Goal: Contribute content: Contribute content

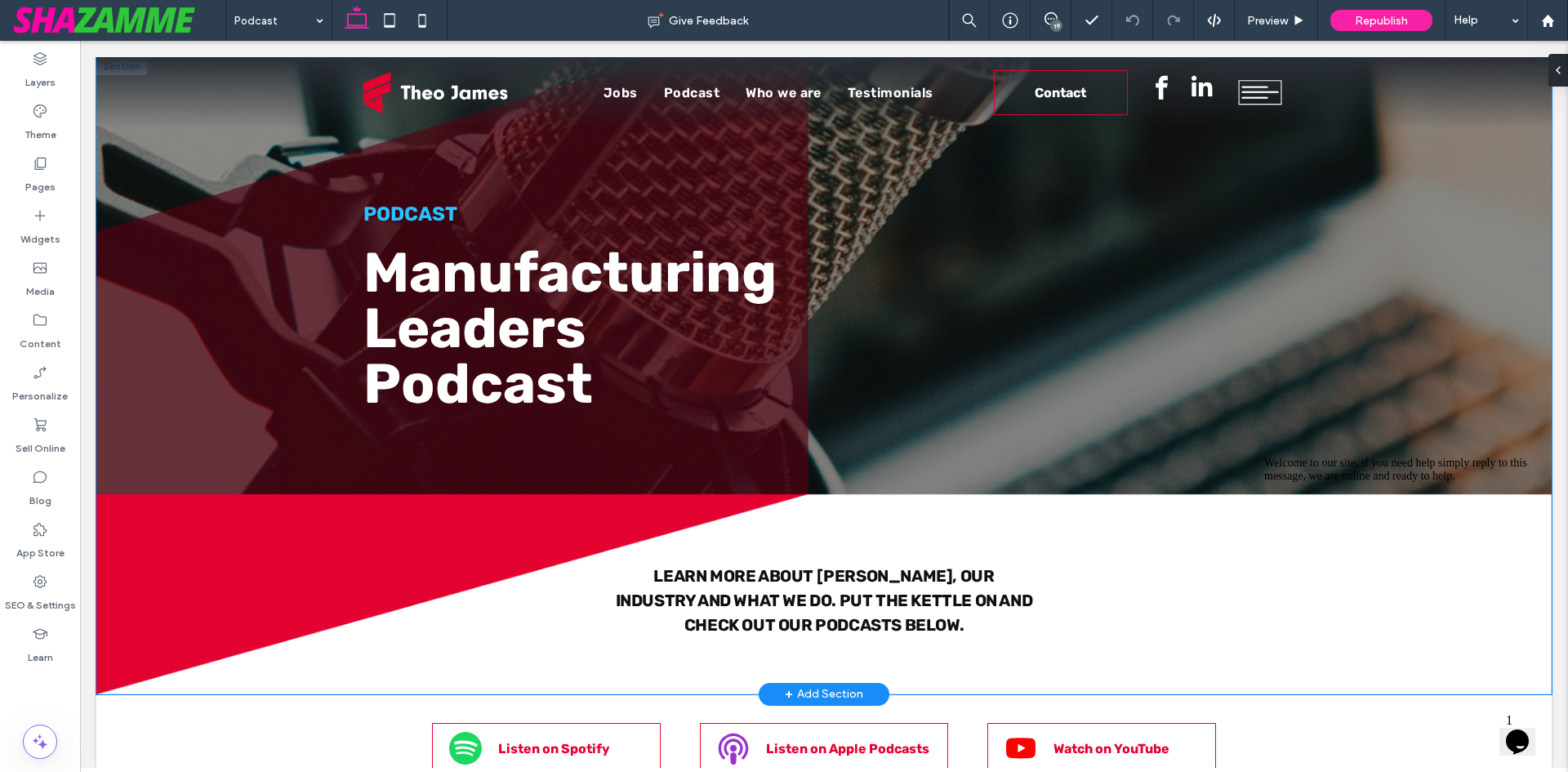
click at [231, 575] on div "Podcast Manufacturing Leaders Podcast Learn more about Theo James, our industry…" at bounding box center [824, 376] width 1455 height 637
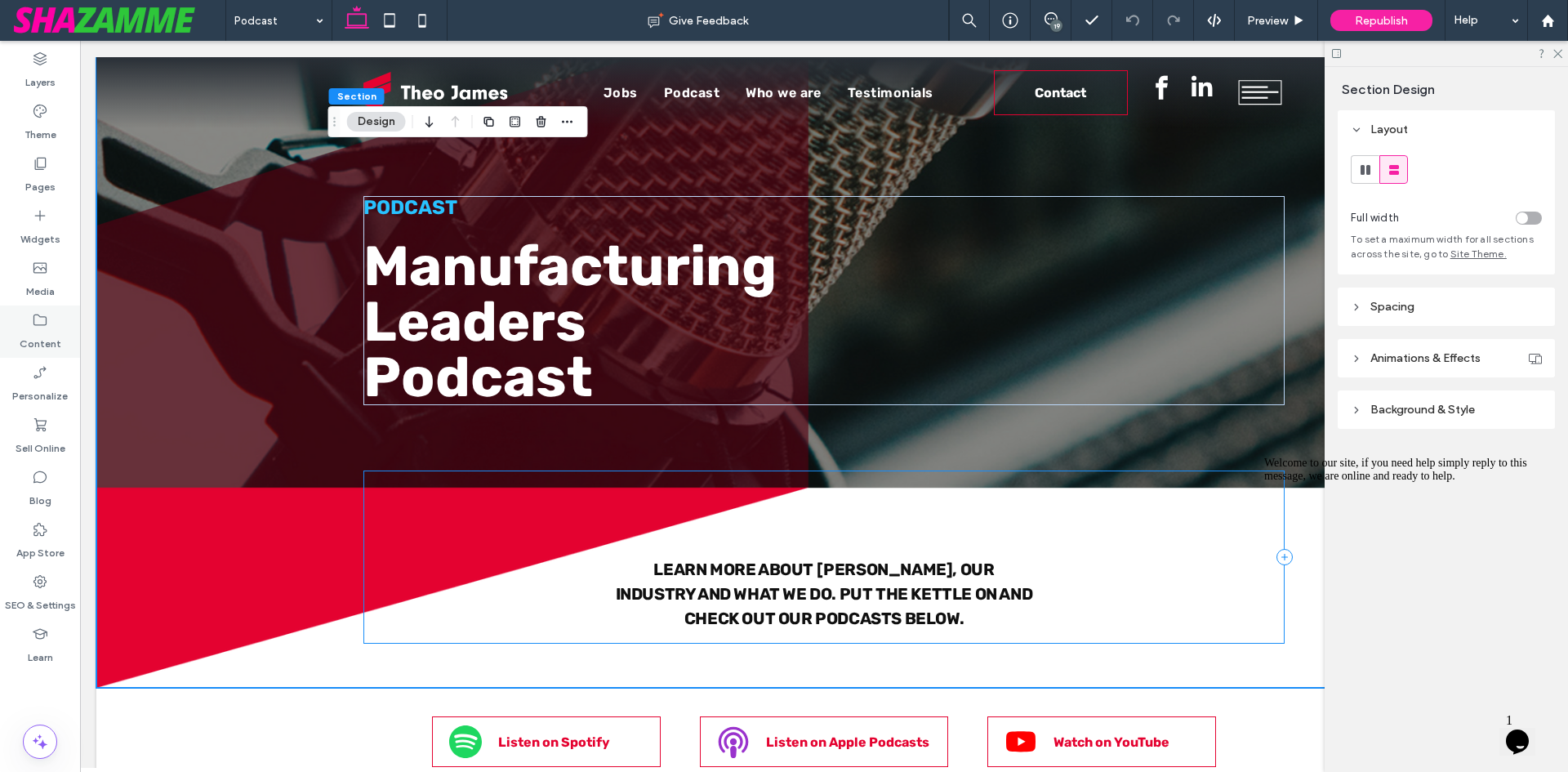
scroll to position [245, 0]
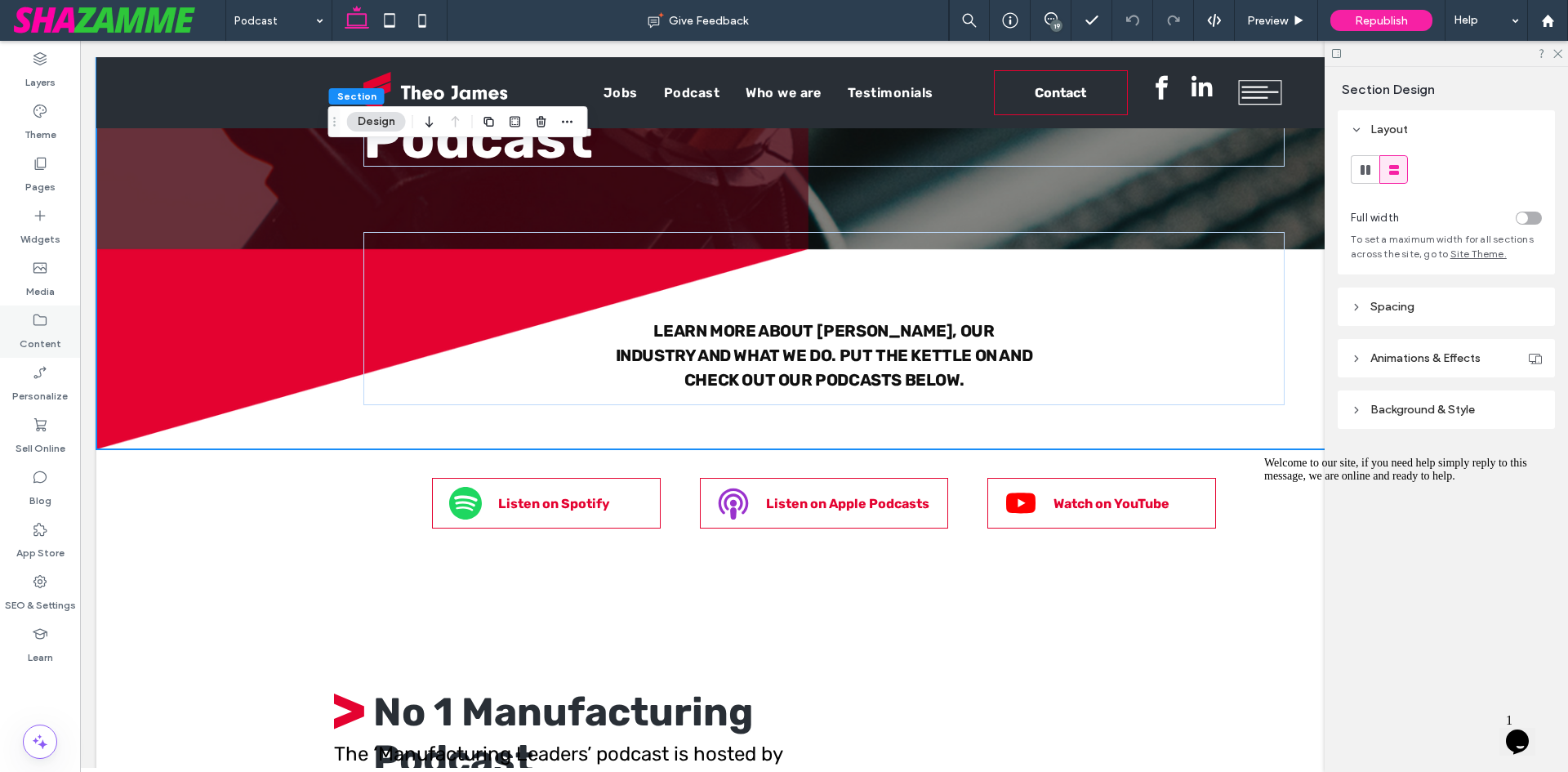
click at [40, 336] on label "Content" at bounding box center [40, 339] width 42 height 23
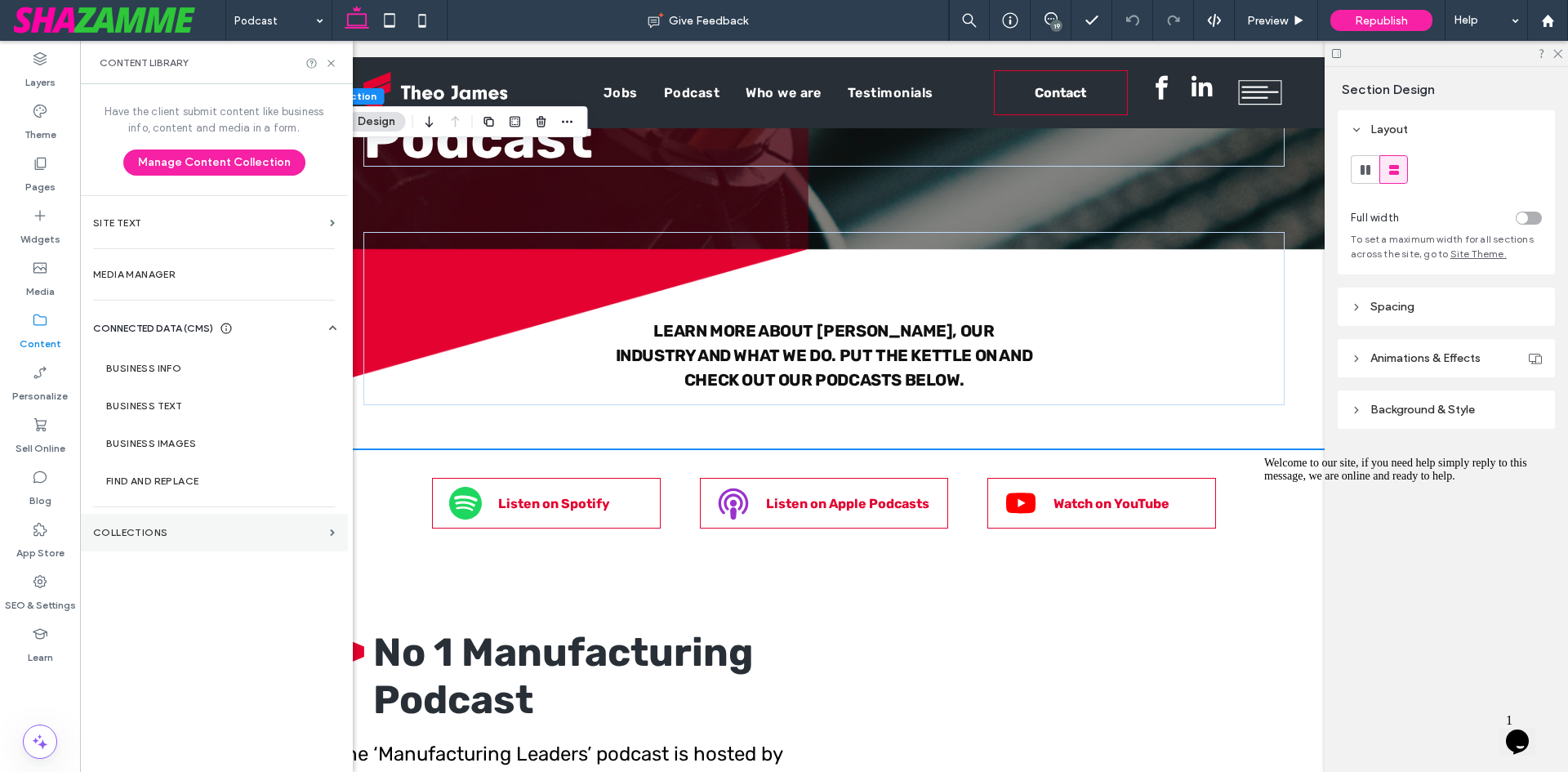
click at [160, 541] on section "Collections" at bounding box center [214, 533] width 268 height 38
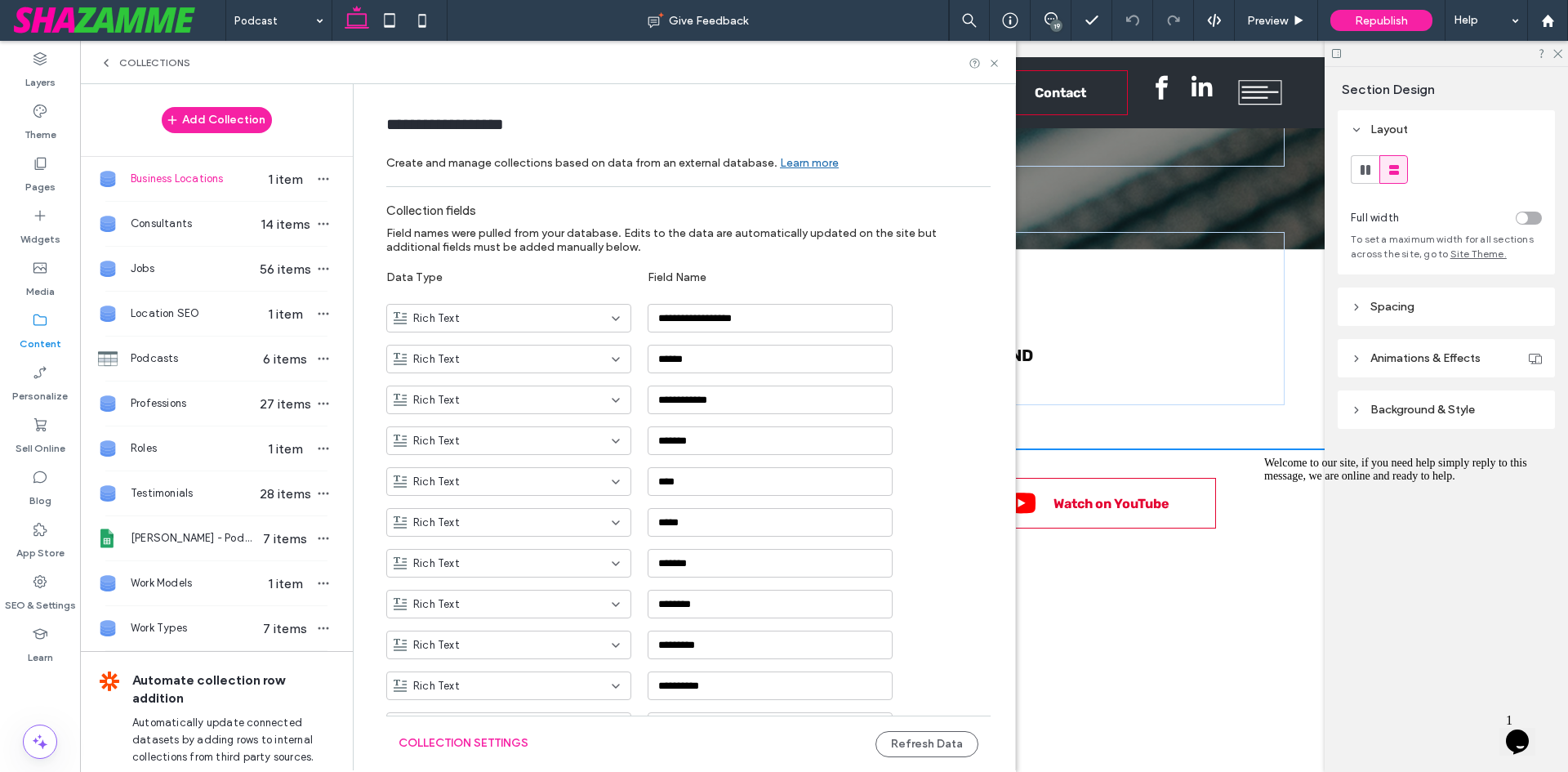
click at [102, 56] on div "Collections" at bounding box center [548, 62] width 936 height 44
click at [100, 65] on icon at bounding box center [106, 62] width 13 height 13
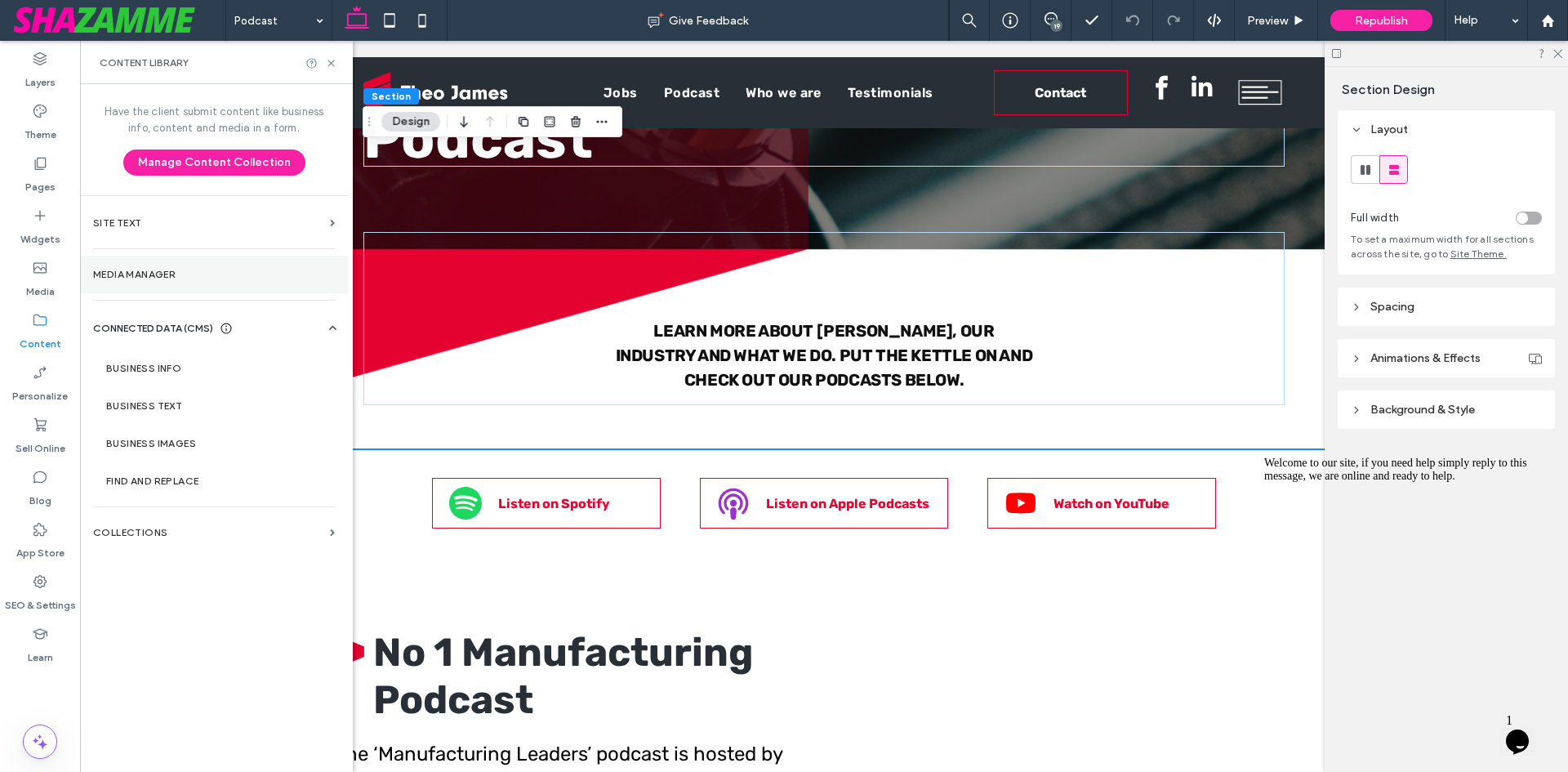
click at [171, 280] on section "Media Manager" at bounding box center [214, 274] width 268 height 38
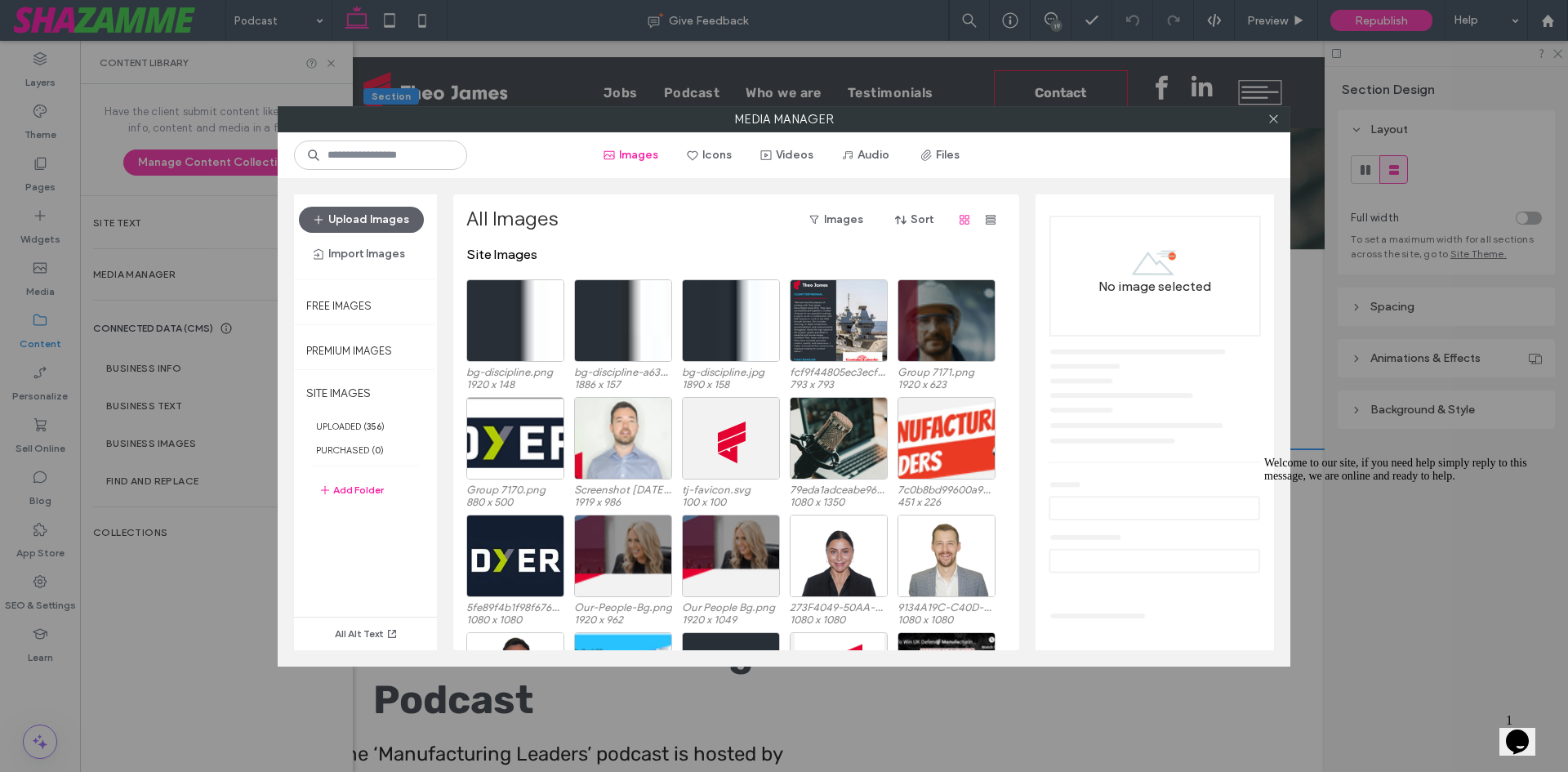
scroll to position [0, 0]
click at [394, 213] on button "Upload Images" at bounding box center [361, 219] width 125 height 26
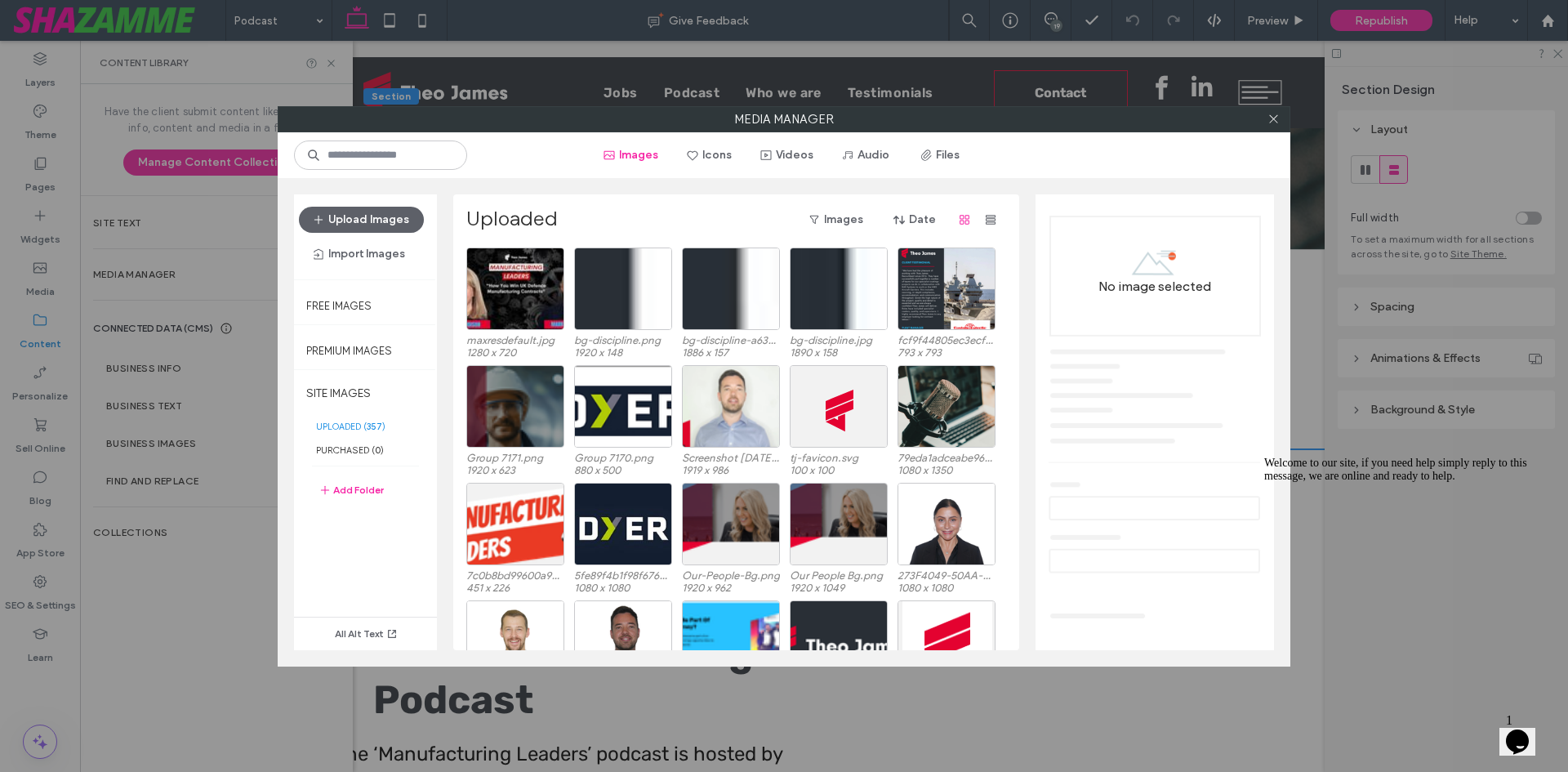
click at [1523, 729] on icon "$i18n('chat', 'chat_widget')" at bounding box center [1517, 741] width 23 height 25
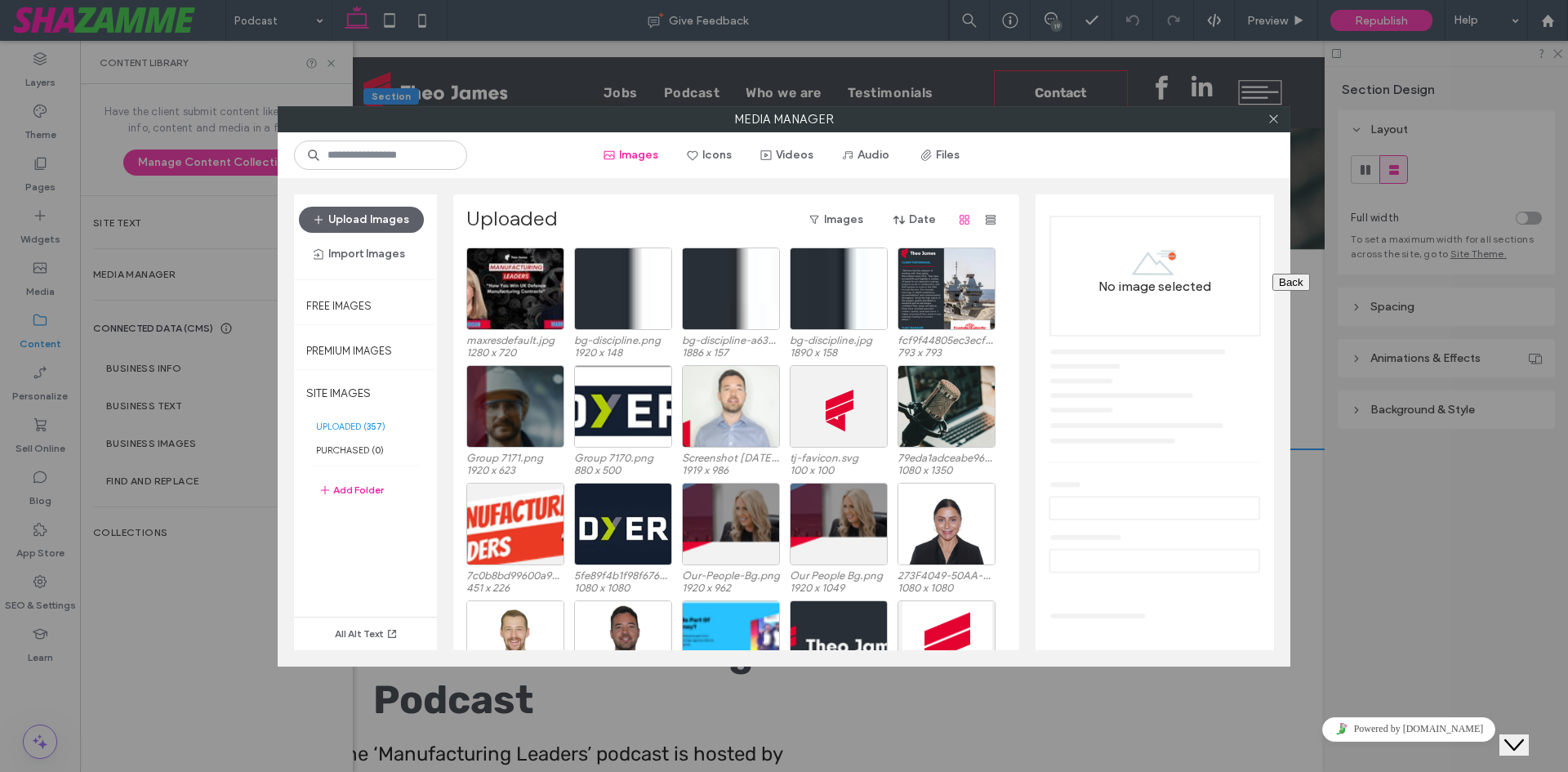
click at [1523, 735] on icon "Close Chat This icon closes the chat window." at bounding box center [1513, 745] width 20 height 20
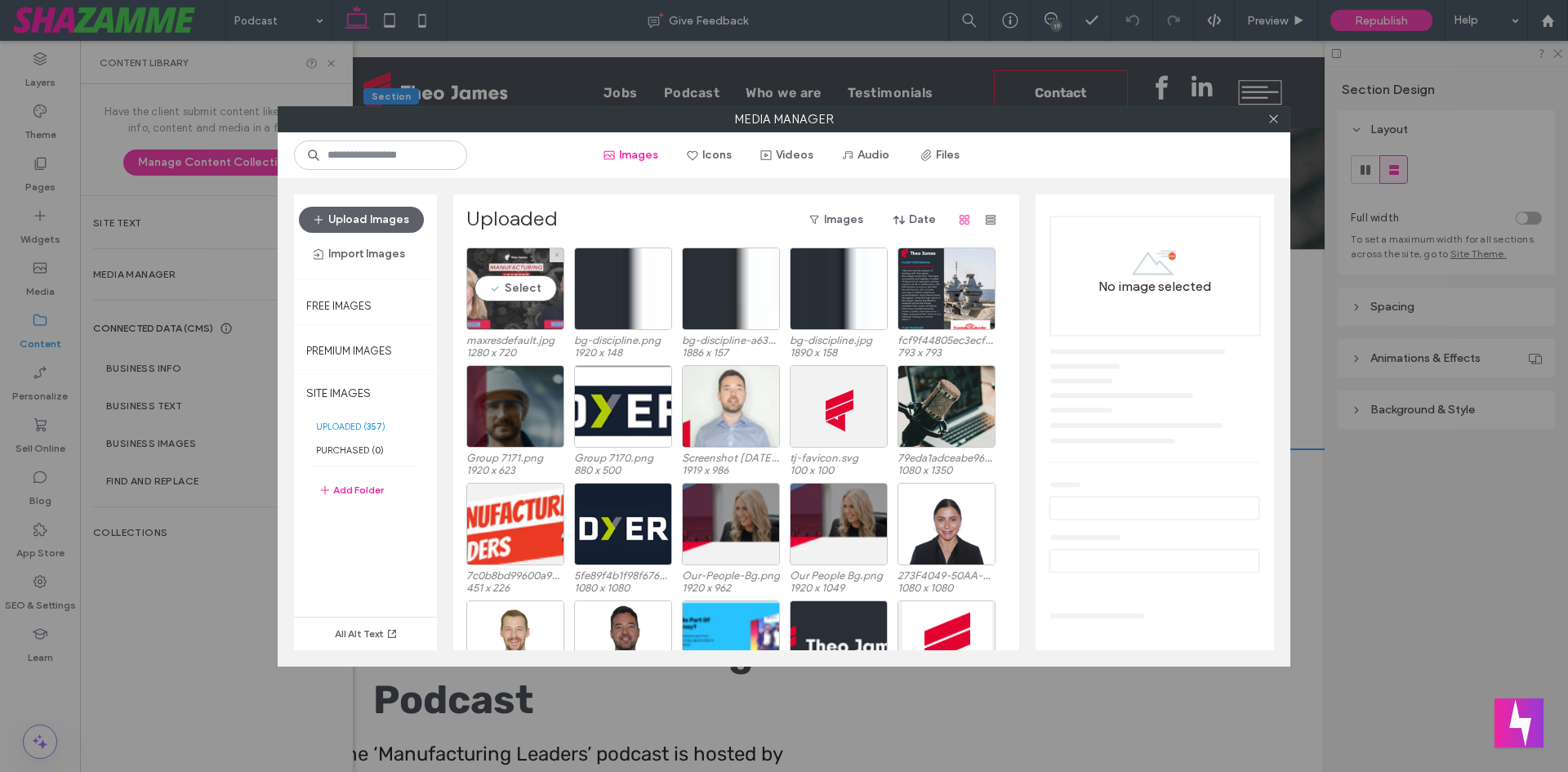
click at [538, 313] on div "Select" at bounding box center [515, 289] width 98 height 83
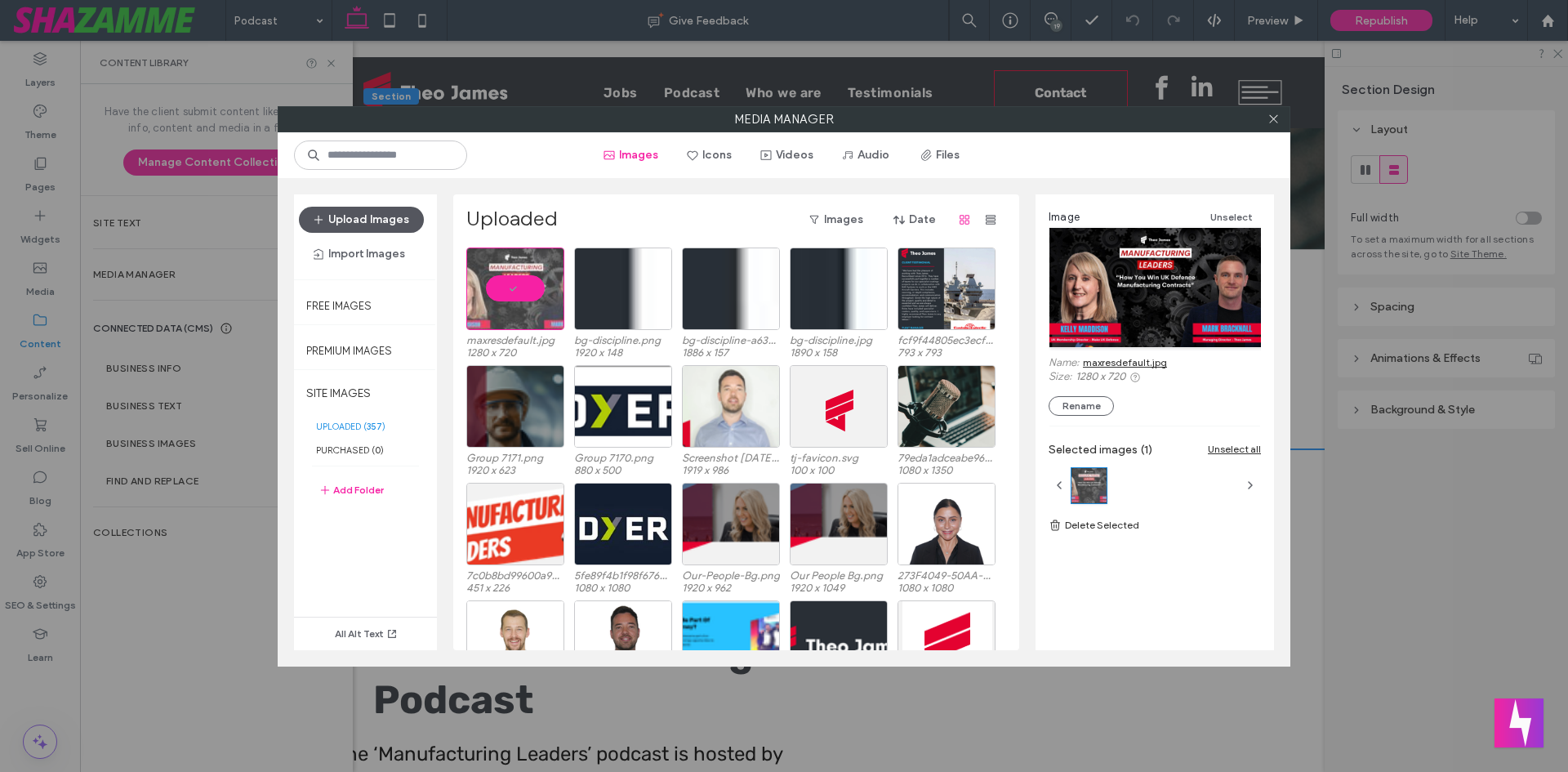
click at [358, 225] on button "Upload Images" at bounding box center [361, 219] width 125 height 26
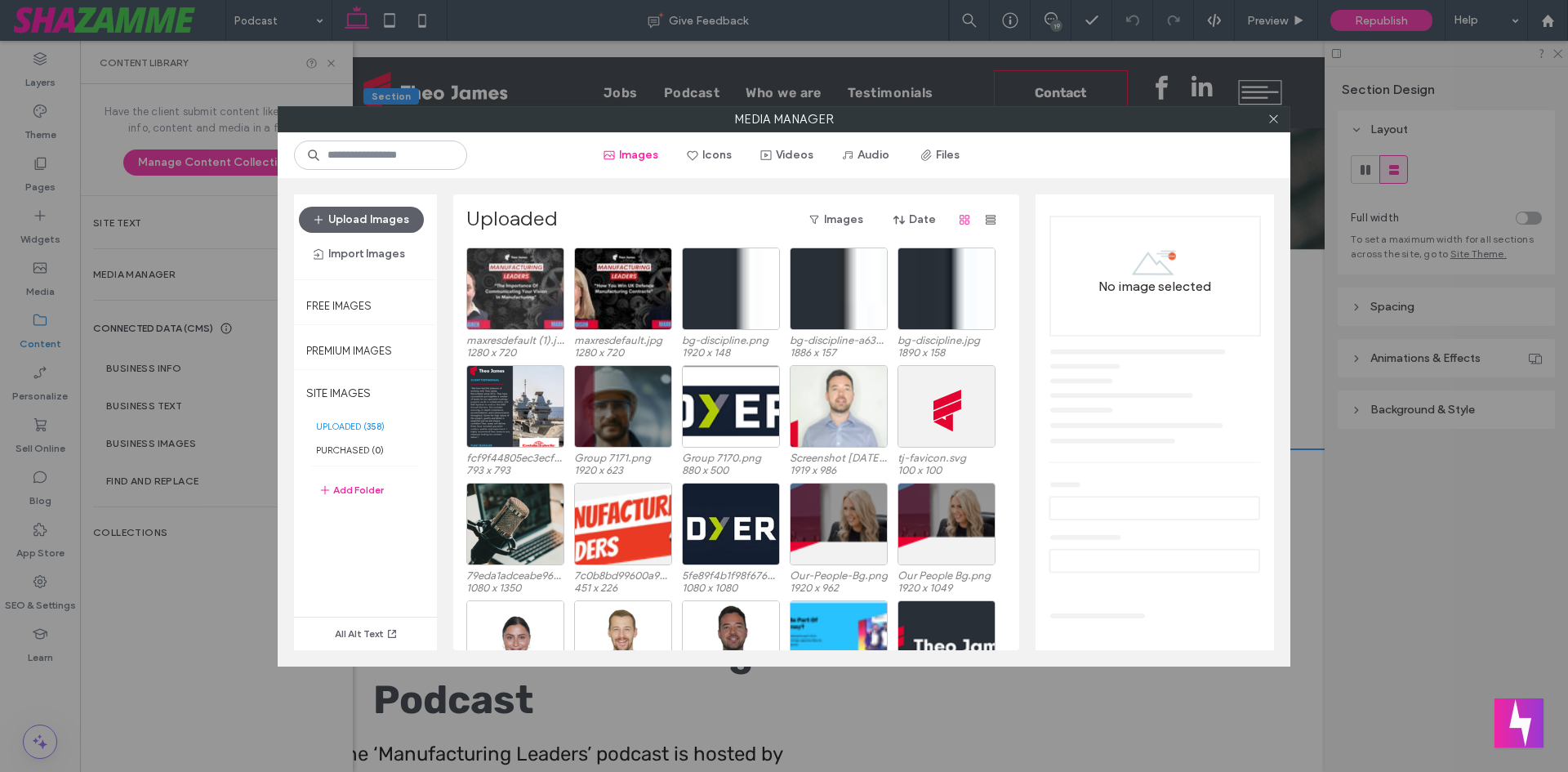
click at [470, 295] on div at bounding box center [515, 289] width 98 height 83
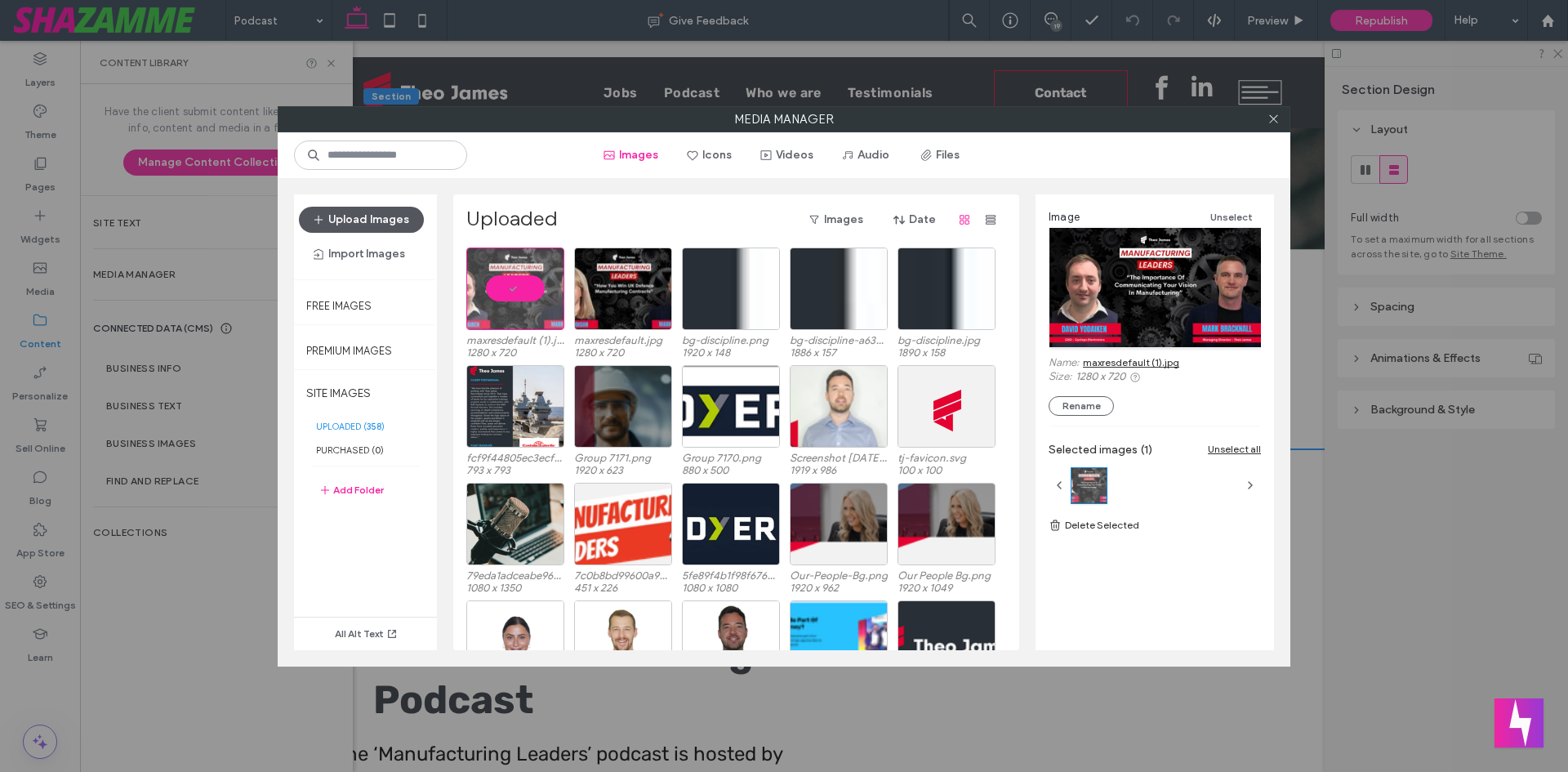
click at [380, 221] on button "Upload Images" at bounding box center [361, 219] width 125 height 26
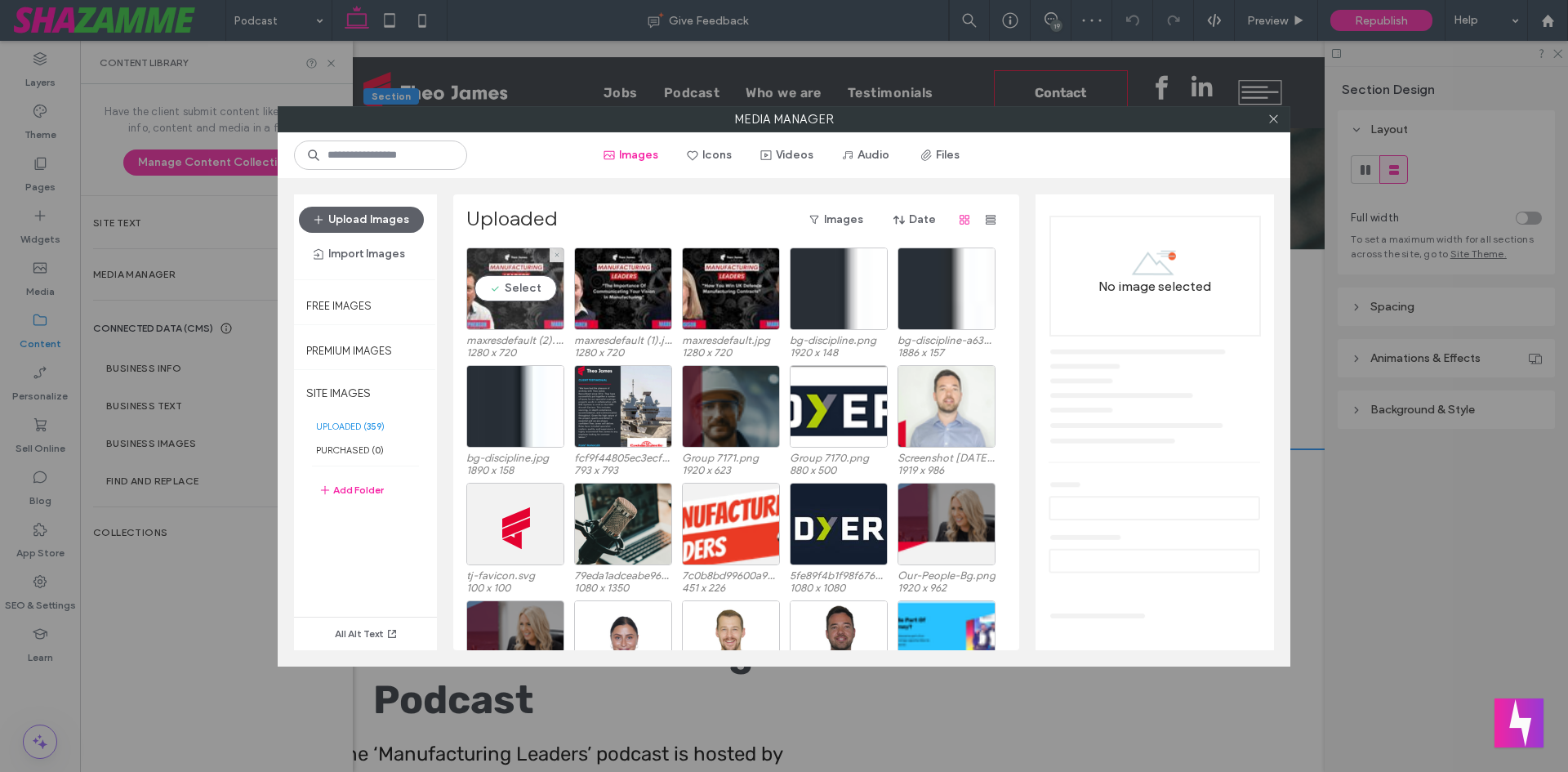
click at [506, 302] on div "Select" at bounding box center [515, 289] width 98 height 83
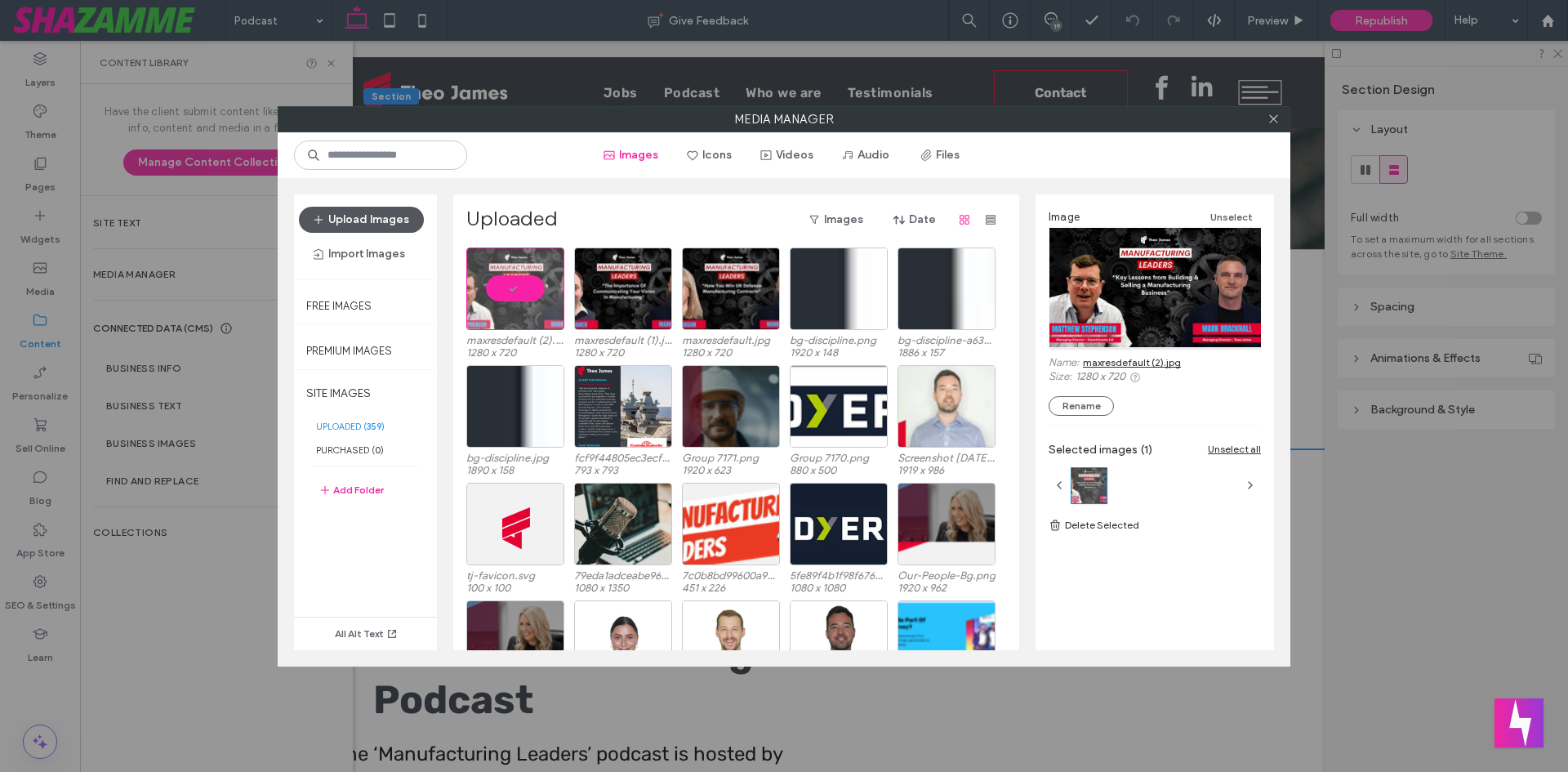
click at [354, 218] on button "Upload Images" at bounding box center [361, 219] width 125 height 26
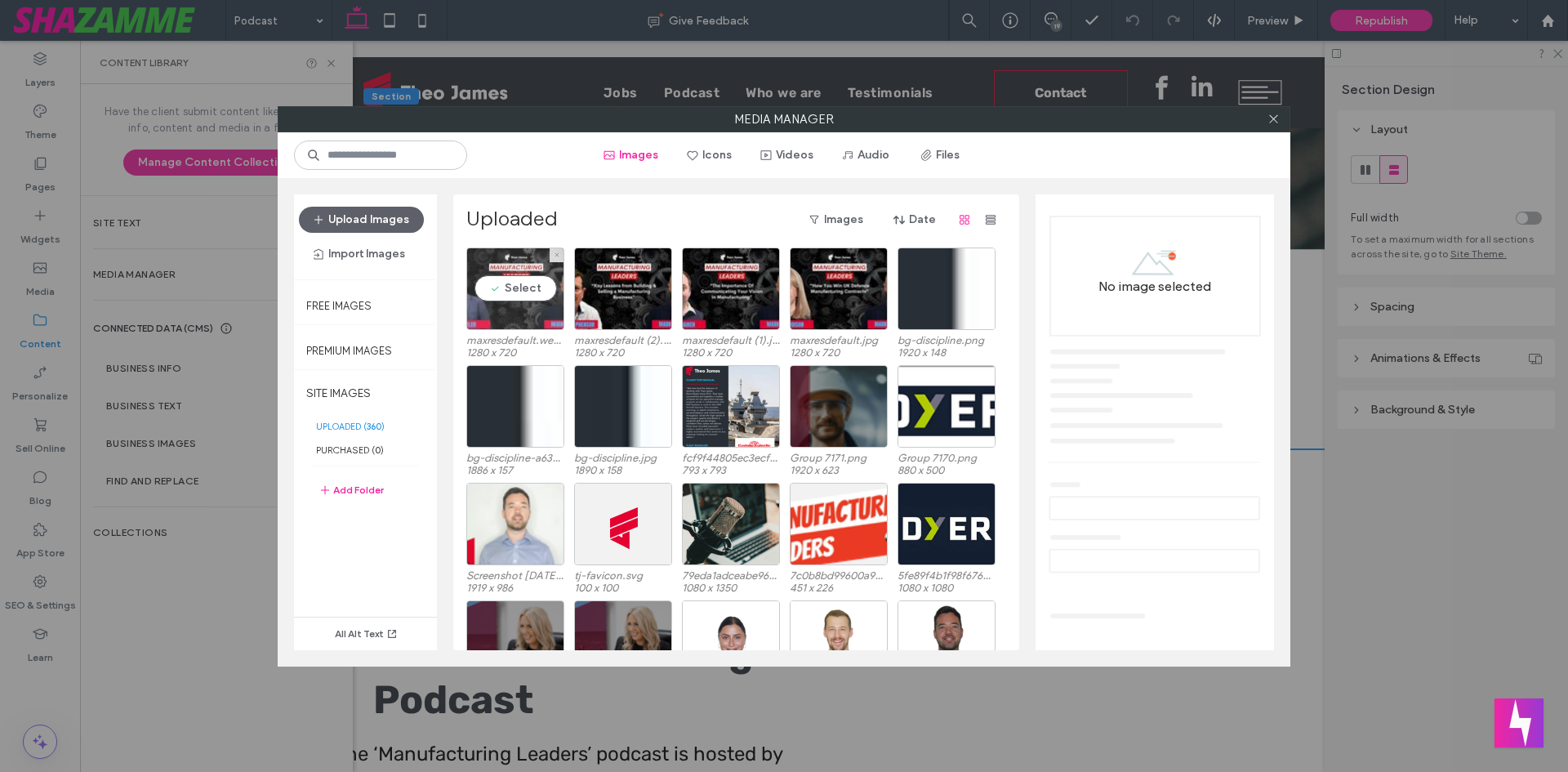
click at [518, 295] on div "Select" at bounding box center [515, 289] width 98 height 83
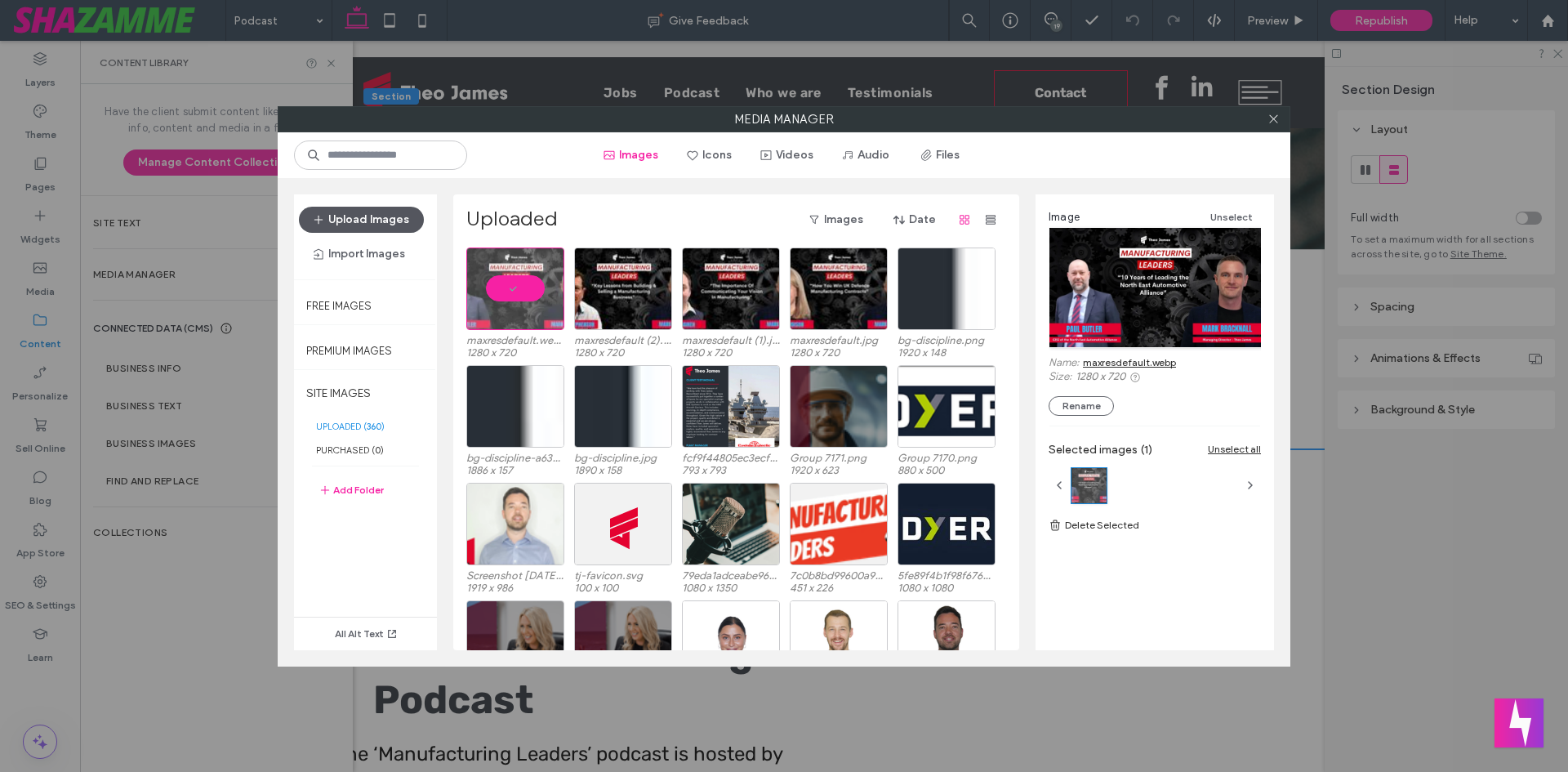
click at [401, 217] on button "Upload Images" at bounding box center [361, 219] width 125 height 26
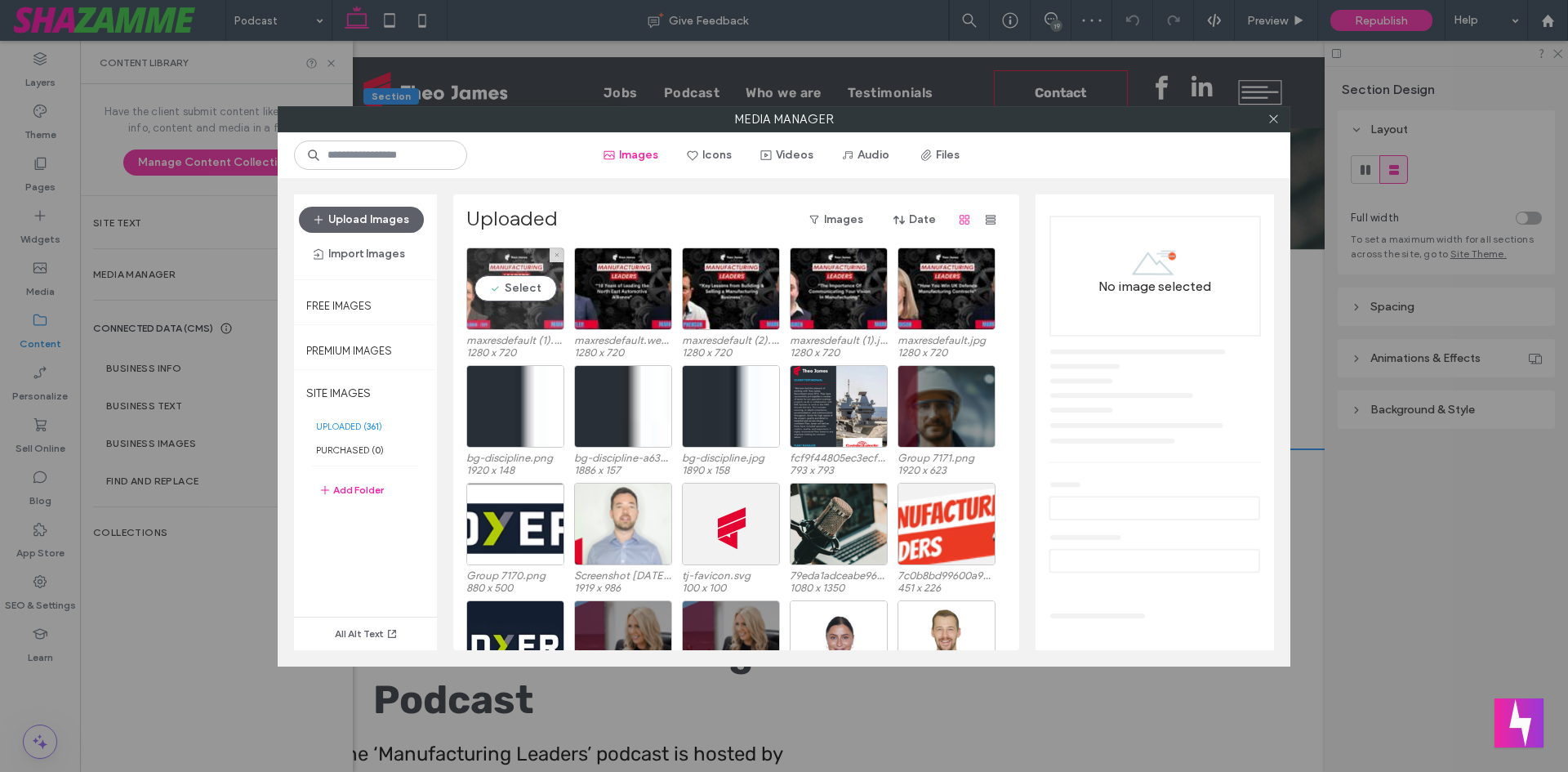
click at [510, 303] on div "Select" at bounding box center [515, 289] width 98 height 83
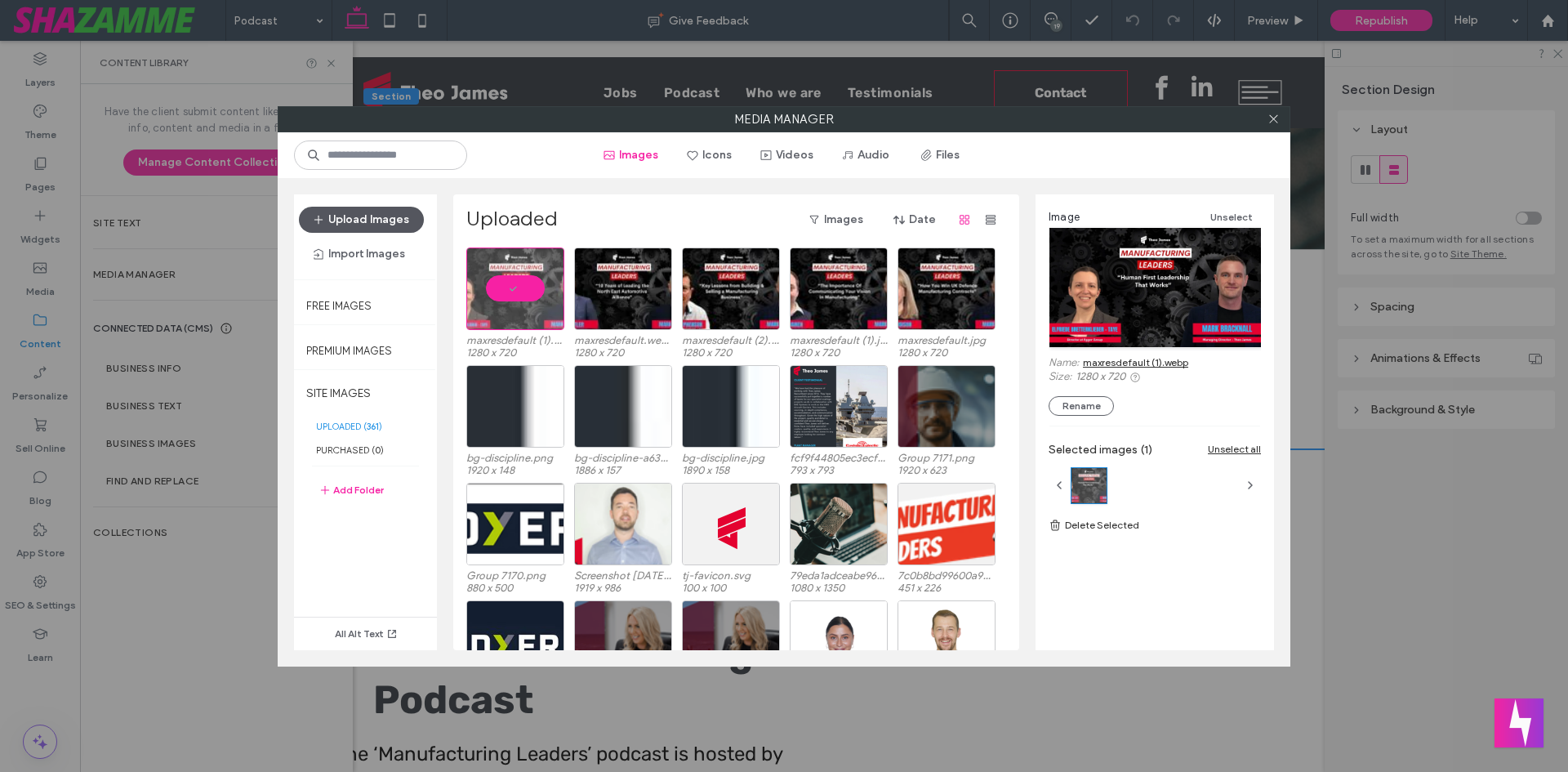
click at [384, 230] on button "Upload Images" at bounding box center [361, 219] width 125 height 26
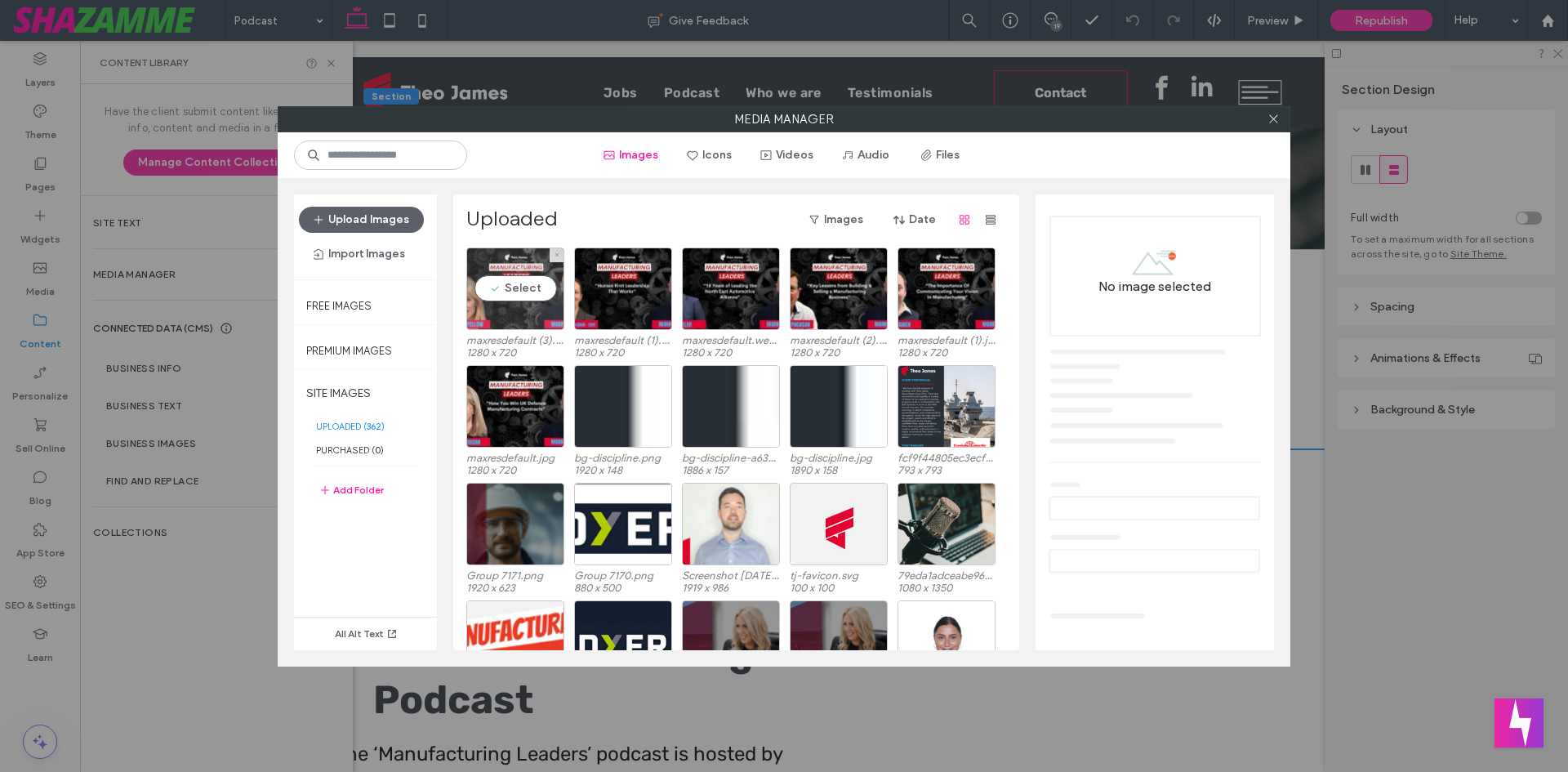
click at [526, 254] on div "Select" at bounding box center [515, 289] width 98 height 83
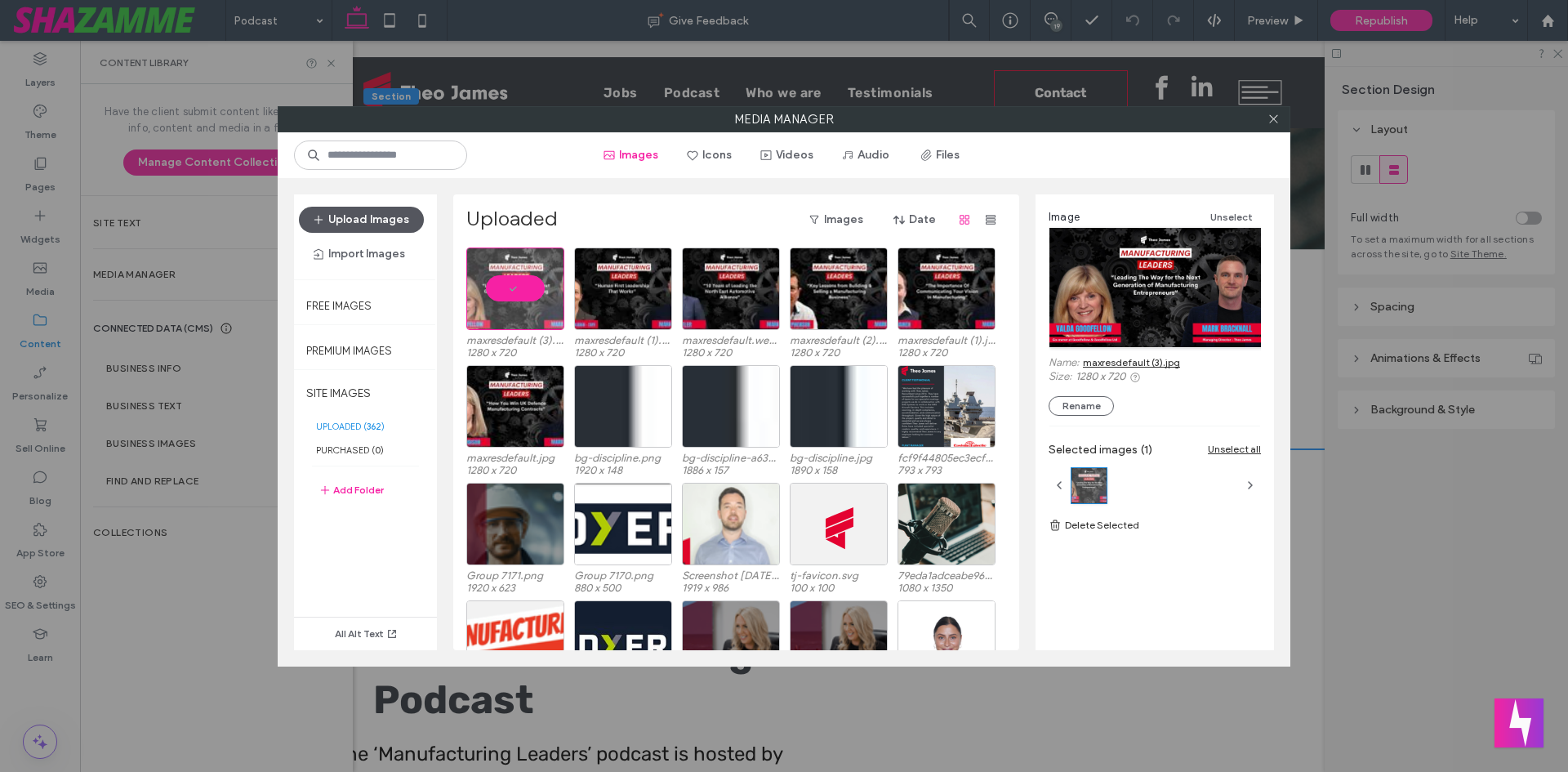
click at [342, 213] on button "Upload Images" at bounding box center [361, 219] width 125 height 26
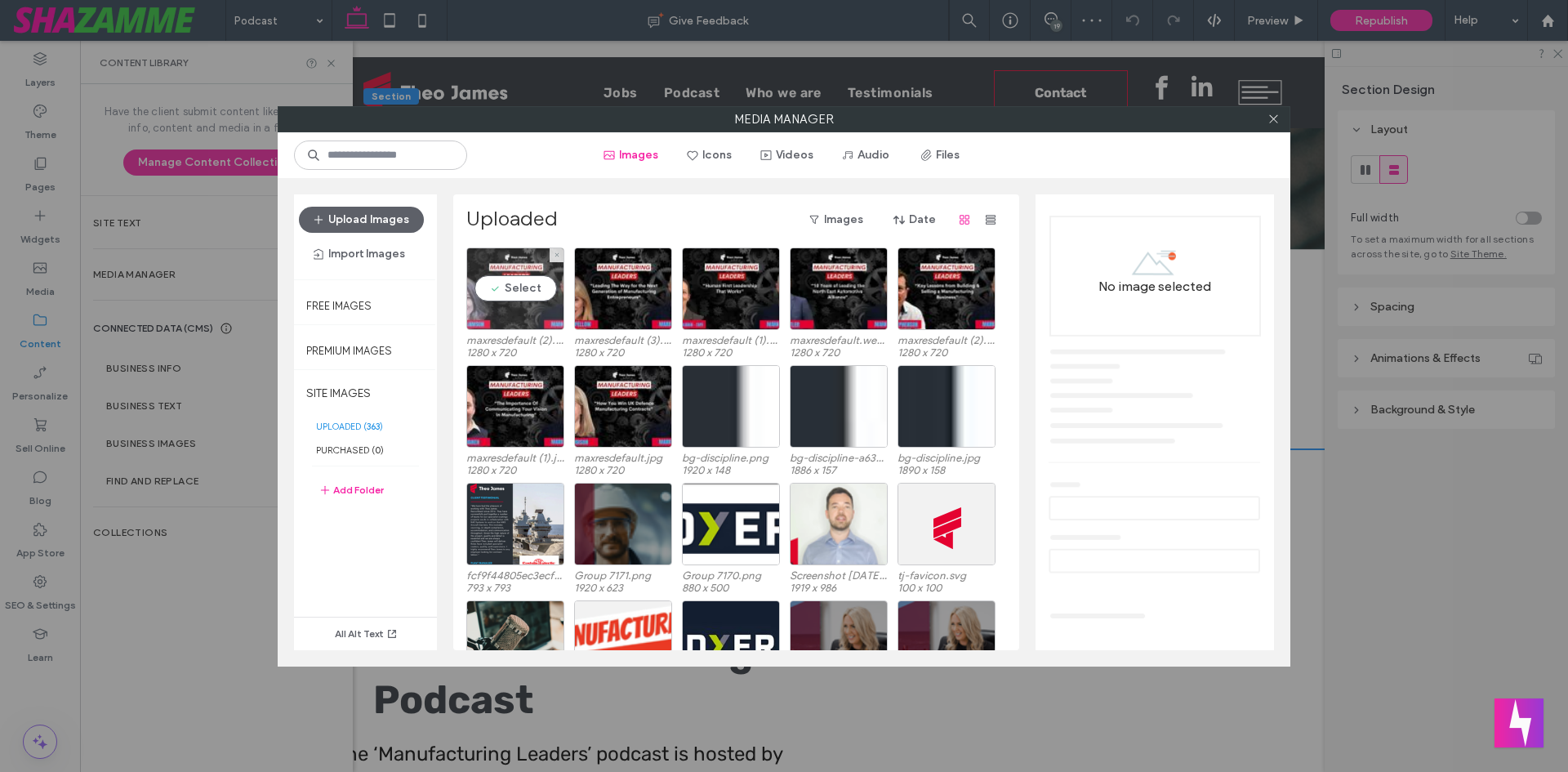
click at [508, 290] on div "Select" at bounding box center [515, 289] width 98 height 83
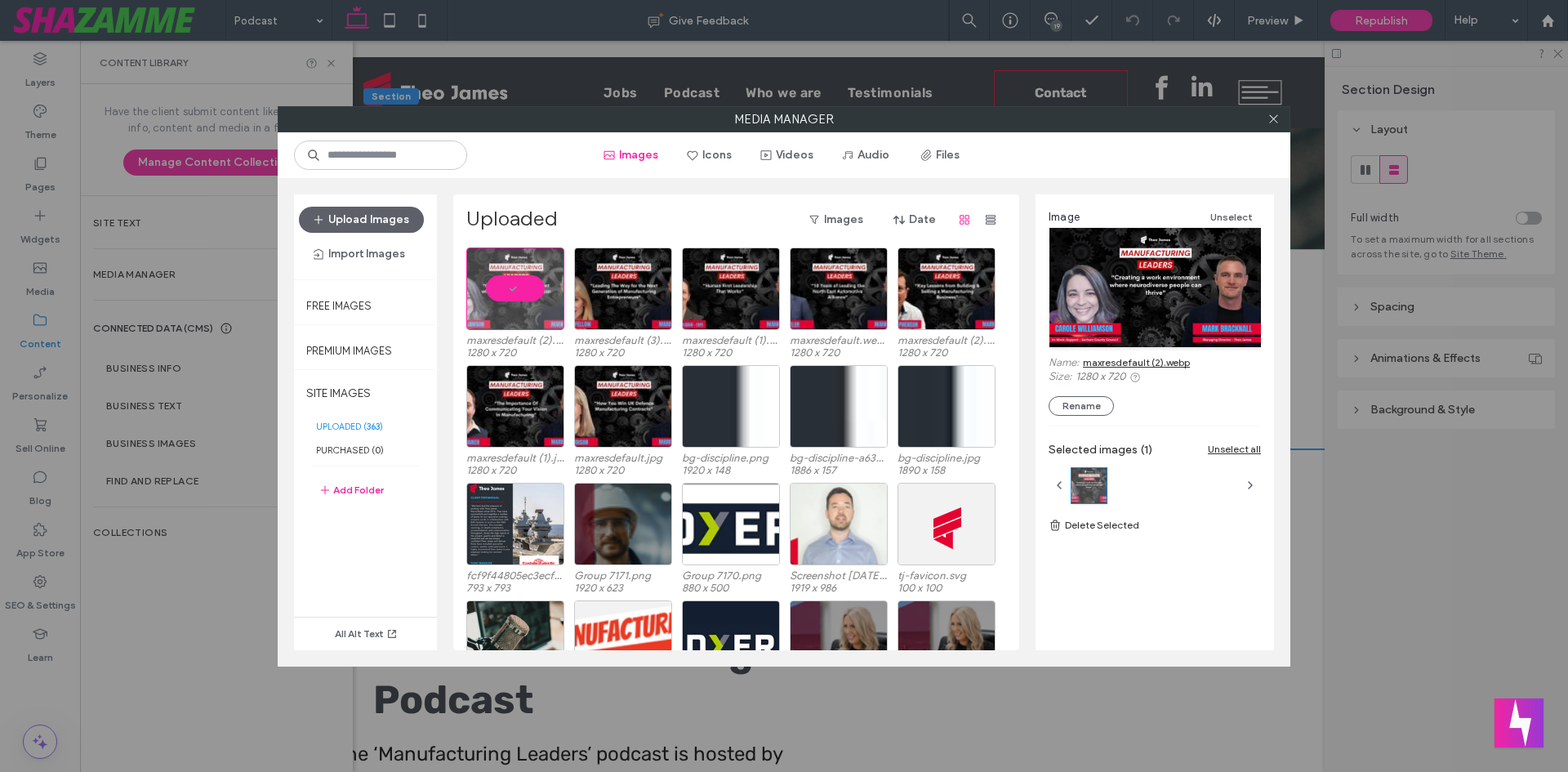
click at [364, 234] on div "Upload Images Import Images" at bounding box center [366, 237] width 133 height 61
click at [371, 218] on button "Upload Images" at bounding box center [361, 219] width 125 height 26
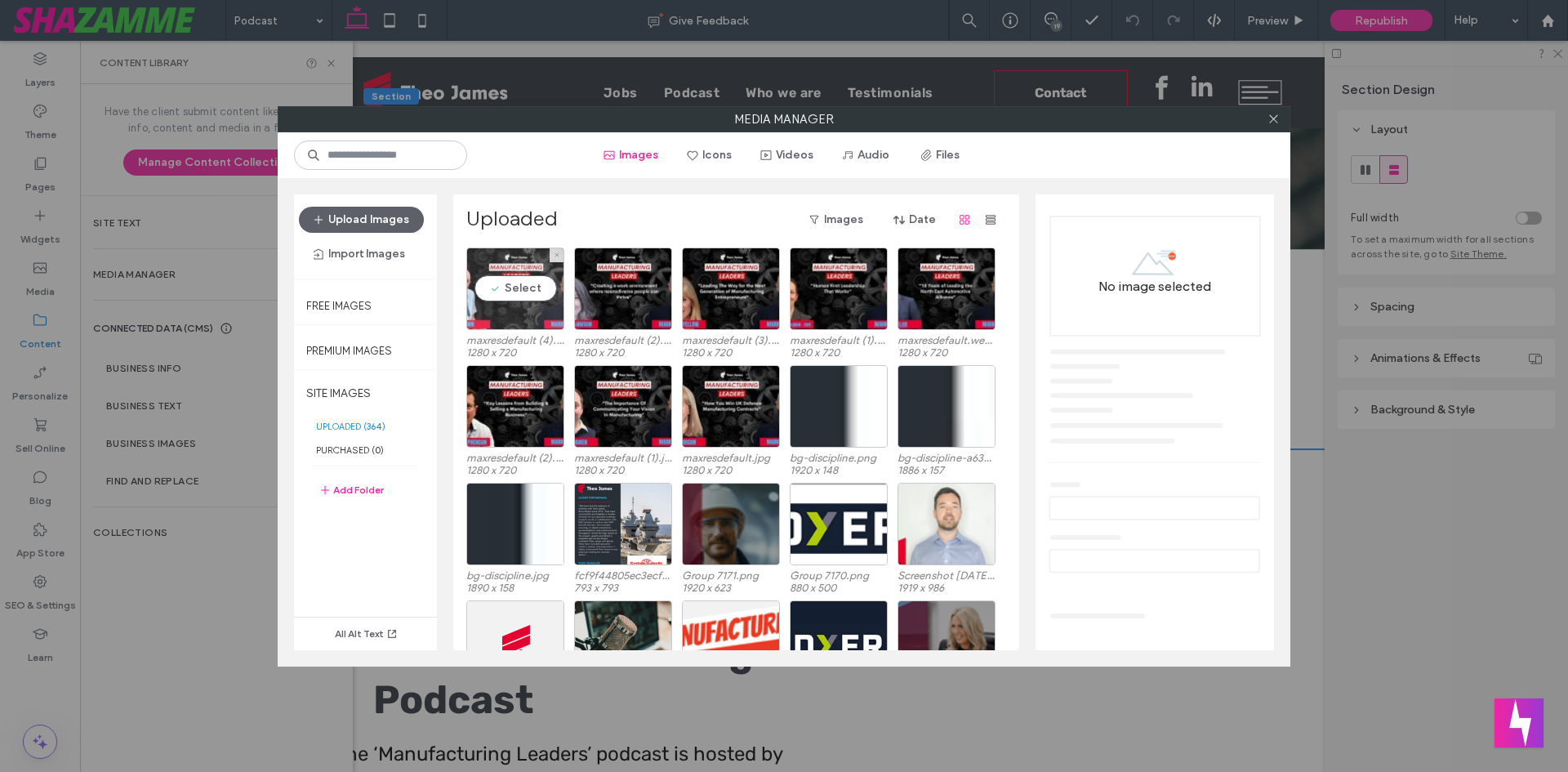
click at [506, 319] on div "Select" at bounding box center [515, 289] width 98 height 83
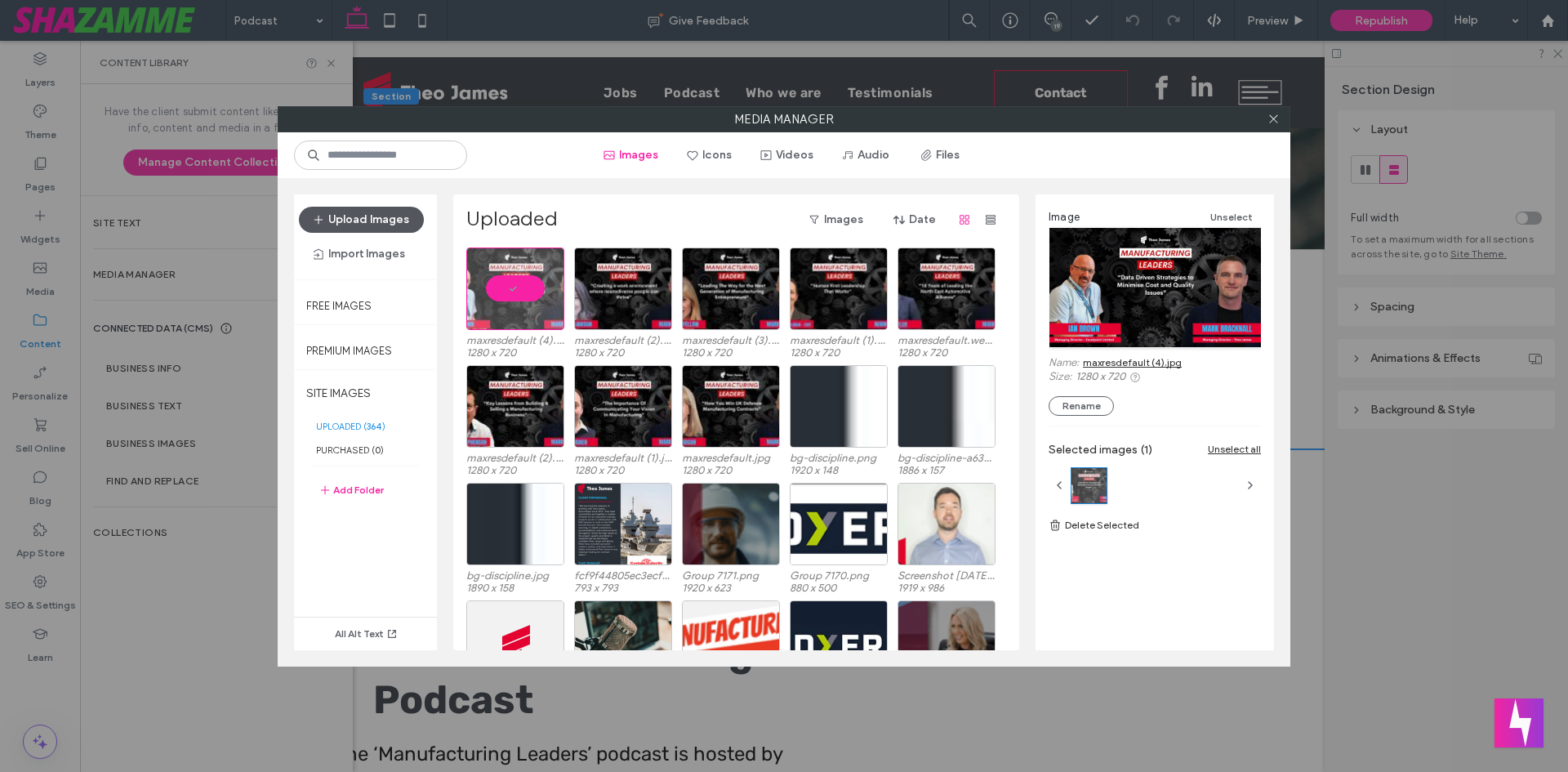
click at [339, 220] on button "Upload Images" at bounding box center [361, 219] width 125 height 26
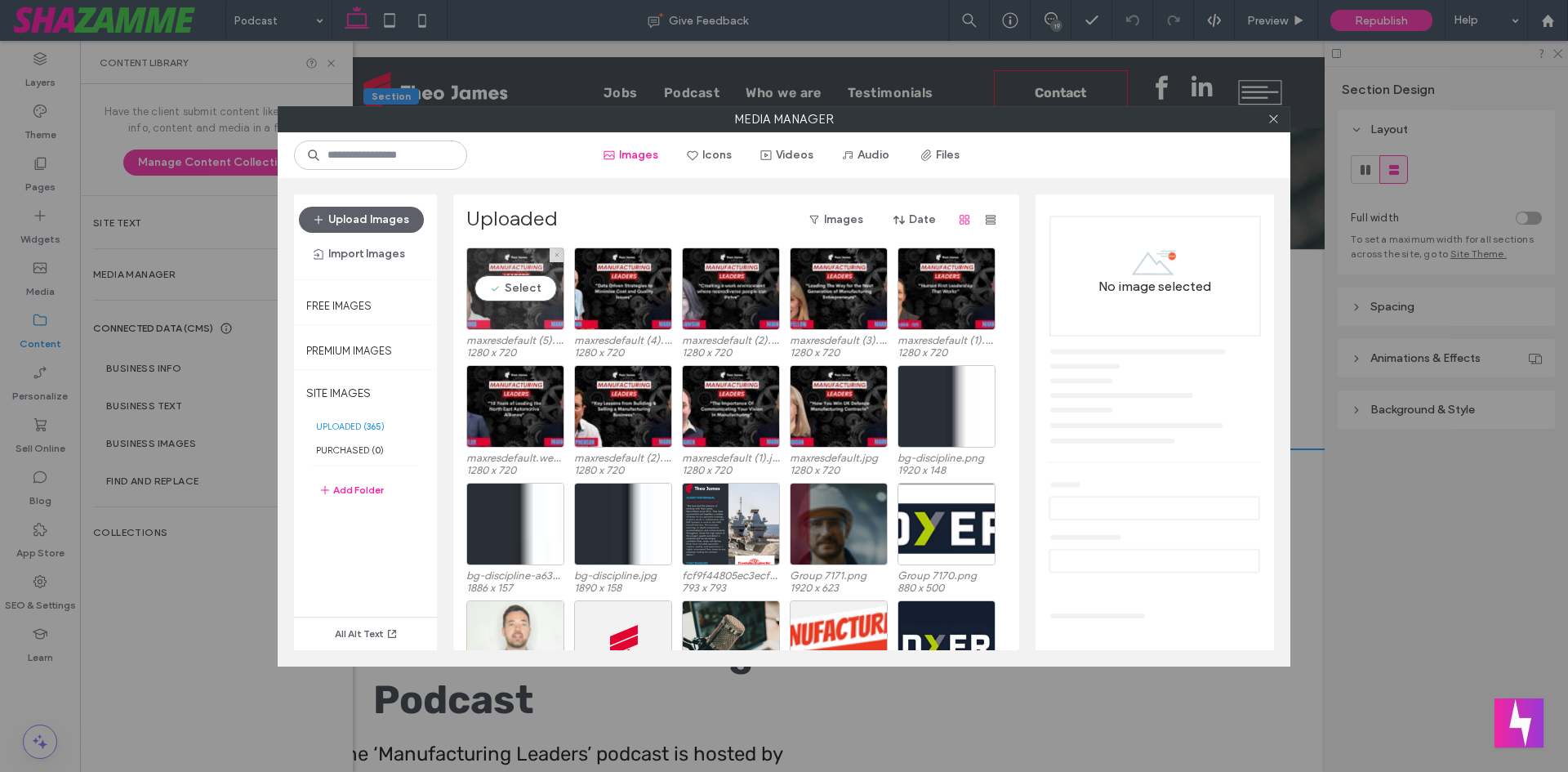
click at [485, 261] on div "Select" at bounding box center [515, 289] width 98 height 83
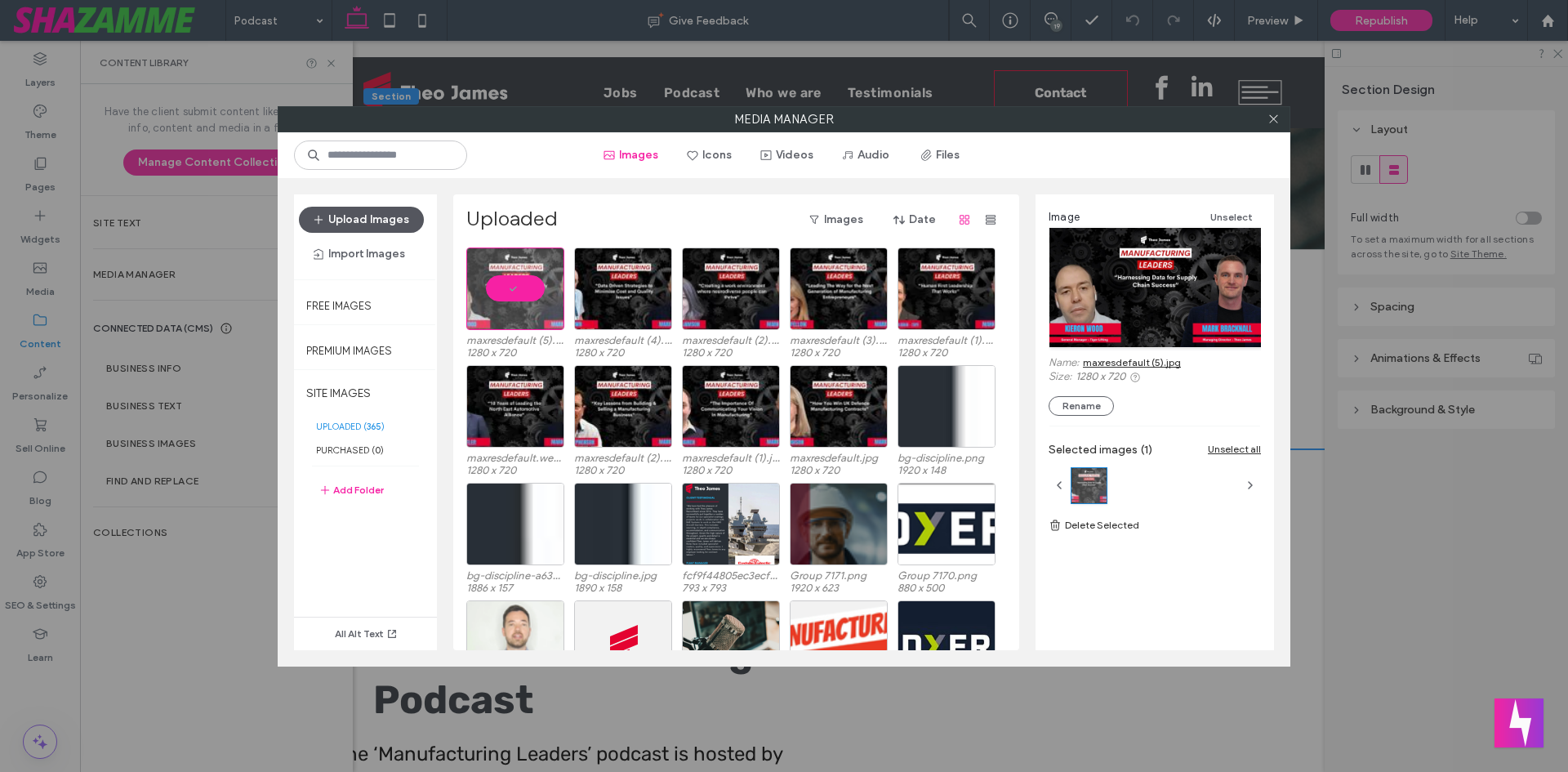
click at [397, 213] on button "Upload Images" at bounding box center [361, 219] width 125 height 26
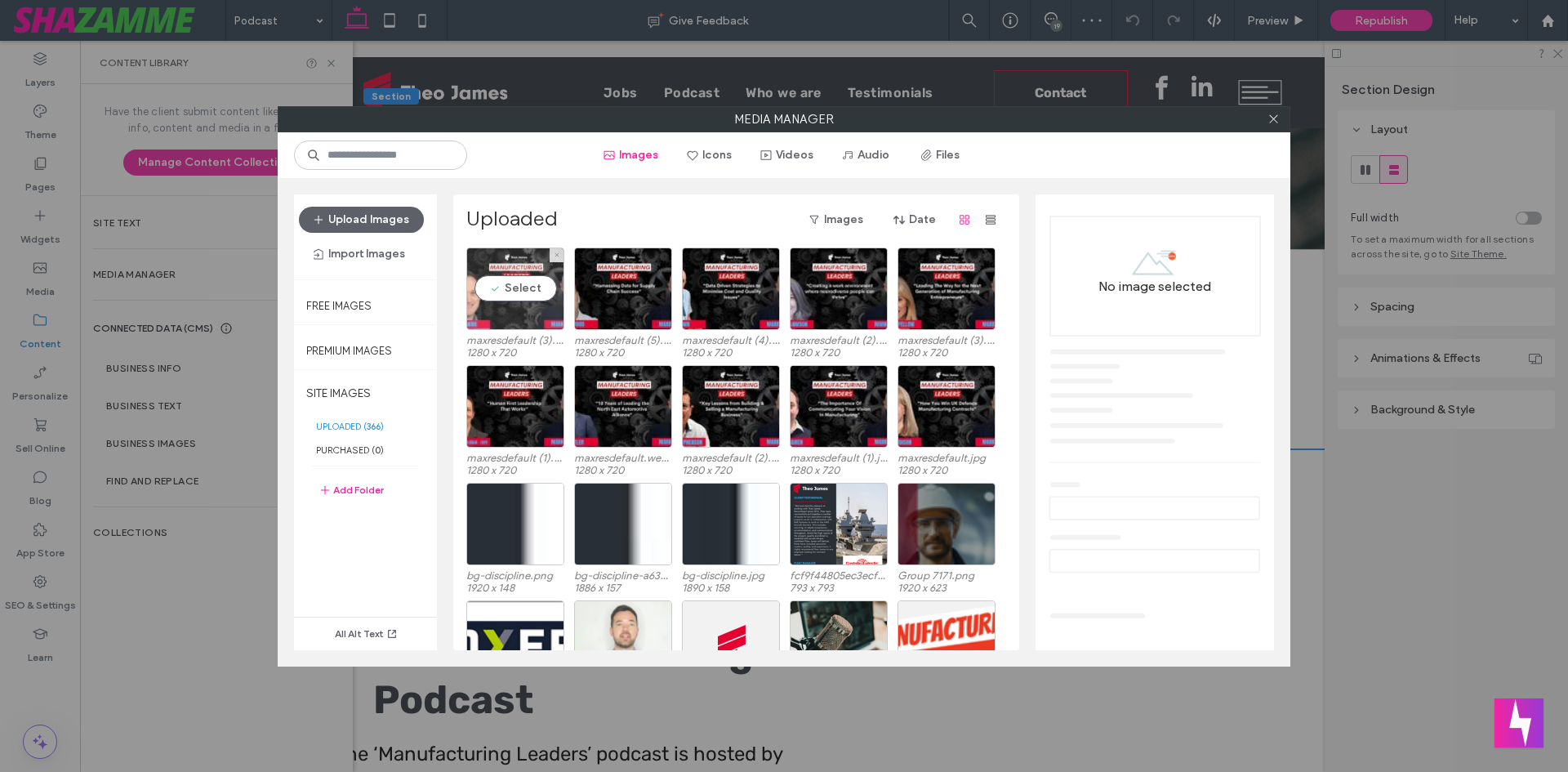
click at [497, 306] on div "Select" at bounding box center [515, 289] width 98 height 83
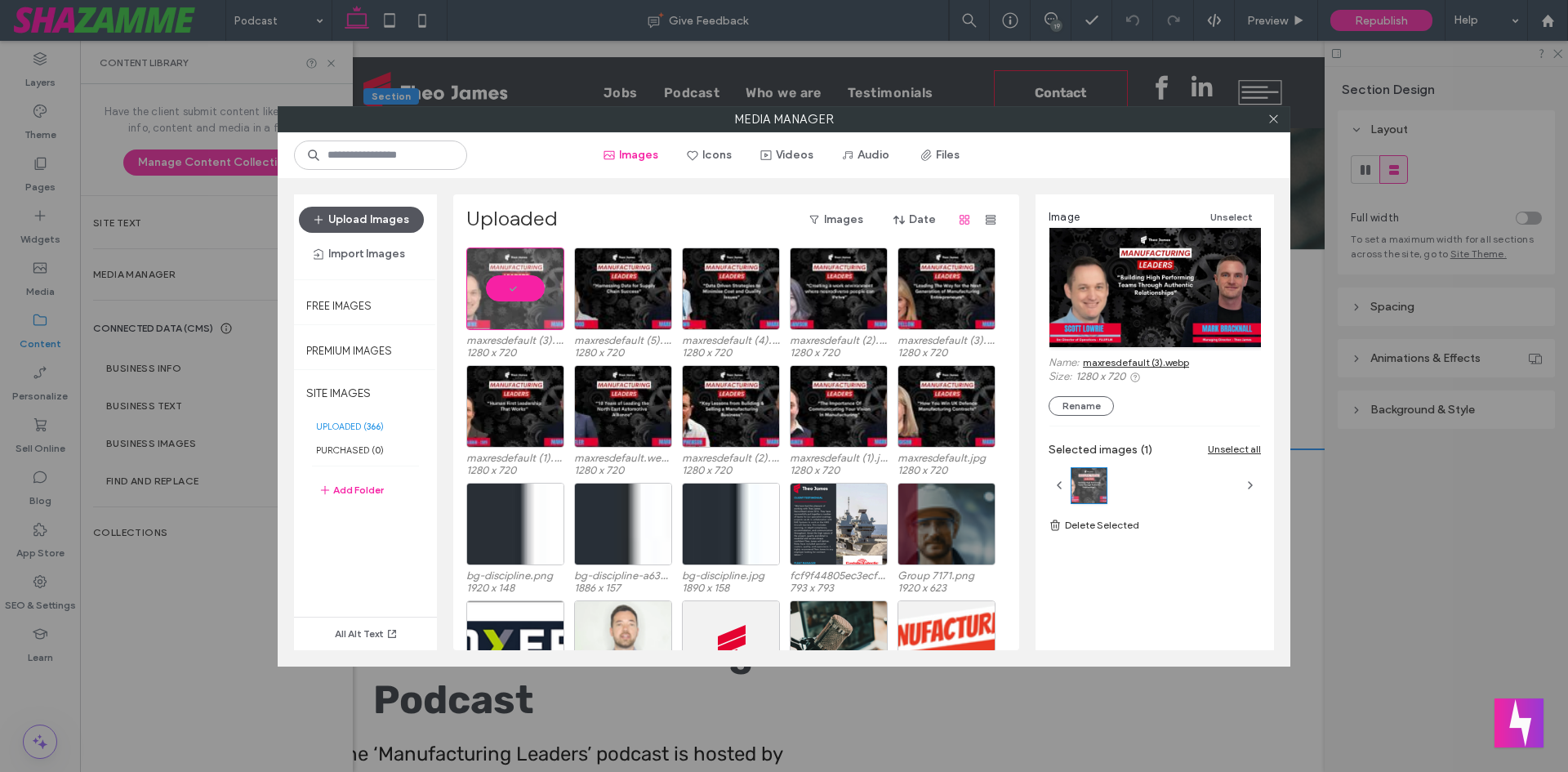
click at [368, 213] on button "Upload Images" at bounding box center [361, 219] width 125 height 26
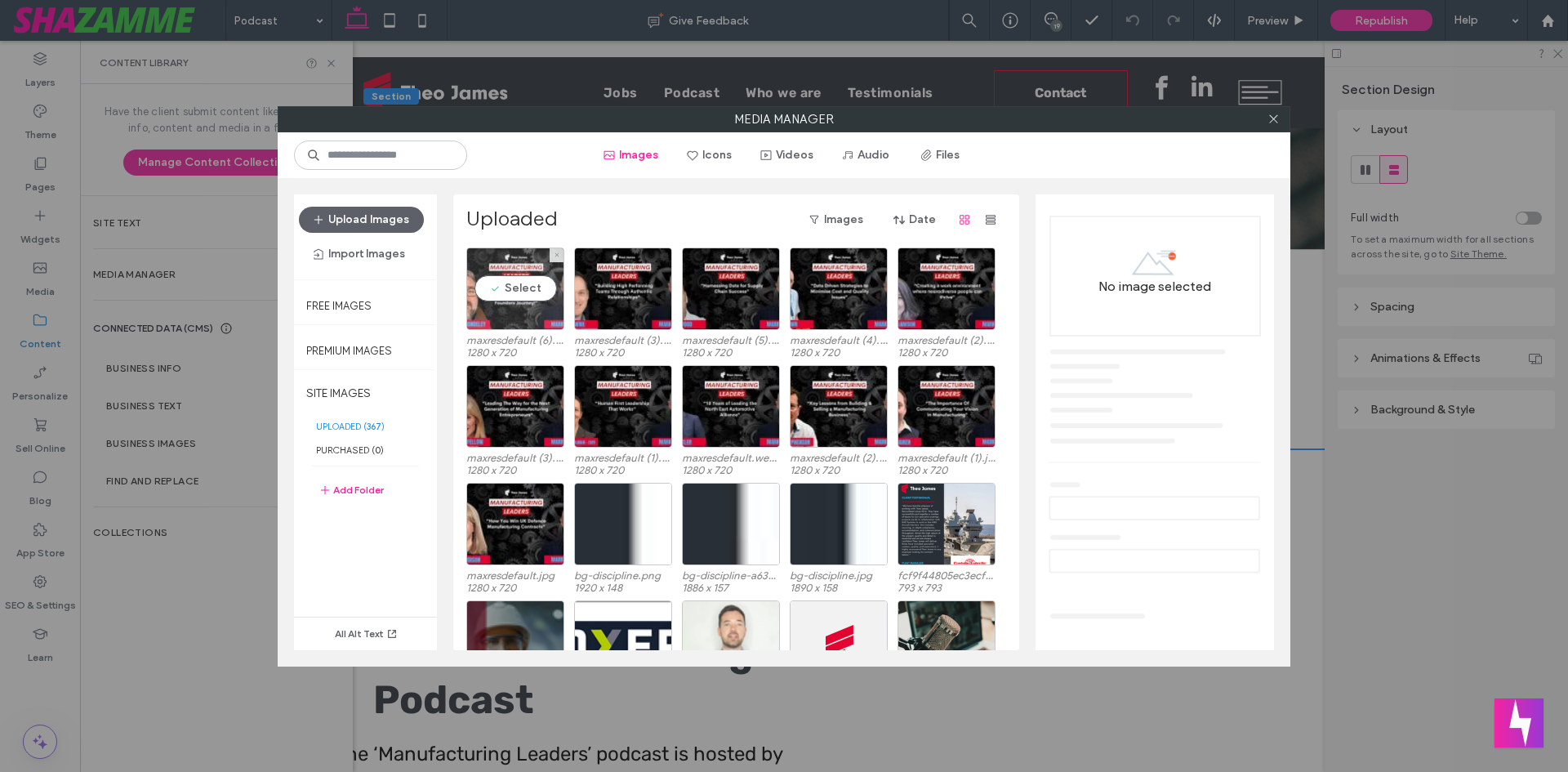
click at [477, 311] on div "Select" at bounding box center [515, 289] width 98 height 83
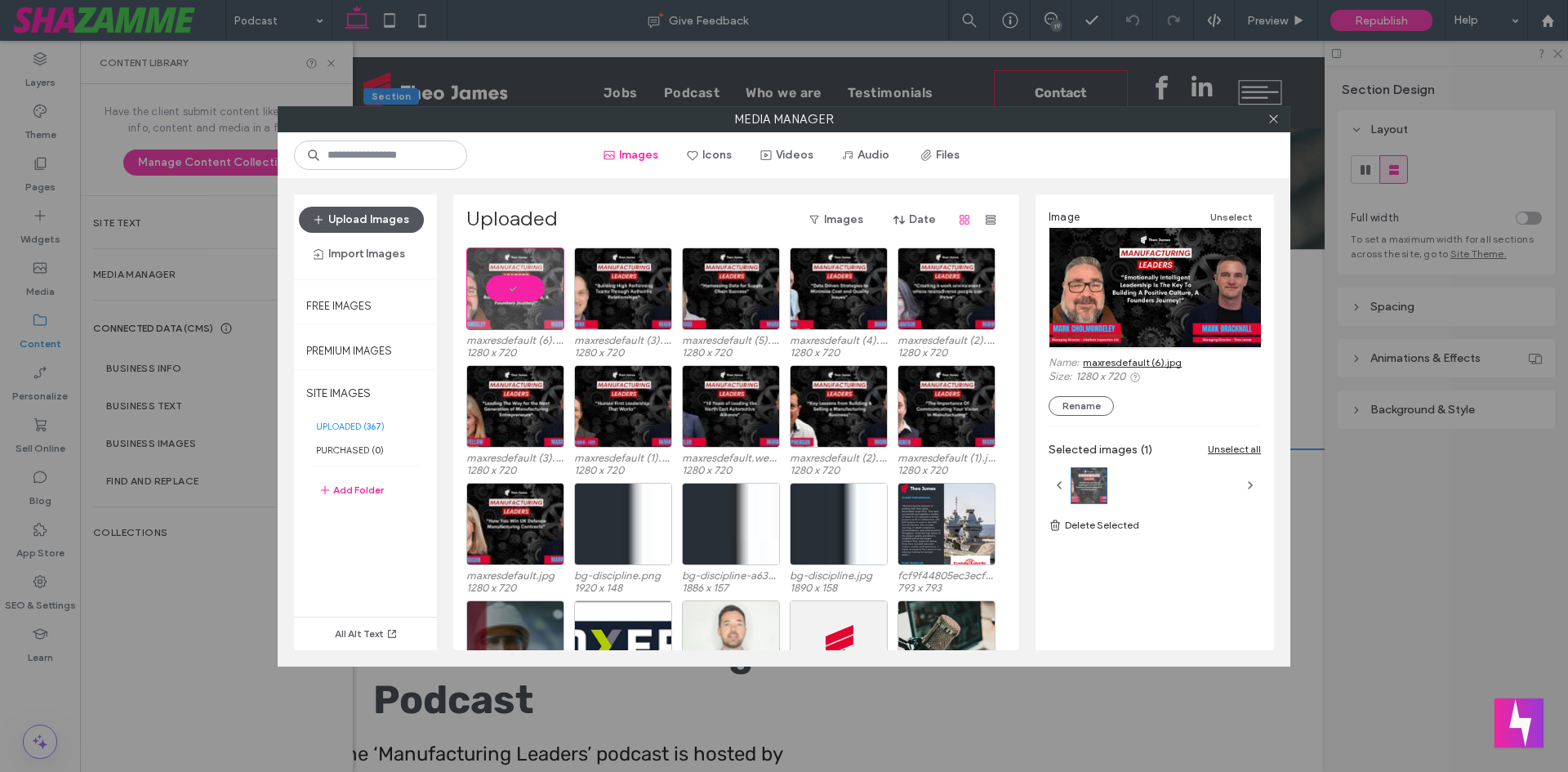
click at [362, 218] on button "Upload Images" at bounding box center [361, 219] width 125 height 26
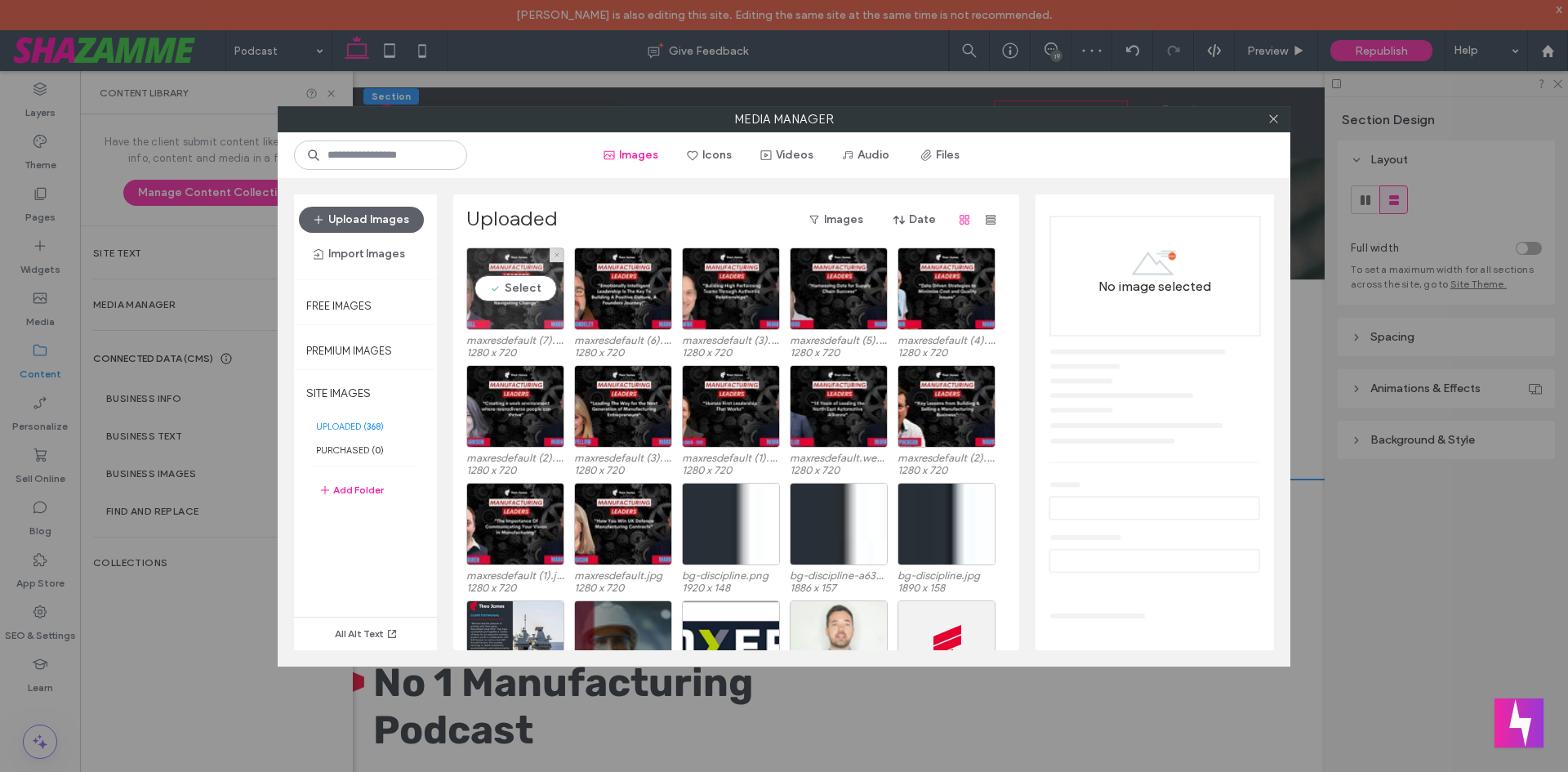
click at [528, 302] on div "Select" at bounding box center [515, 289] width 98 height 83
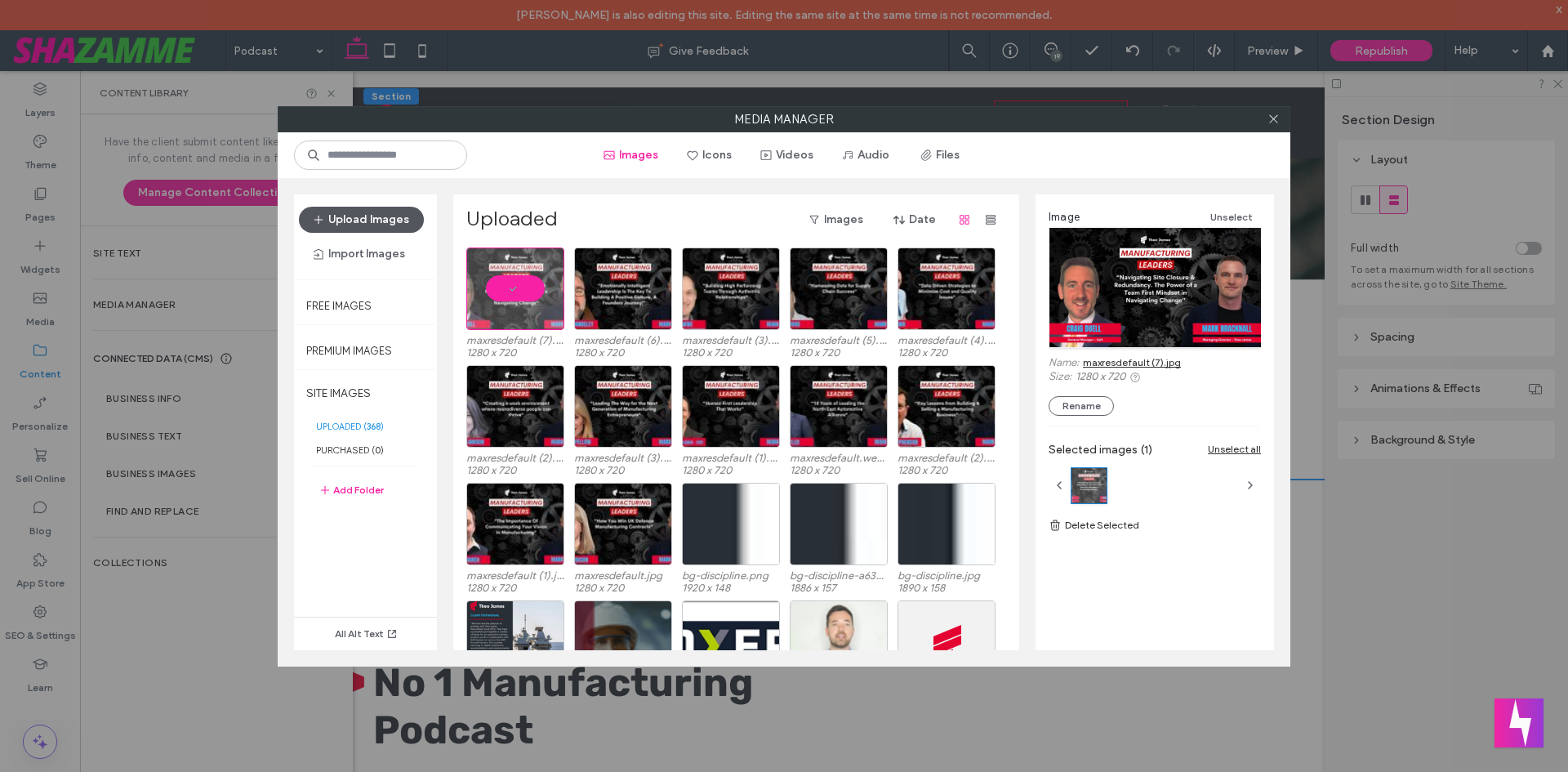
click at [363, 228] on button "Upload Images" at bounding box center [361, 219] width 125 height 26
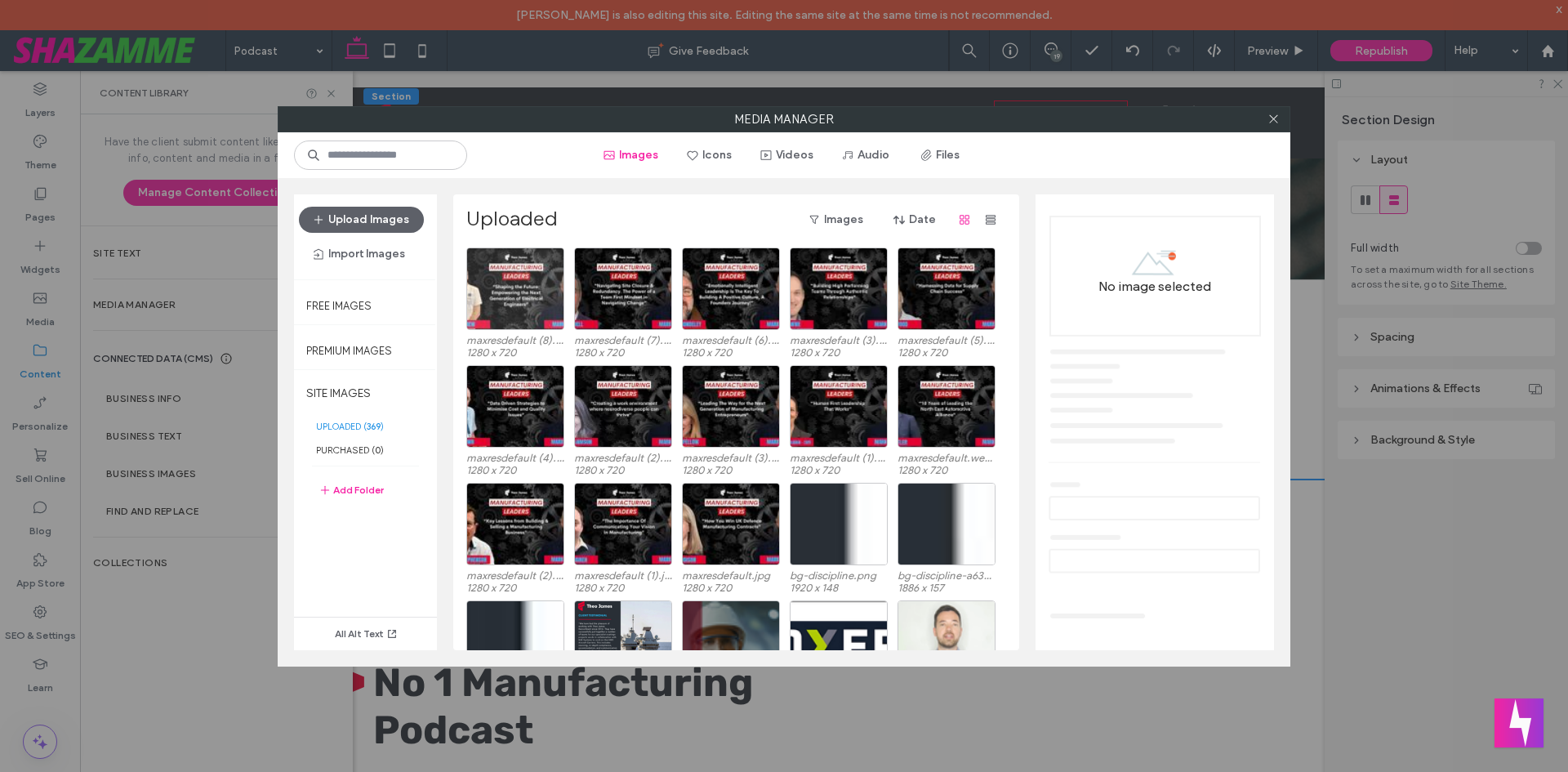
click at [498, 284] on div at bounding box center [515, 289] width 98 height 83
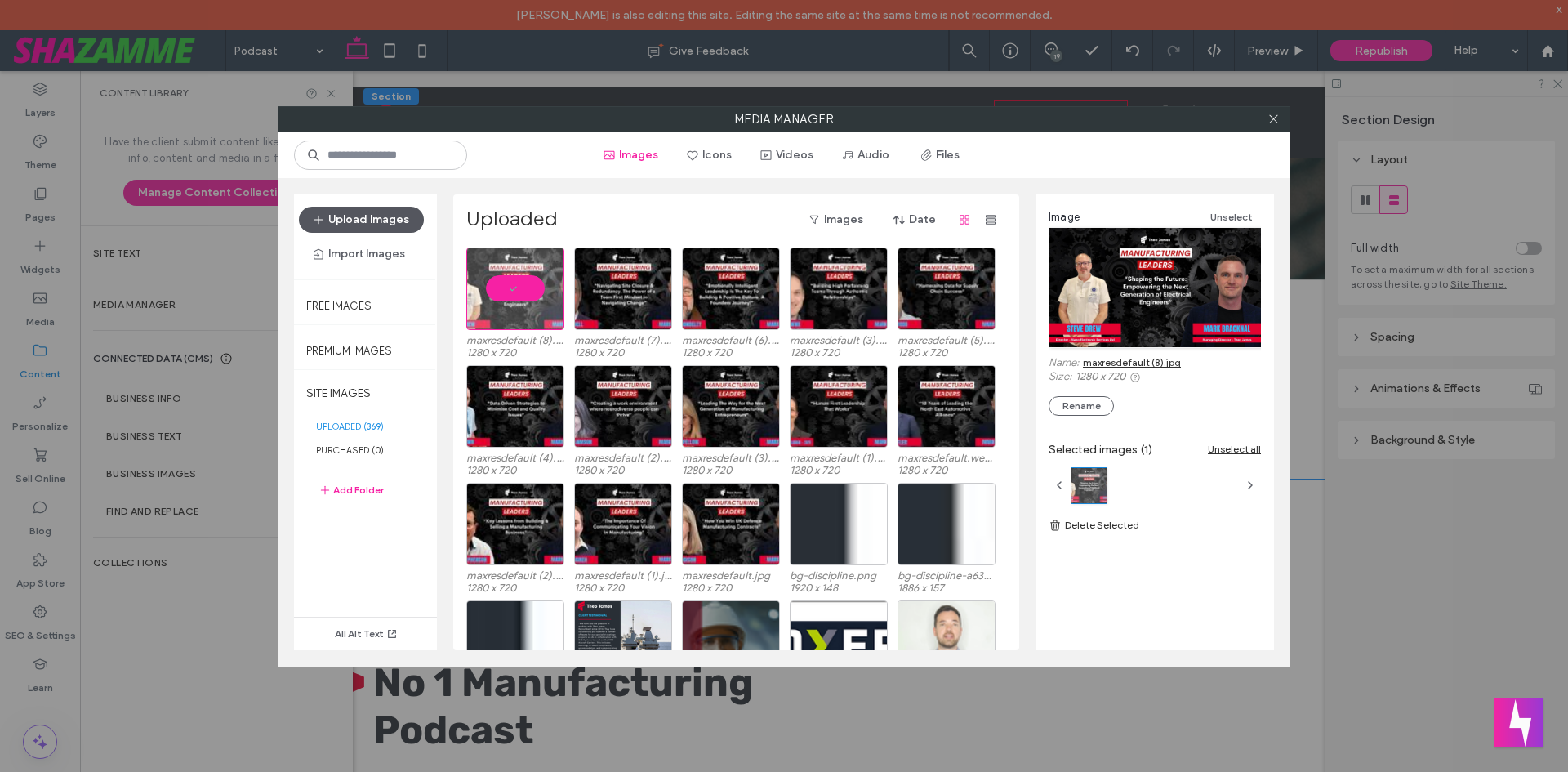
click at [373, 217] on button "Upload Images" at bounding box center [361, 219] width 125 height 26
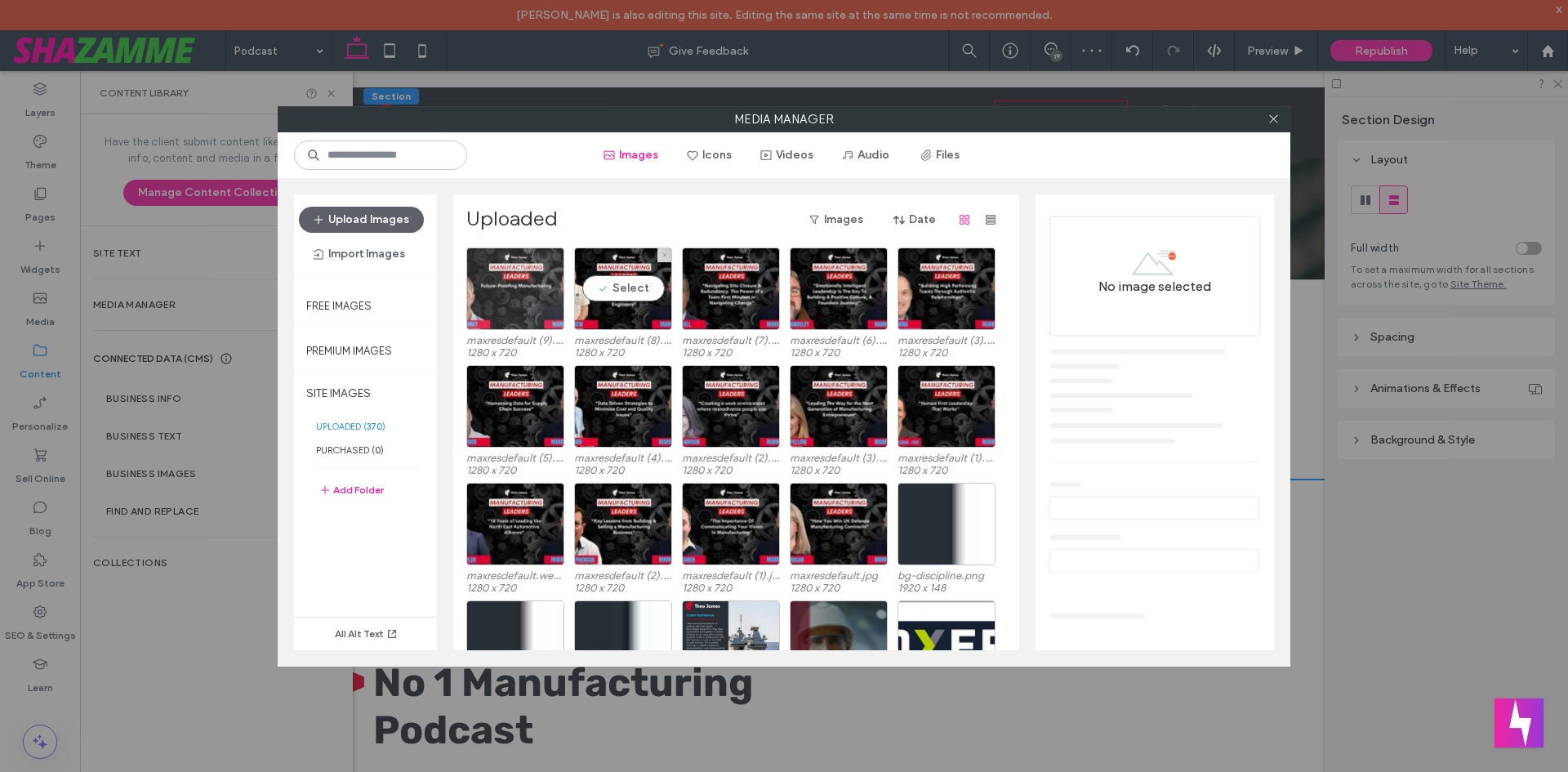
click at [513, 304] on div at bounding box center [515, 289] width 98 height 83
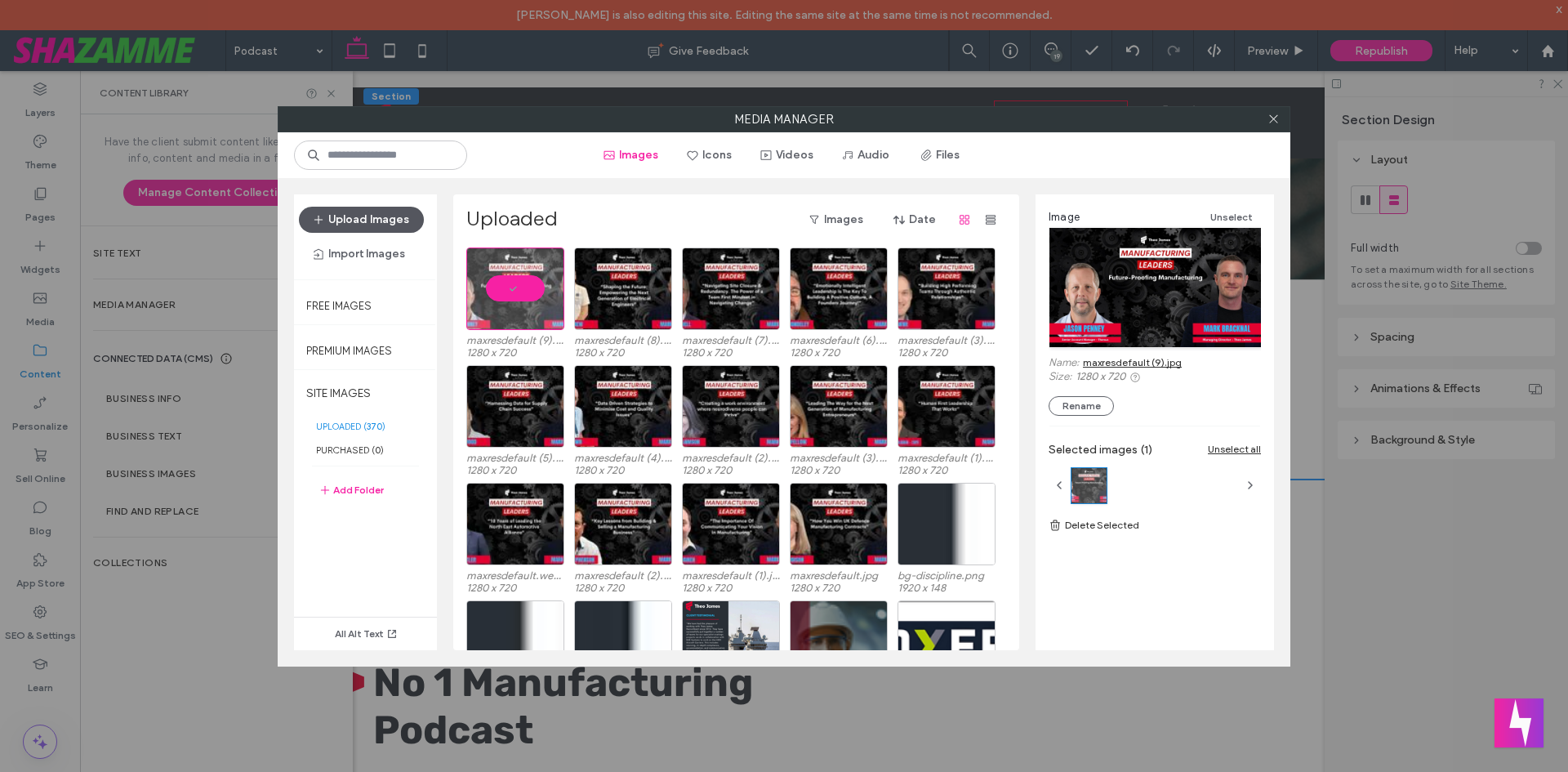
click at [389, 222] on button "Upload Images" at bounding box center [361, 219] width 125 height 26
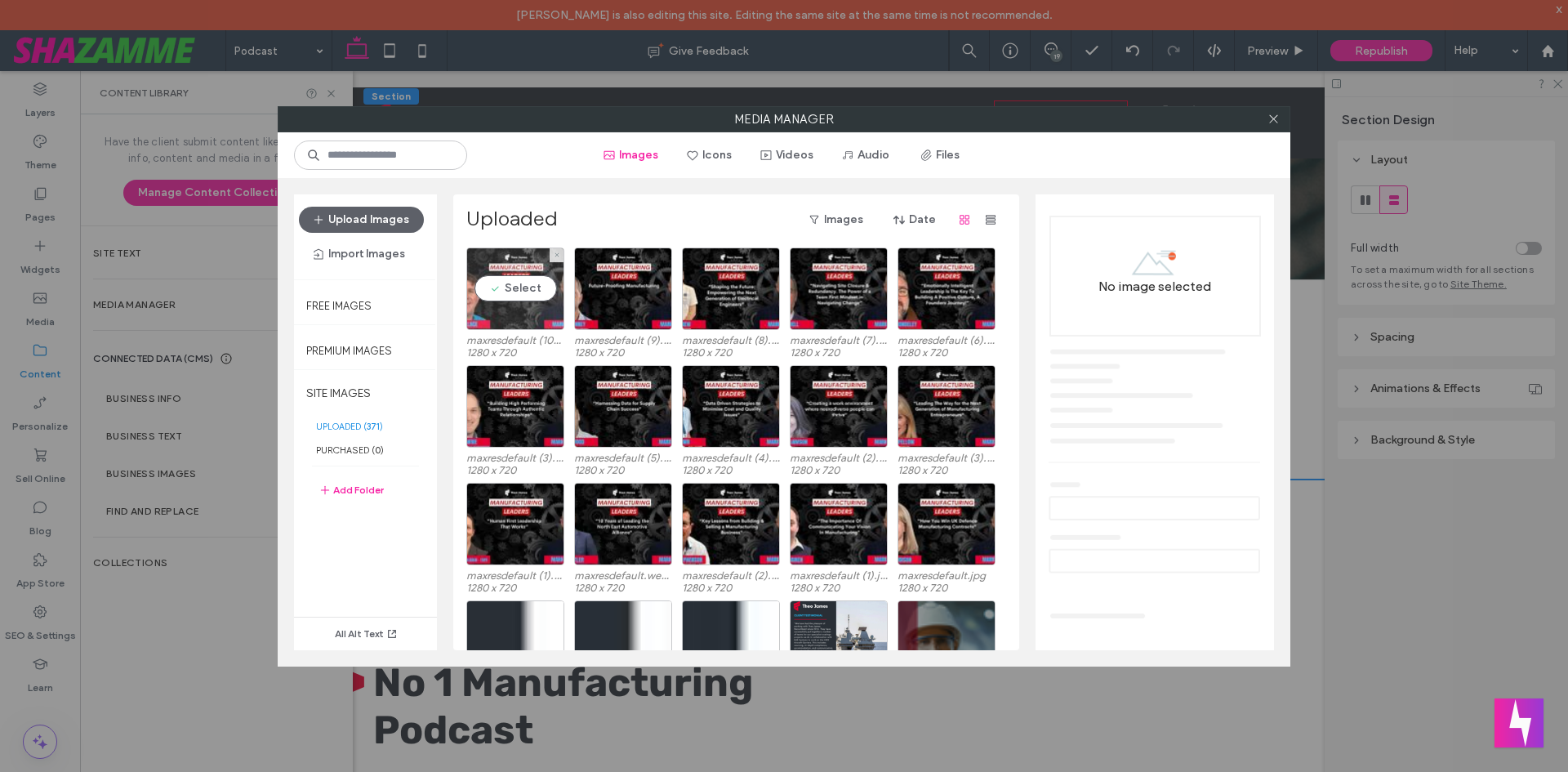
click at [513, 284] on div "Select" at bounding box center [515, 289] width 98 height 83
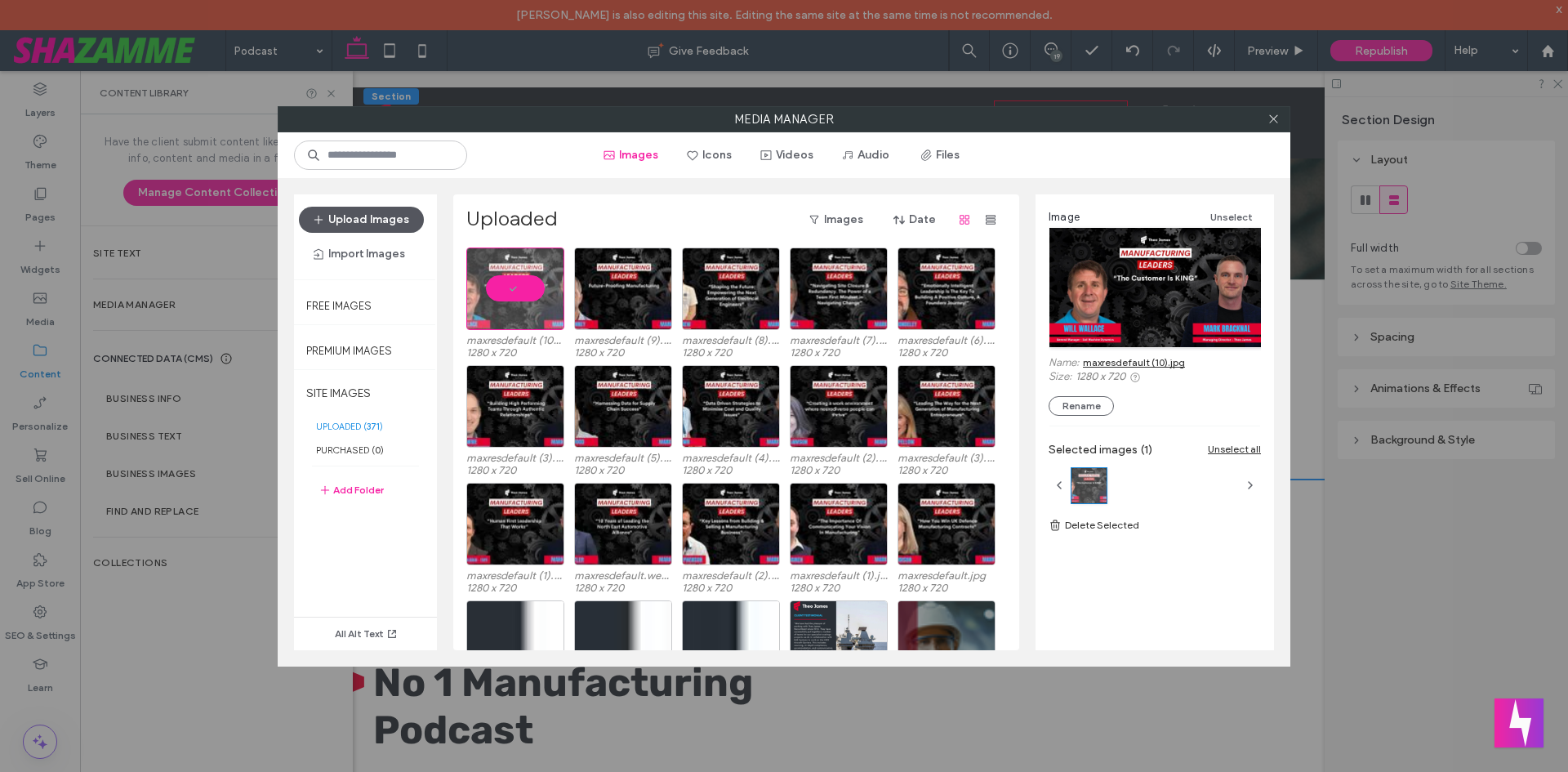
click at [368, 219] on button "Upload Images" at bounding box center [361, 219] width 125 height 26
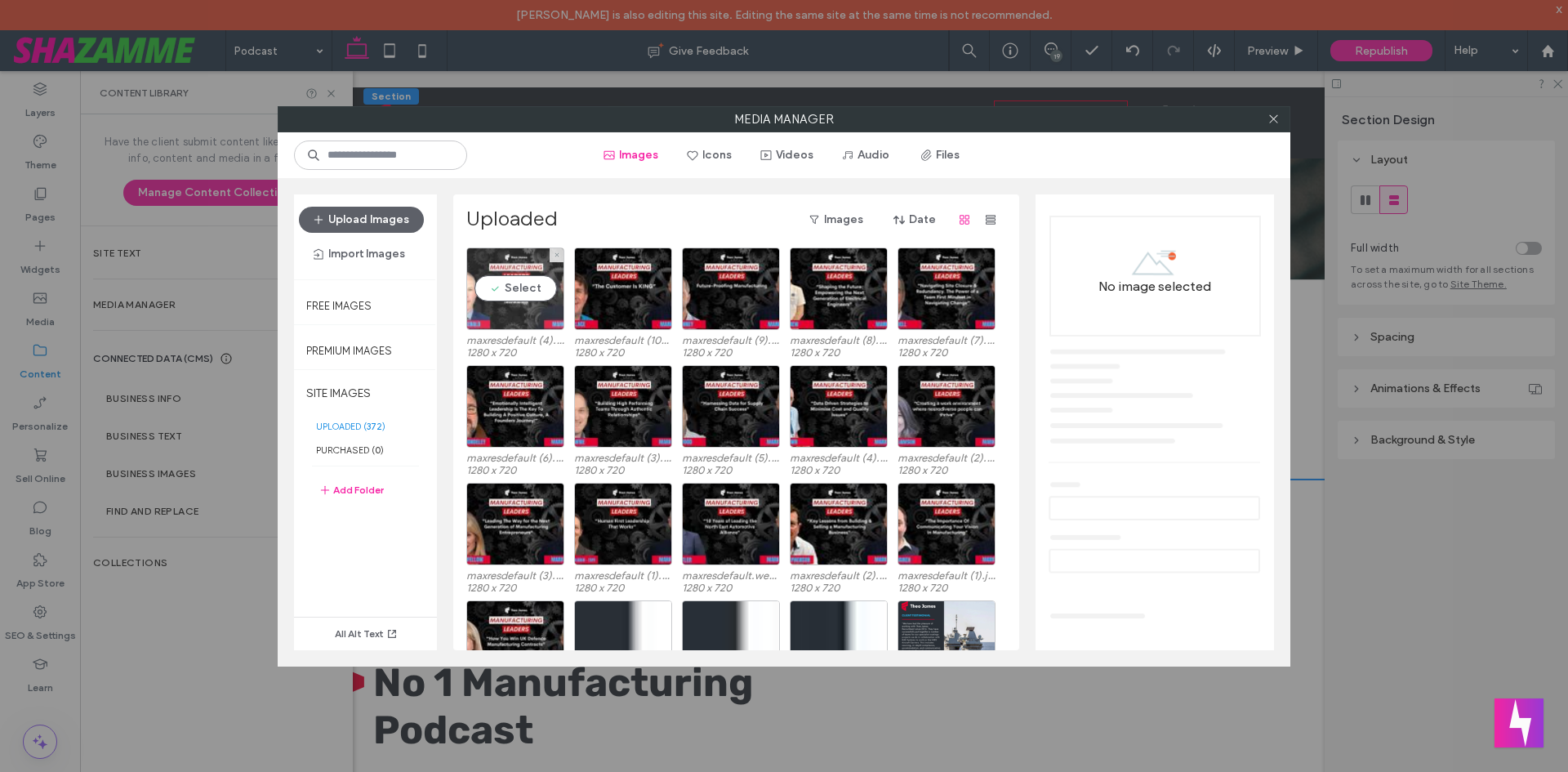
click at [533, 298] on div "Select" at bounding box center [515, 289] width 98 height 83
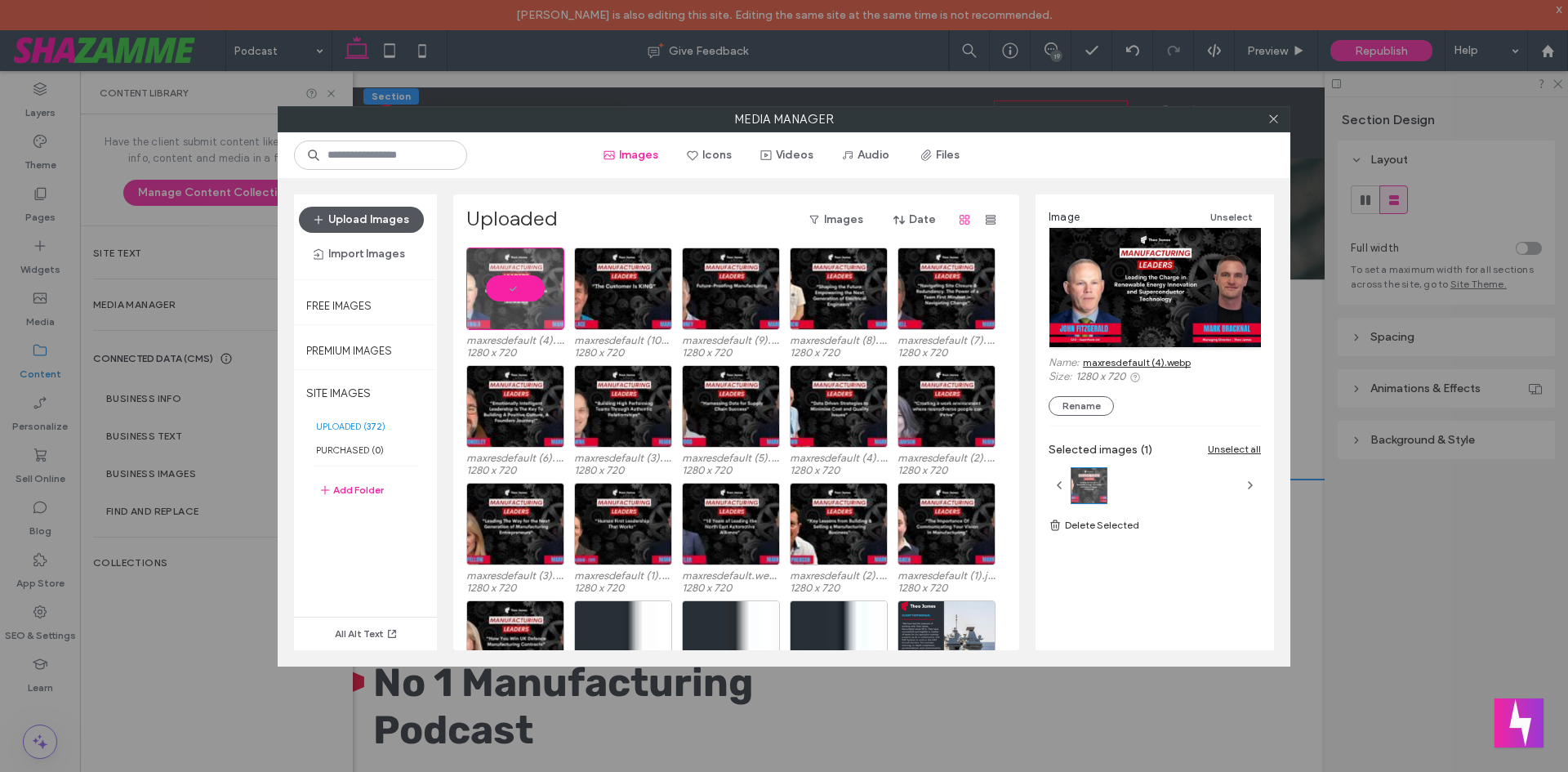
click at [360, 215] on button "Upload Images" at bounding box center [361, 219] width 125 height 26
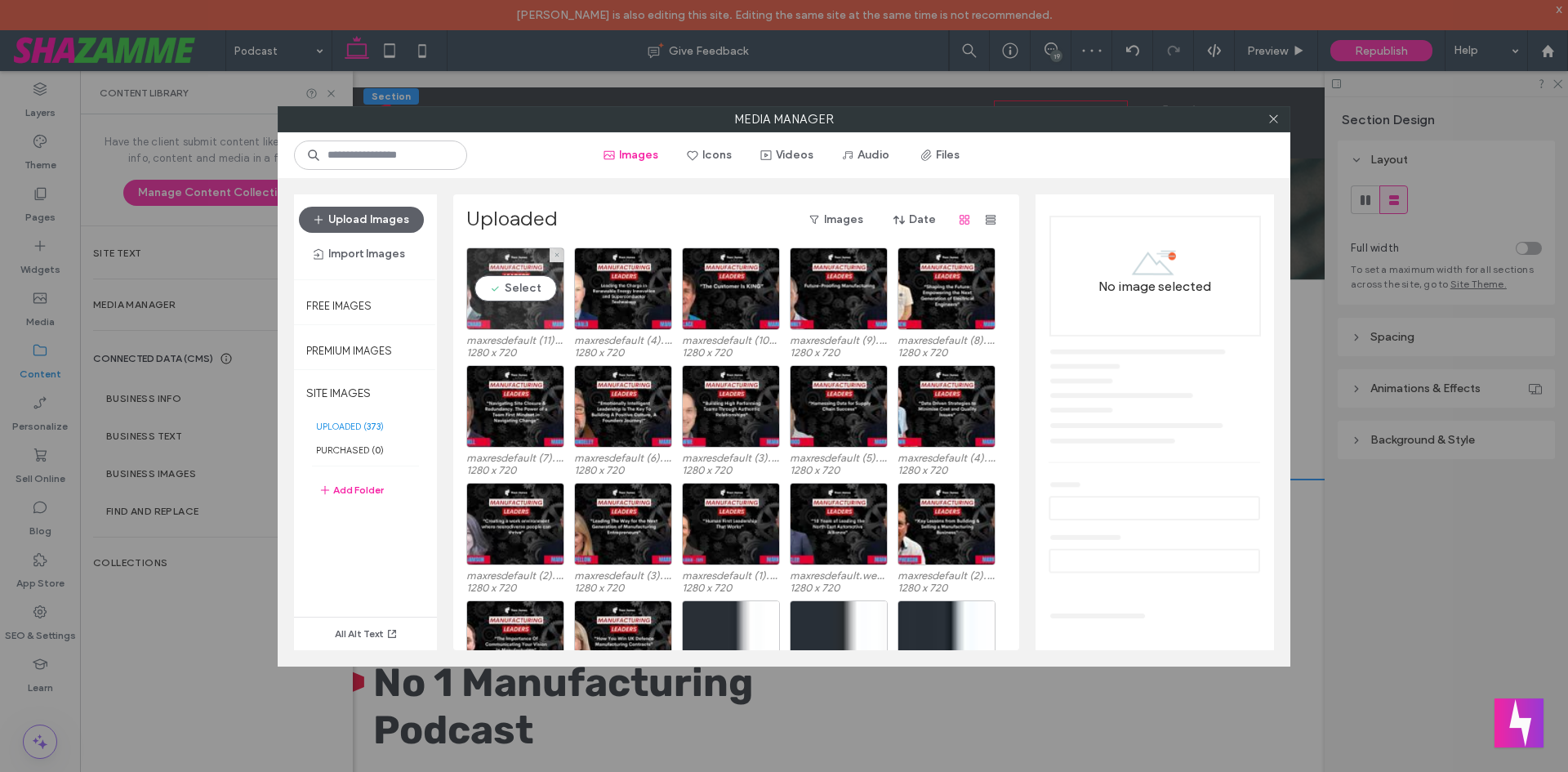
click at [538, 297] on div "Select" at bounding box center [515, 289] width 98 height 83
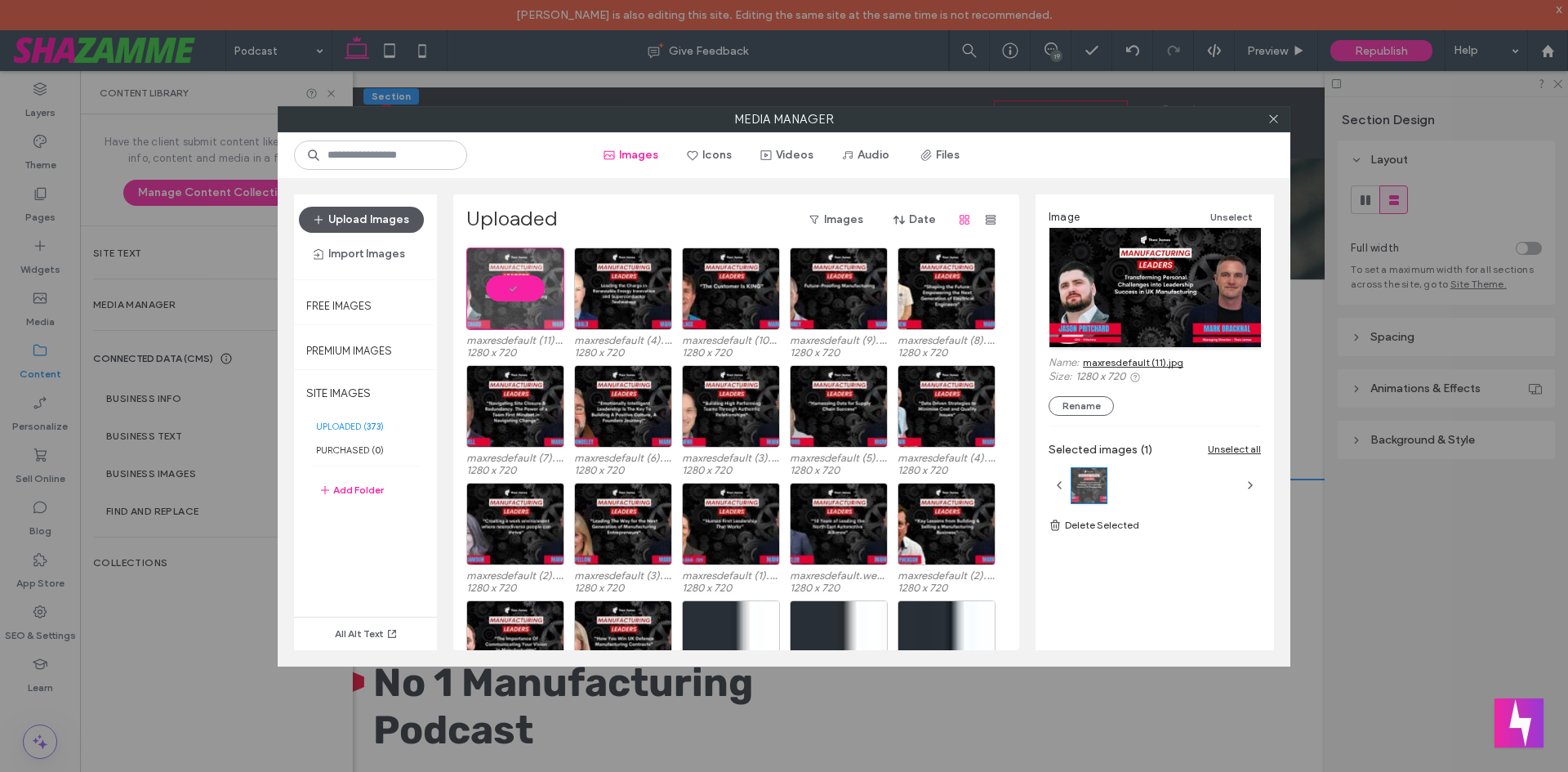
click at [384, 227] on button "Upload Images" at bounding box center [361, 219] width 125 height 26
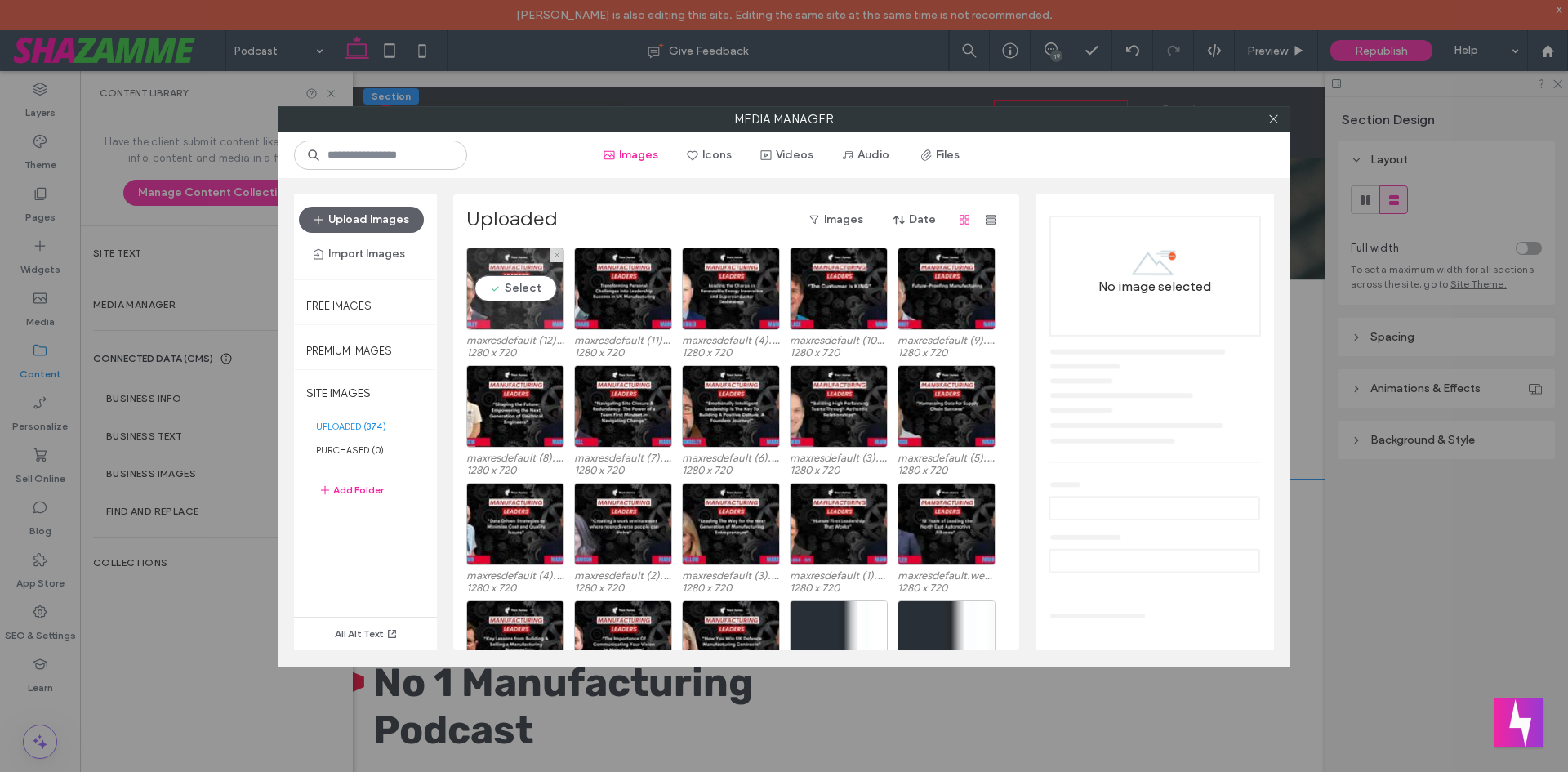
click at [535, 295] on div "Select" at bounding box center [515, 289] width 98 height 83
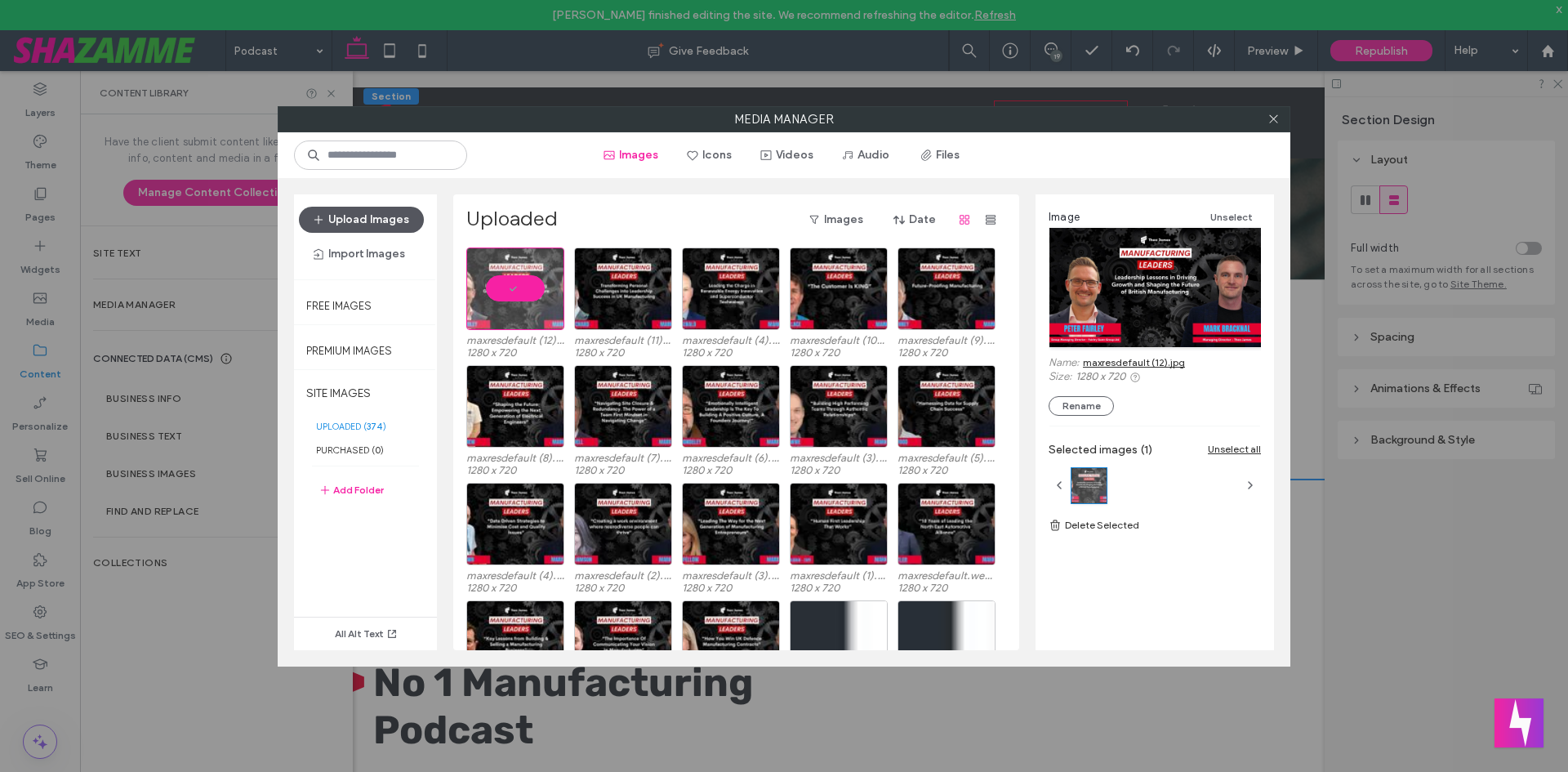
click at [348, 223] on button "Upload Images" at bounding box center [361, 219] width 125 height 26
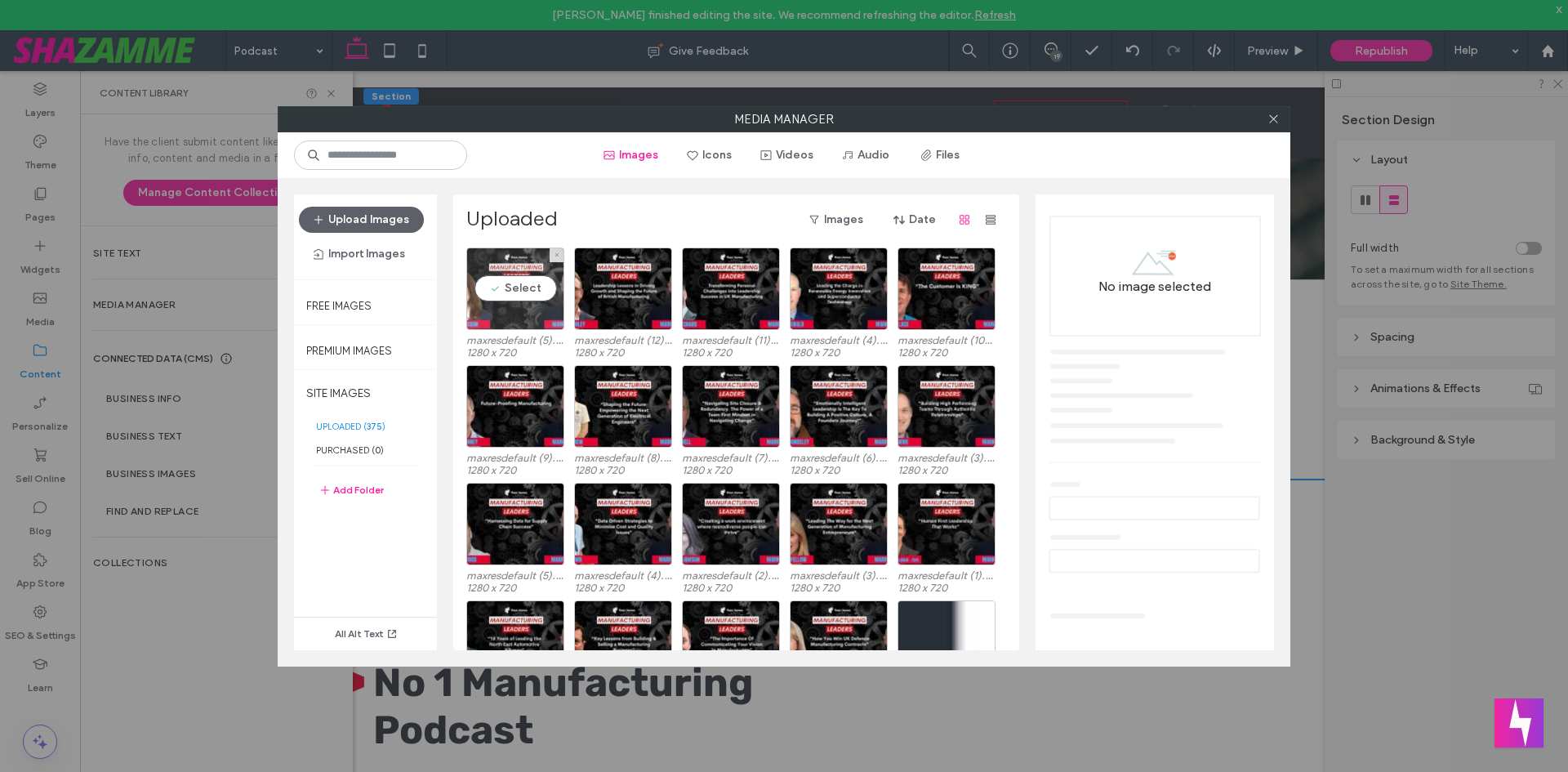
click at [535, 302] on div "Select" at bounding box center [515, 289] width 98 height 83
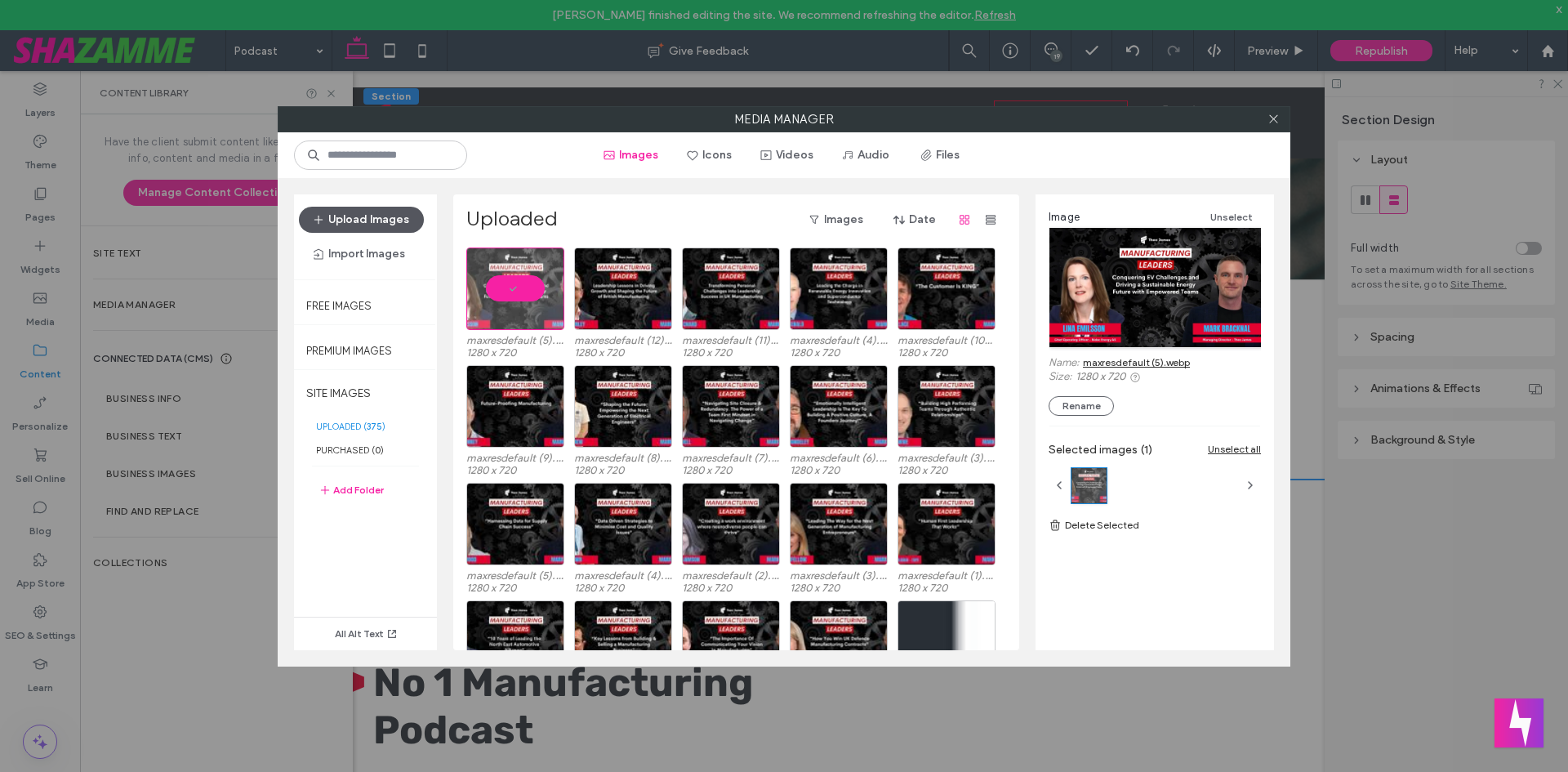
click at [389, 222] on button "Upload Images" at bounding box center [361, 219] width 125 height 26
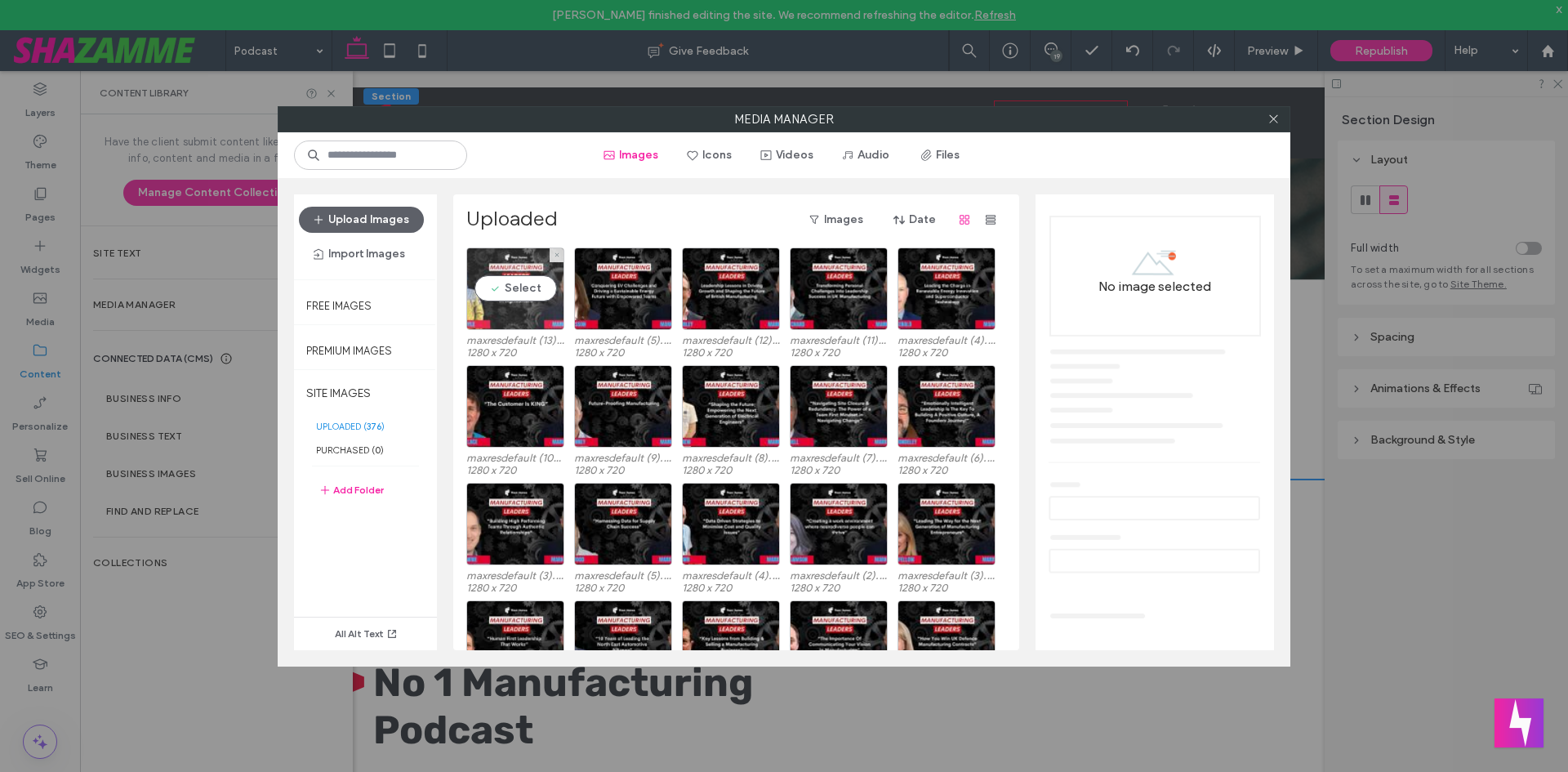
click at [534, 307] on div "Select" at bounding box center [515, 289] width 98 height 83
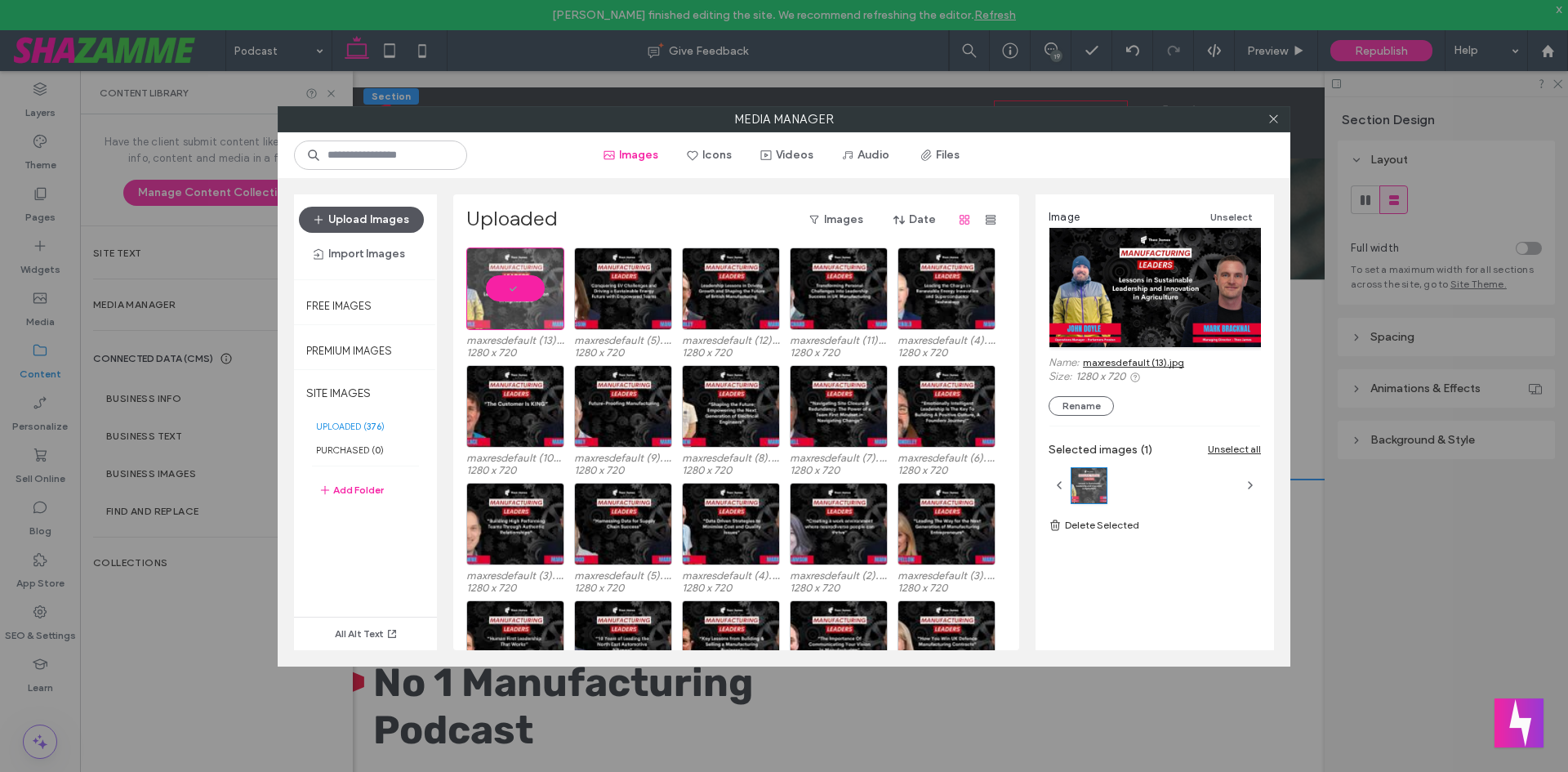
click at [374, 208] on button "Upload Images" at bounding box center [361, 219] width 125 height 26
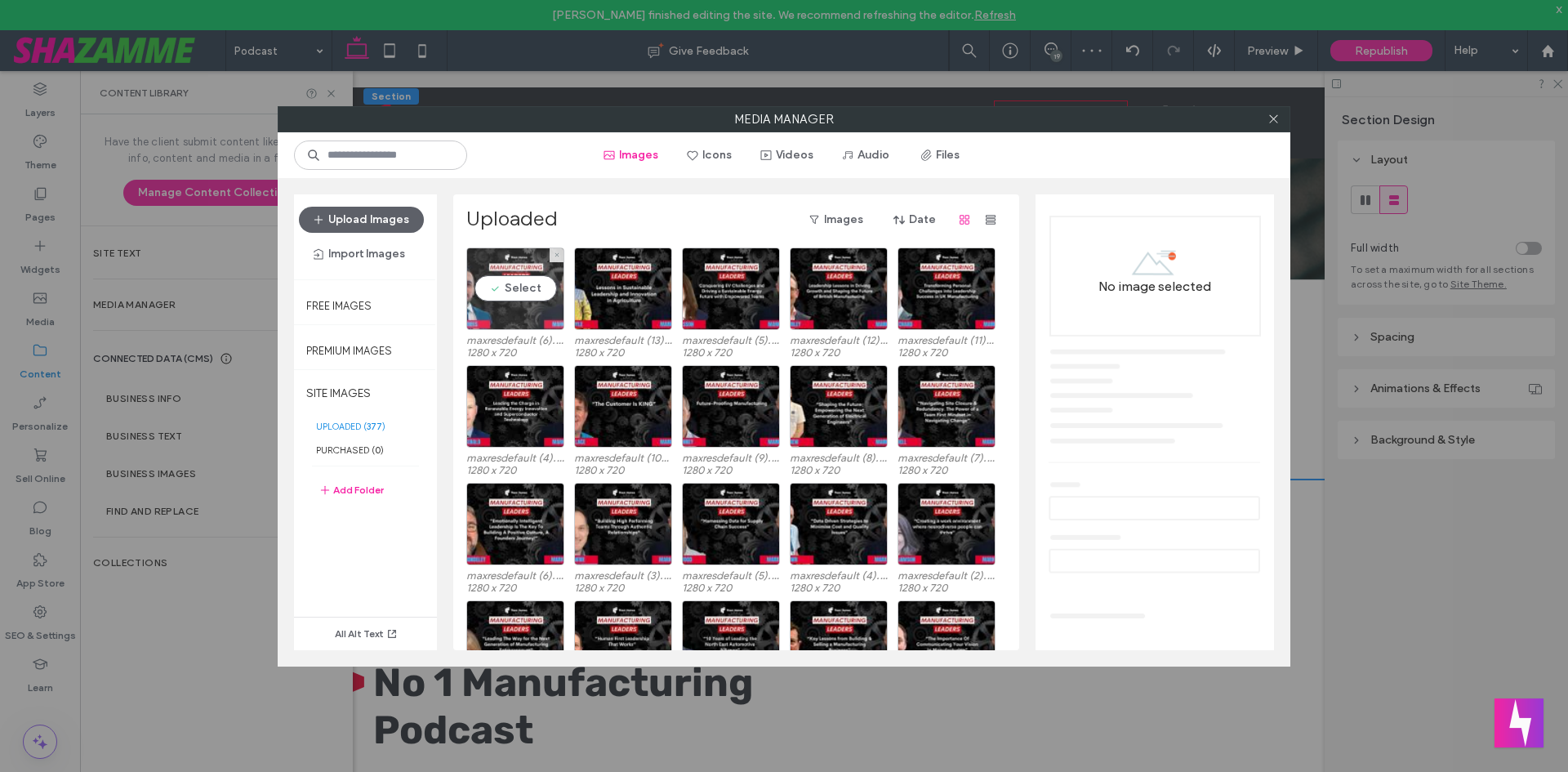
click at [527, 295] on div "Select" at bounding box center [515, 289] width 98 height 83
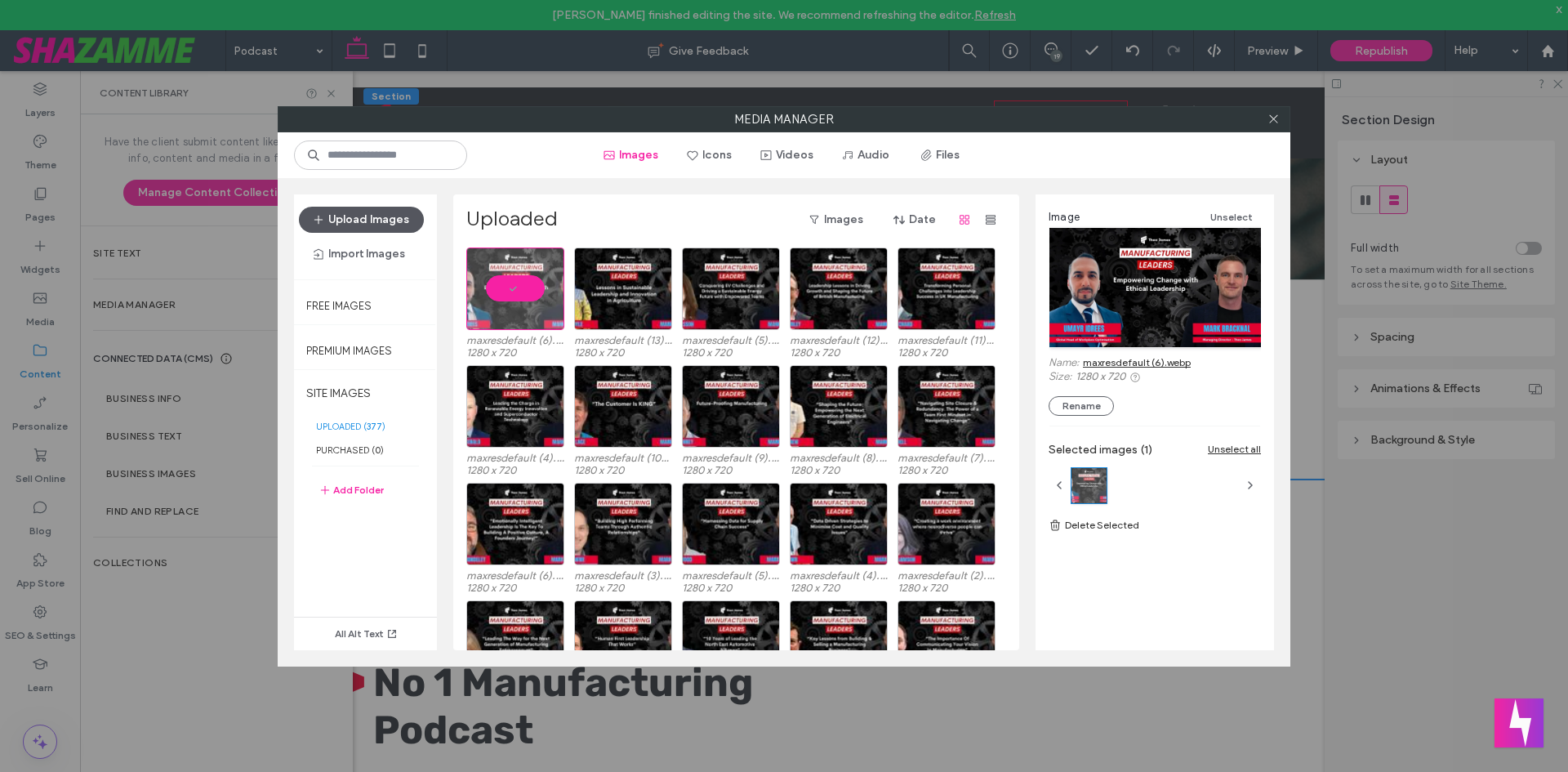
click at [361, 218] on button "Upload Images" at bounding box center [361, 219] width 125 height 26
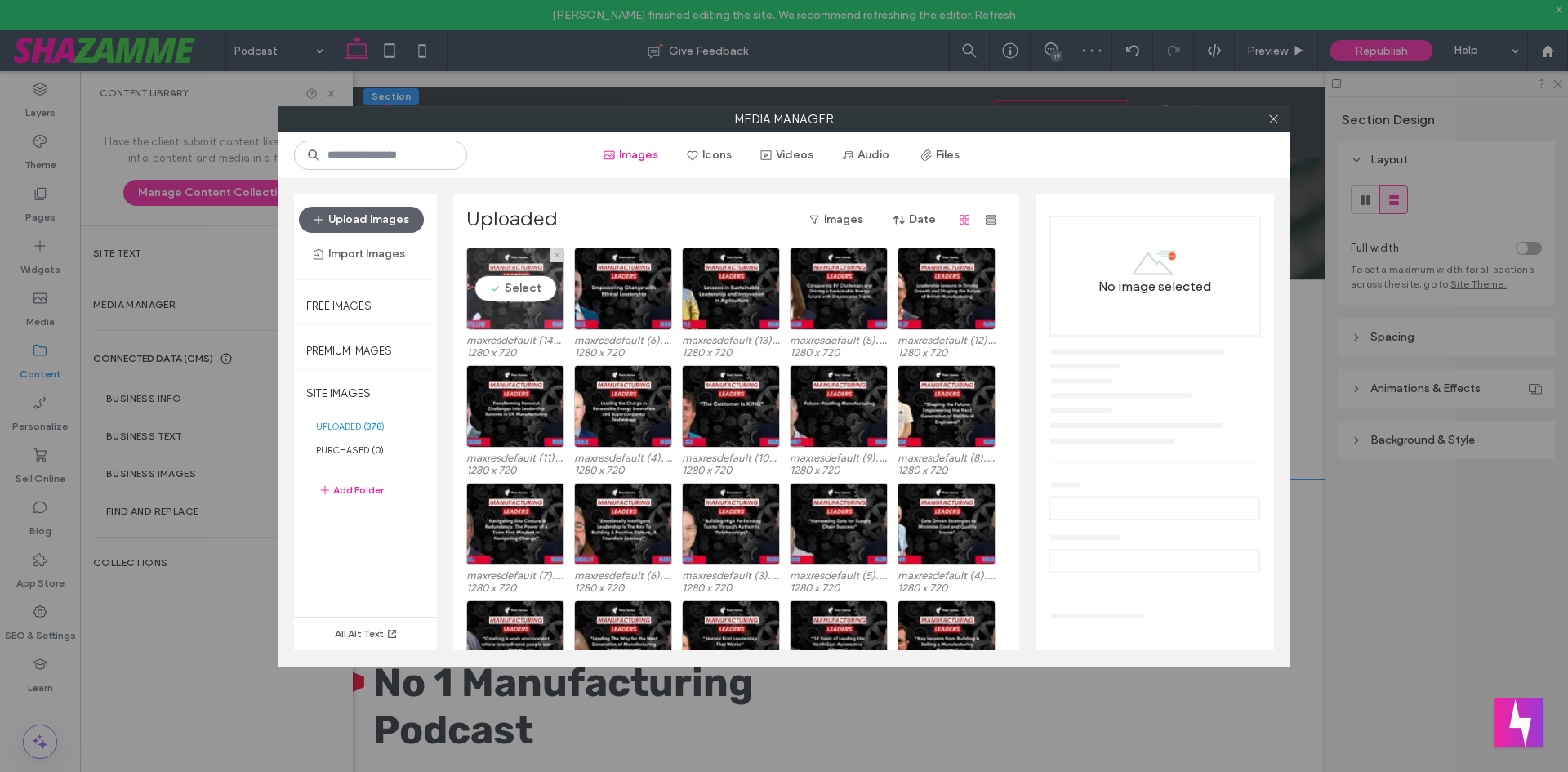
click at [511, 299] on div "Select" at bounding box center [515, 289] width 98 height 83
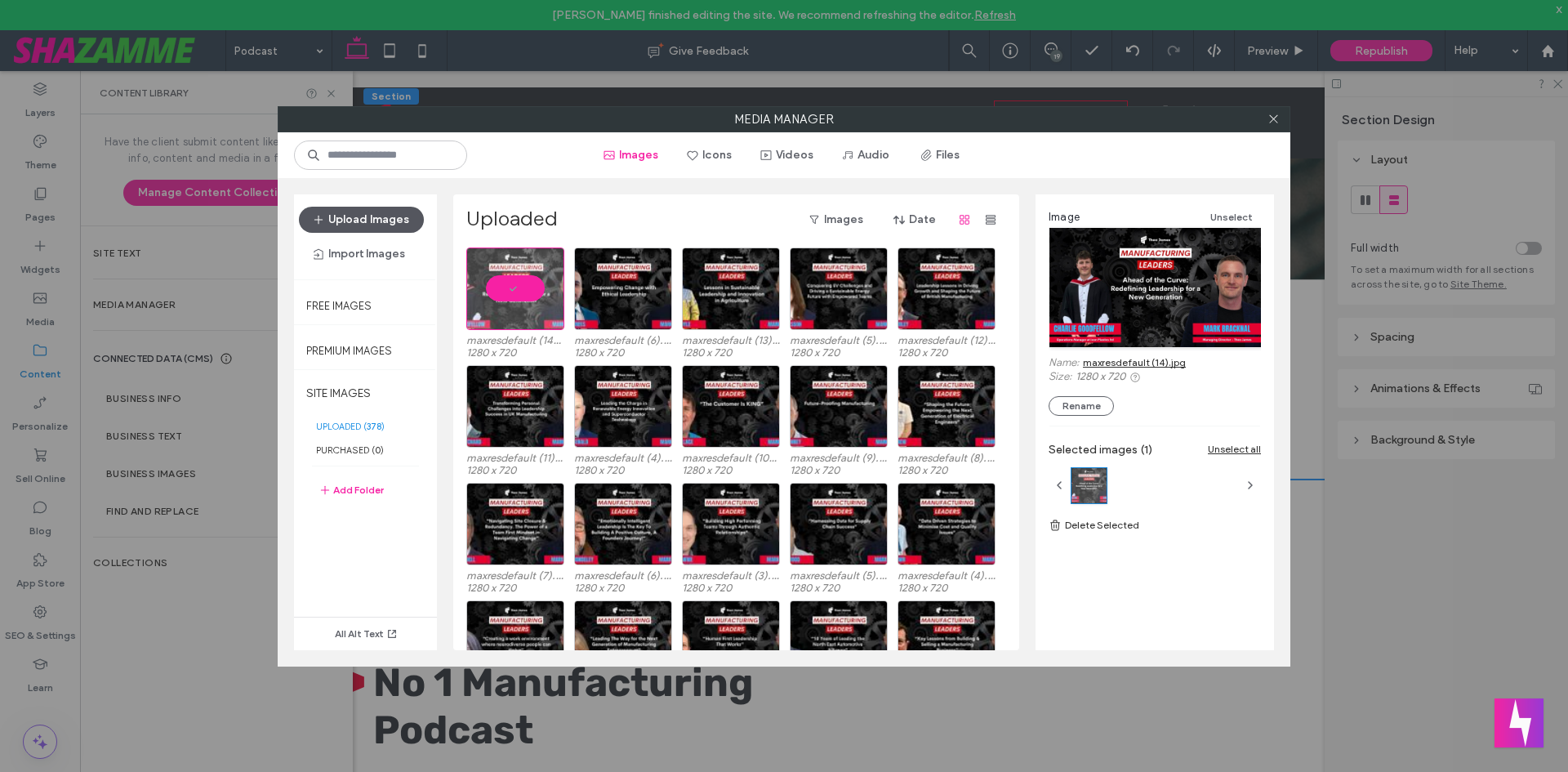
click at [361, 228] on button "Upload Images" at bounding box center [361, 219] width 125 height 26
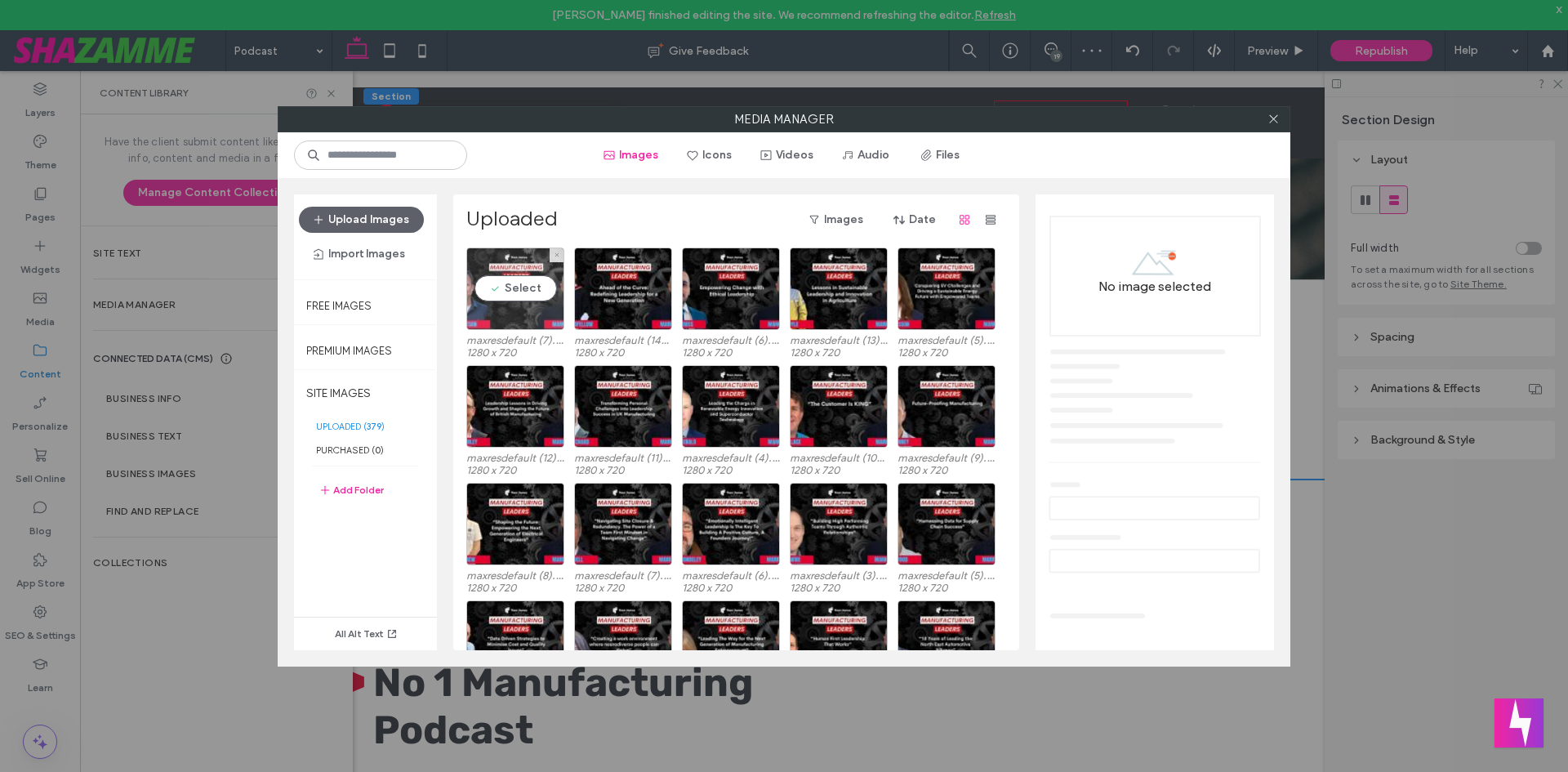
click at [512, 290] on div "Select" at bounding box center [515, 289] width 98 height 83
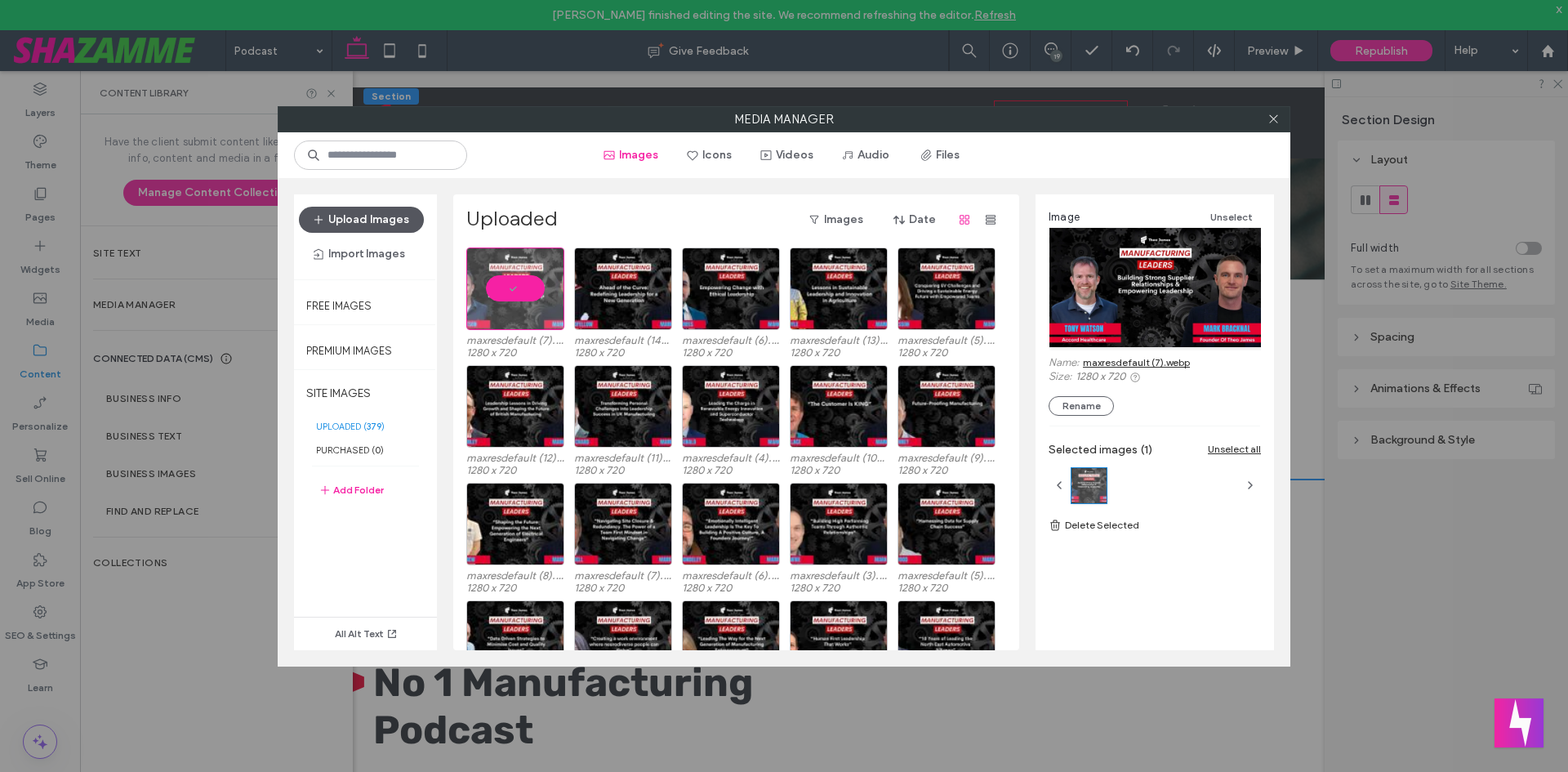
click at [339, 211] on button "Upload Images" at bounding box center [361, 219] width 125 height 26
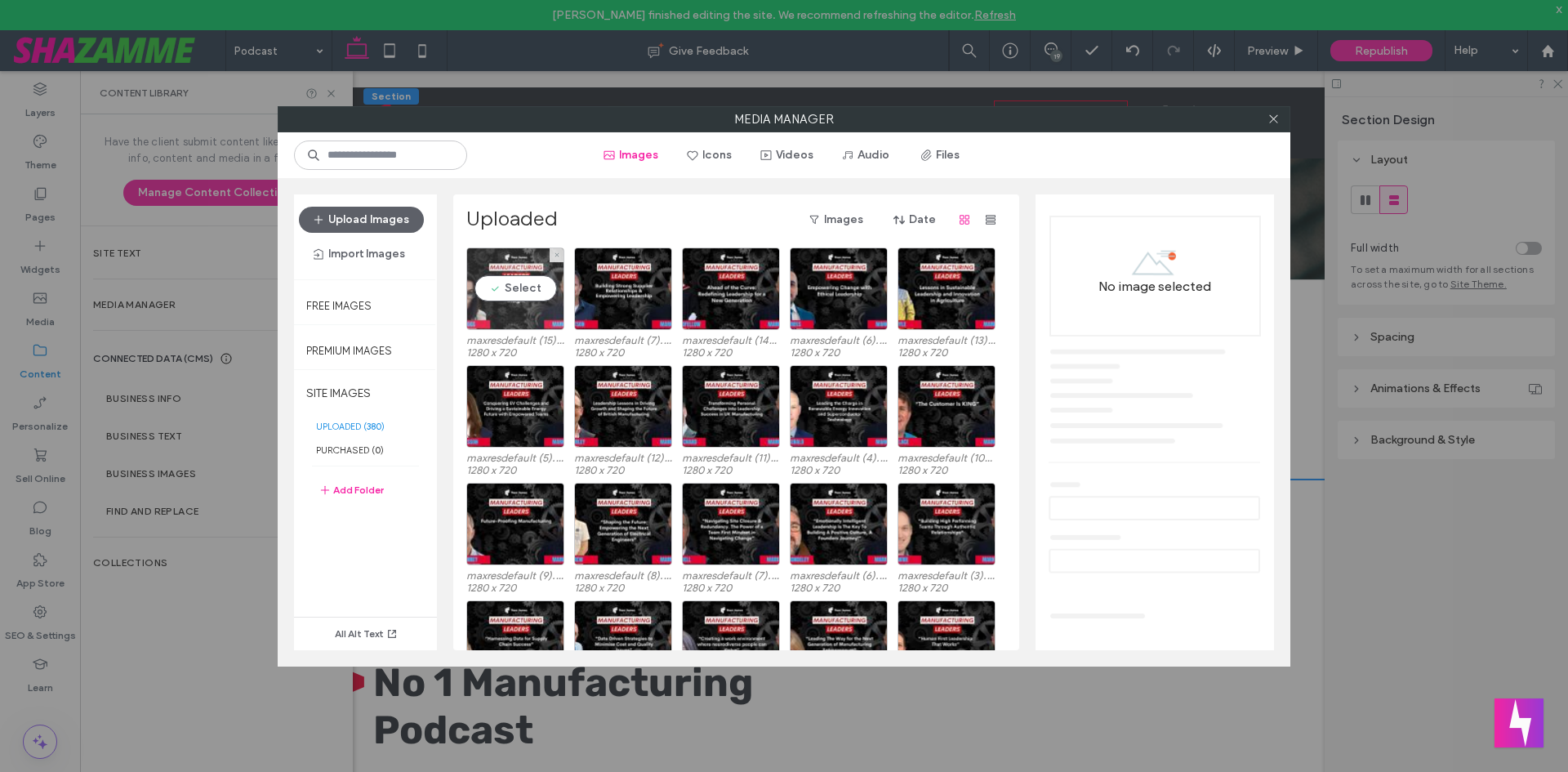
click at [531, 301] on div "Select" at bounding box center [515, 289] width 98 height 83
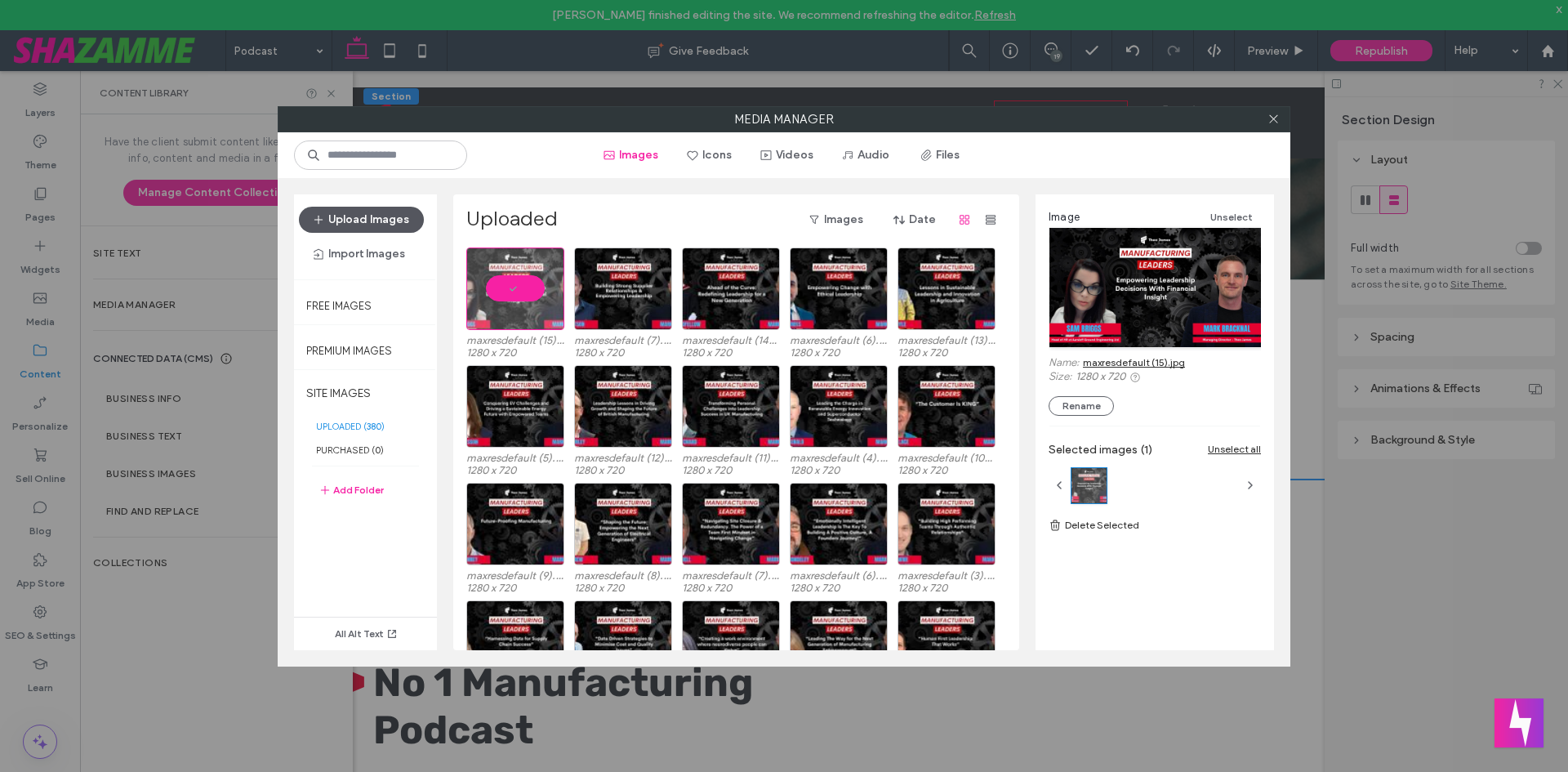
click at [374, 226] on button "Upload Images" at bounding box center [361, 219] width 125 height 26
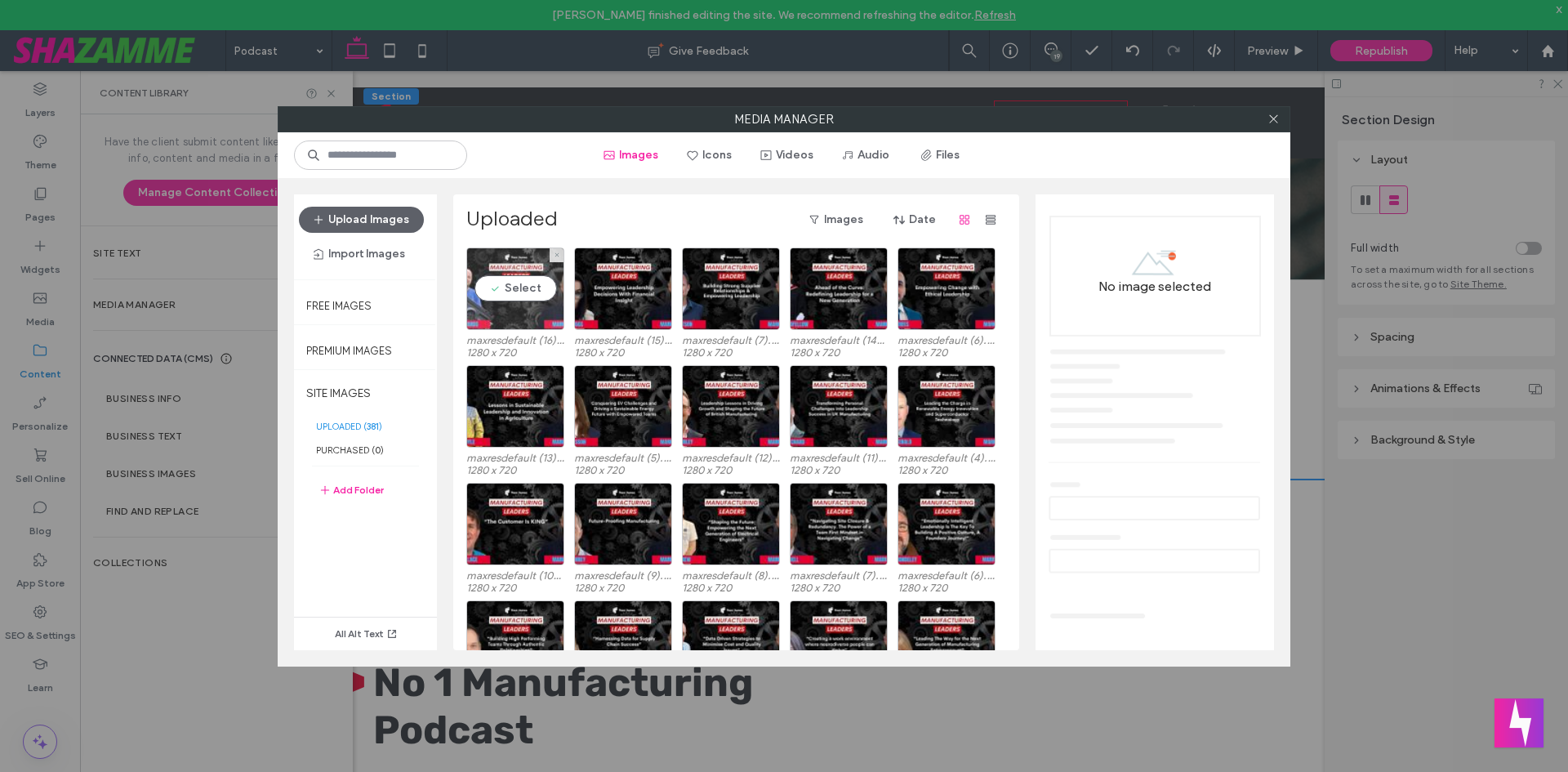
click at [542, 296] on div "Select" at bounding box center [515, 289] width 98 height 83
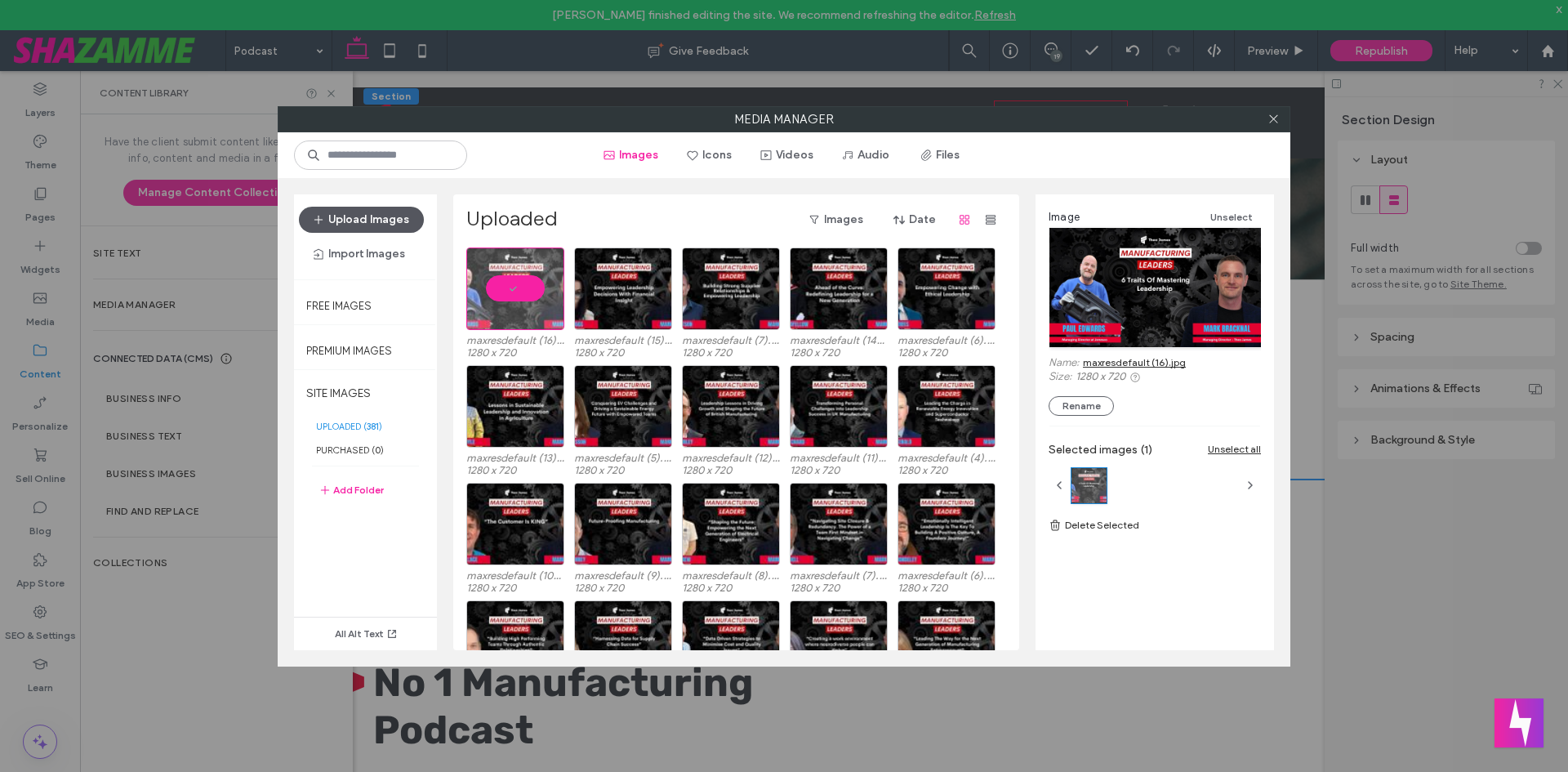
click at [365, 212] on button "Upload Images" at bounding box center [361, 219] width 125 height 26
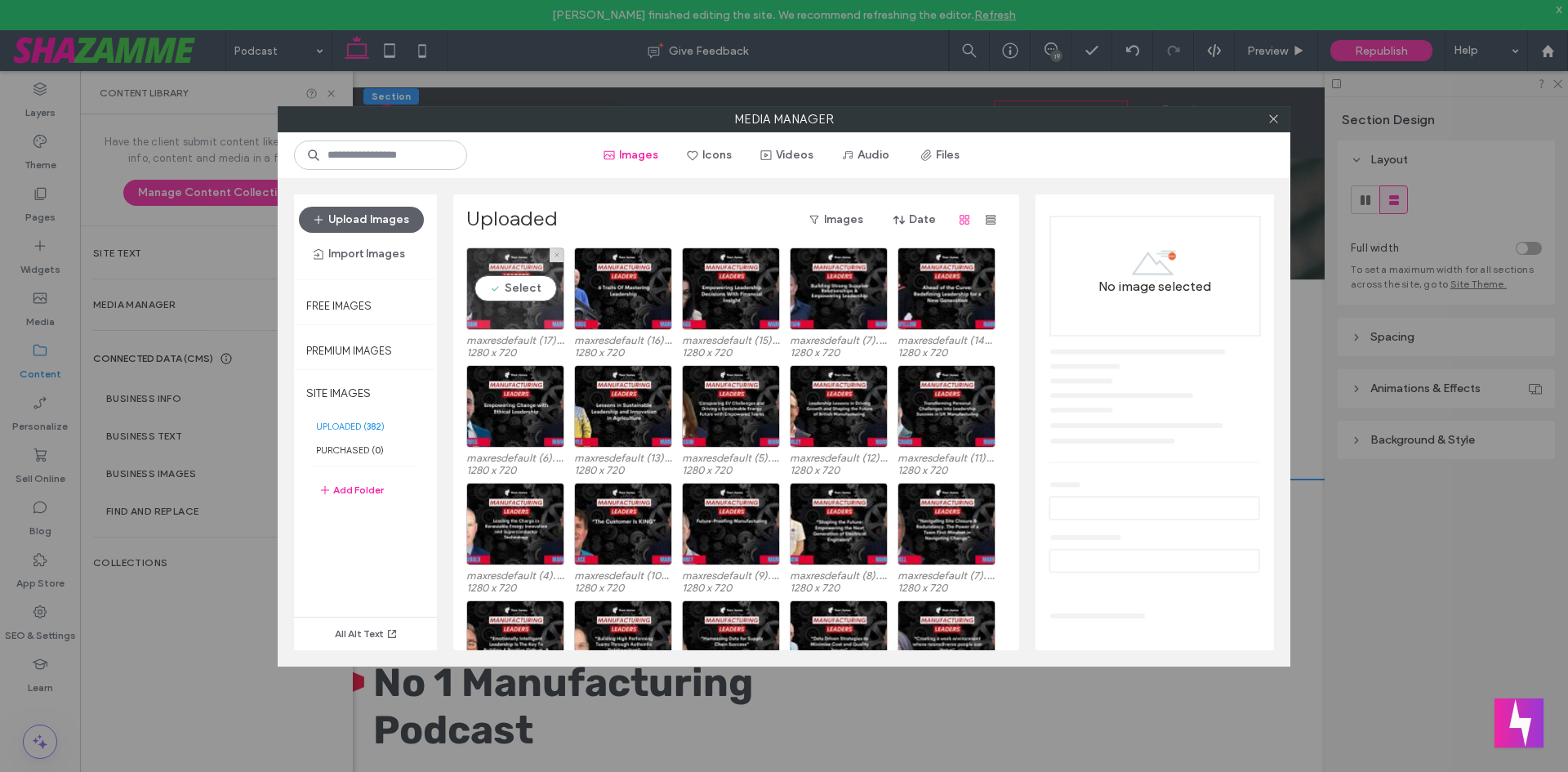
click at [514, 288] on div "Select" at bounding box center [515, 289] width 98 height 83
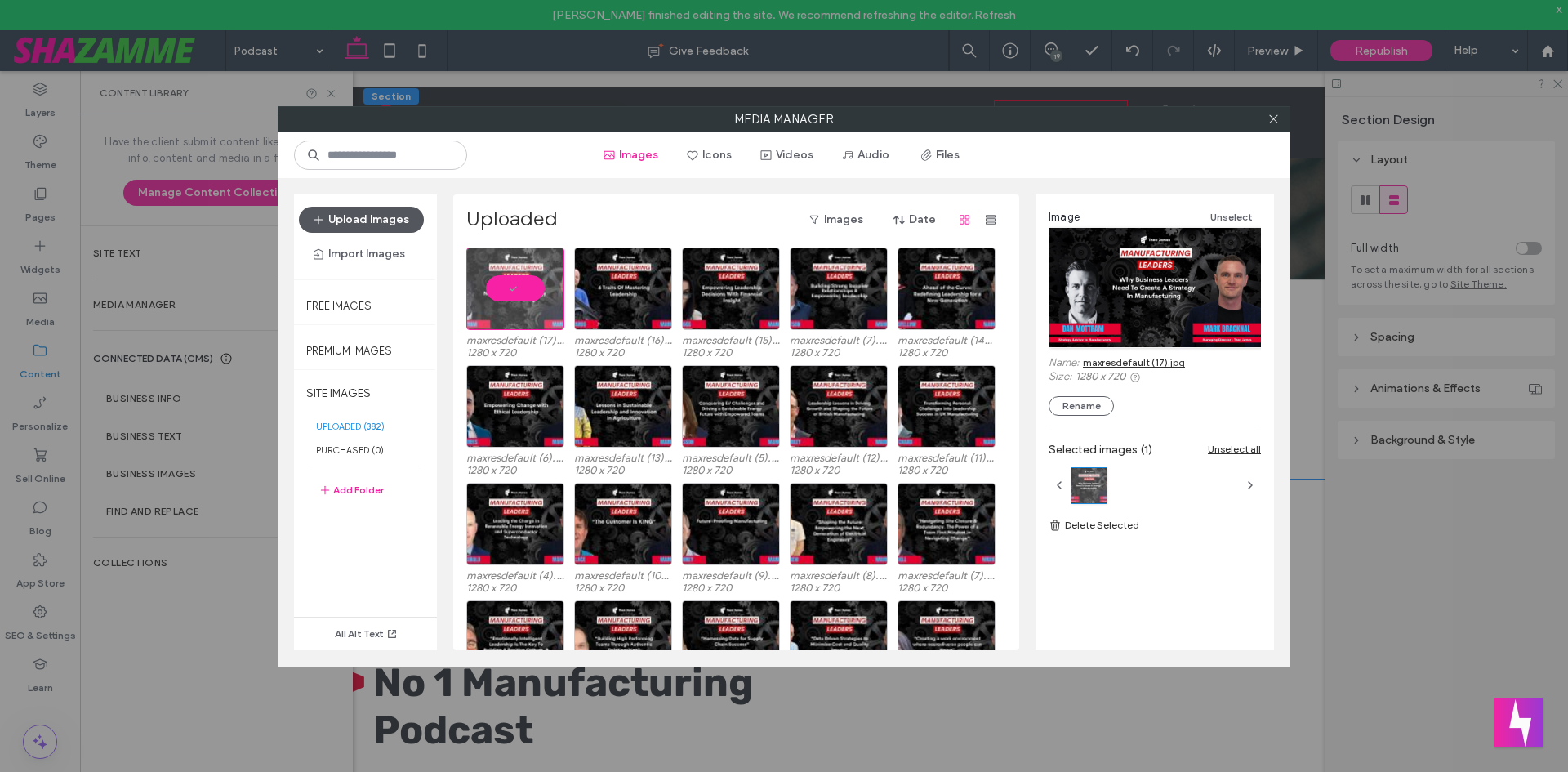
click at [346, 211] on button "Upload Images" at bounding box center [361, 219] width 125 height 26
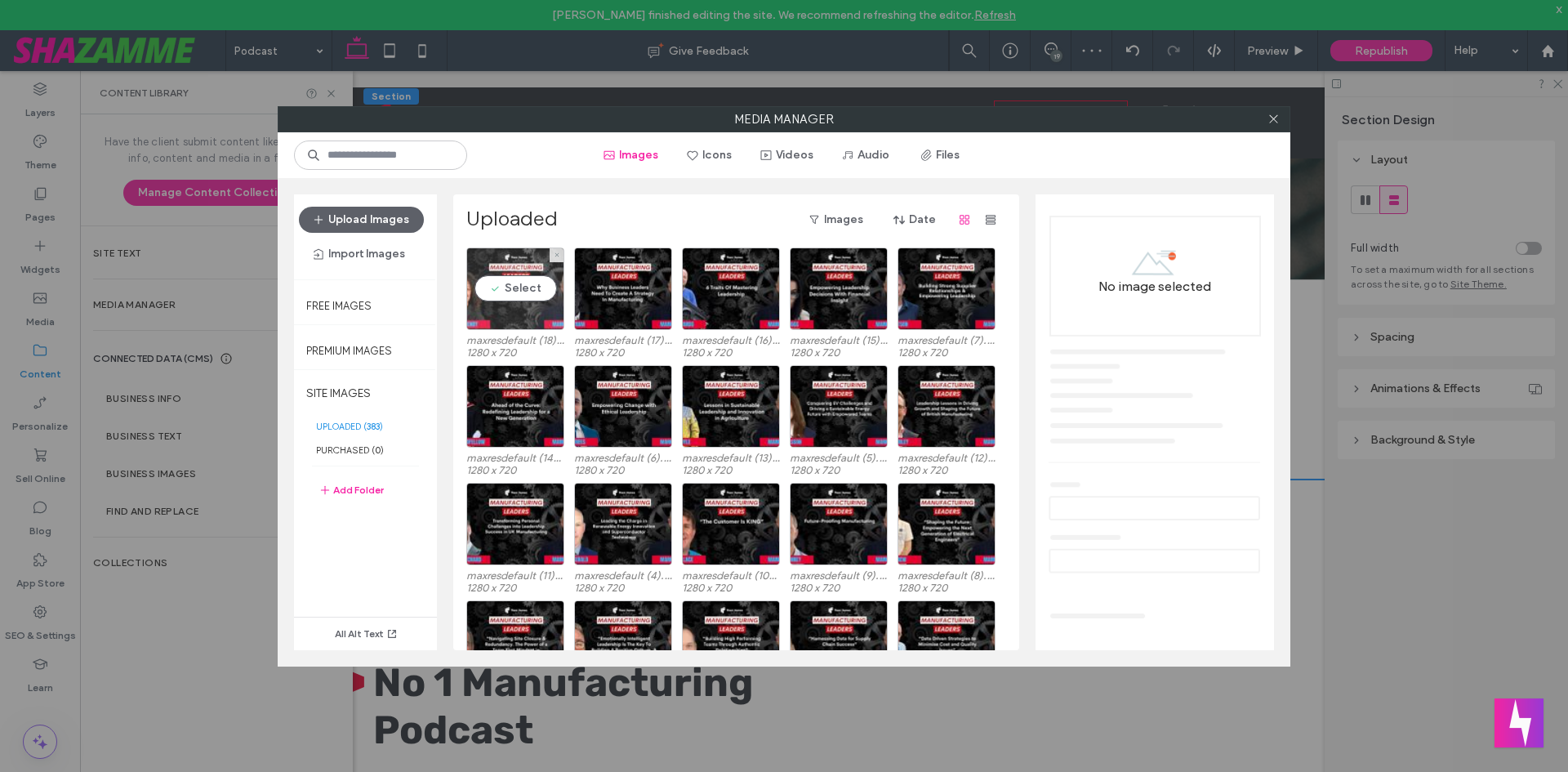
click at [537, 307] on div "Select" at bounding box center [515, 289] width 98 height 83
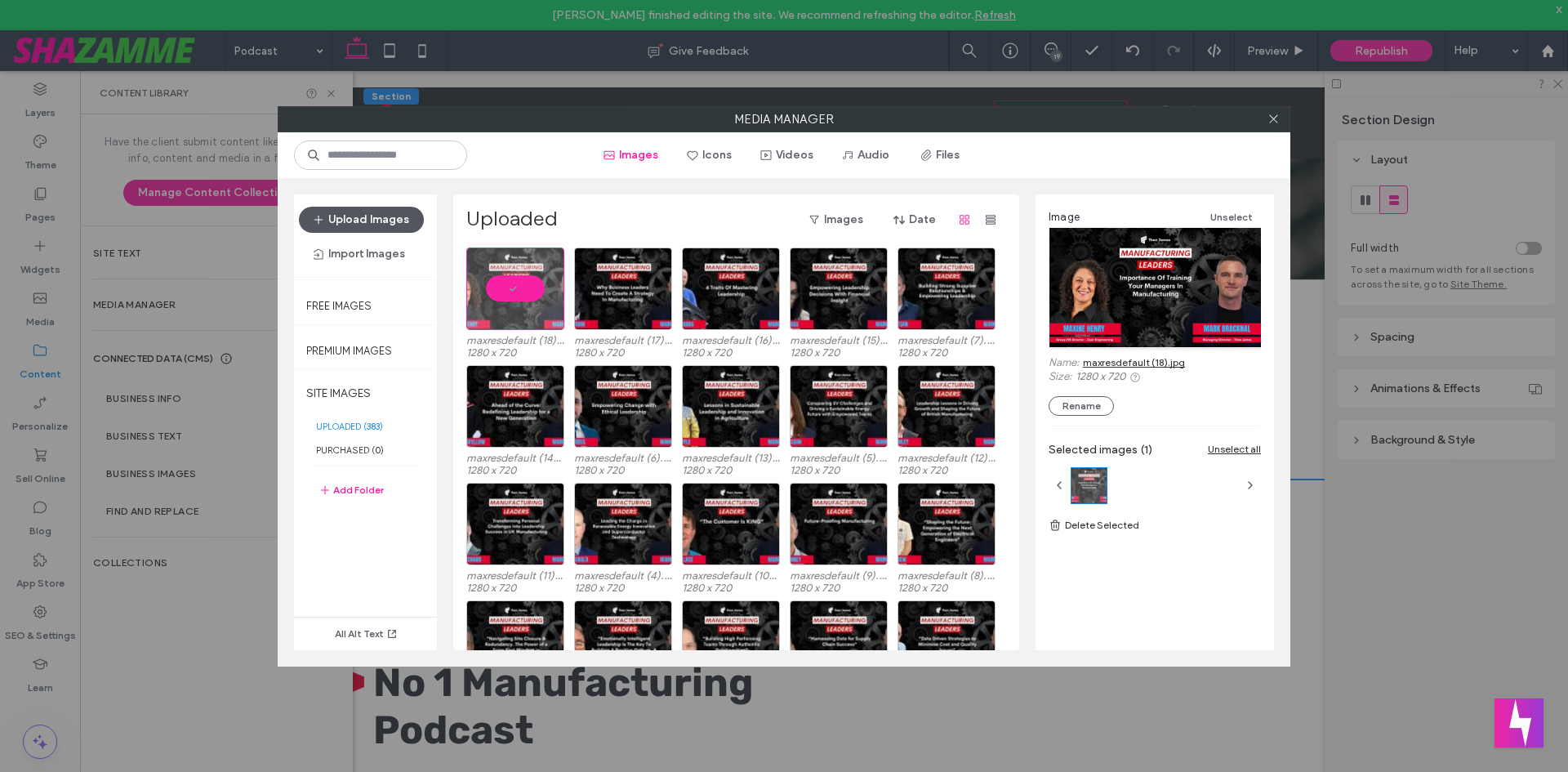
click at [371, 227] on button "Upload Images" at bounding box center [361, 219] width 125 height 26
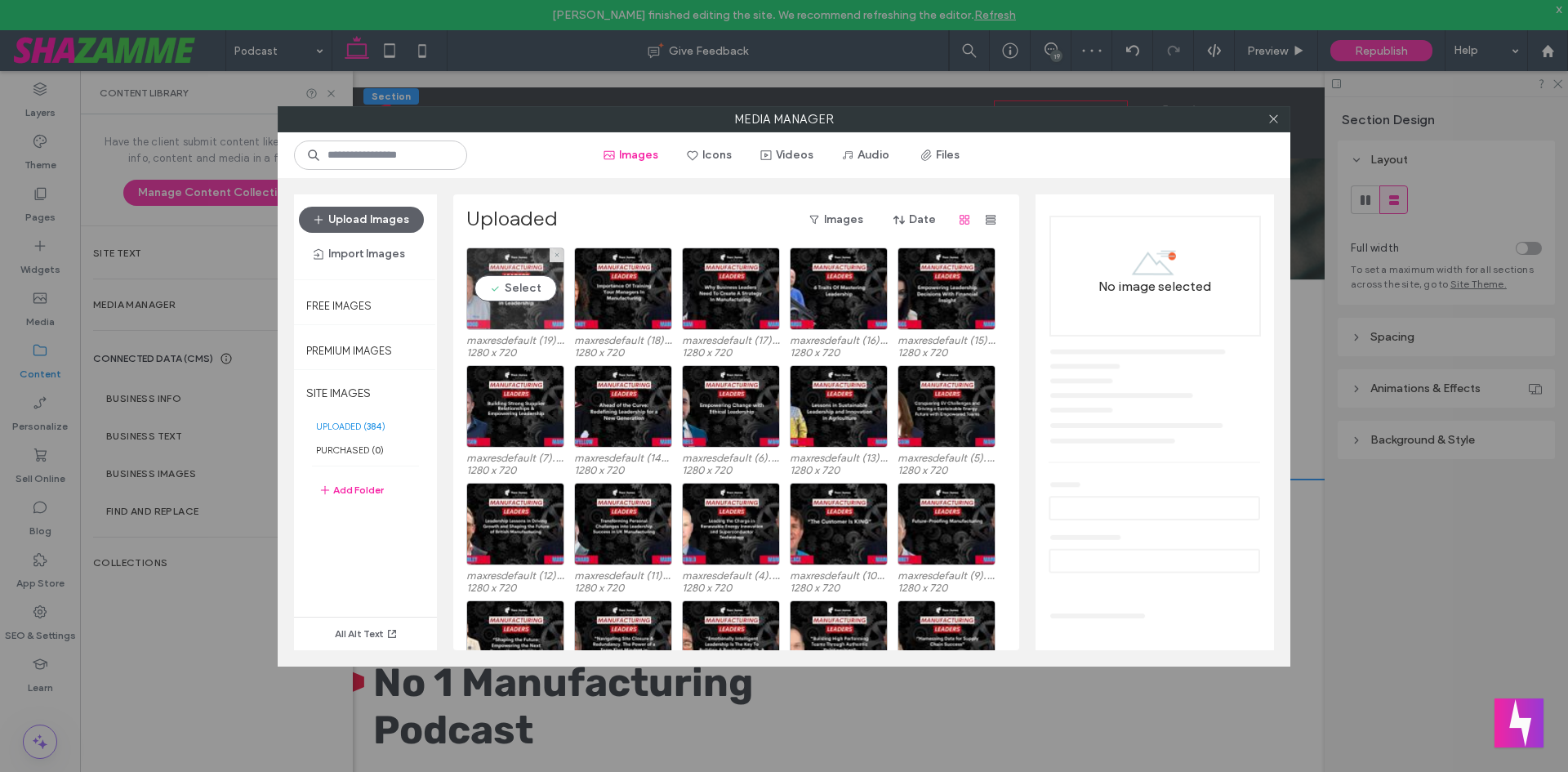
click at [516, 287] on div "Select" at bounding box center [515, 289] width 98 height 83
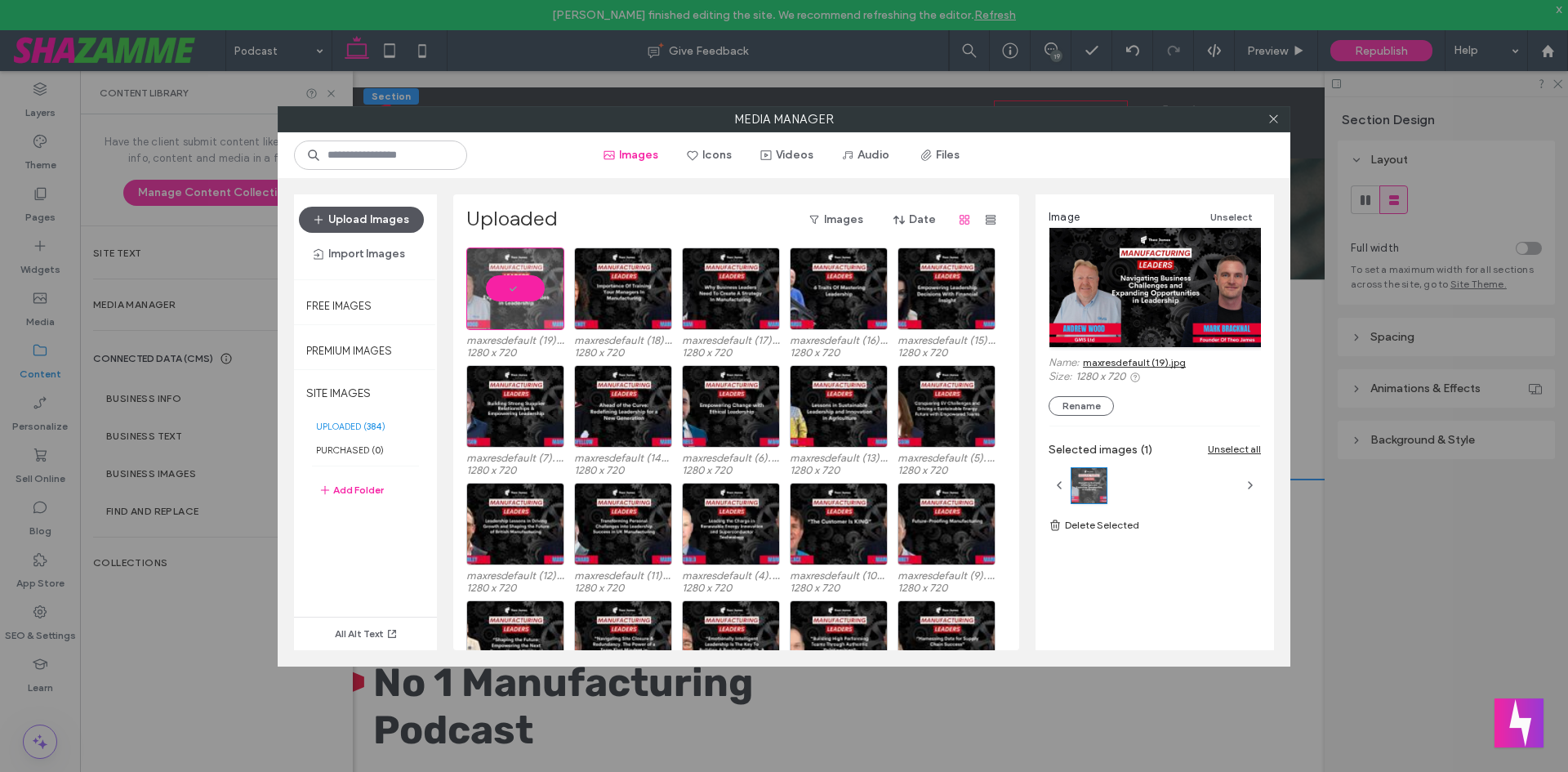
click at [381, 227] on button "Upload Images" at bounding box center [361, 219] width 125 height 26
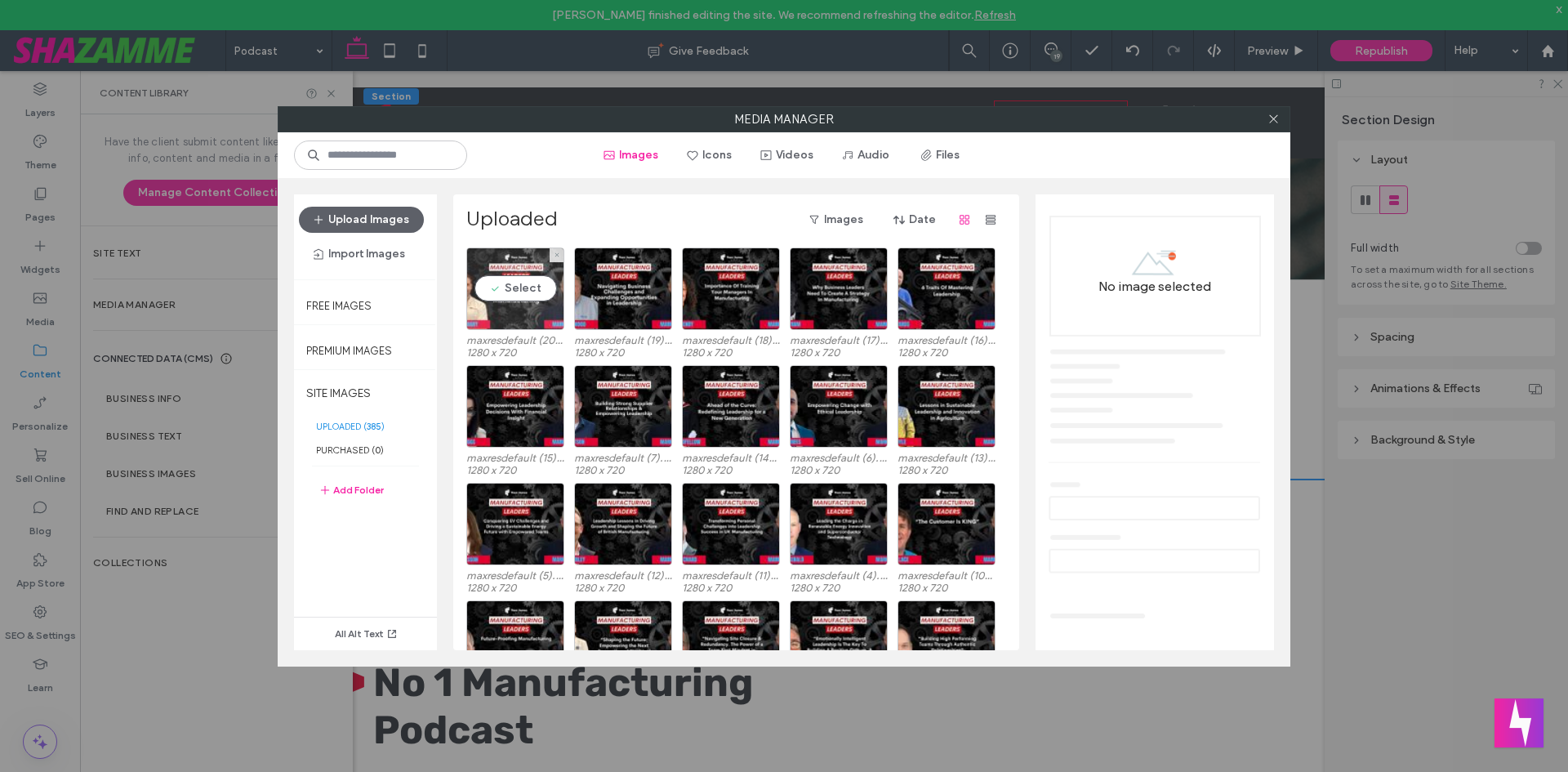
click at [547, 295] on div "Select" at bounding box center [515, 289] width 98 height 83
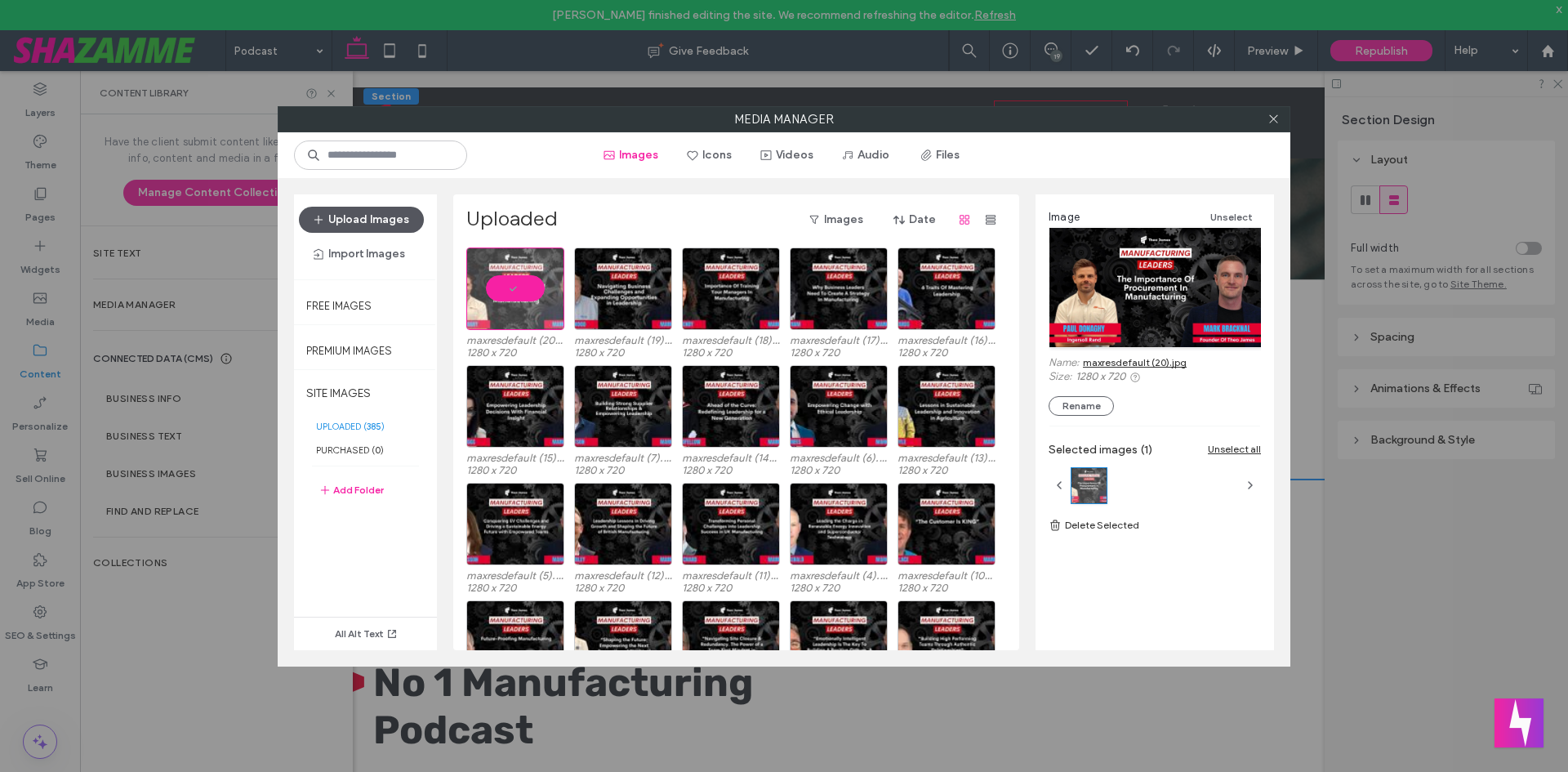
click at [378, 219] on button "Upload Images" at bounding box center [361, 219] width 125 height 26
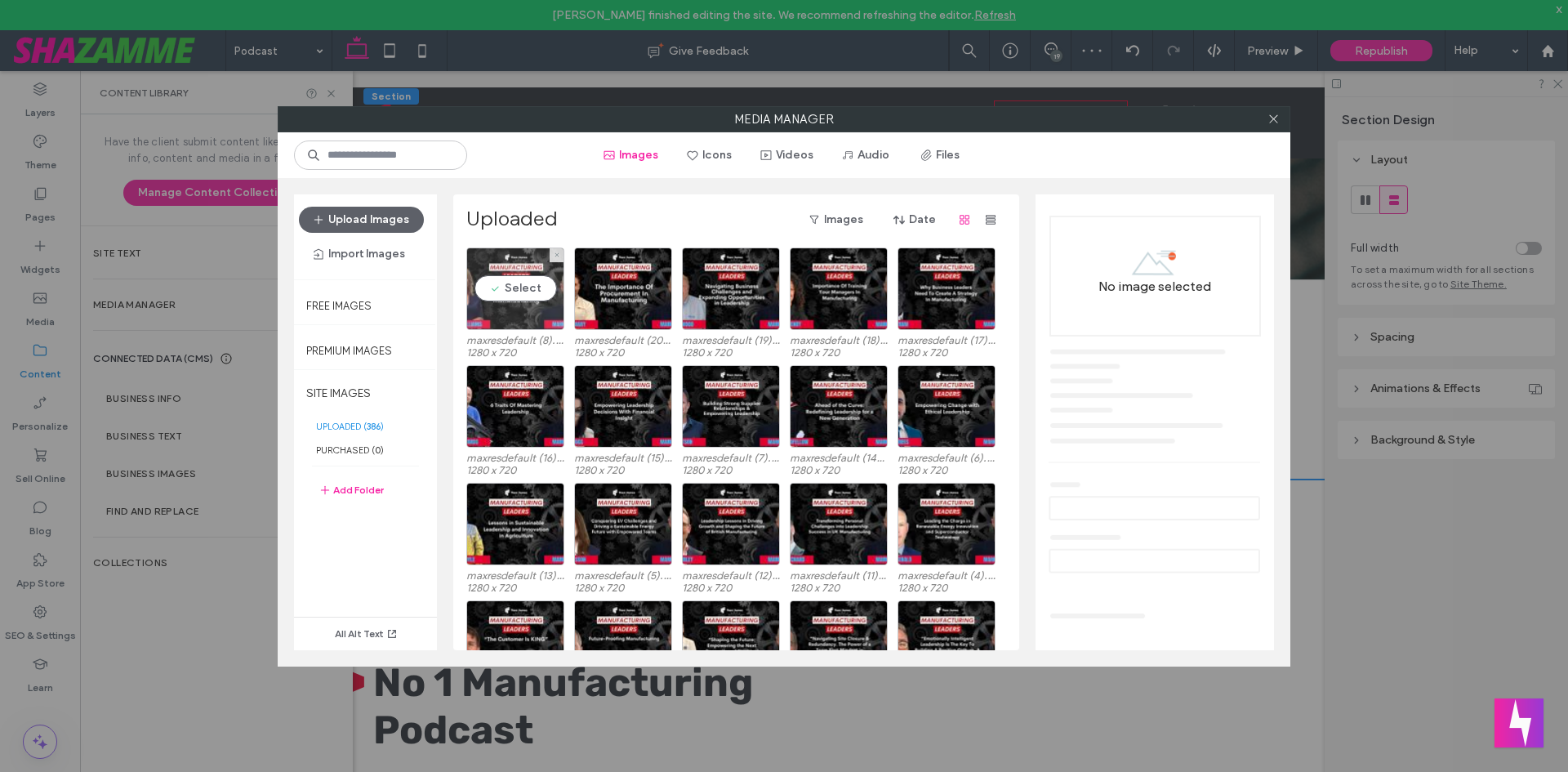
click at [505, 295] on div "Select" at bounding box center [515, 289] width 98 height 83
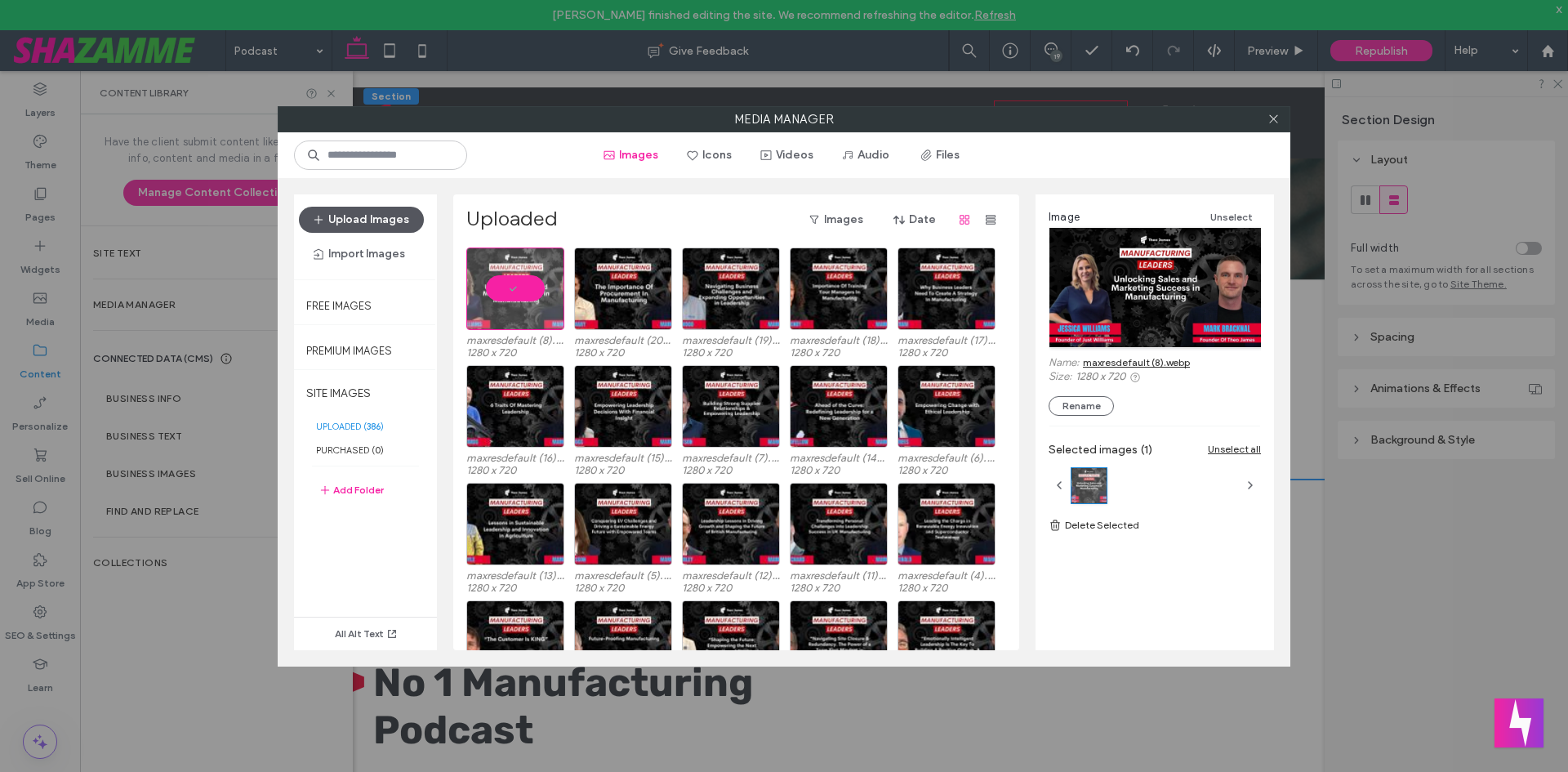
click at [367, 218] on button "Upload Images" at bounding box center [361, 219] width 125 height 26
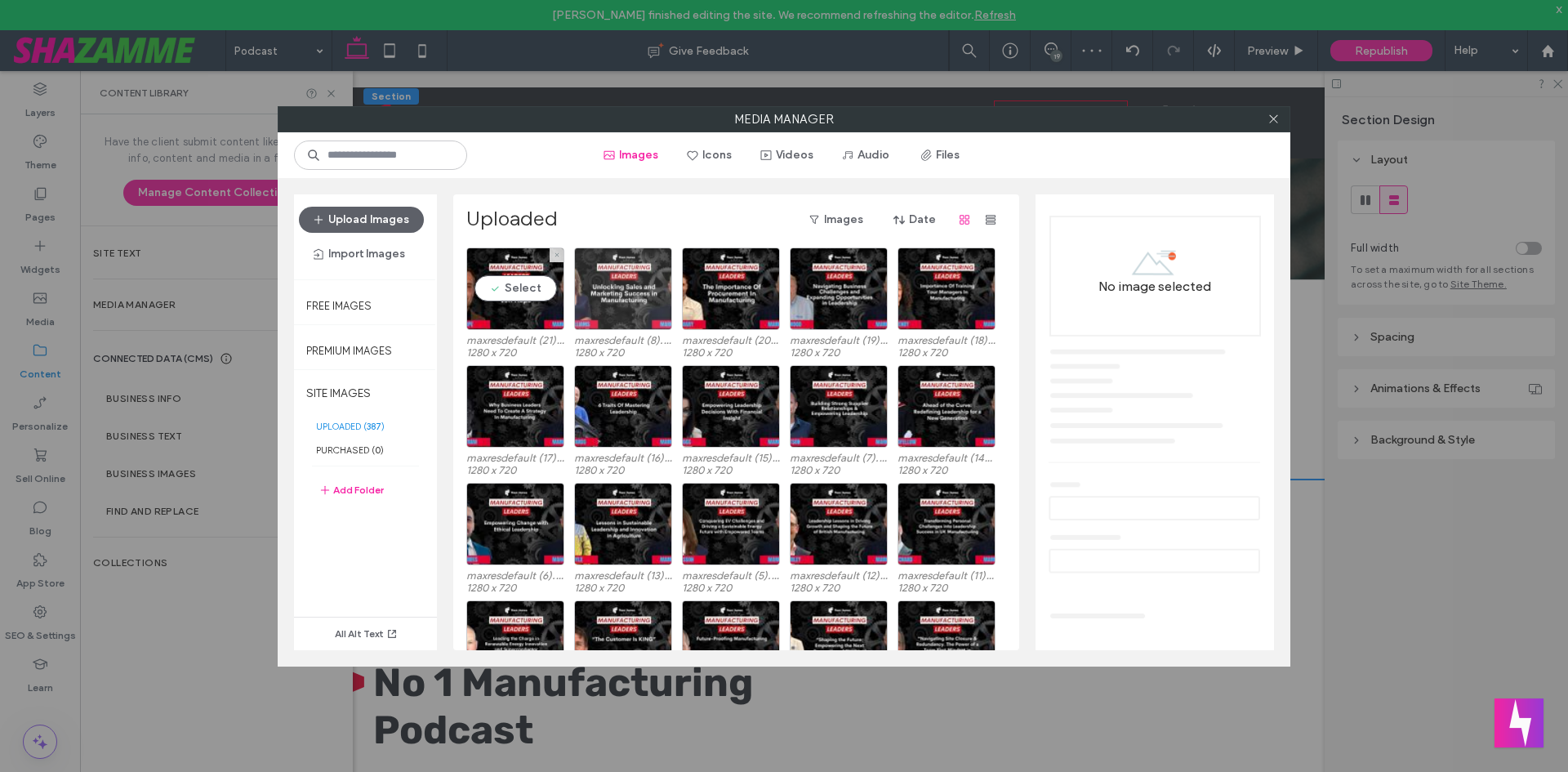
drag, startPoint x: 531, startPoint y: 301, endPoint x: 614, endPoint y: 328, distance: 87.3
click at [532, 301] on div "Select" at bounding box center [515, 289] width 98 height 83
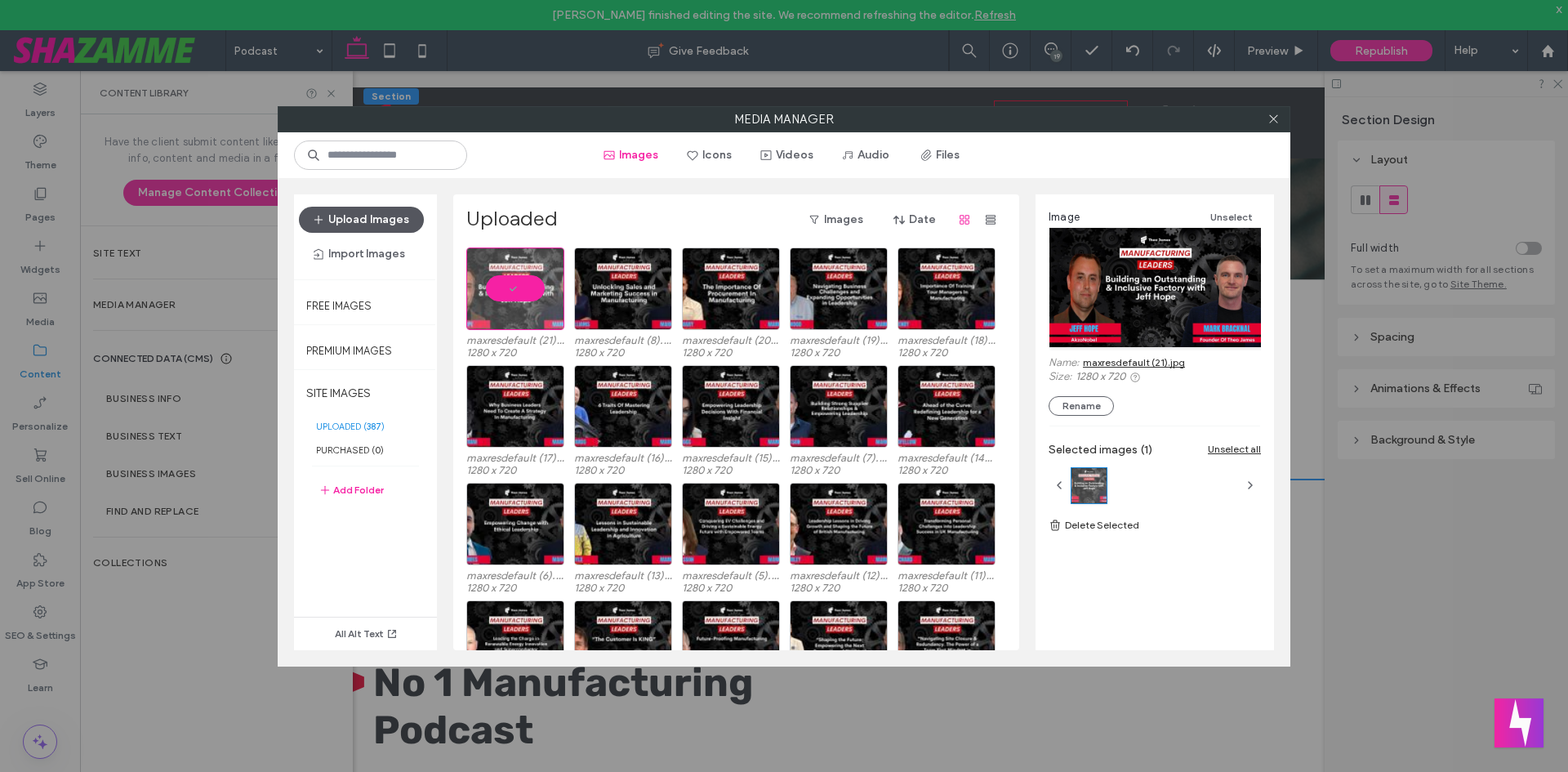
click at [342, 227] on button "Upload Images" at bounding box center [361, 219] width 125 height 26
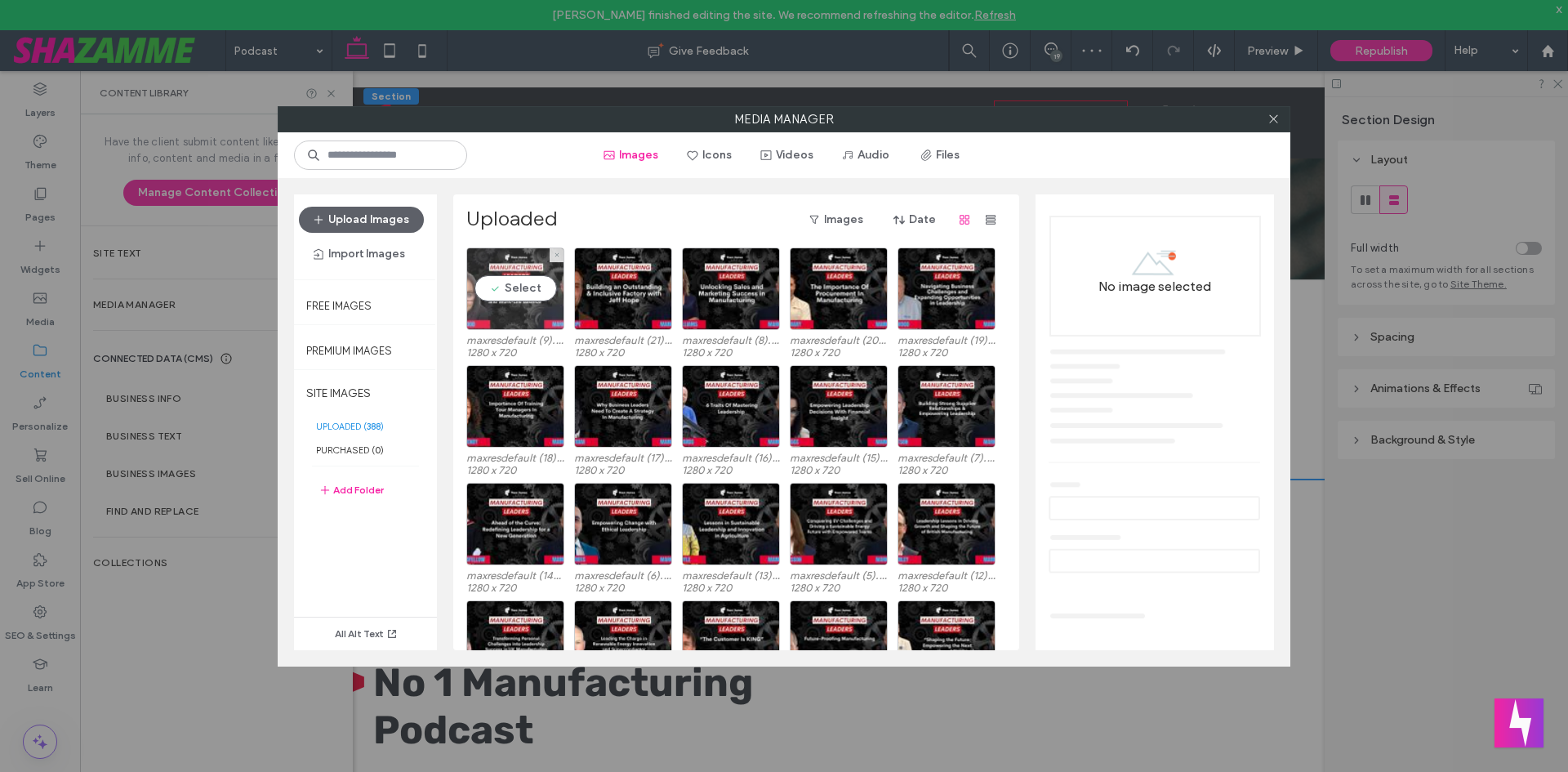
click at [528, 291] on div "Select" at bounding box center [515, 289] width 98 height 83
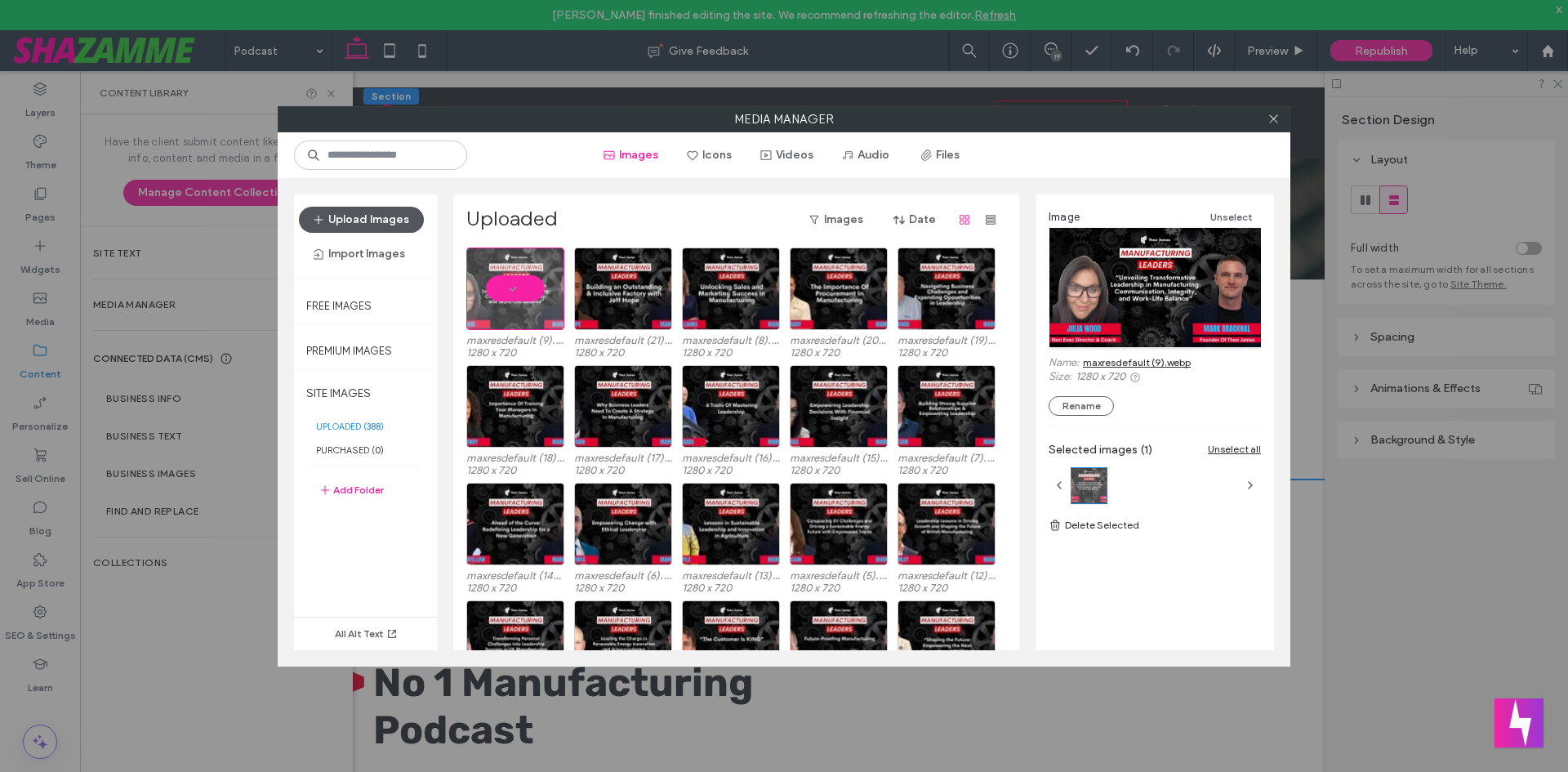
click at [360, 219] on button "Upload Images" at bounding box center [361, 219] width 125 height 26
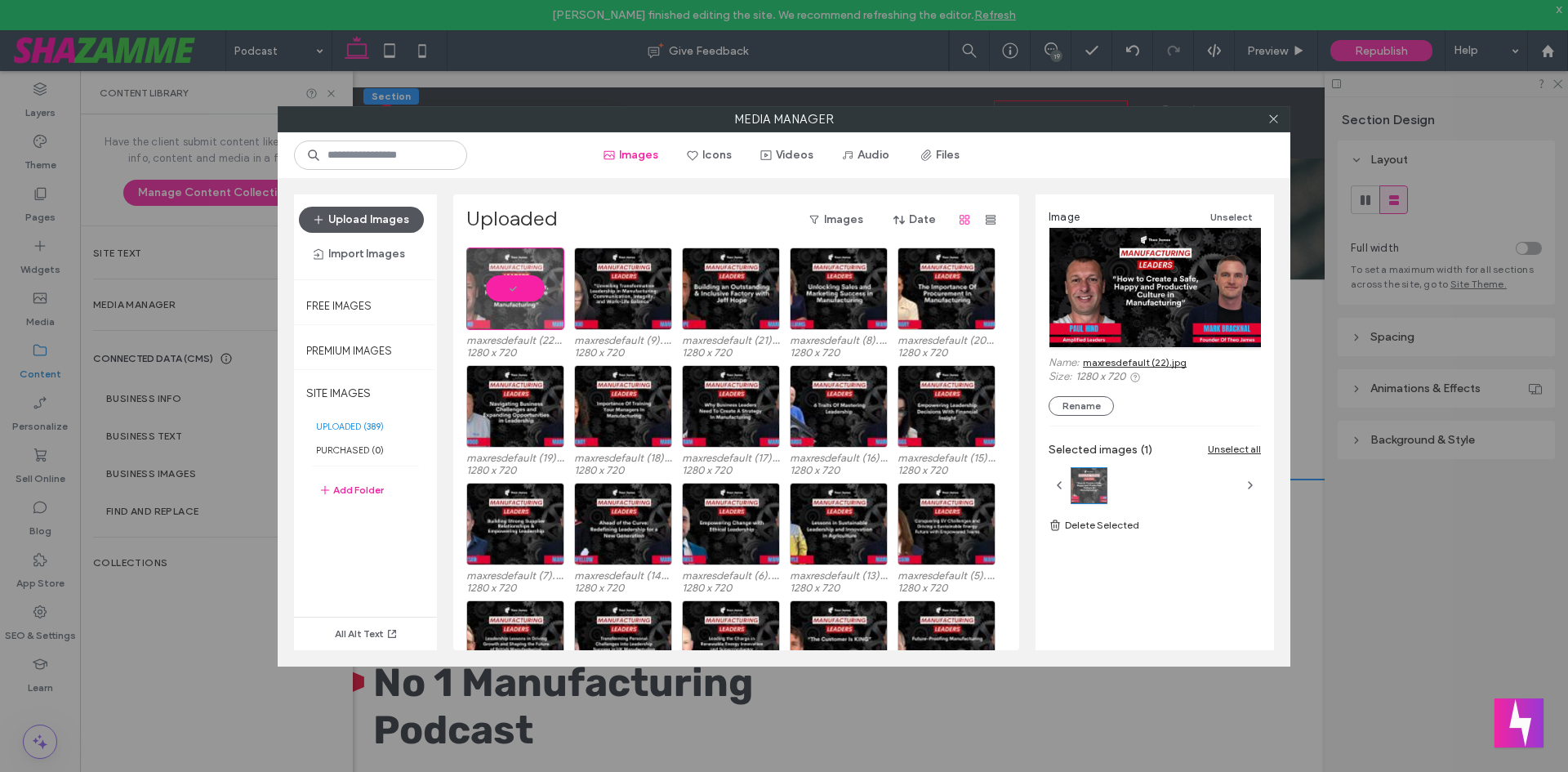
click at [382, 215] on button "Upload Images" at bounding box center [361, 219] width 125 height 26
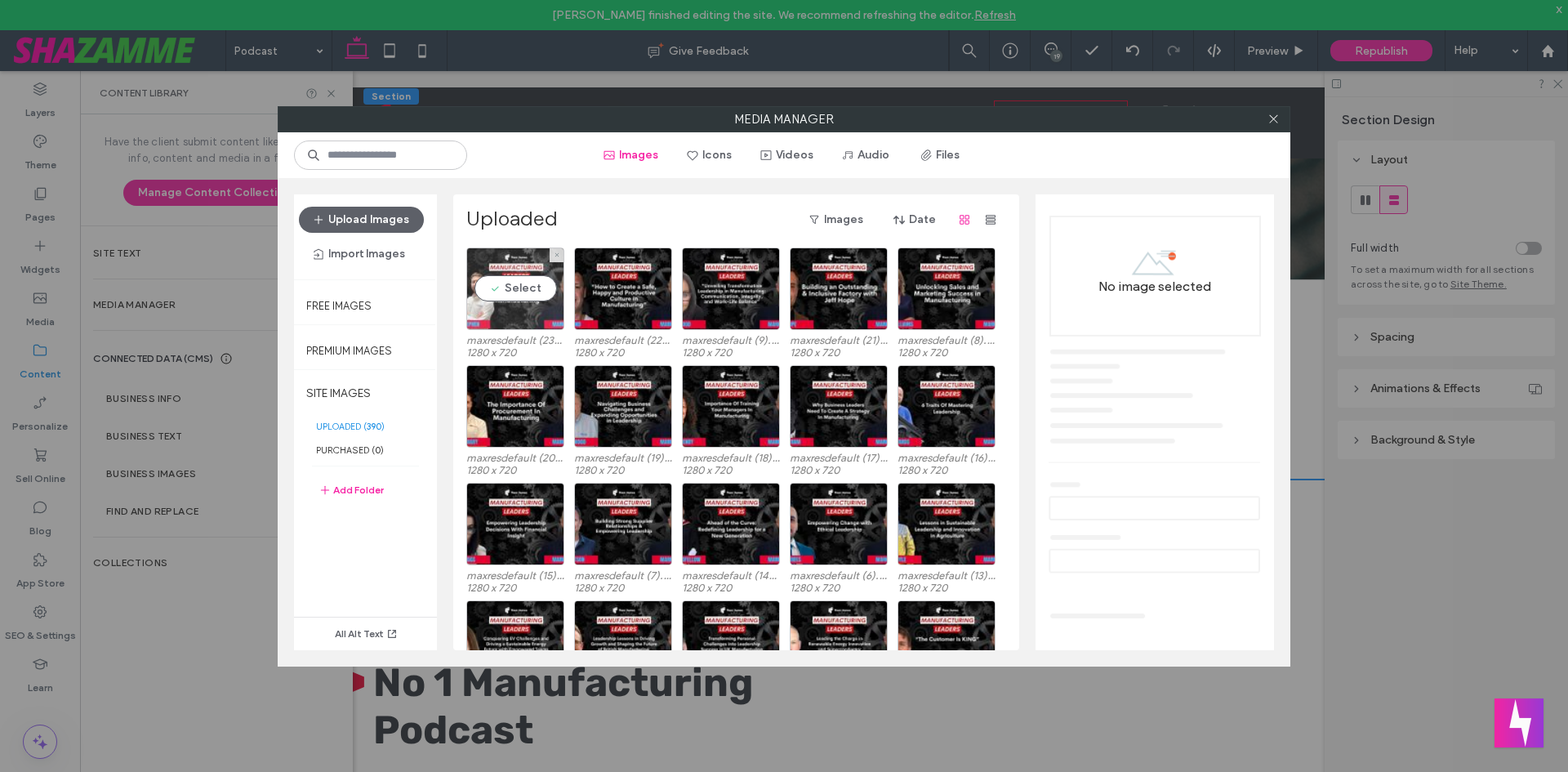
click at [529, 264] on div "Select" at bounding box center [515, 289] width 98 height 83
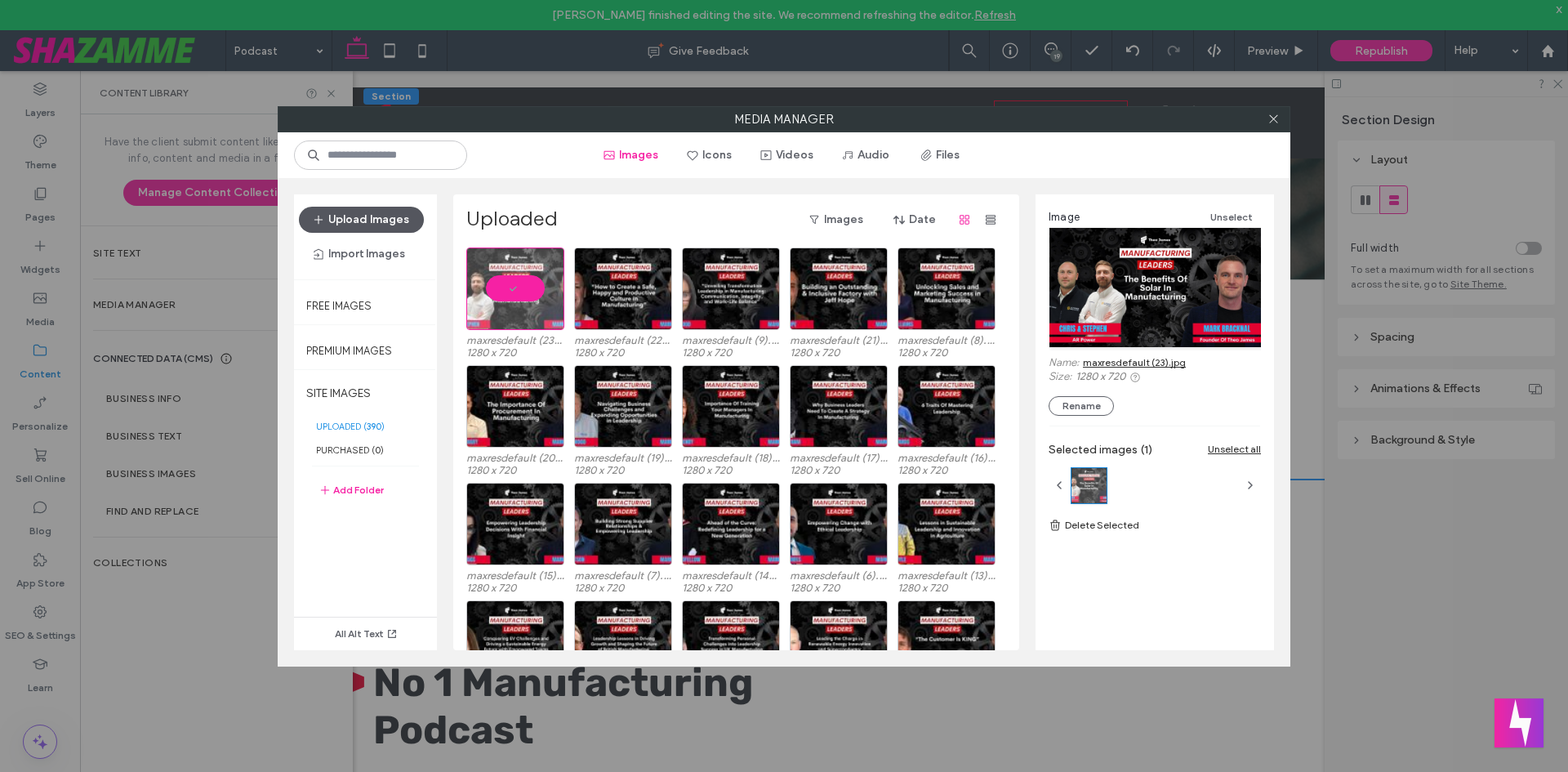
click at [391, 208] on button "Upload Images" at bounding box center [361, 219] width 125 height 26
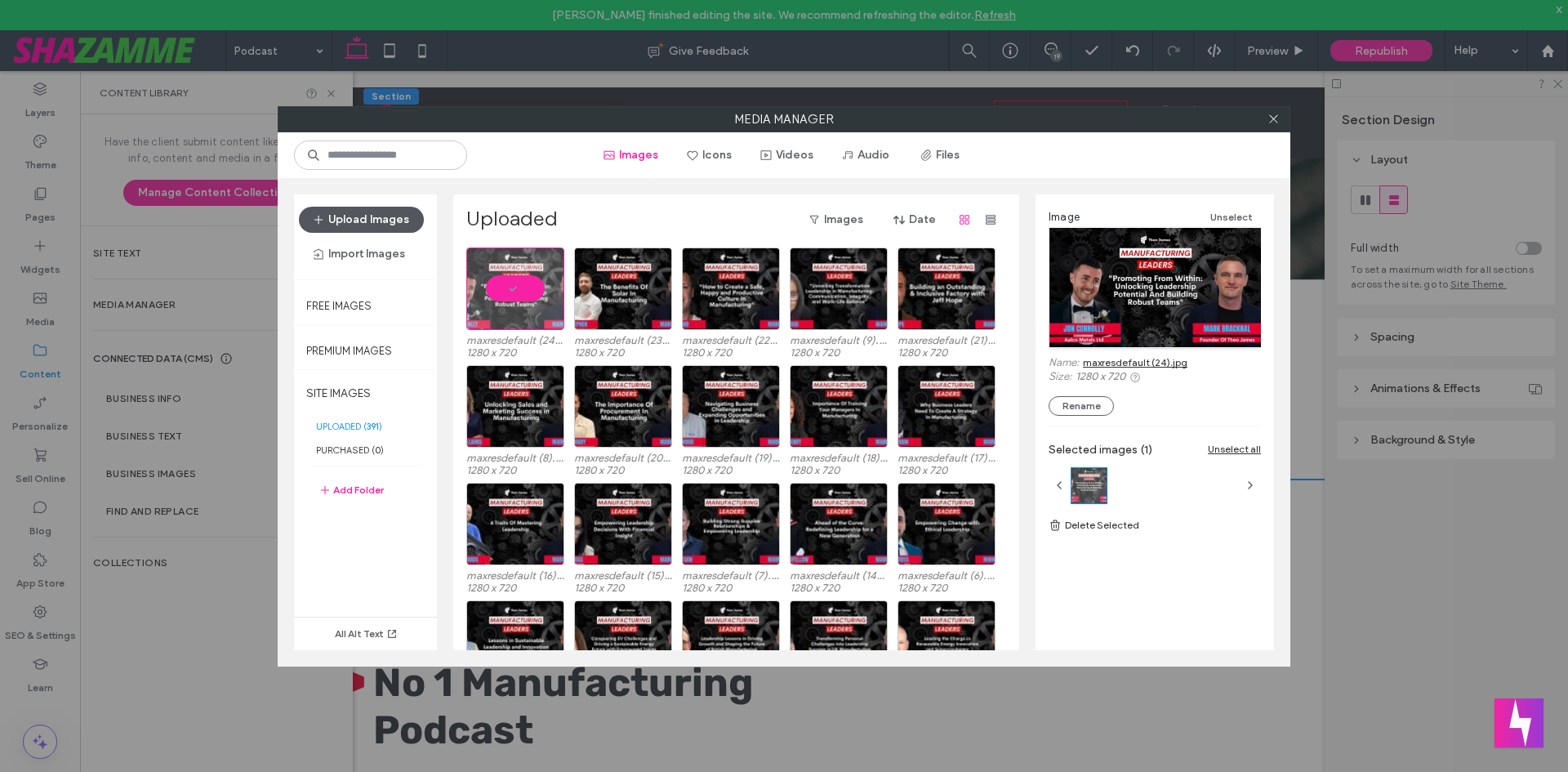
click at [362, 225] on button "Upload Images" at bounding box center [361, 219] width 125 height 26
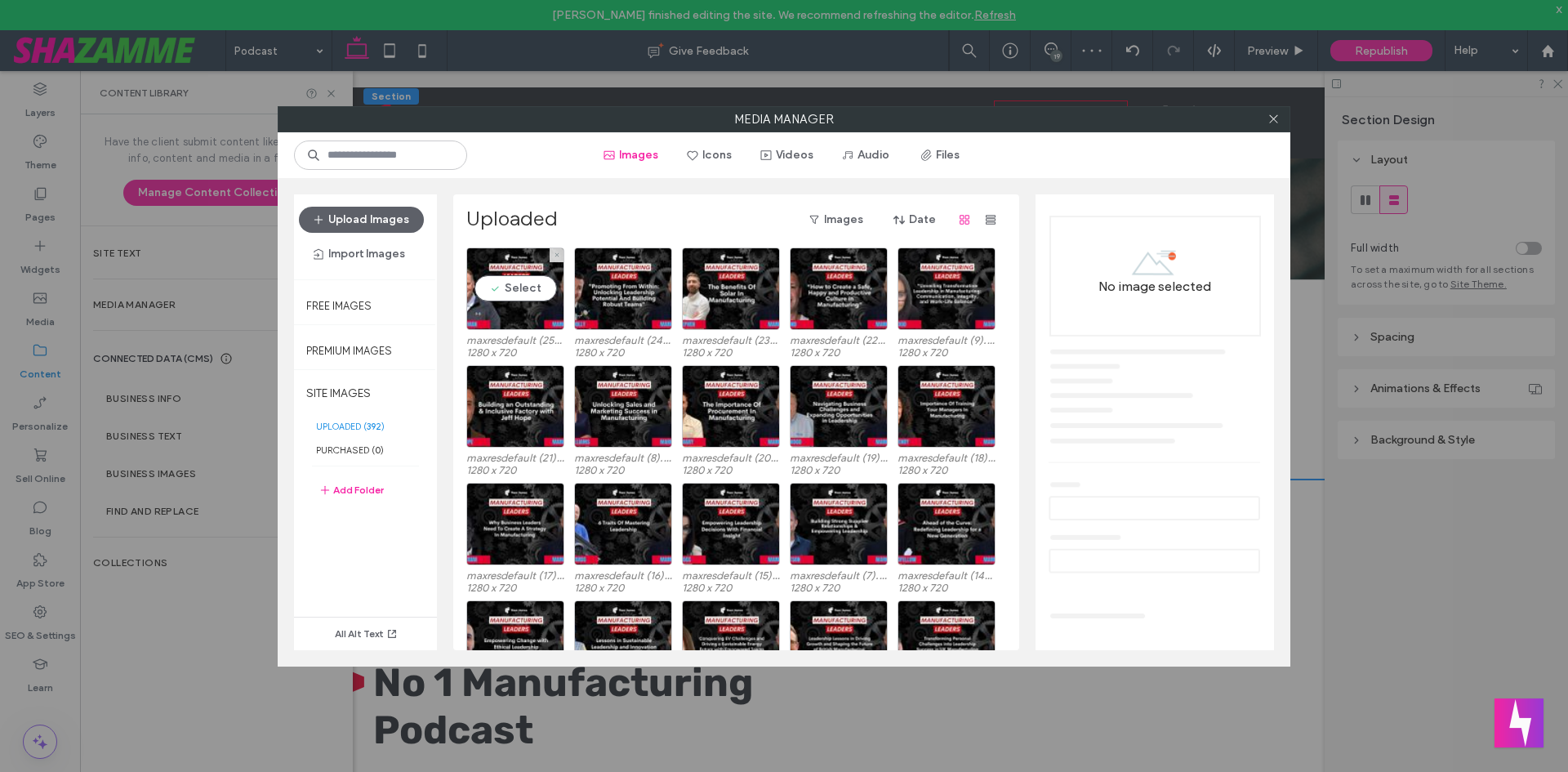
drag, startPoint x: 496, startPoint y: 270, endPoint x: 982, endPoint y: 362, distance: 494.6
click at [497, 270] on div "Select" at bounding box center [515, 289] width 98 height 83
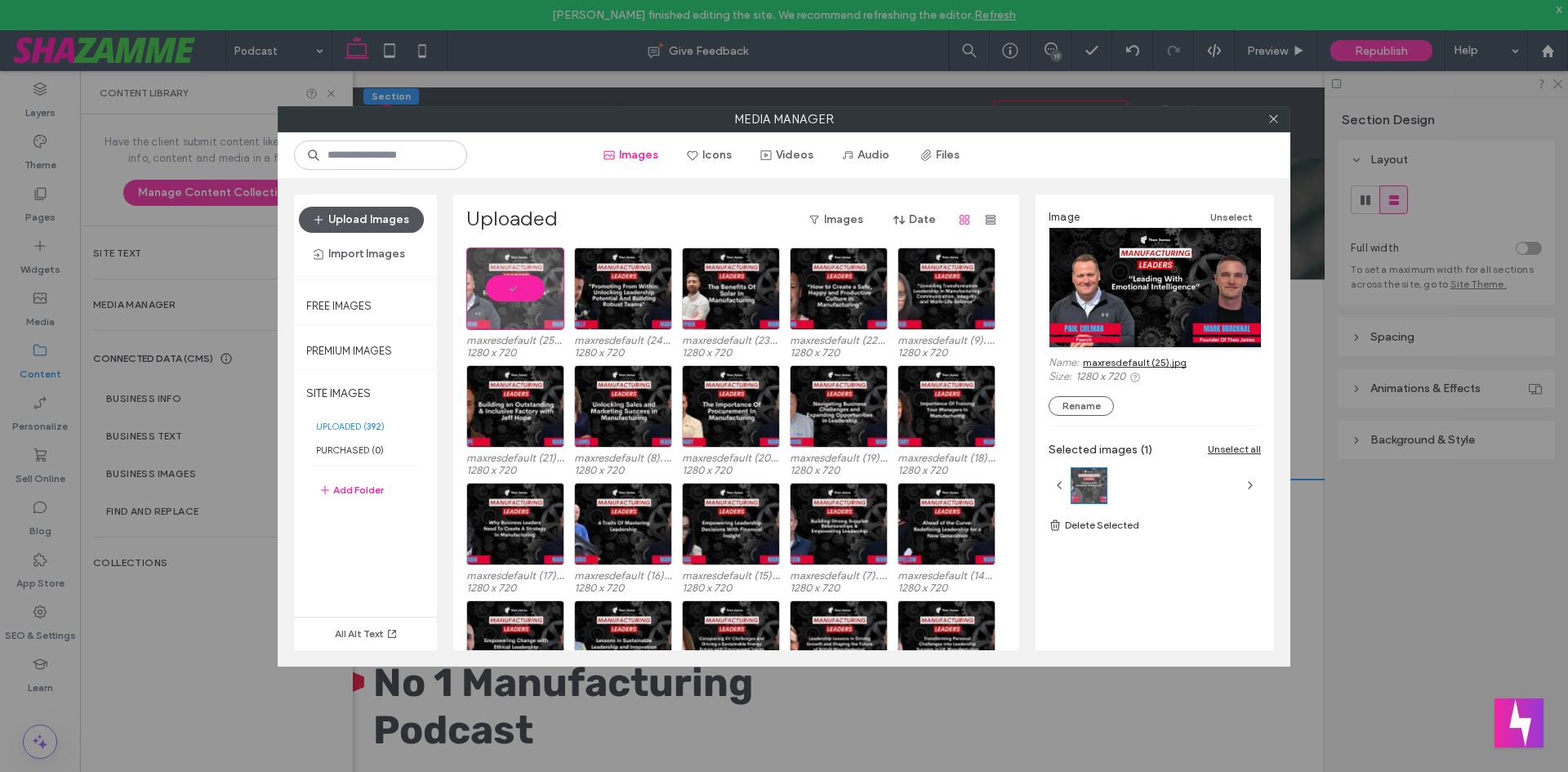
click at [384, 208] on button "Upload Images" at bounding box center [361, 219] width 125 height 26
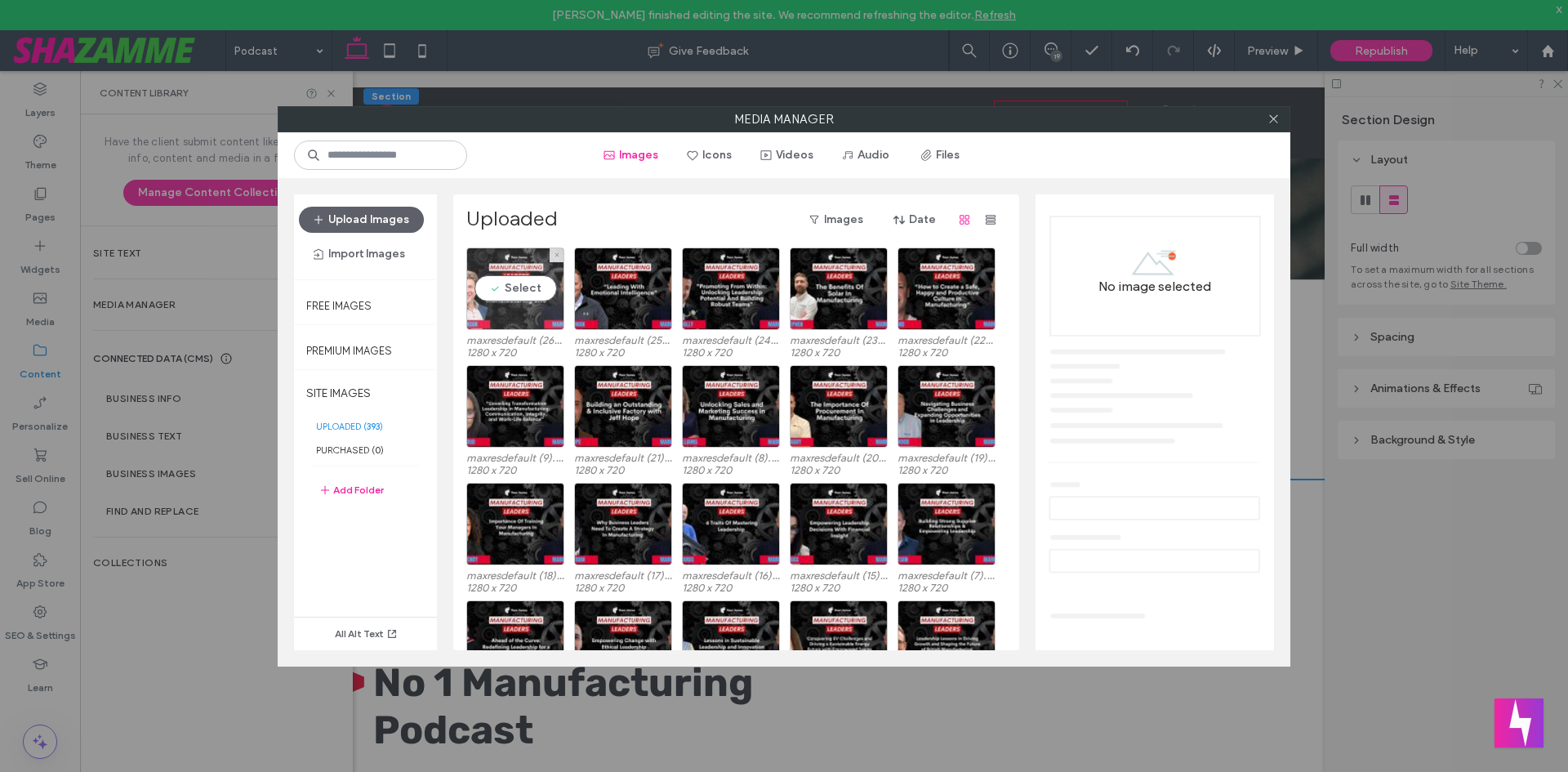
click at [517, 277] on div "Select" at bounding box center [515, 289] width 98 height 83
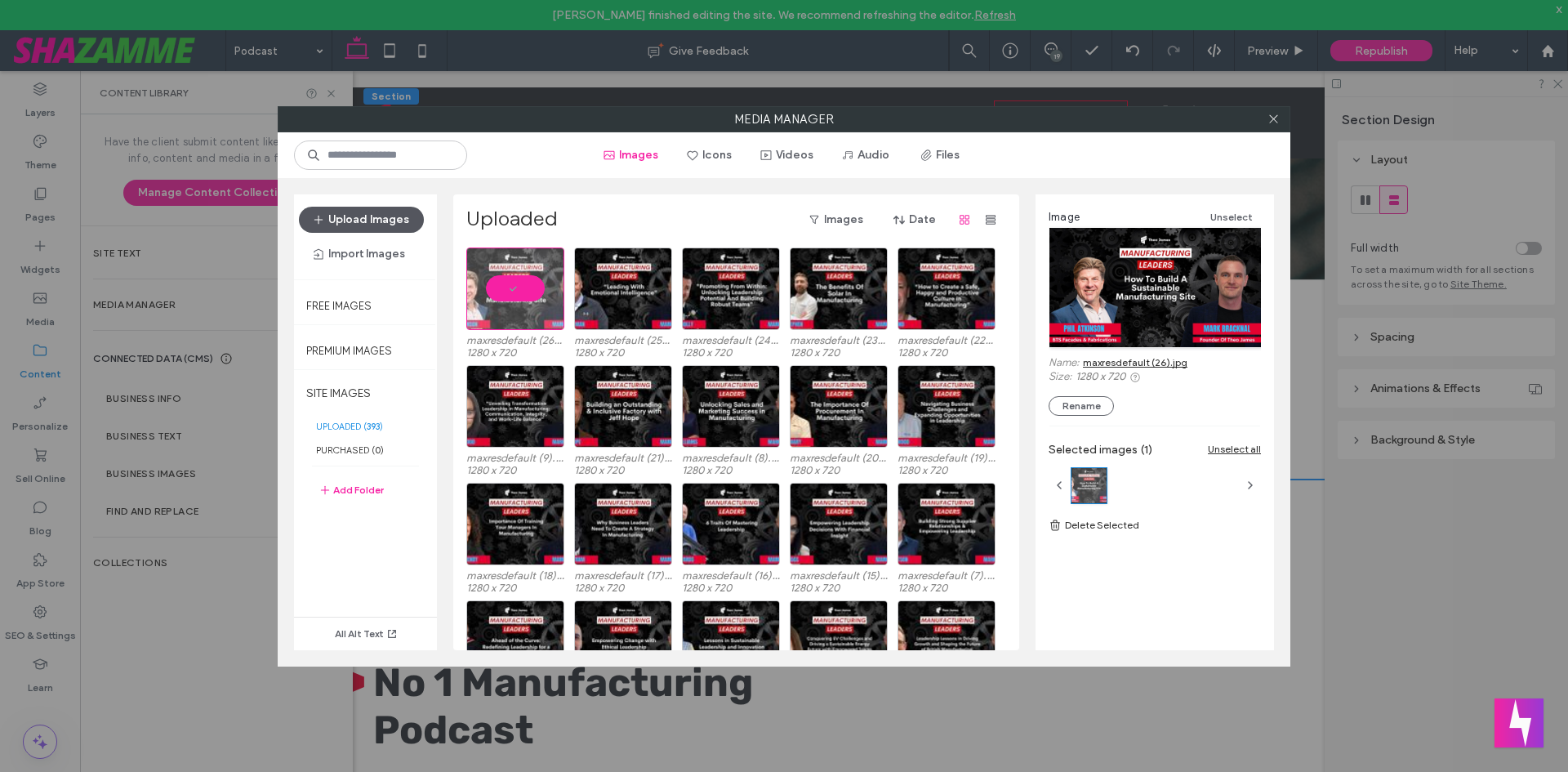
click at [375, 213] on button "Upload Images" at bounding box center [361, 219] width 125 height 26
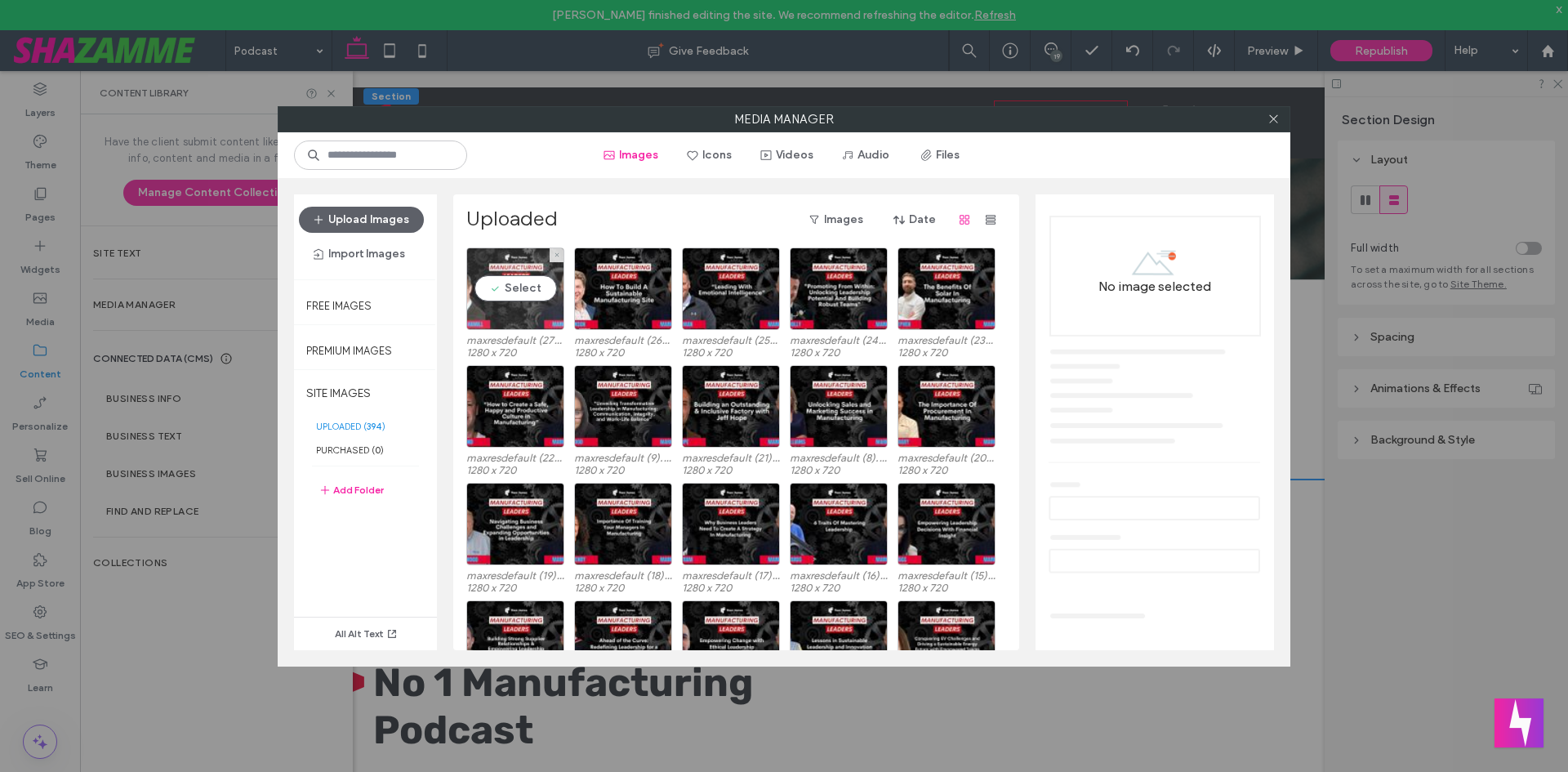
click at [486, 299] on div "Select" at bounding box center [515, 289] width 98 height 83
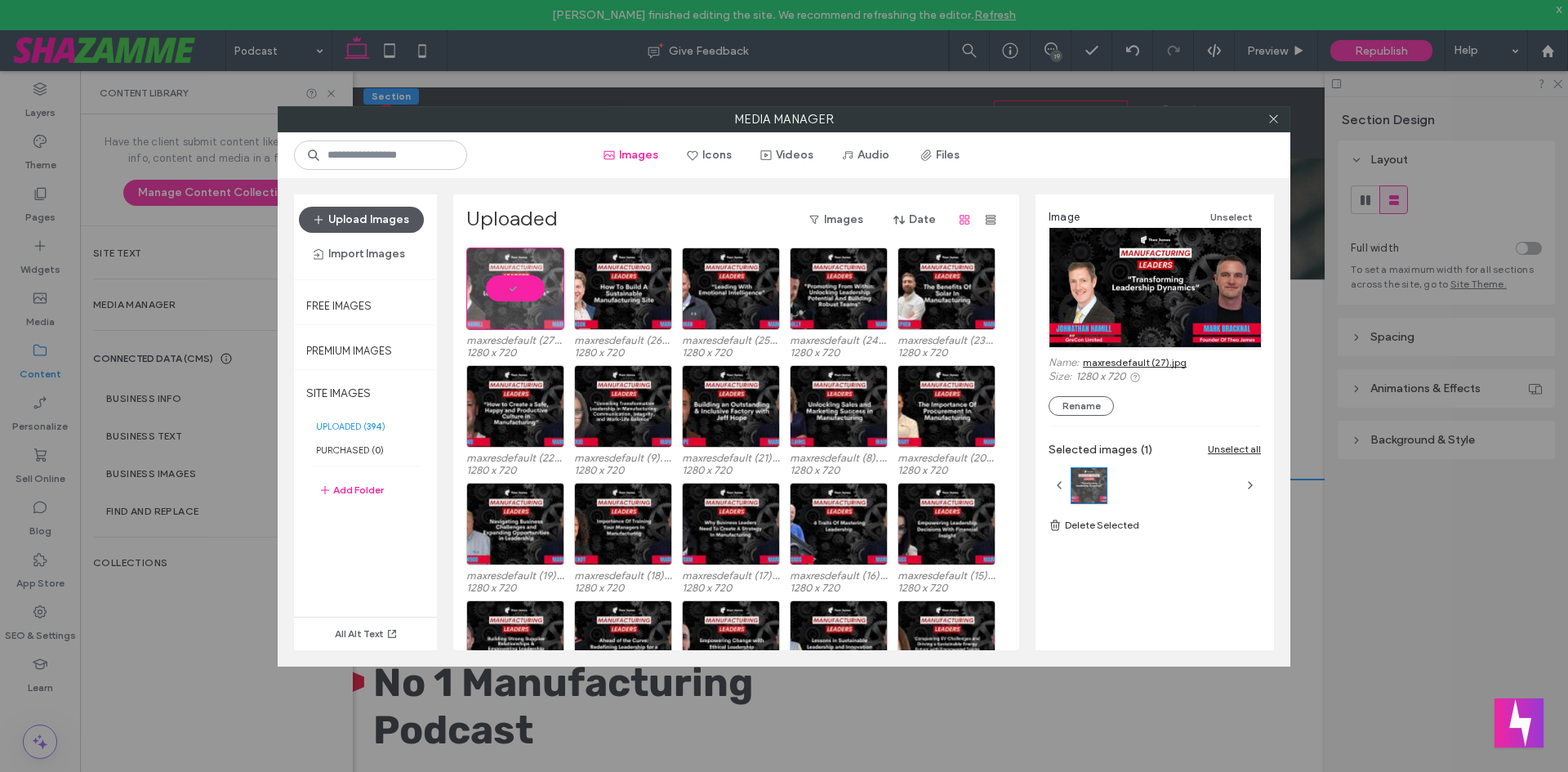
click at [365, 226] on button "Upload Images" at bounding box center [361, 219] width 125 height 26
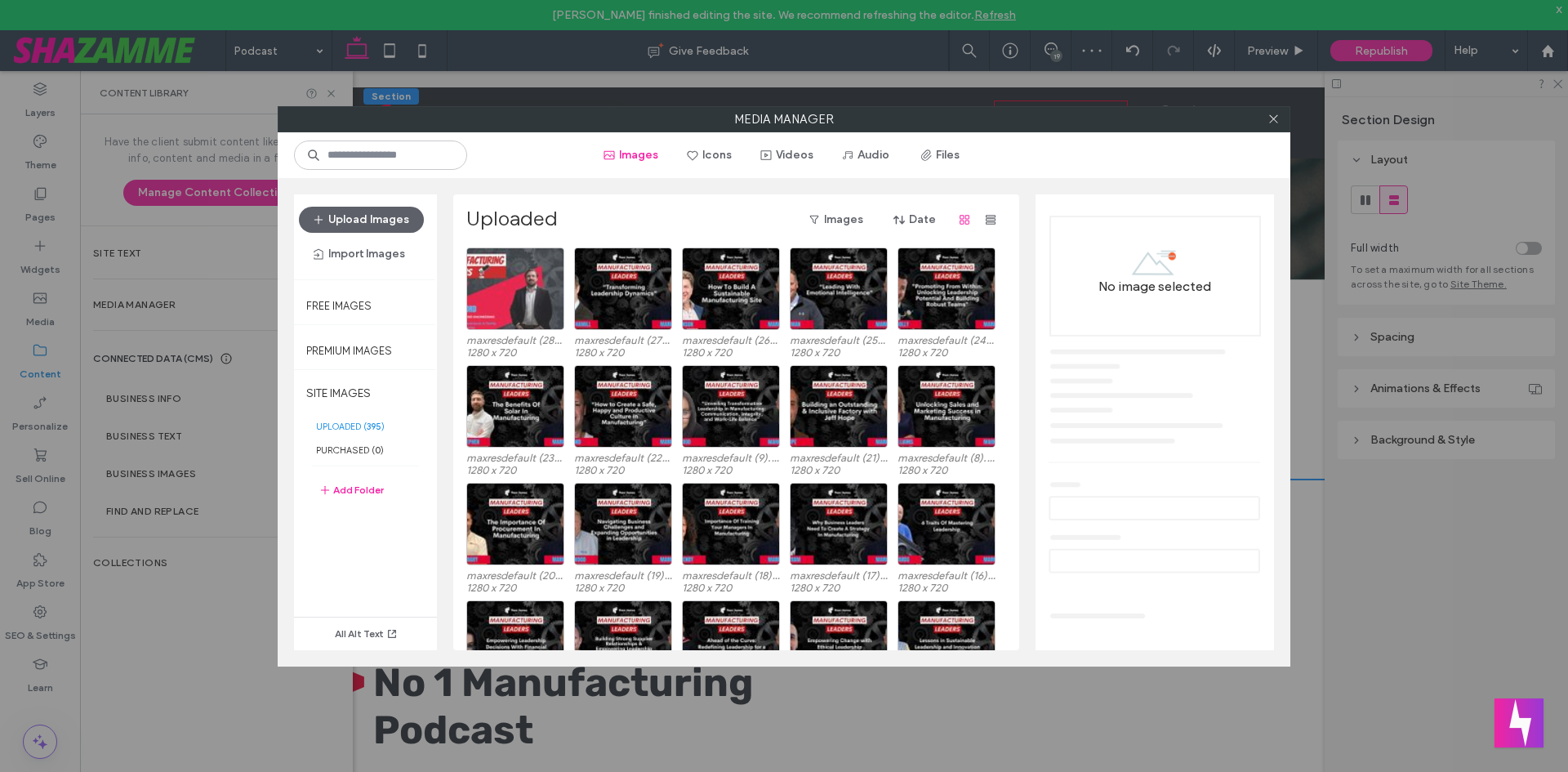
click at [506, 295] on div at bounding box center [515, 289] width 98 height 83
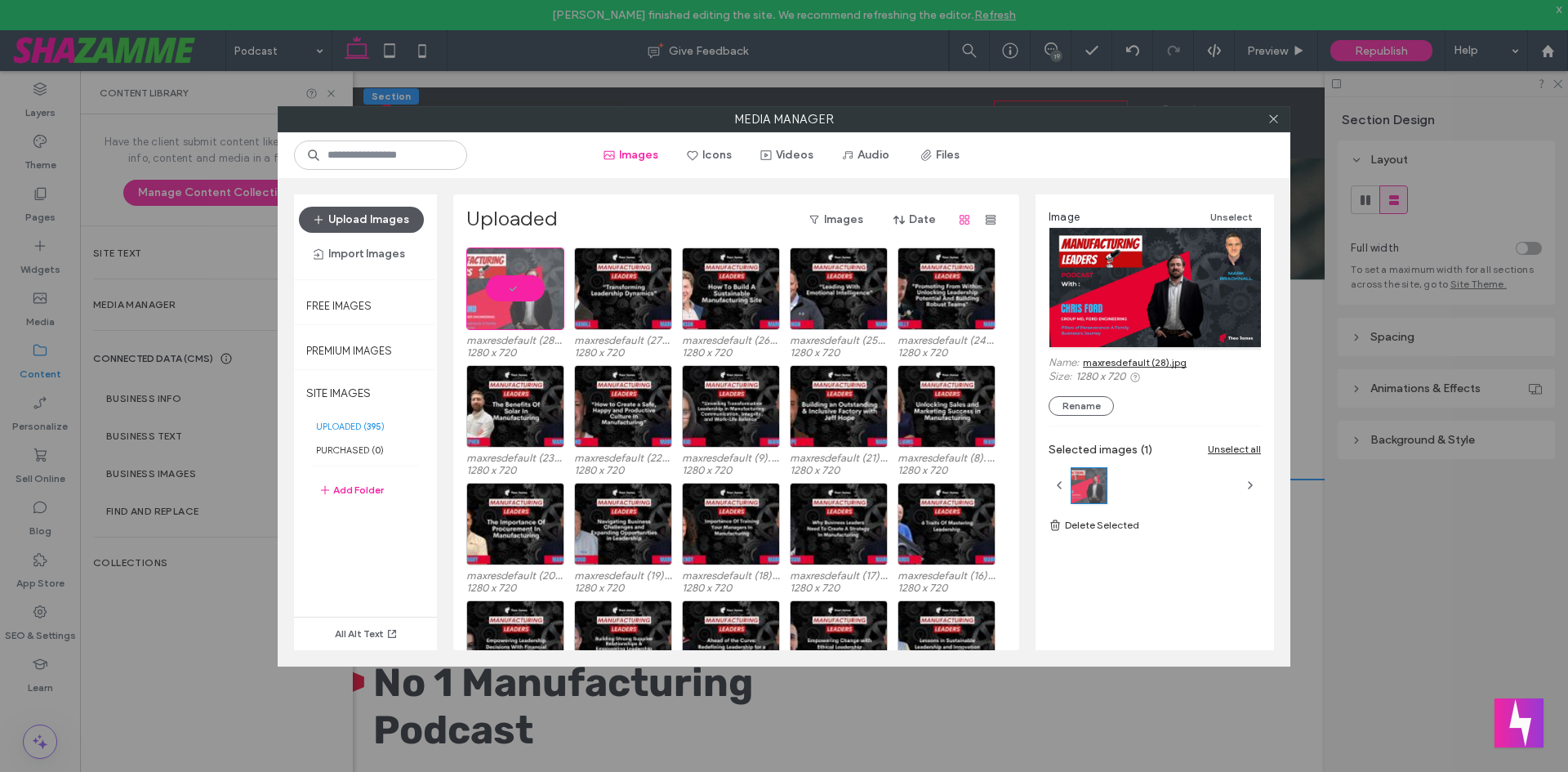
click at [365, 227] on button "Upload Images" at bounding box center [361, 219] width 125 height 26
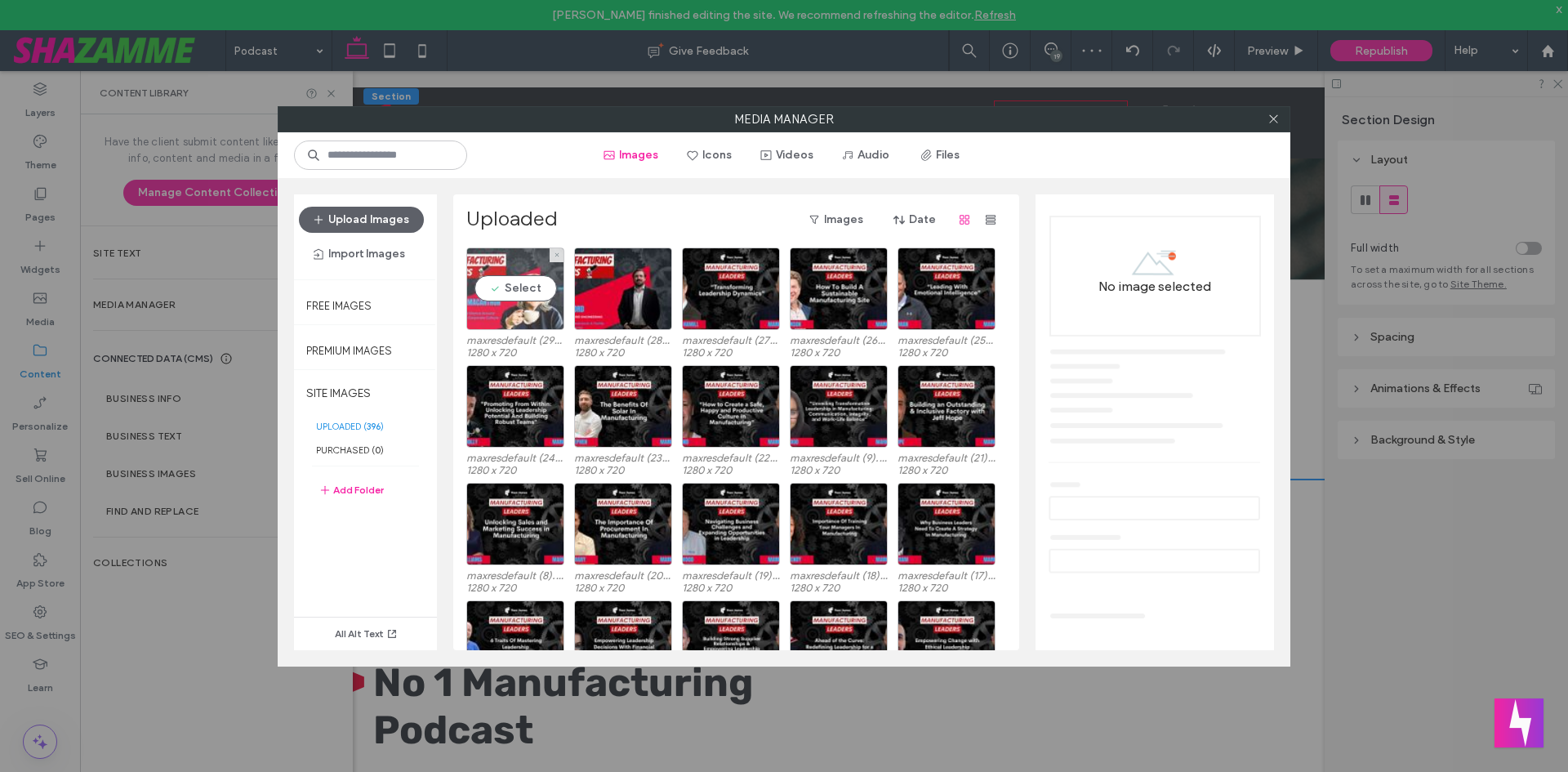
click at [529, 328] on div "Select" at bounding box center [515, 289] width 98 height 83
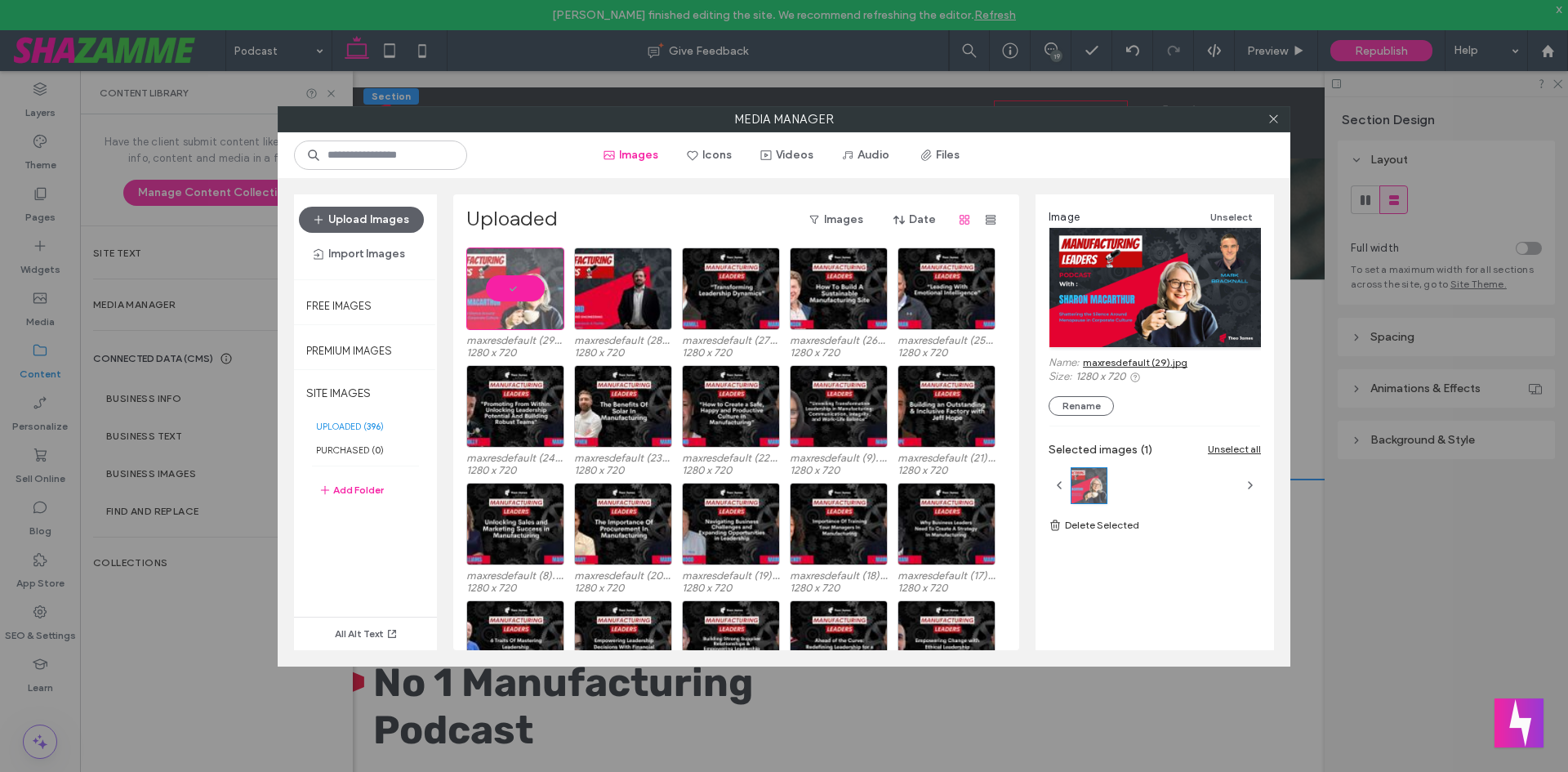
drag, startPoint x: 349, startPoint y: 200, endPoint x: 357, endPoint y: 208, distance: 11.3
click at [349, 201] on div "Upload Images Import Images" at bounding box center [365, 237] width 143 height 85
click at [359, 209] on button "Upload Images" at bounding box center [361, 219] width 125 height 26
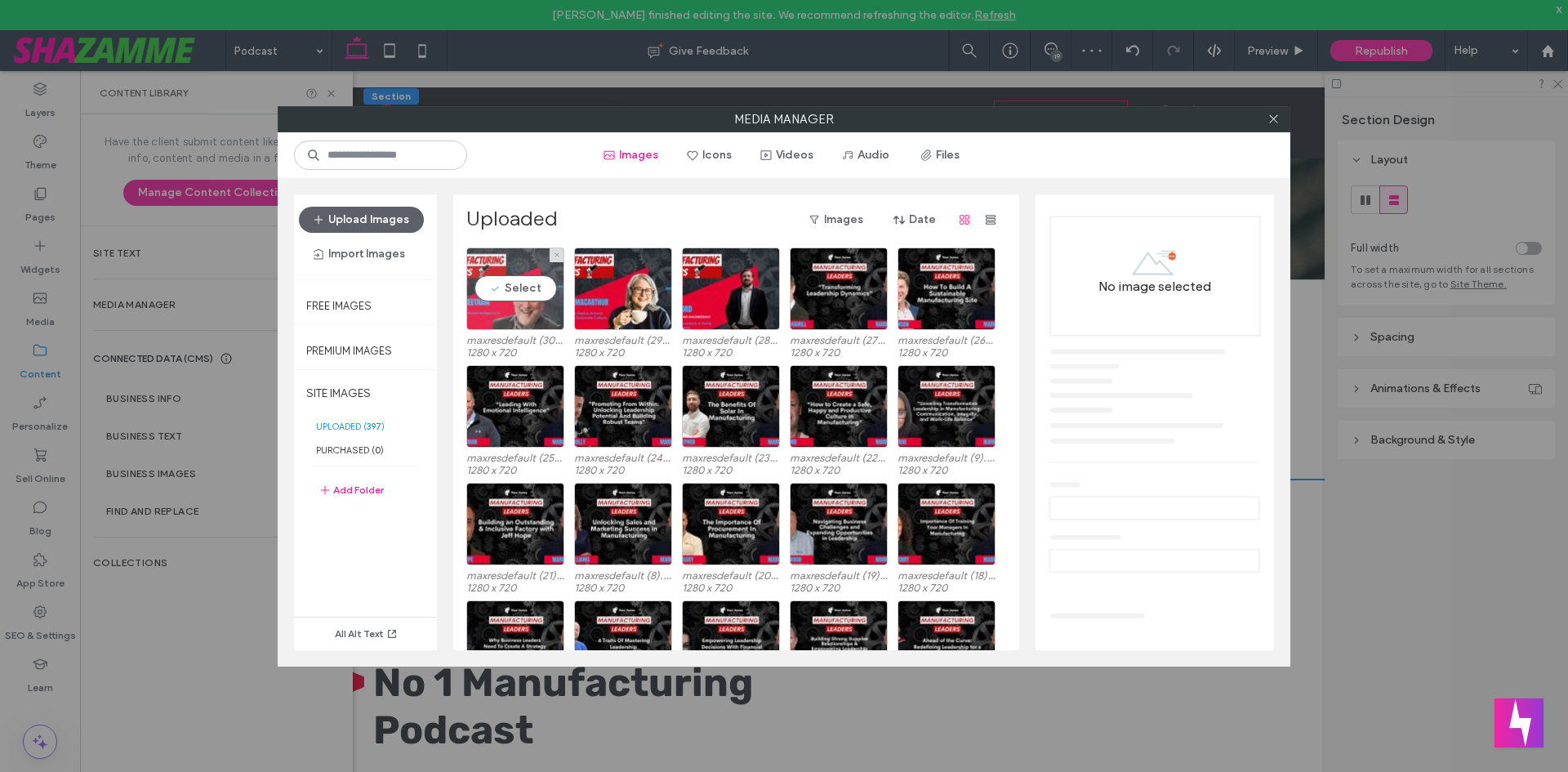
click at [516, 307] on div "Select" at bounding box center [515, 289] width 98 height 83
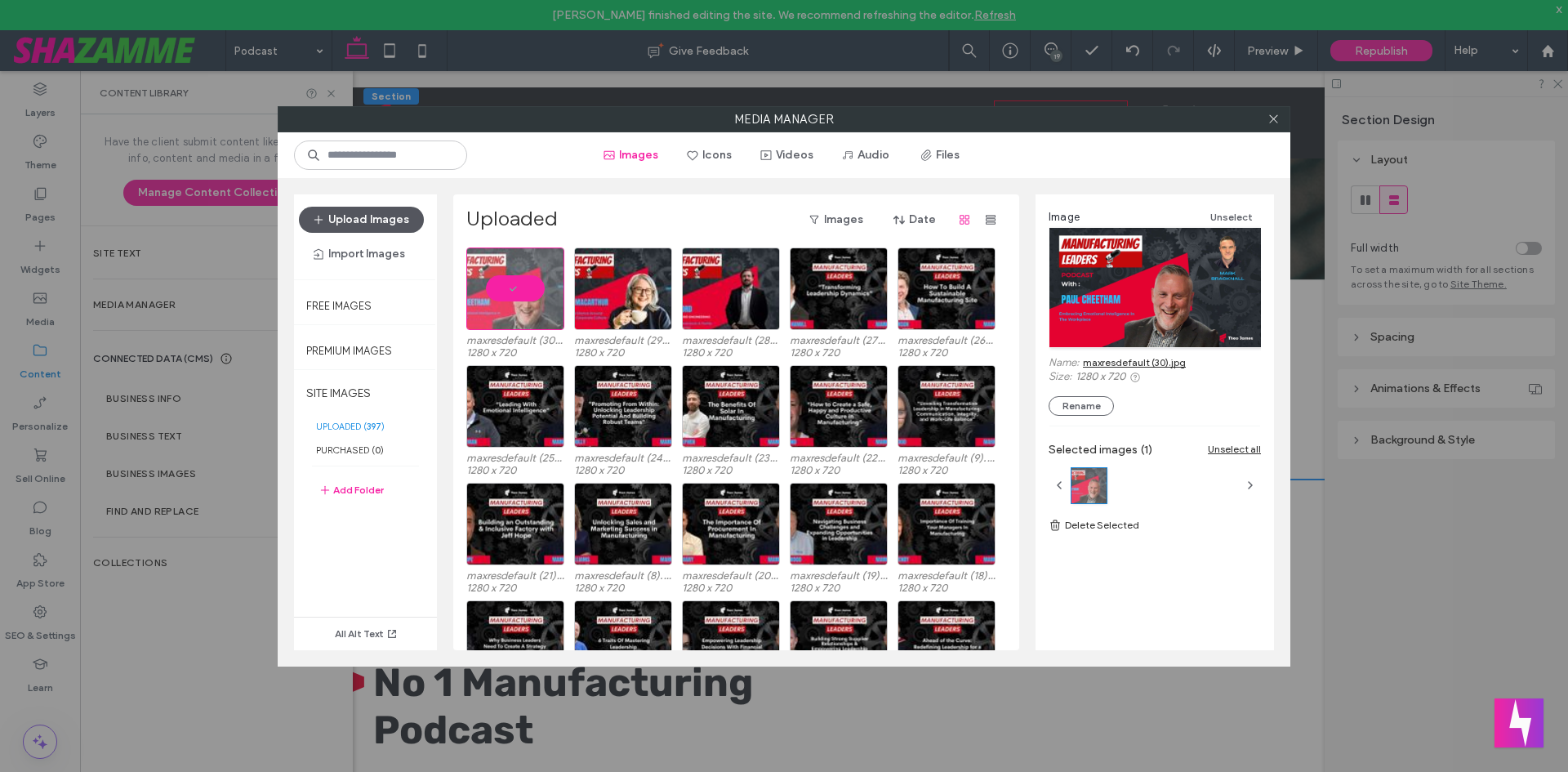
click at [360, 219] on button "Upload Images" at bounding box center [361, 219] width 125 height 26
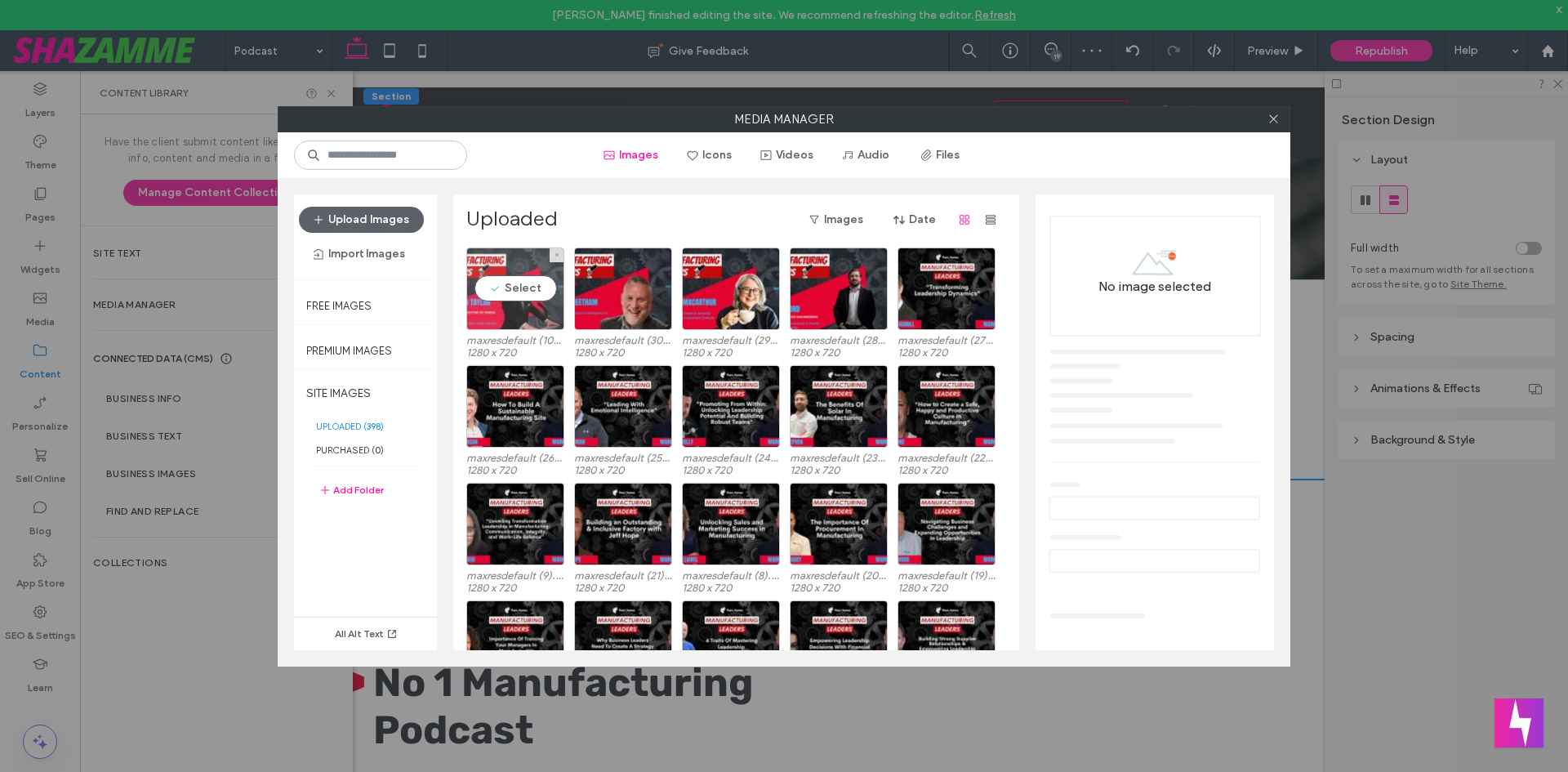
click at [518, 301] on div "Select" at bounding box center [515, 289] width 98 height 83
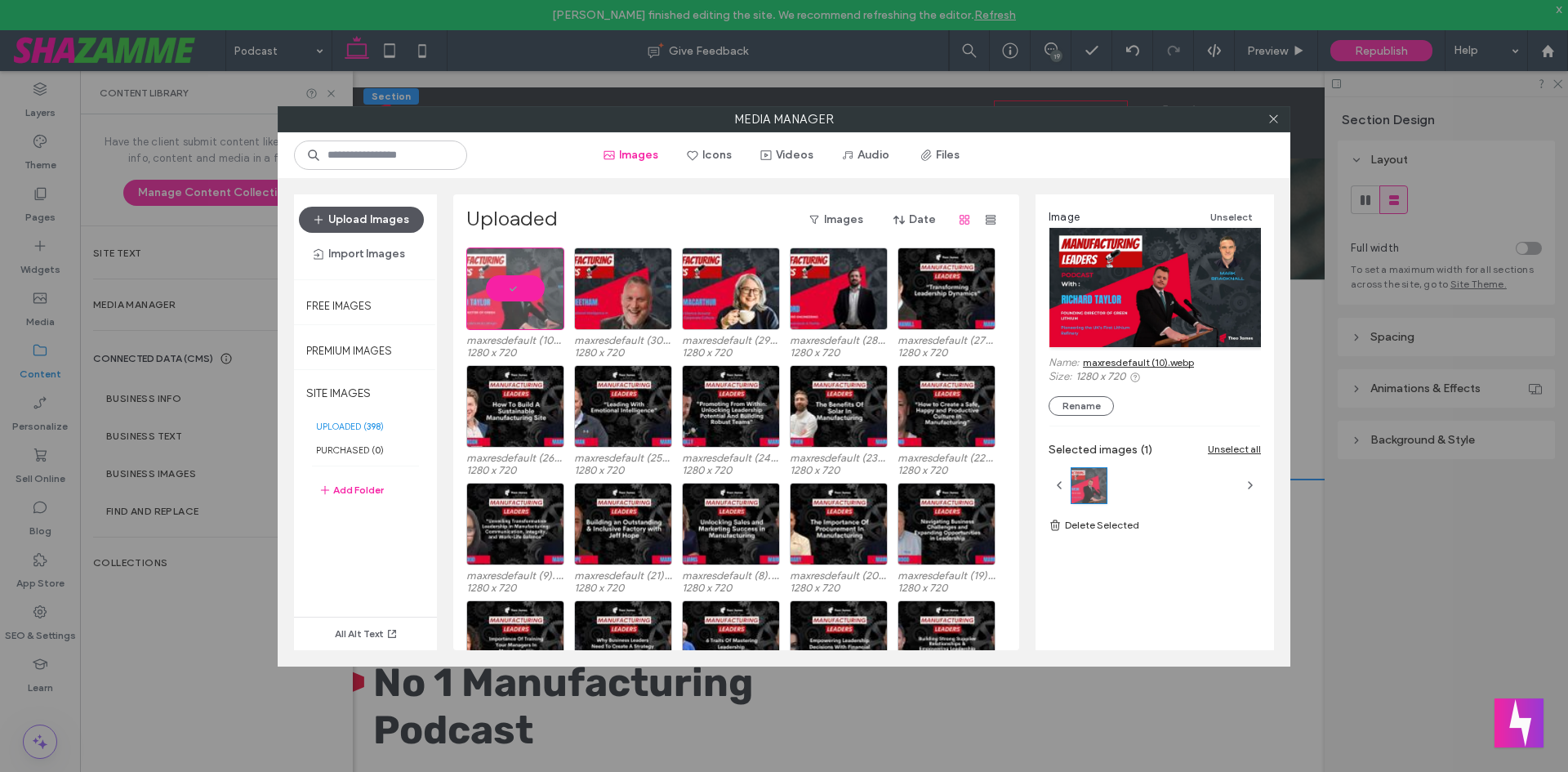
click at [384, 219] on button "Upload Images" at bounding box center [361, 219] width 125 height 26
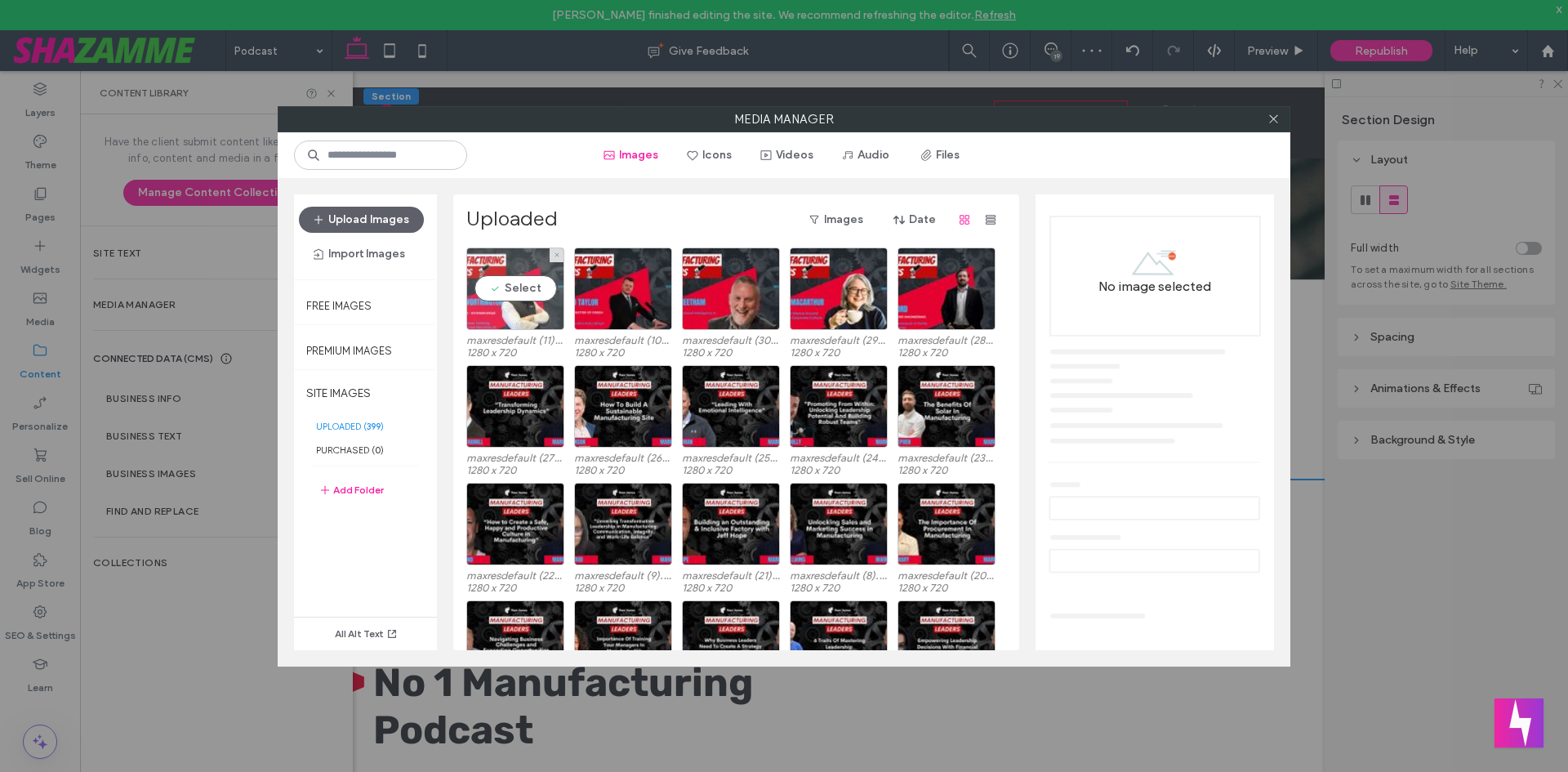
click at [523, 307] on div "Select" at bounding box center [515, 289] width 98 height 83
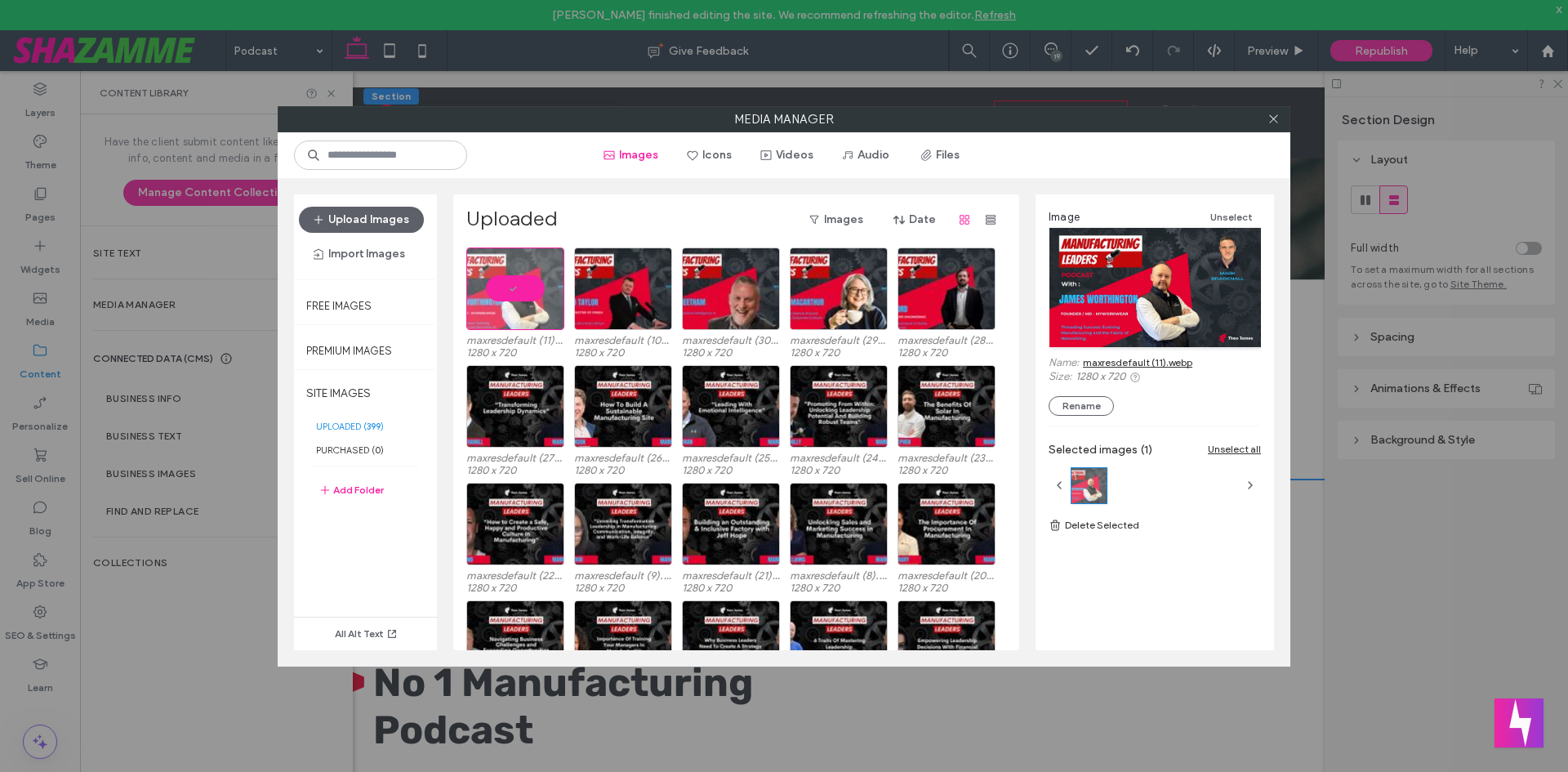
click at [362, 235] on div "Upload Images Import Images" at bounding box center [366, 237] width 133 height 61
click at [364, 222] on button "Upload Images" at bounding box center [361, 219] width 125 height 26
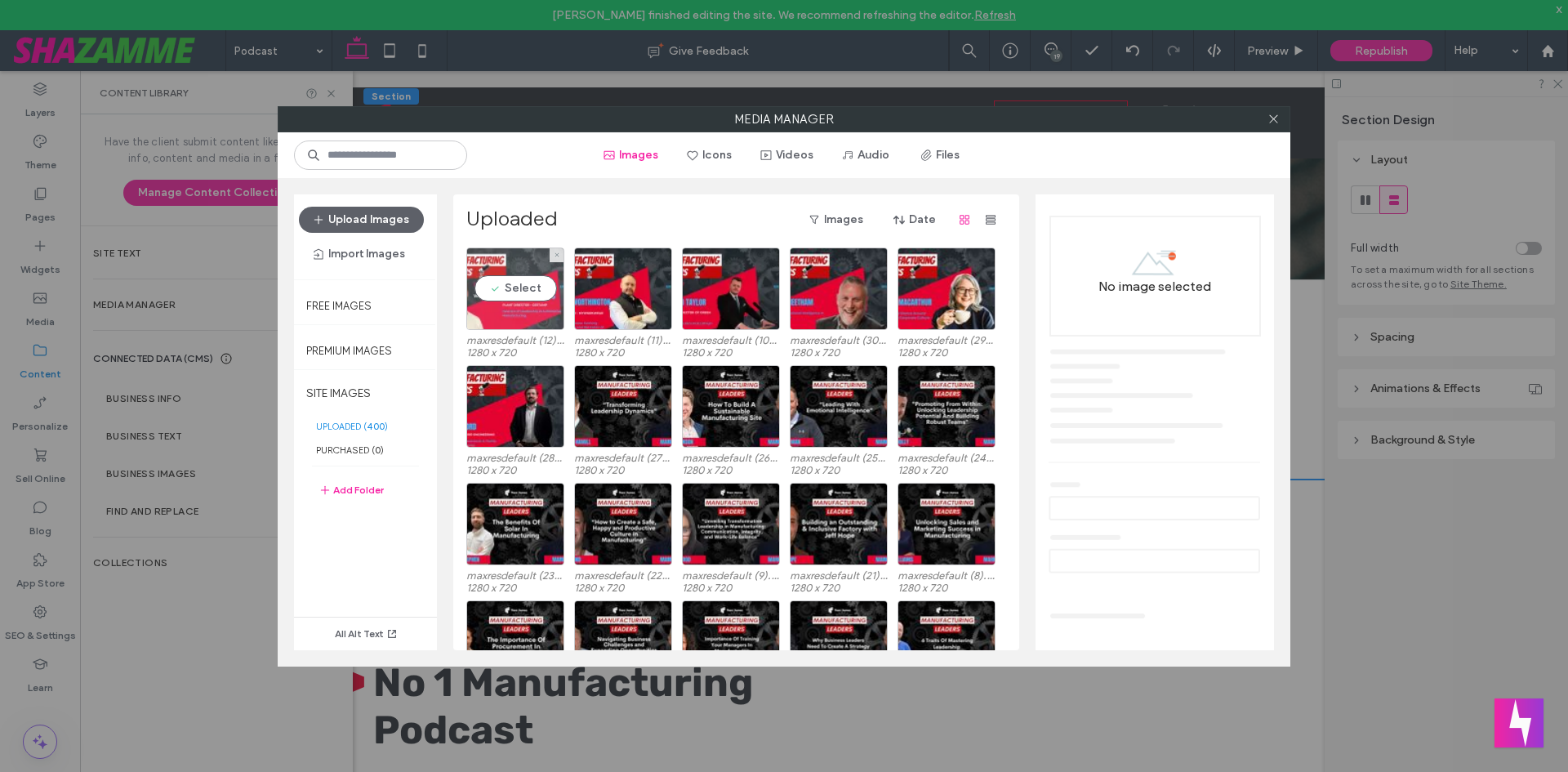
click at [516, 291] on div "Select" at bounding box center [515, 289] width 98 height 83
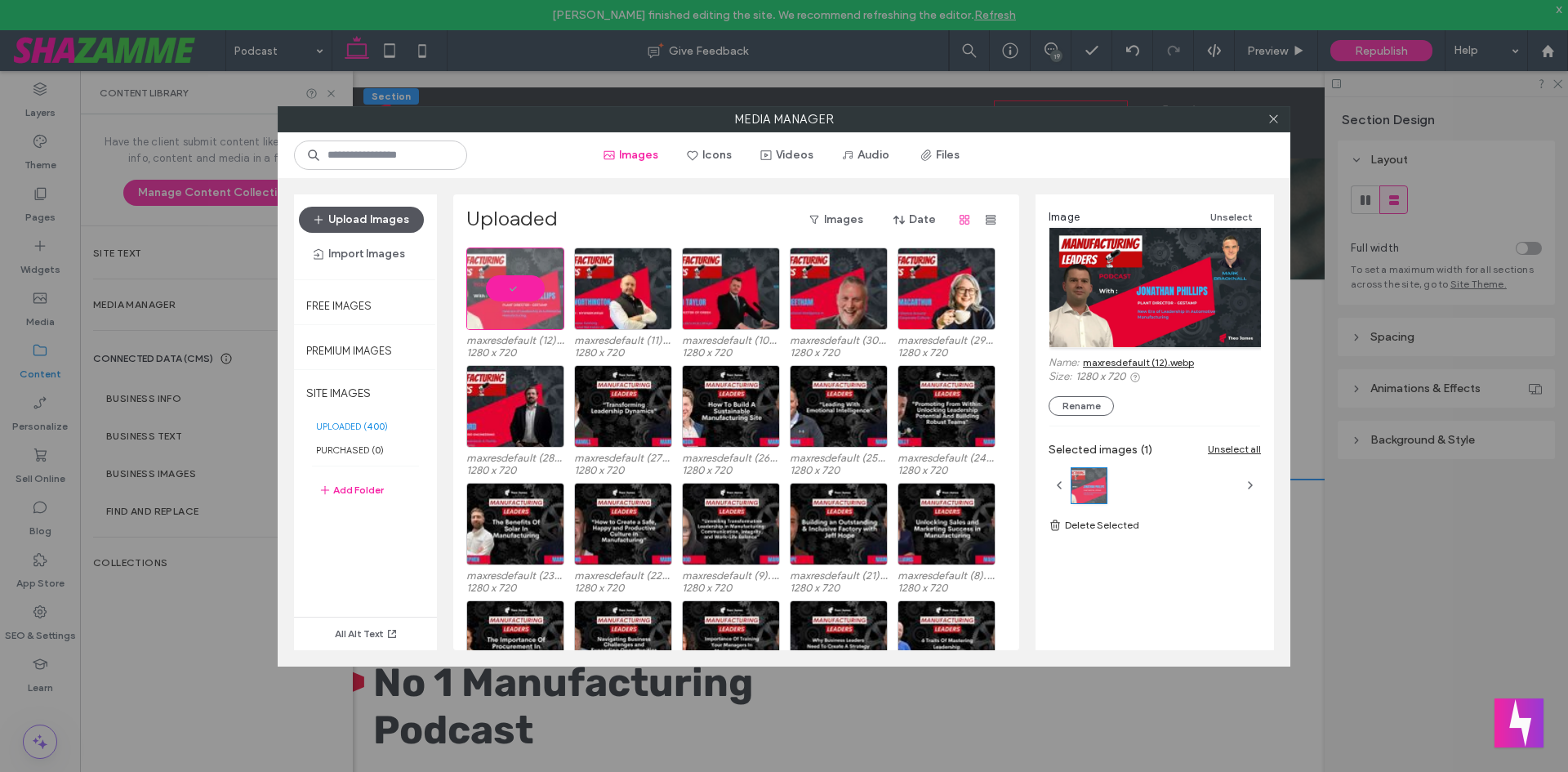
click at [387, 216] on button "Upload Images" at bounding box center [361, 219] width 125 height 26
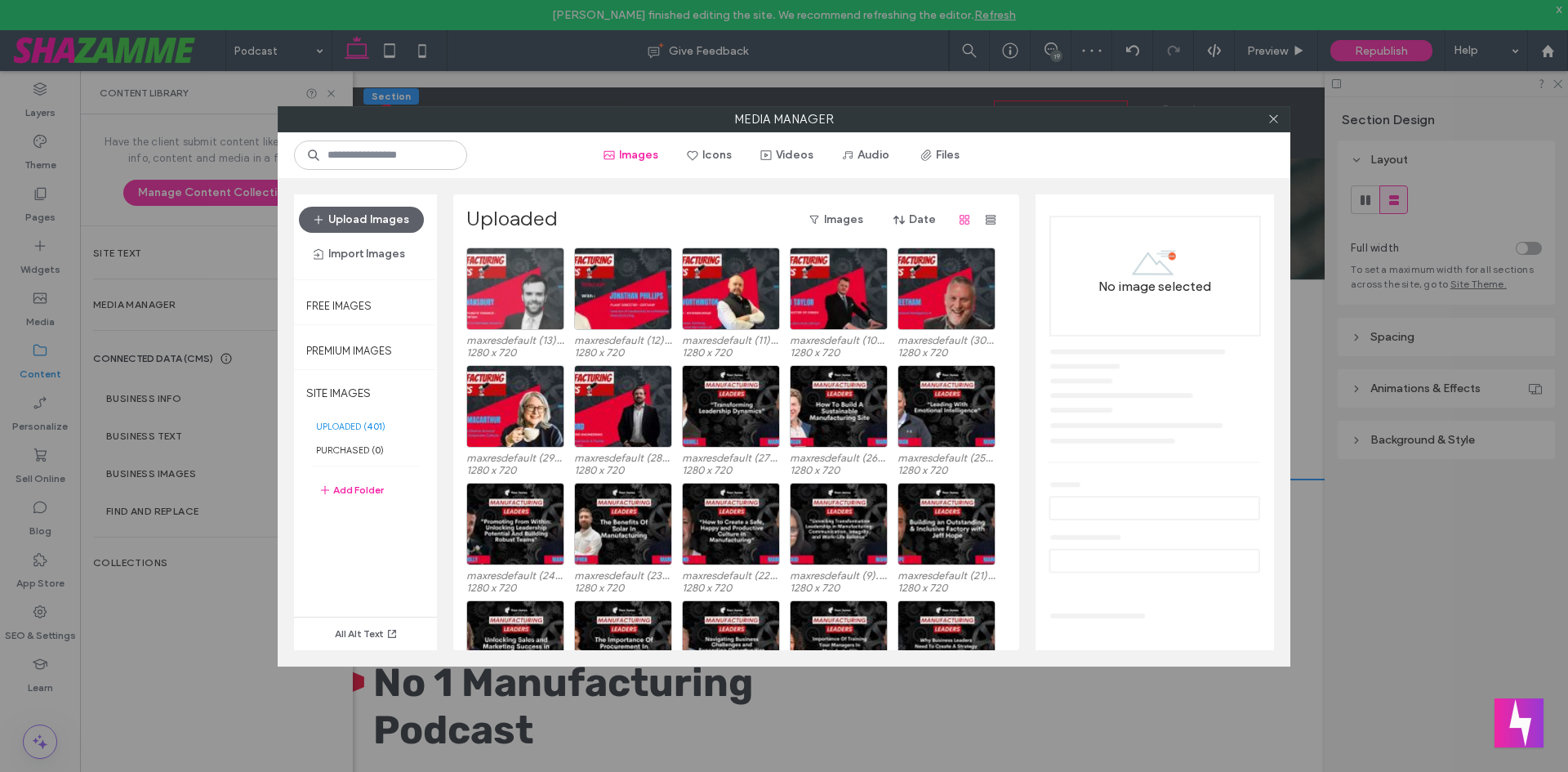
click at [556, 290] on div at bounding box center [515, 289] width 98 height 83
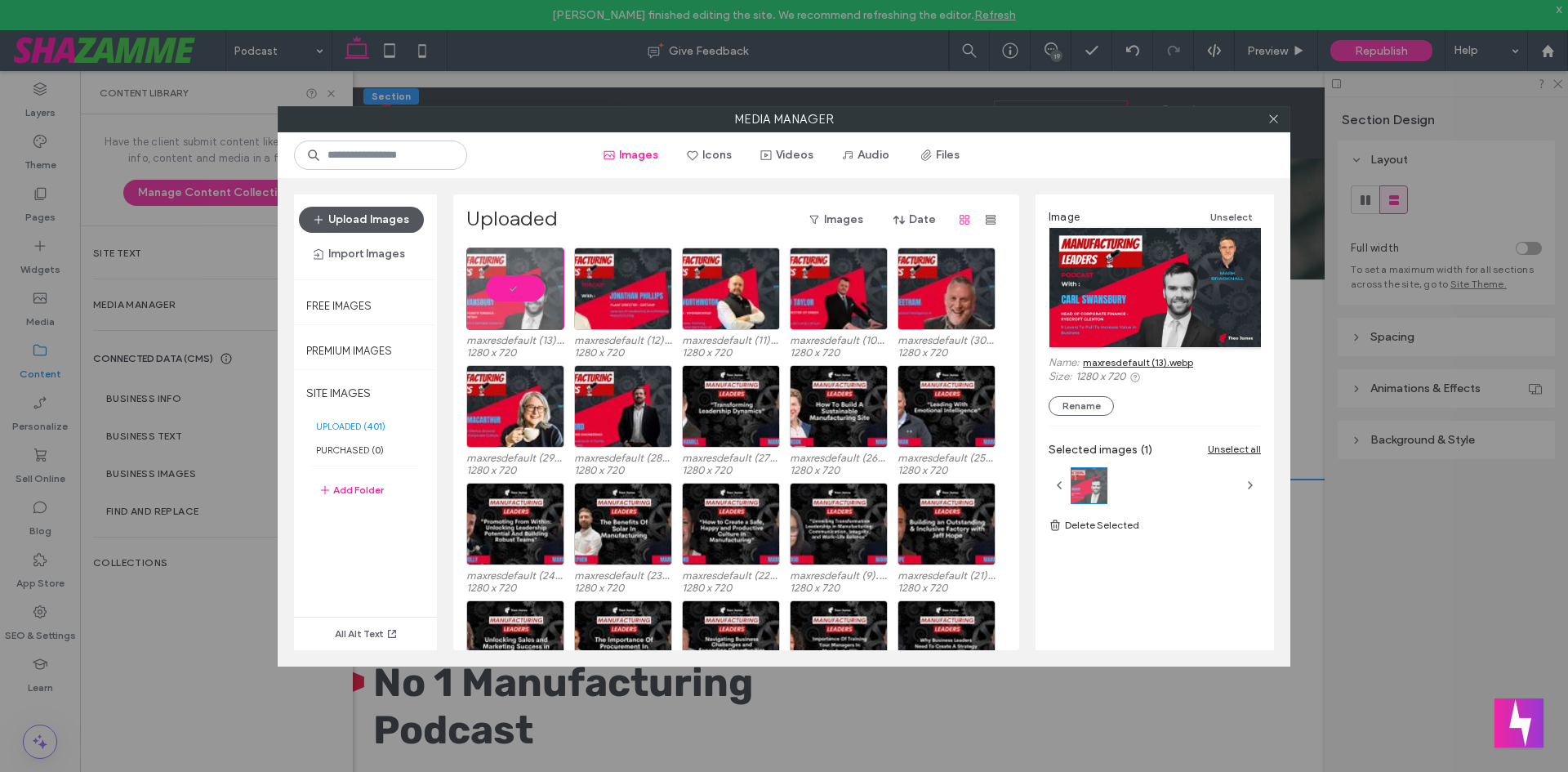
click at [359, 221] on button "Upload Images" at bounding box center [361, 219] width 125 height 26
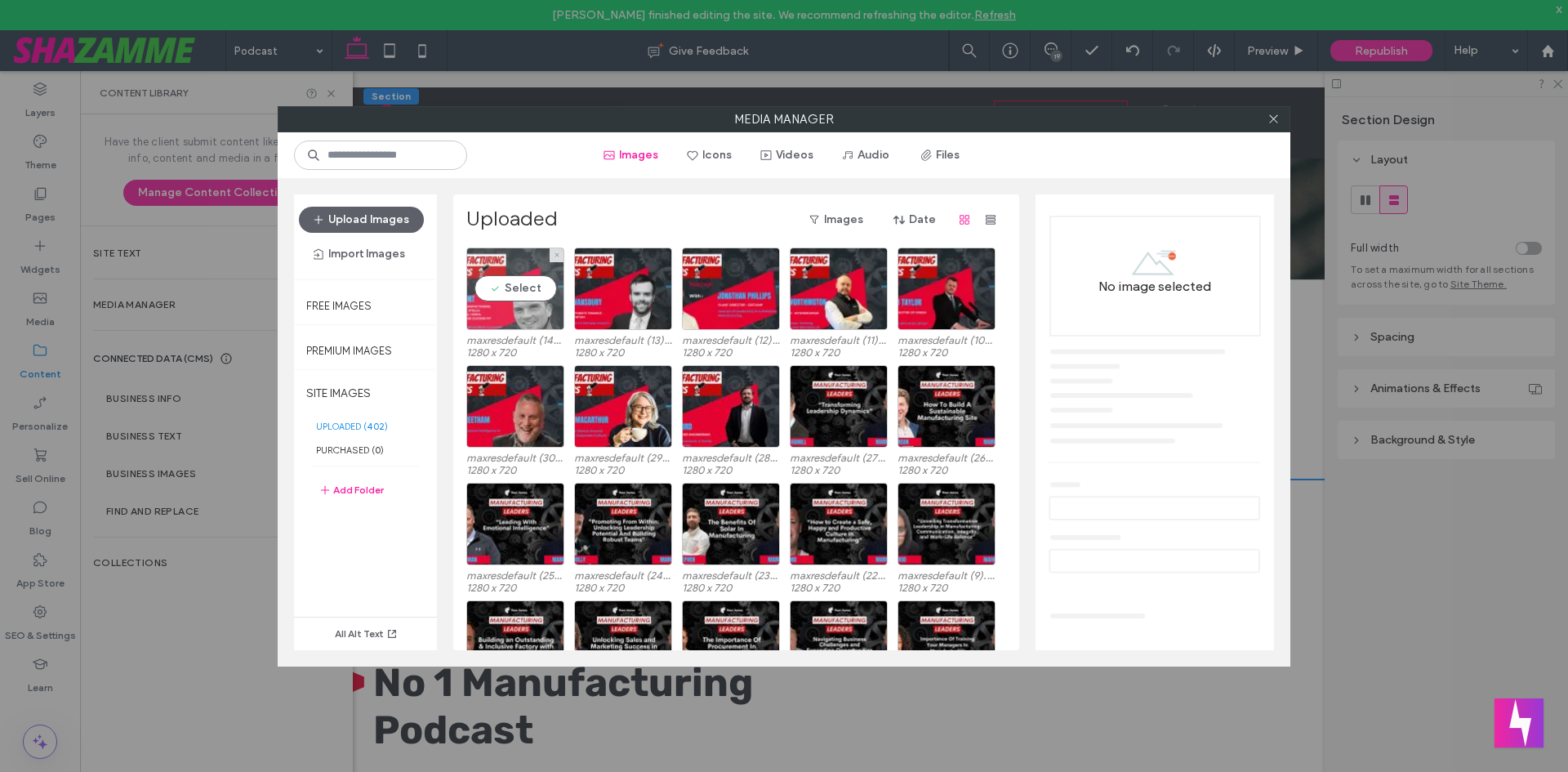
click at [531, 304] on div "Select" at bounding box center [515, 289] width 98 height 83
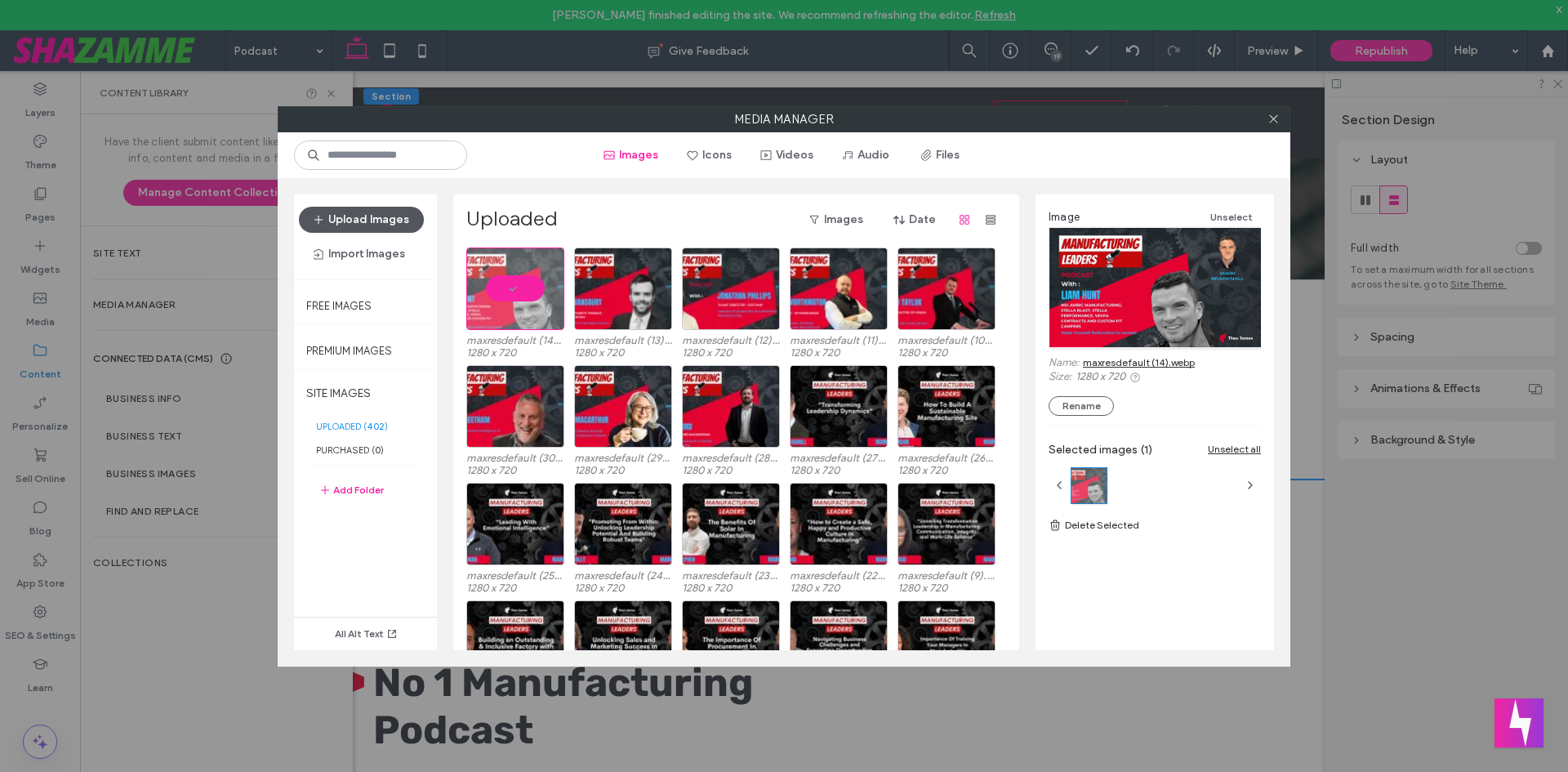
click at [384, 223] on button "Upload Images" at bounding box center [361, 219] width 125 height 26
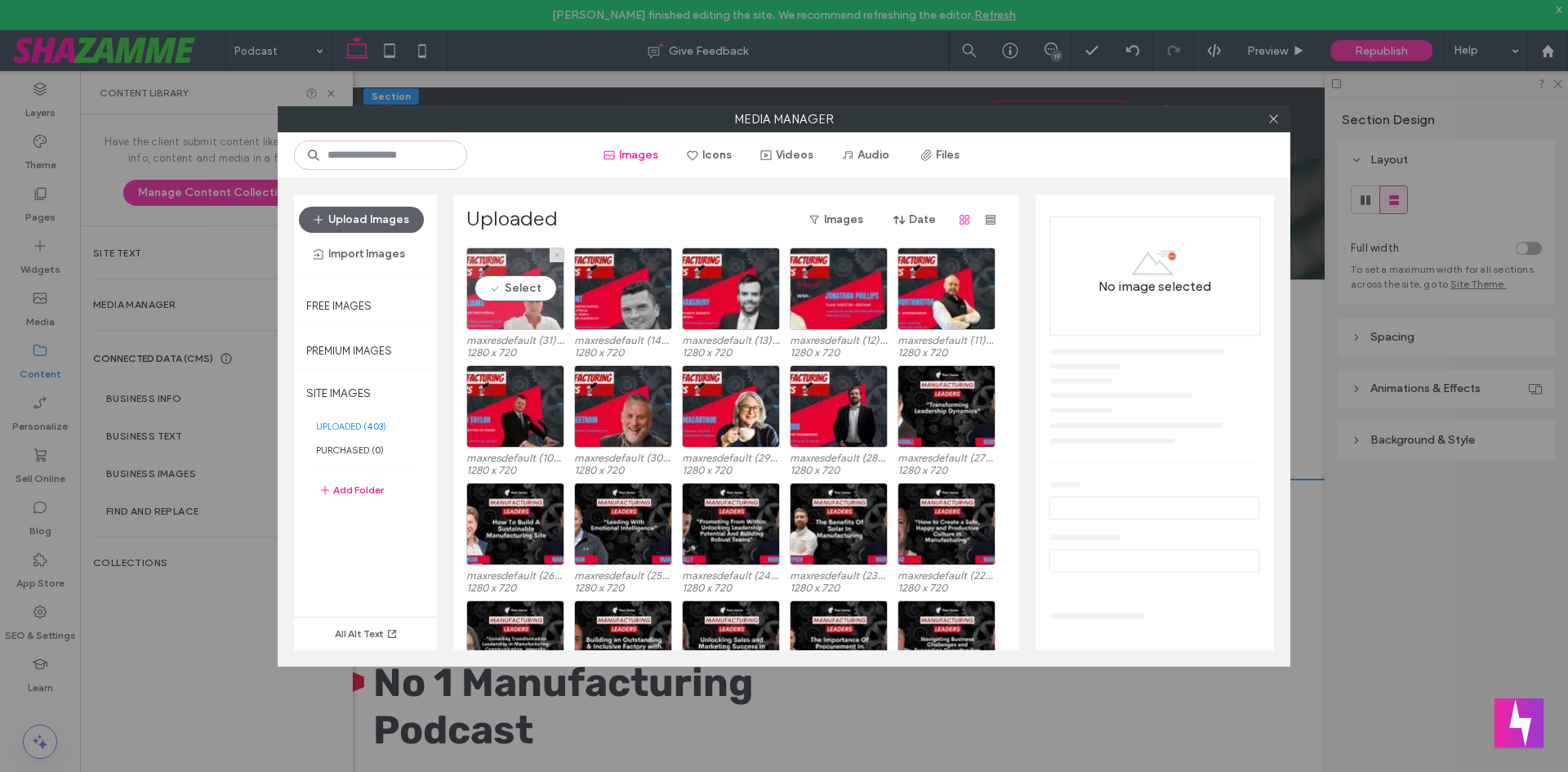
click at [510, 290] on div "Select" at bounding box center [515, 289] width 98 height 83
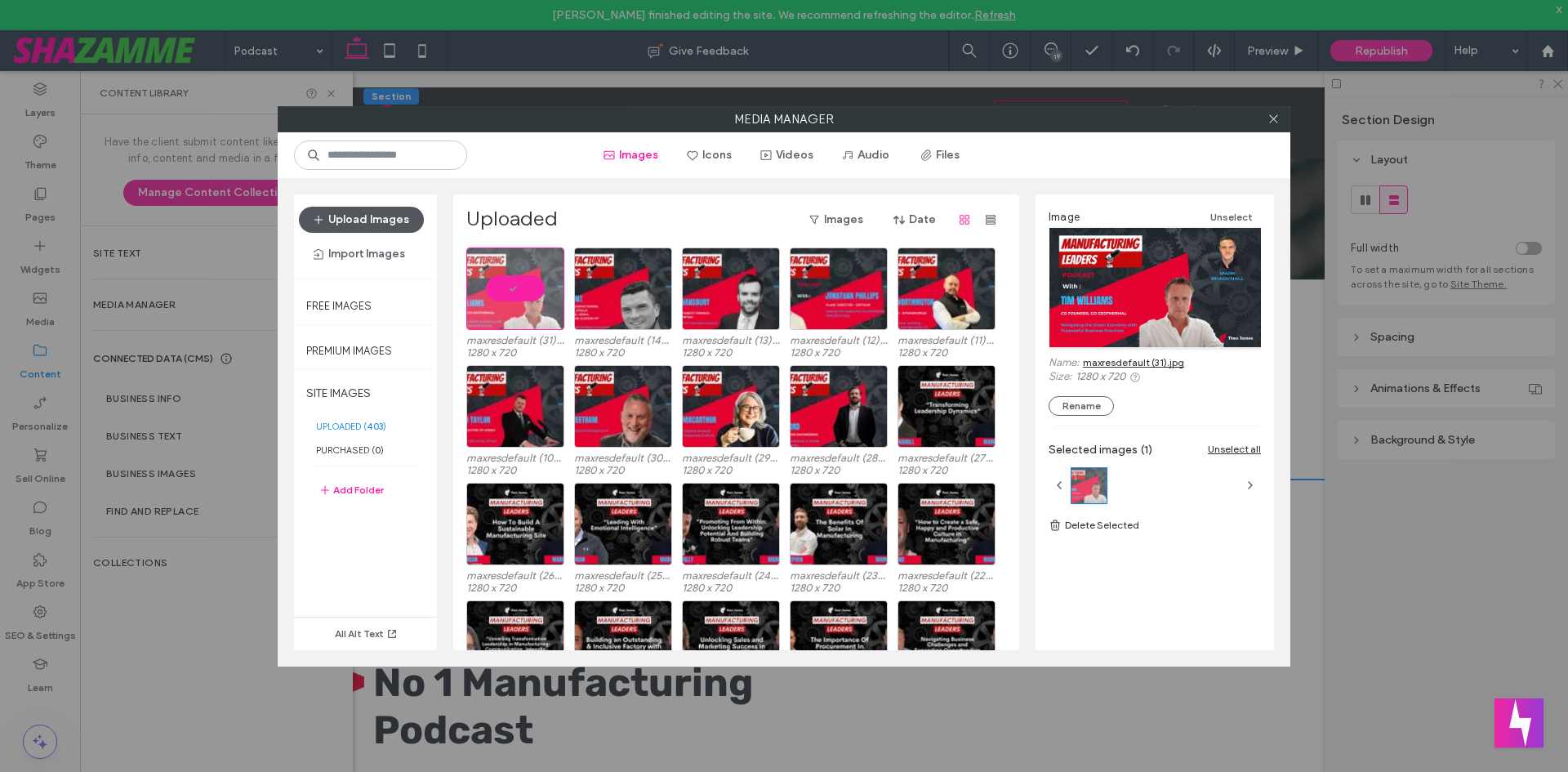
click at [364, 219] on button "Upload Images" at bounding box center [361, 219] width 125 height 26
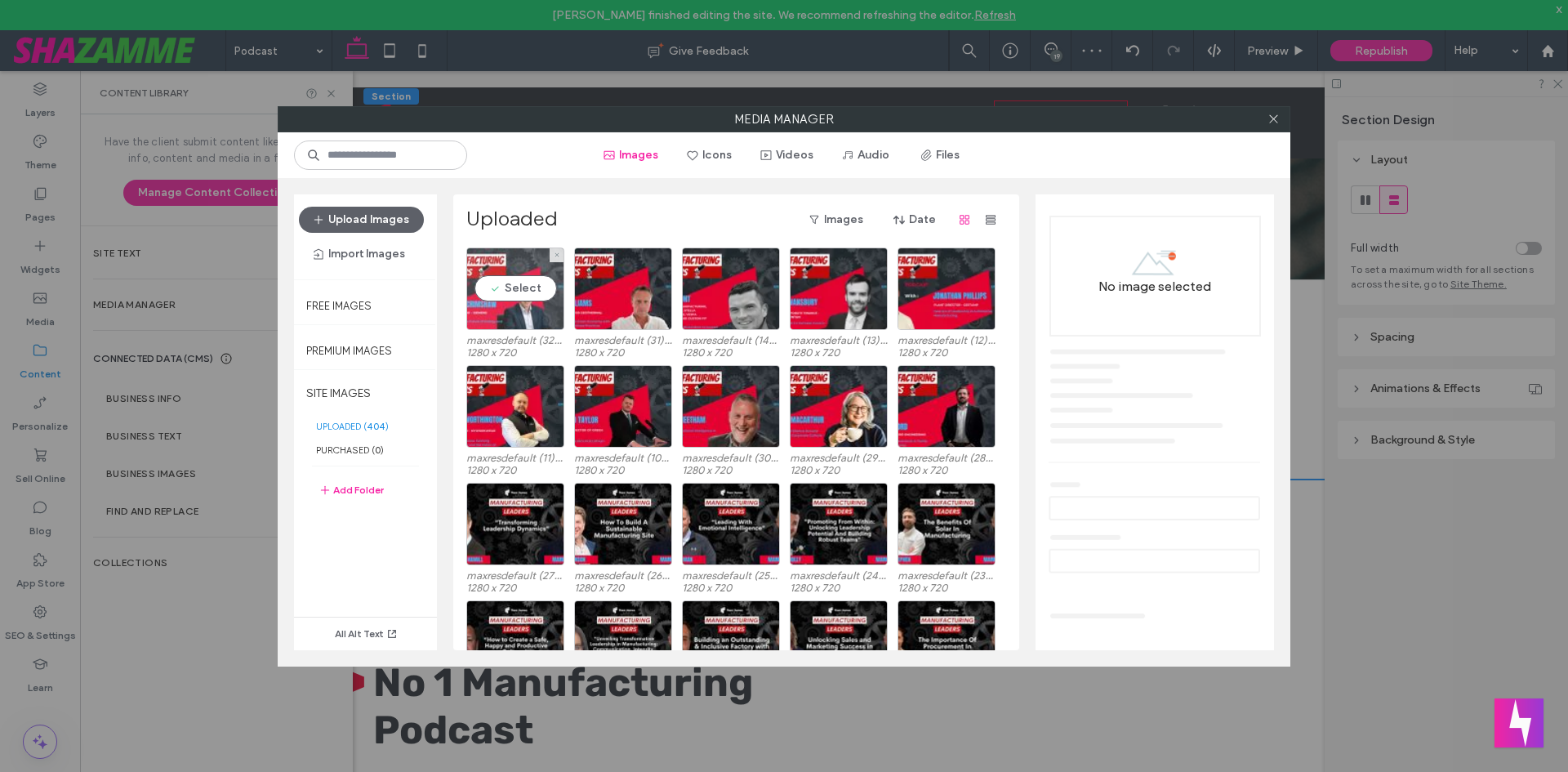
click at [493, 296] on div "Select" at bounding box center [515, 289] width 98 height 83
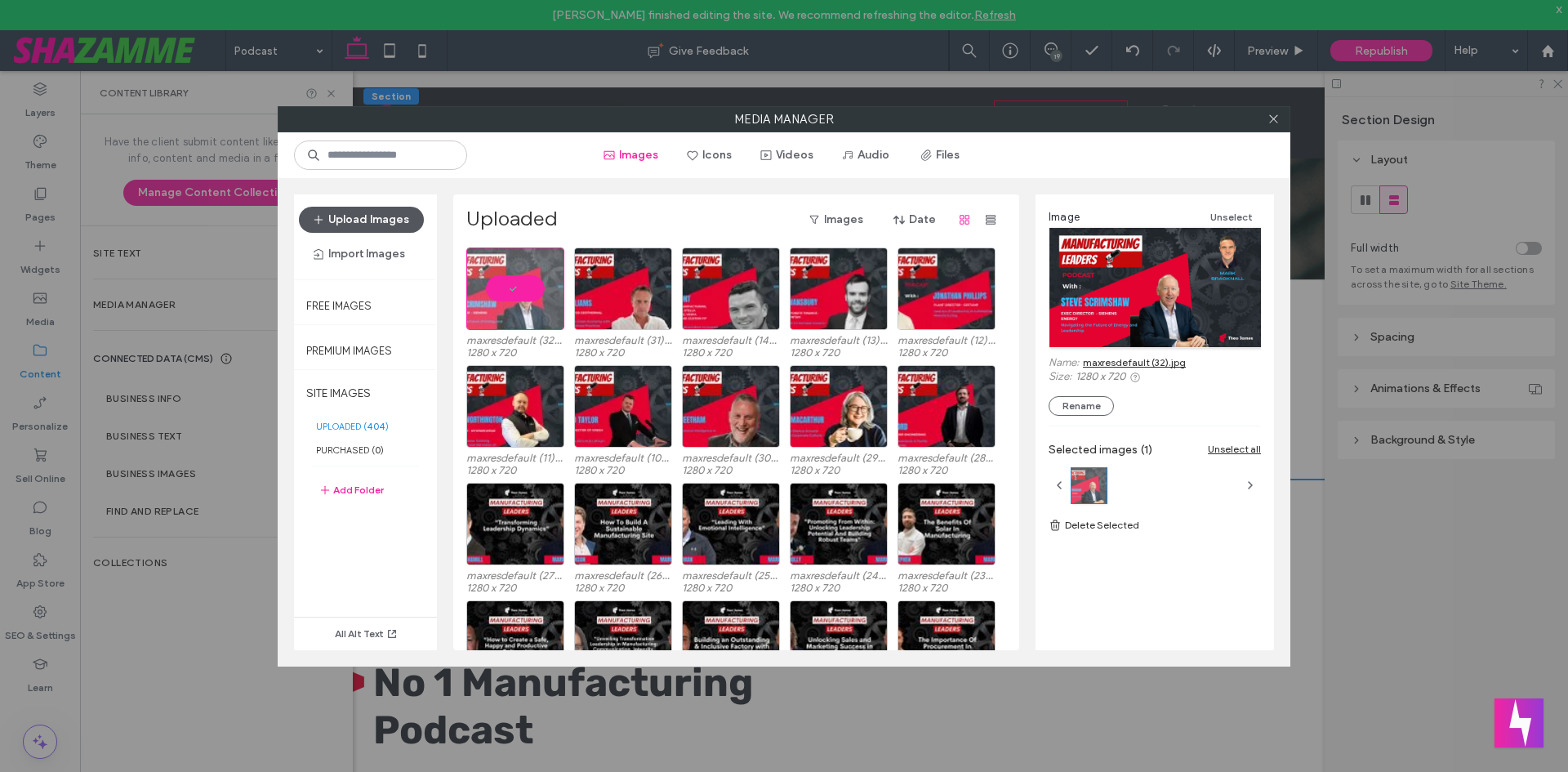
click at [401, 214] on button "Upload Images" at bounding box center [361, 219] width 125 height 26
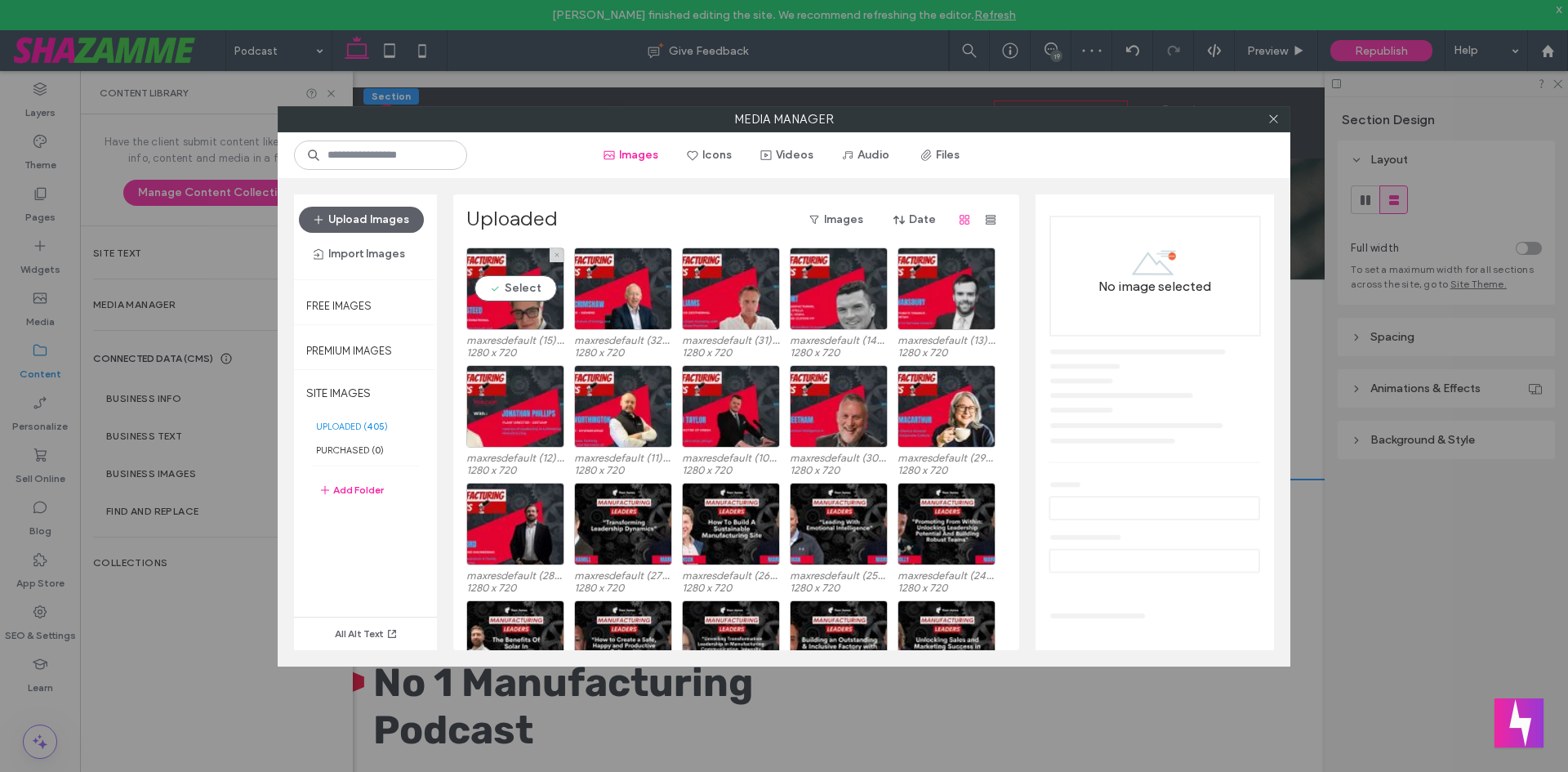
click at [512, 294] on div "Select" at bounding box center [515, 289] width 98 height 83
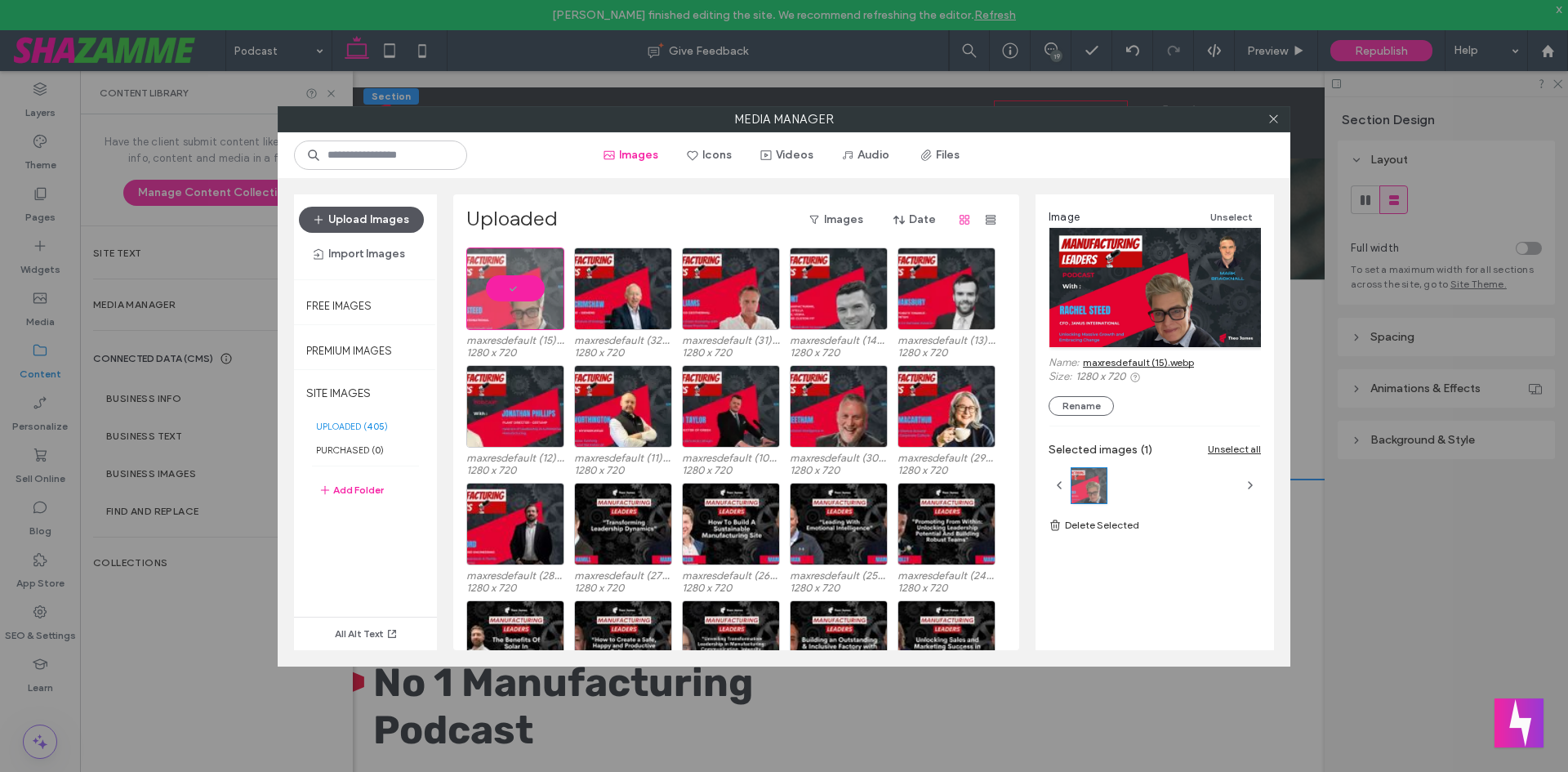
click at [387, 225] on button "Upload Images" at bounding box center [361, 219] width 125 height 26
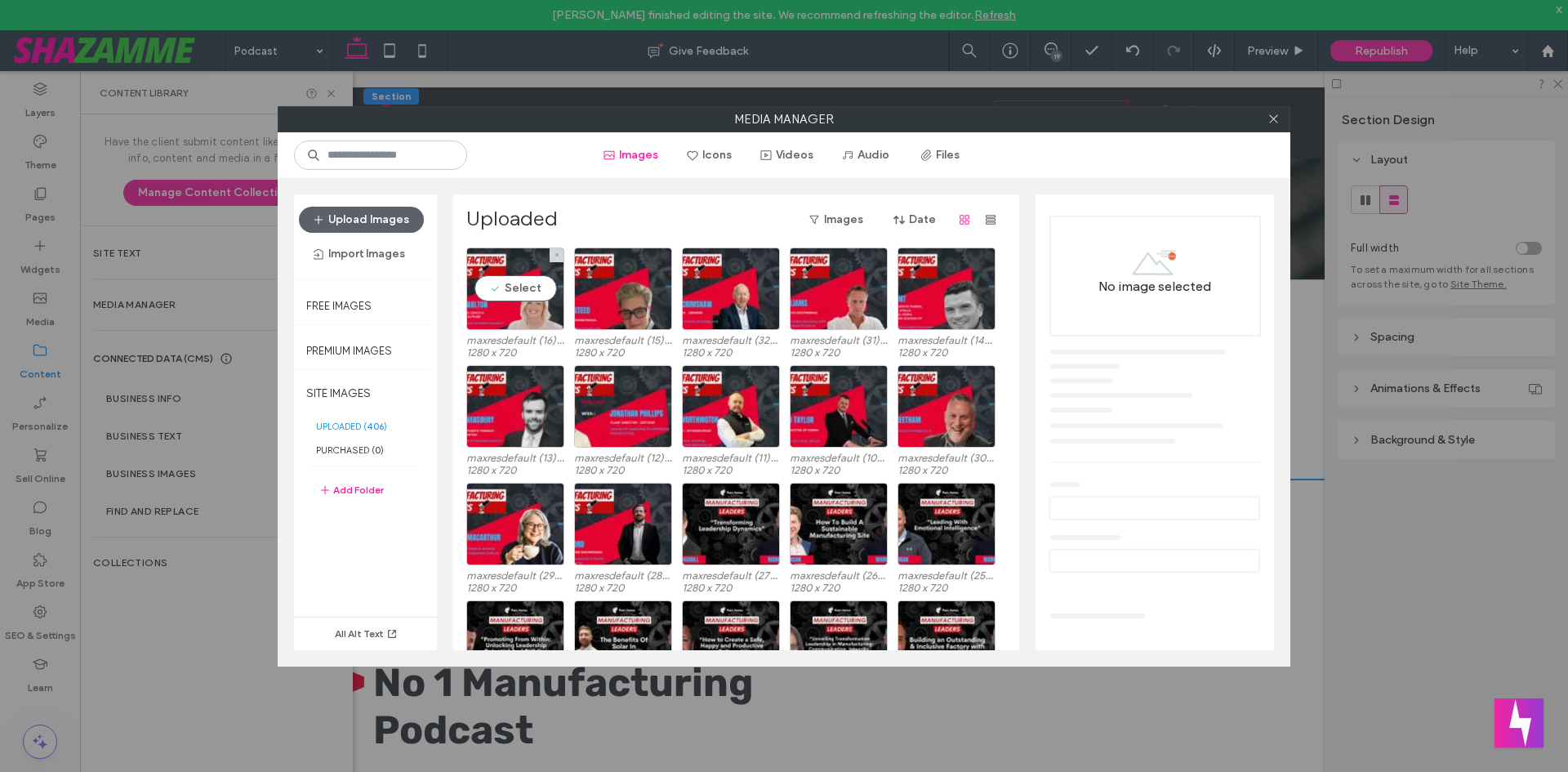
drag, startPoint x: 524, startPoint y: 280, endPoint x: 1022, endPoint y: 311, distance: 499.0
click at [525, 280] on div "Select" at bounding box center [515, 289] width 98 height 83
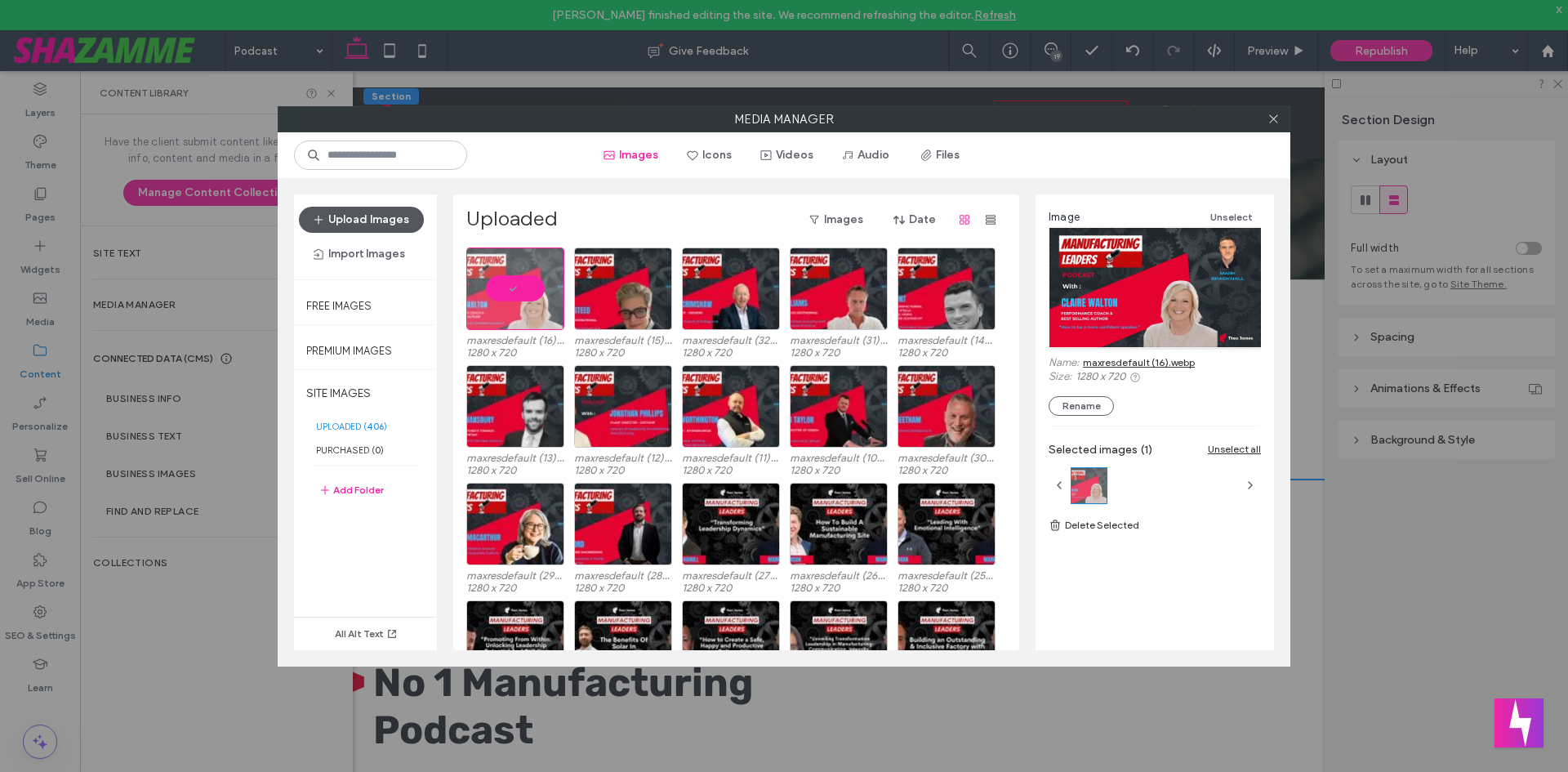
click at [354, 230] on button "Upload Images" at bounding box center [361, 219] width 125 height 26
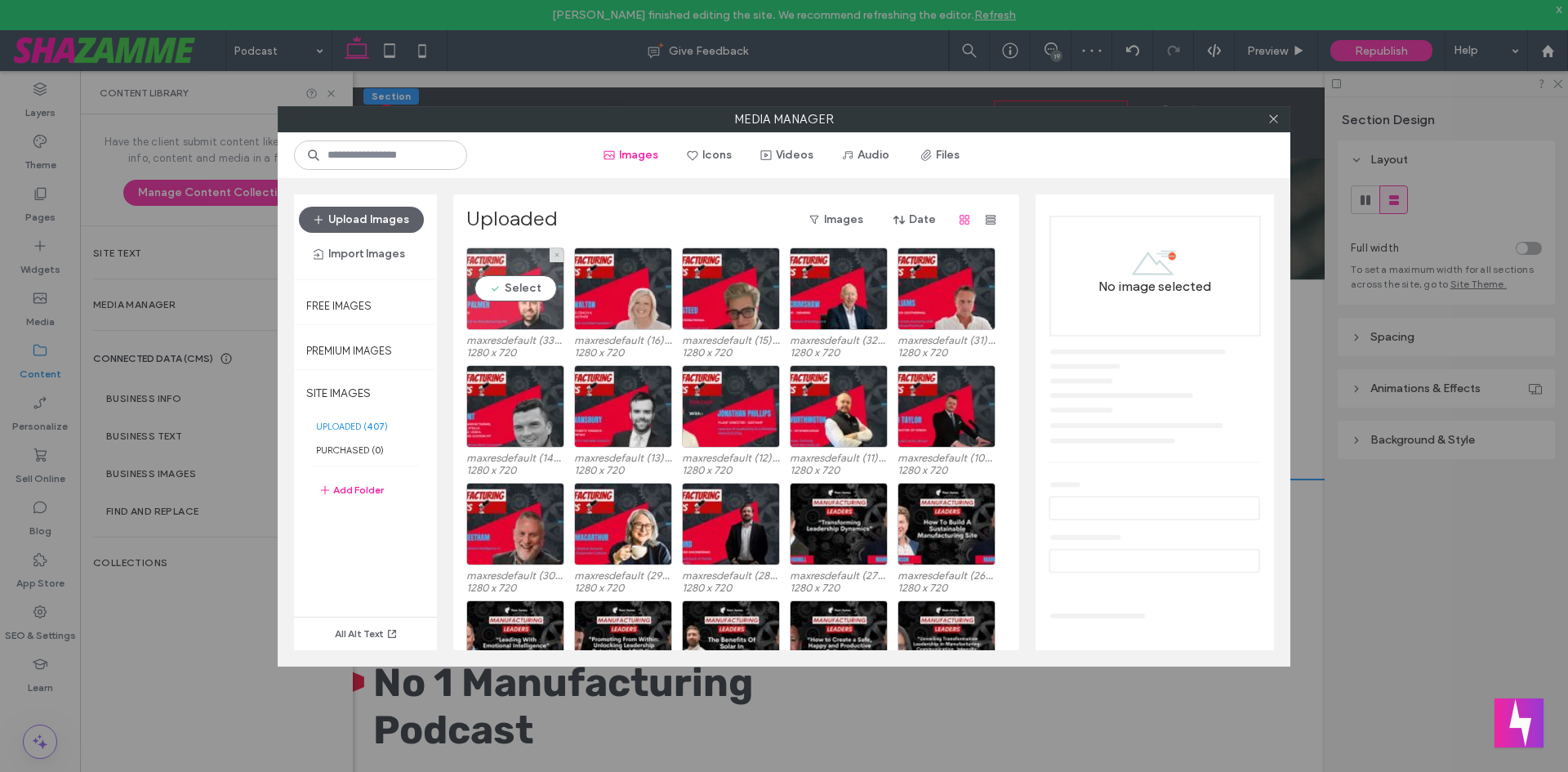
click at [512, 297] on div "Select" at bounding box center [515, 289] width 98 height 83
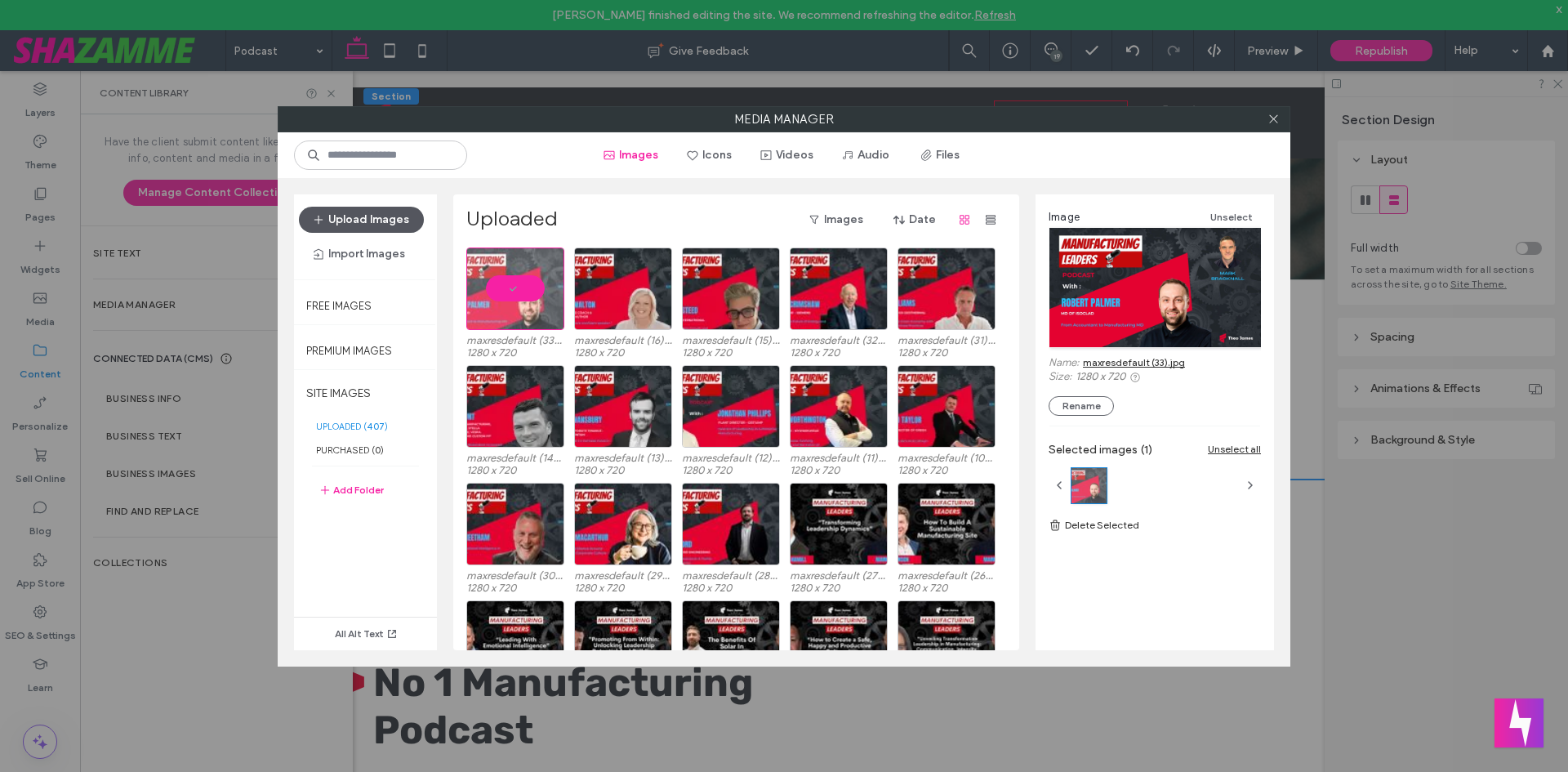
click at [338, 220] on button "Upload Images" at bounding box center [361, 219] width 125 height 26
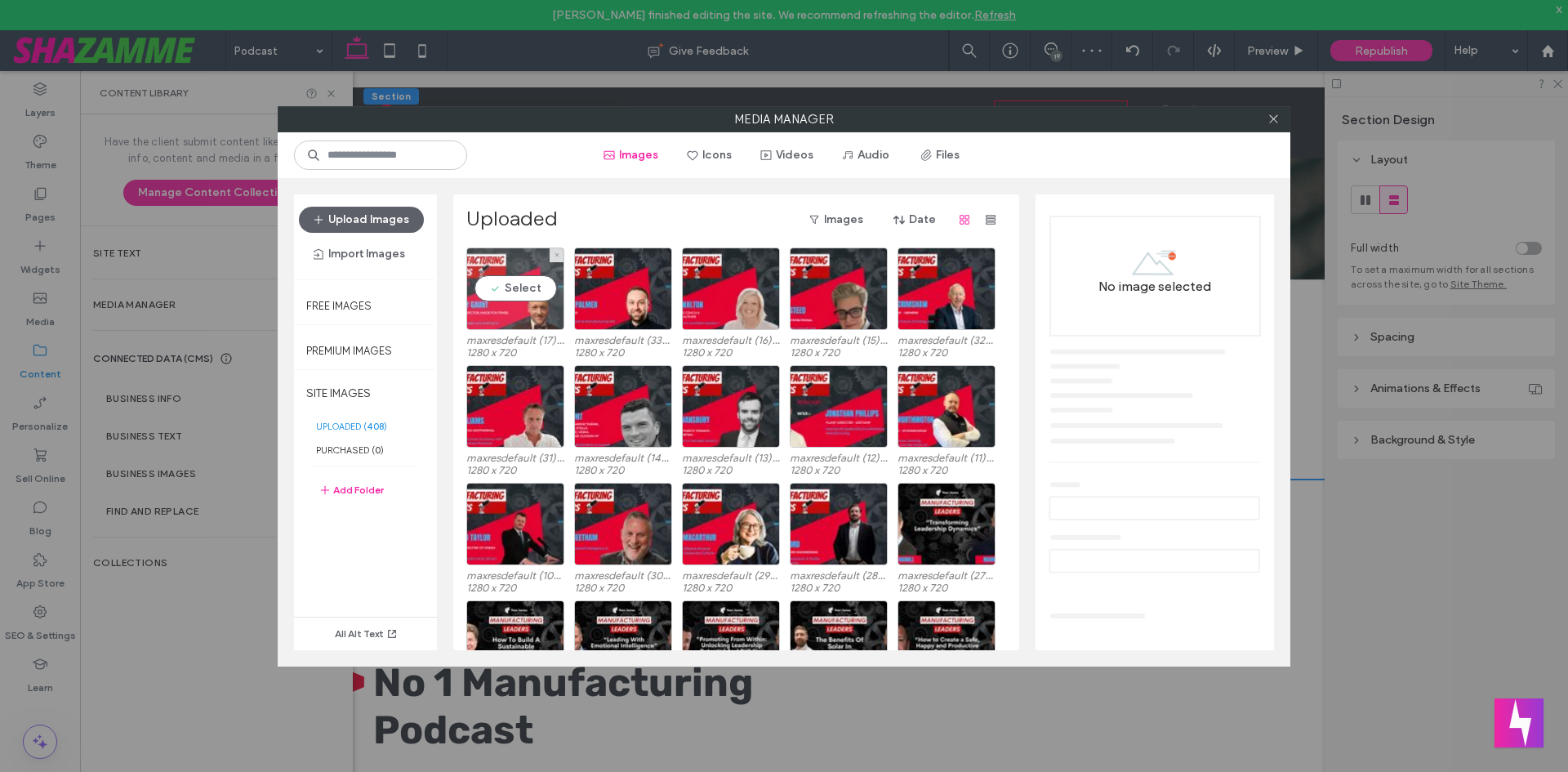
click at [524, 290] on div "Select" at bounding box center [515, 289] width 98 height 83
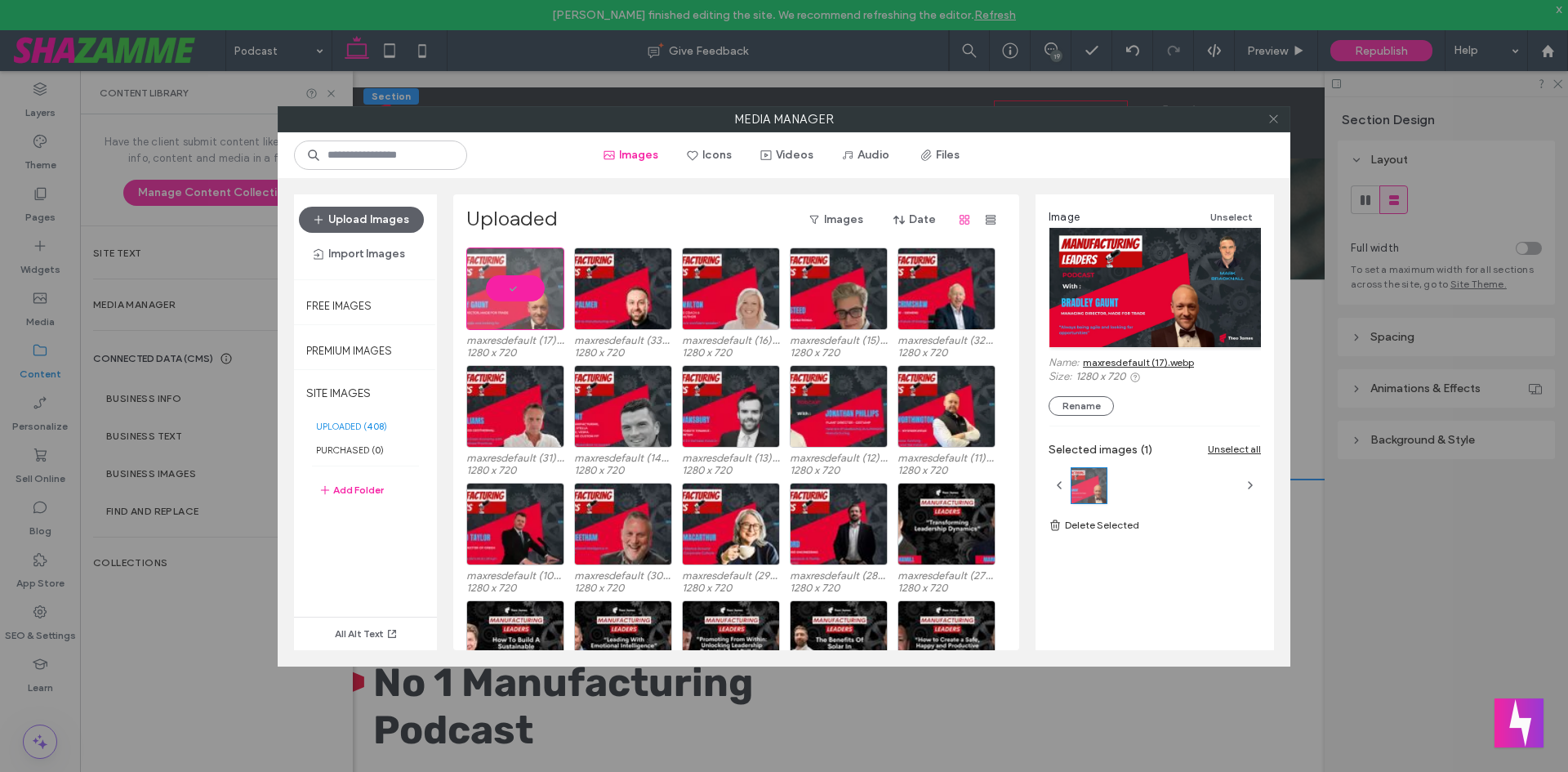
click at [1269, 120] on icon at bounding box center [1273, 119] width 12 height 12
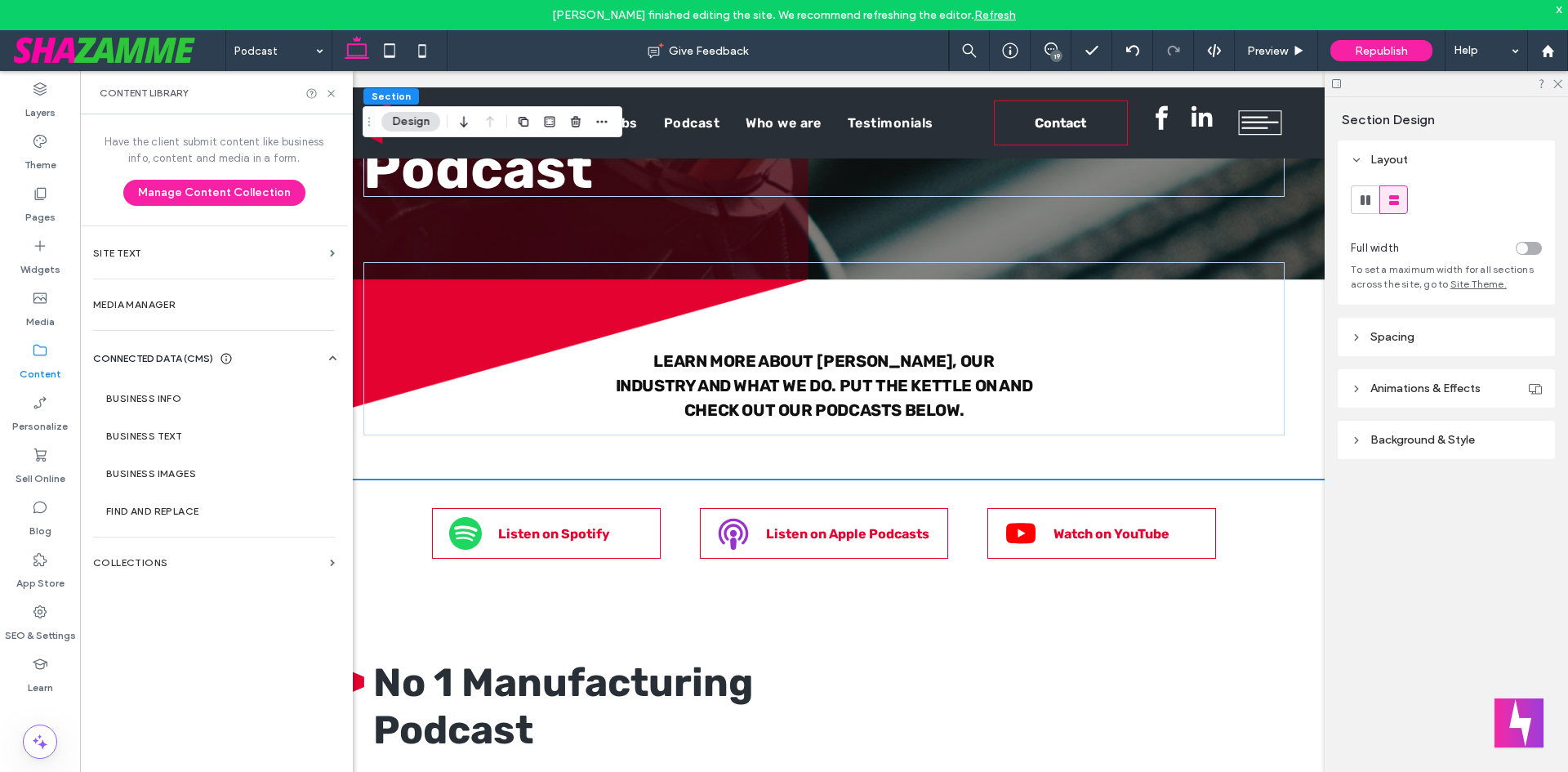
click at [1405, 44] on span "Republish" at bounding box center [1381, 51] width 53 height 14
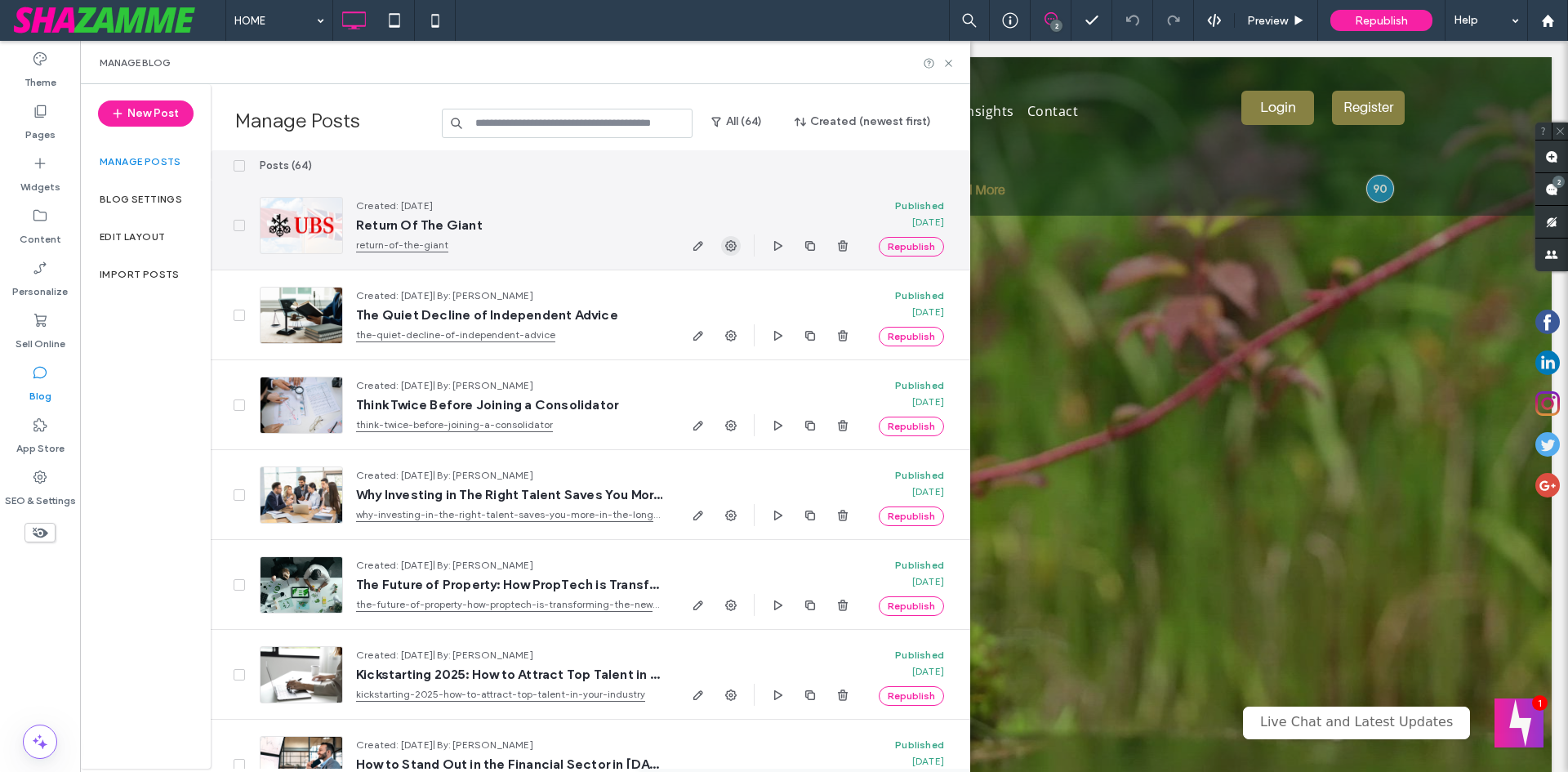
click at [727, 243] on use "button" at bounding box center [730, 245] width 11 height 11
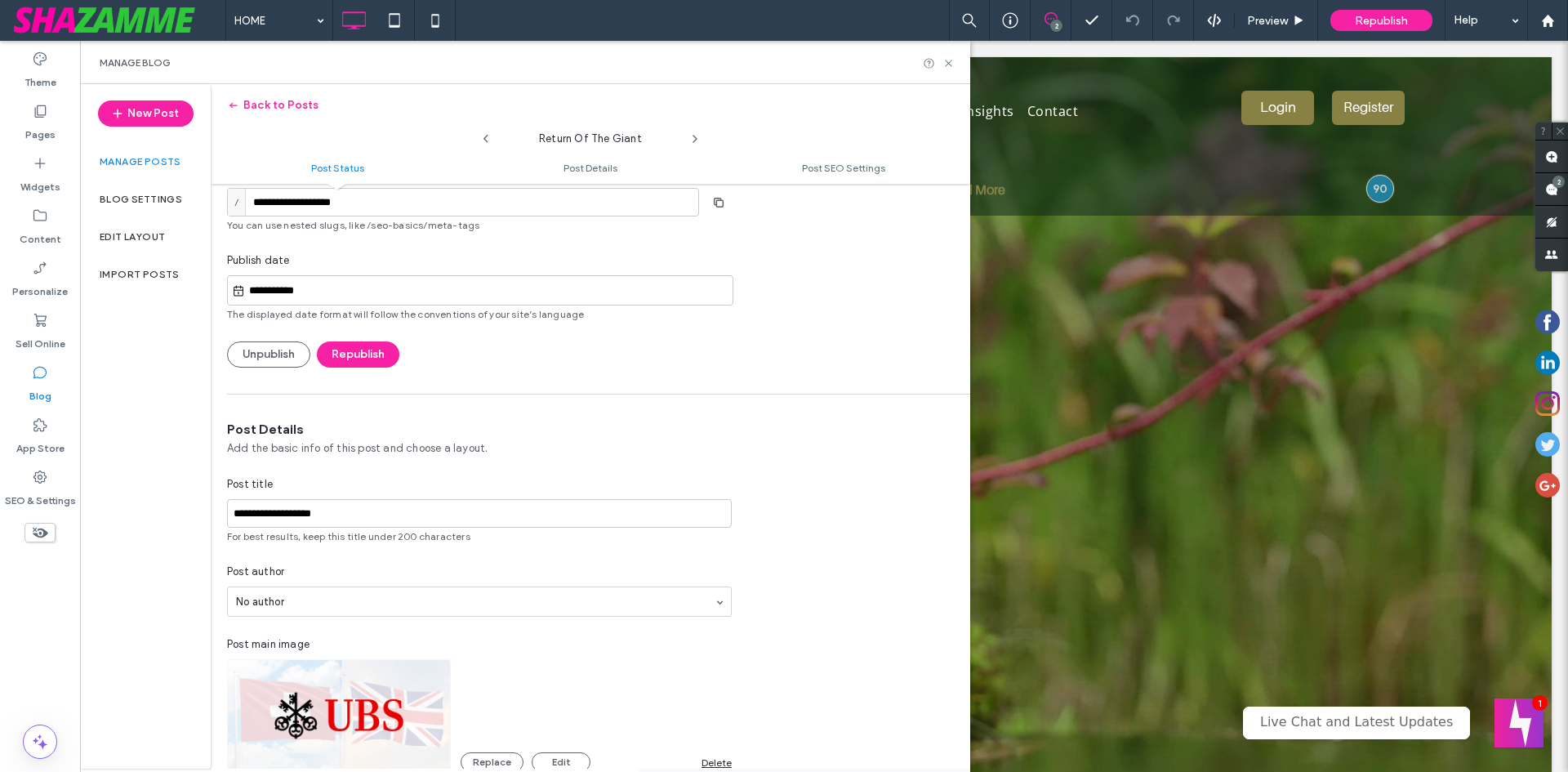
scroll to position [164, 0]
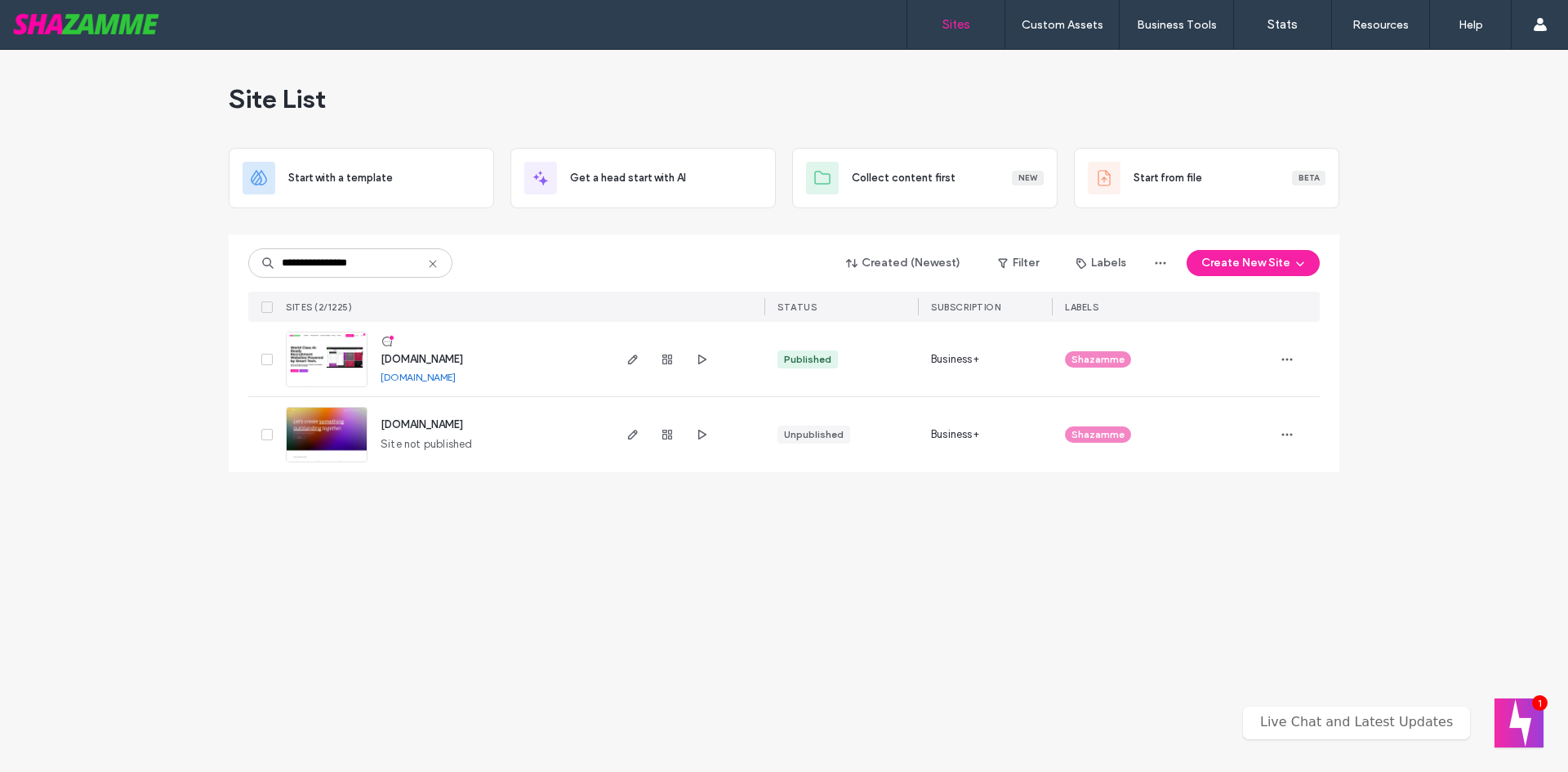
type input "**********"
click at [425, 357] on span "www.shazamme.com" at bounding box center [422, 359] width 83 height 12
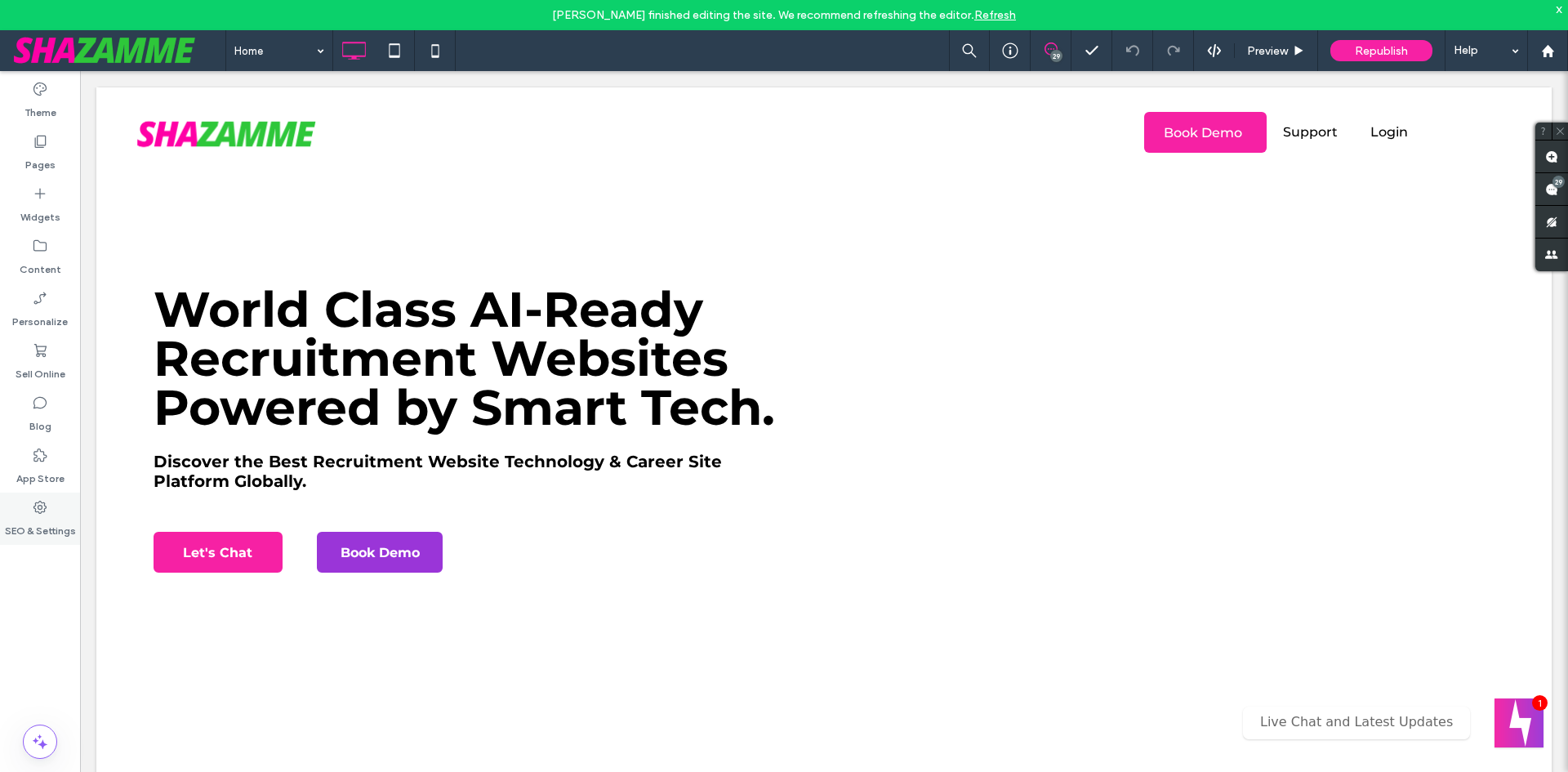
click at [45, 508] on use at bounding box center [39, 506] width 13 height 13
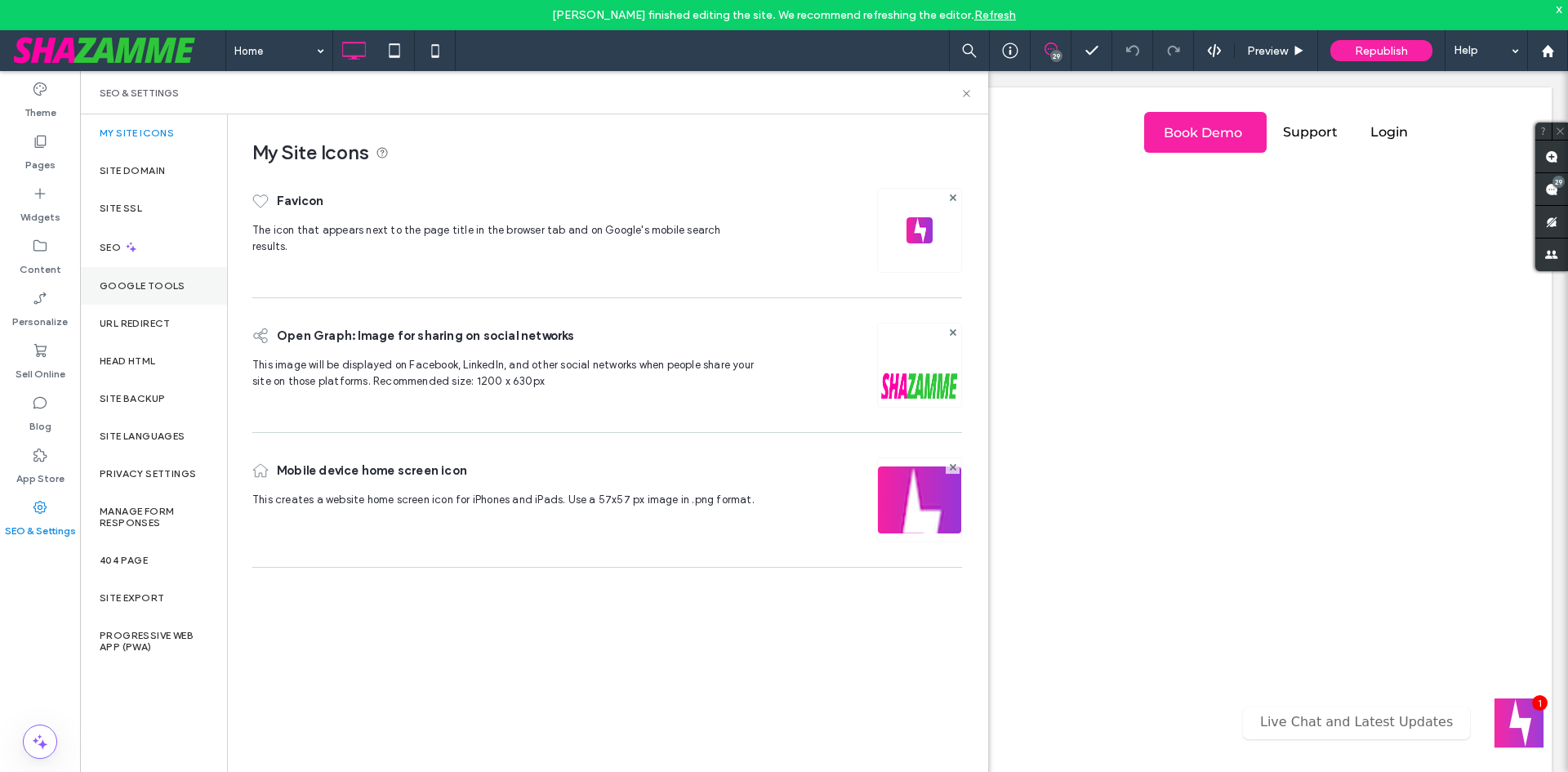
click at [108, 242] on label "SEO" at bounding box center [112, 247] width 25 height 11
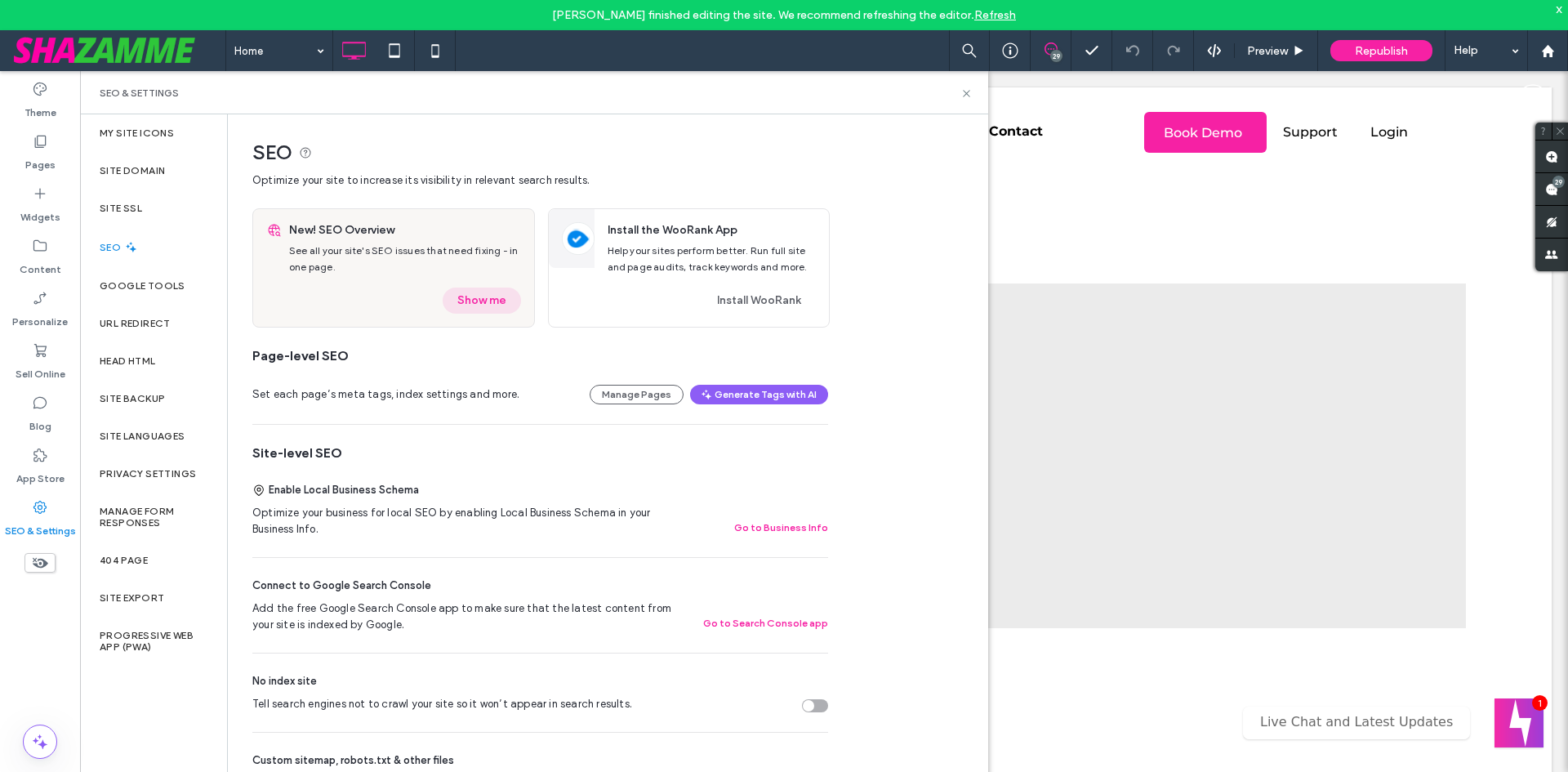
click at [483, 303] on button "Show me" at bounding box center [482, 301] width 79 height 26
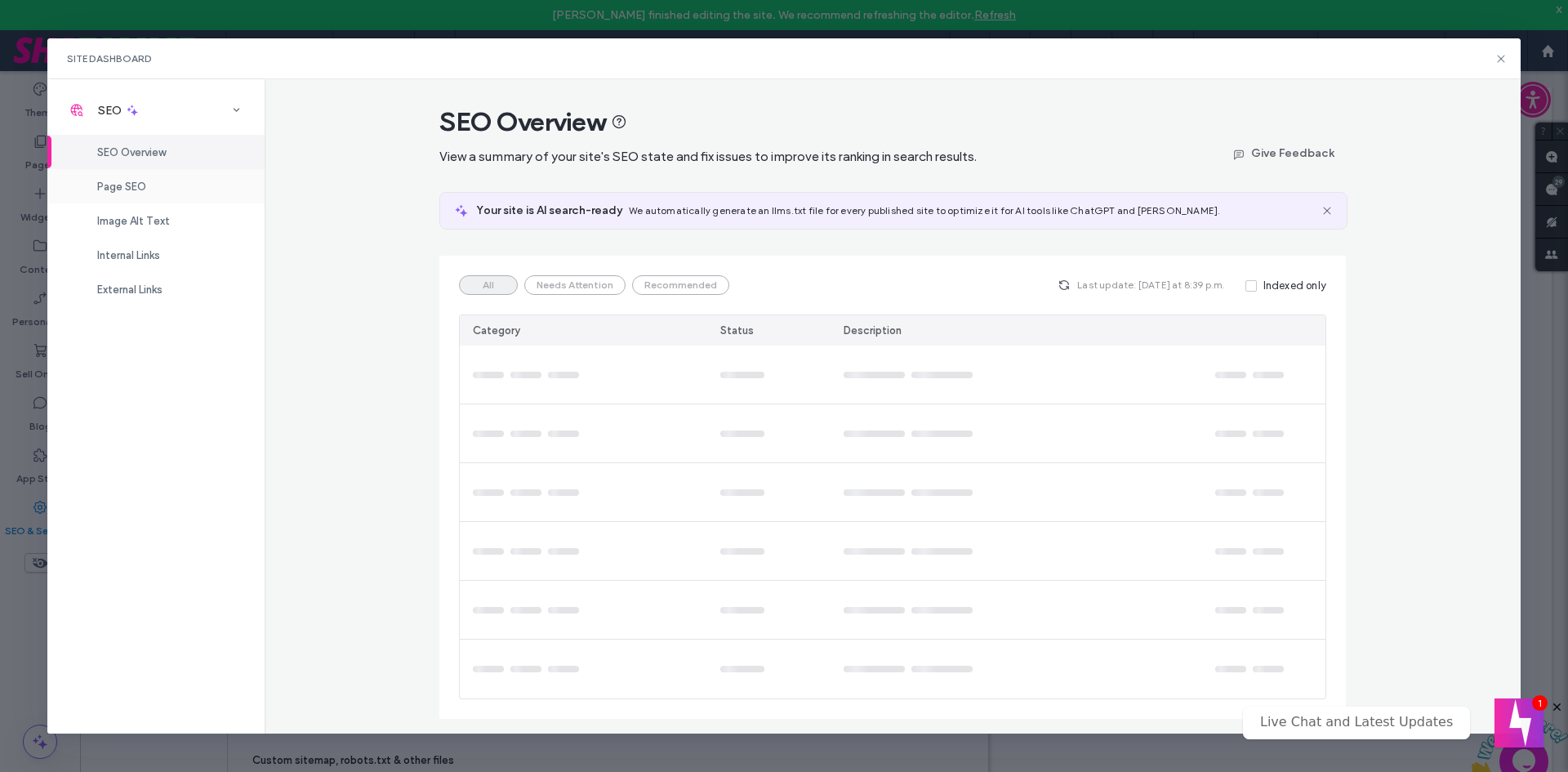
click at [138, 184] on span "Page SEO" at bounding box center [121, 186] width 49 height 12
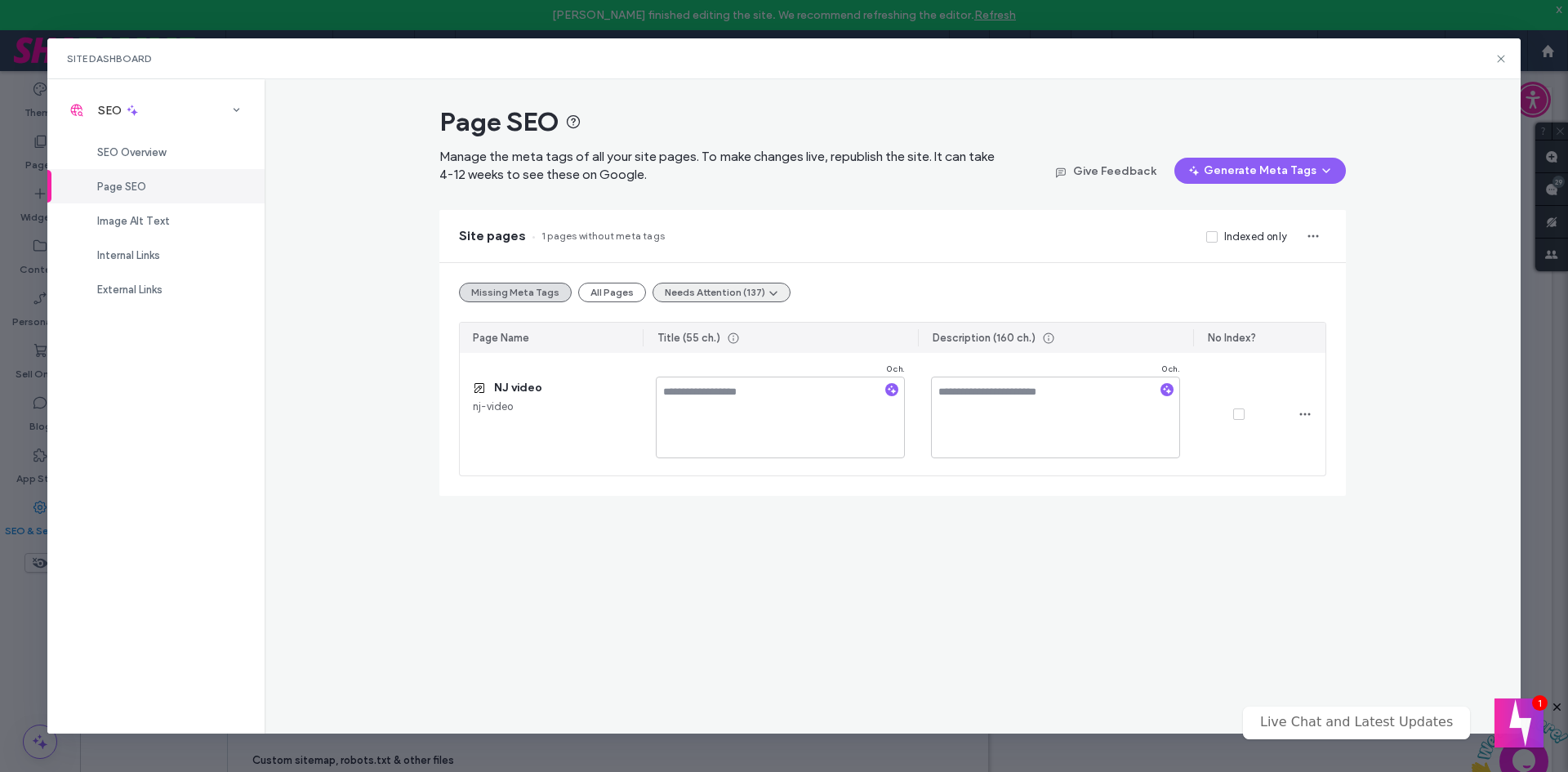
click at [732, 287] on button "Needs Attention (137)" at bounding box center [722, 292] width 138 height 20
click at [728, 358] on span "Duplicate Title Tags (18)" at bounding box center [723, 362] width 123 height 16
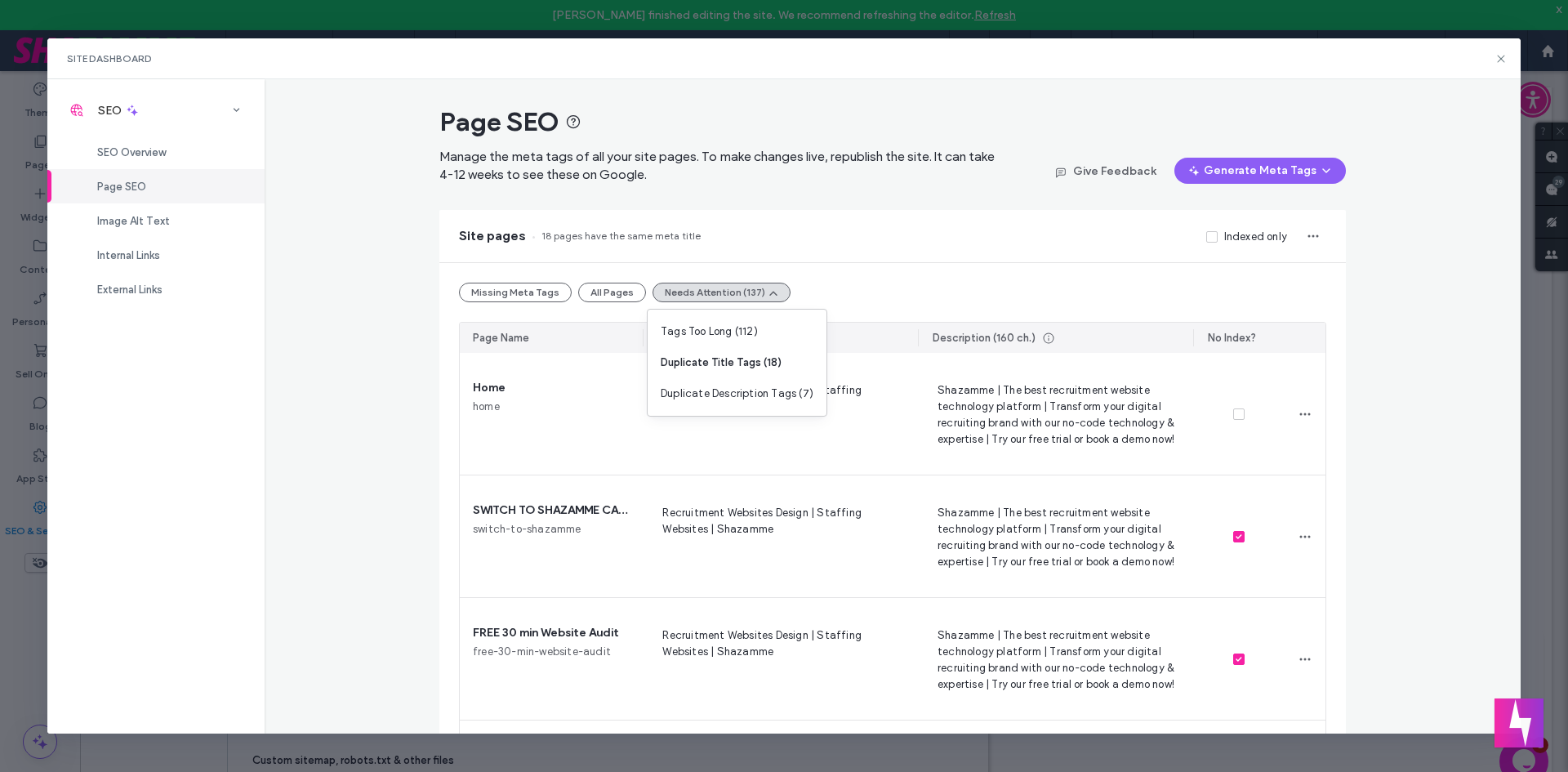
click at [1503, 63] on icon at bounding box center [1501, 58] width 13 height 13
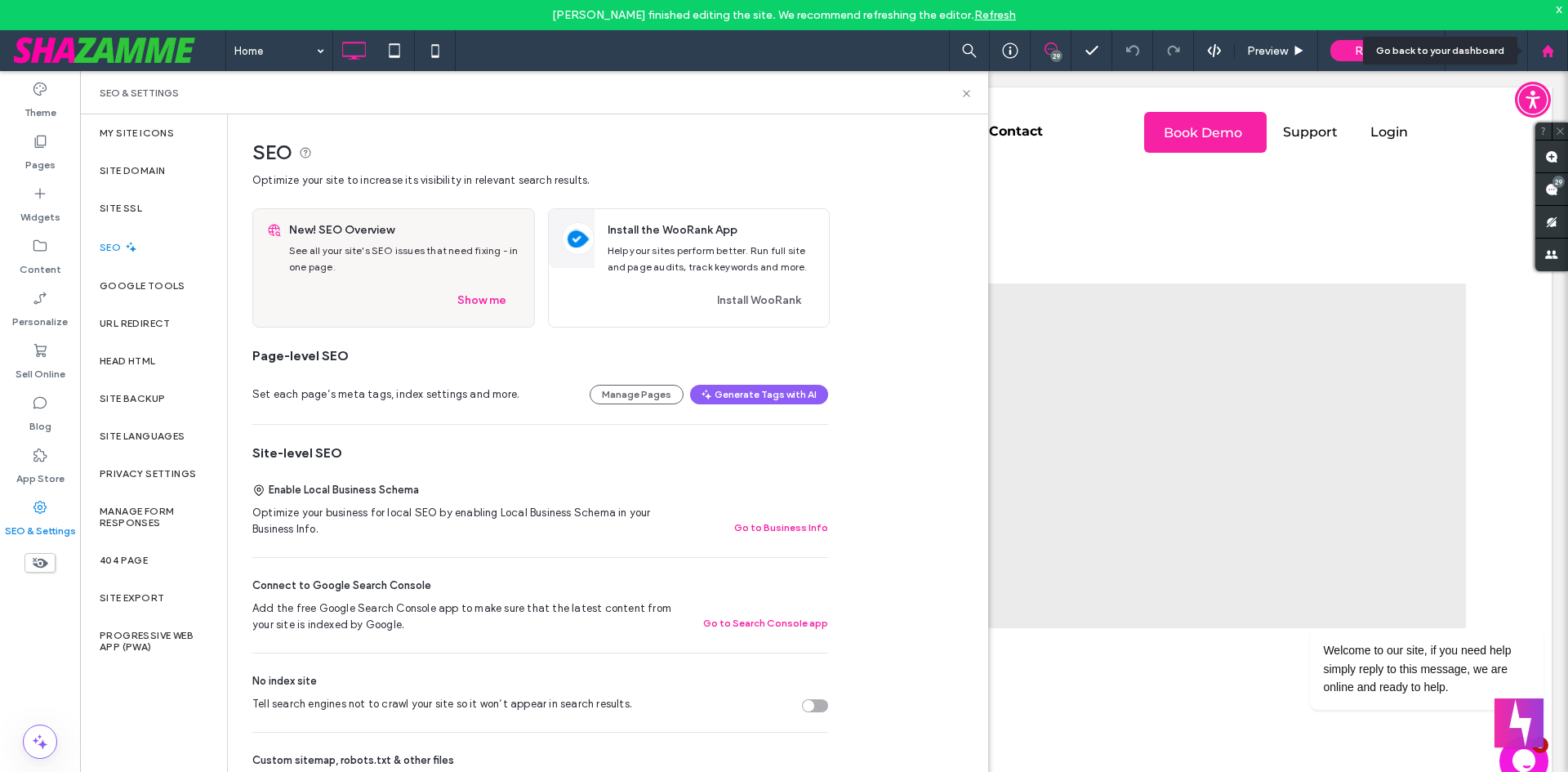
click at [1538, 52] on div at bounding box center [1548, 51] width 39 height 14
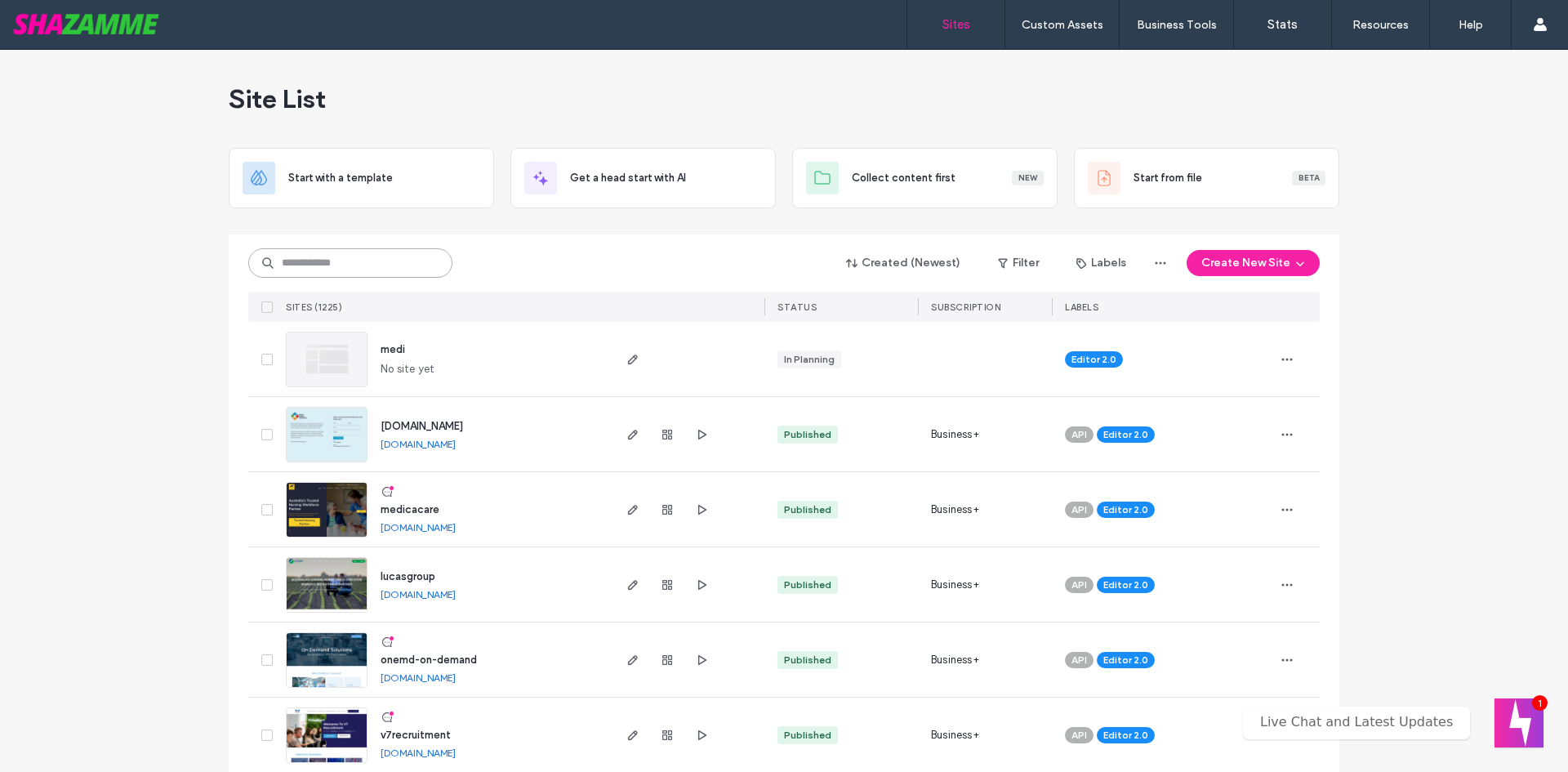
click at [352, 266] on input at bounding box center [350, 263] width 204 height 29
type input "****"
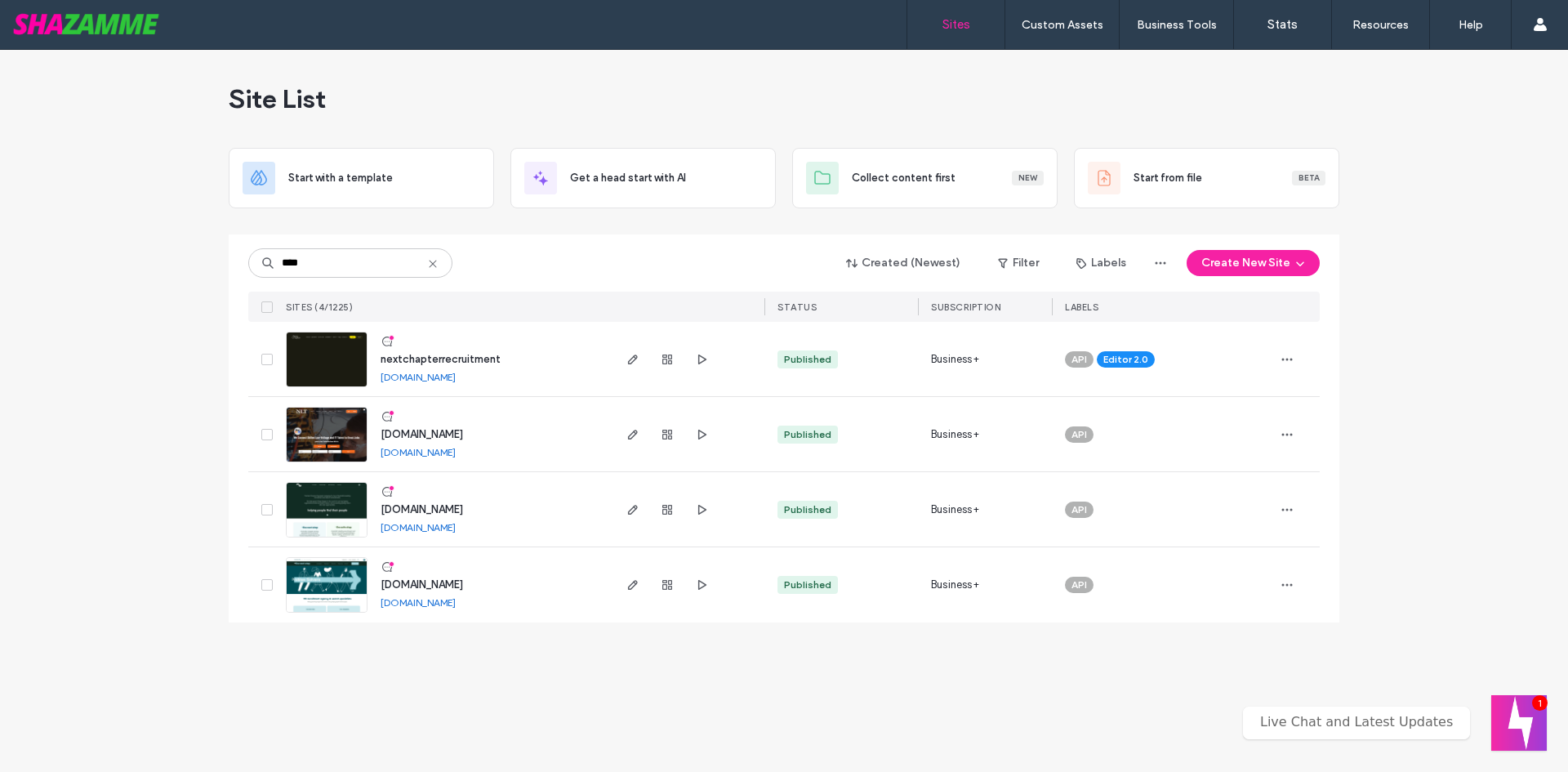
click at [1542, 714] on button "Welcome message" at bounding box center [1518, 722] width 56 height 56
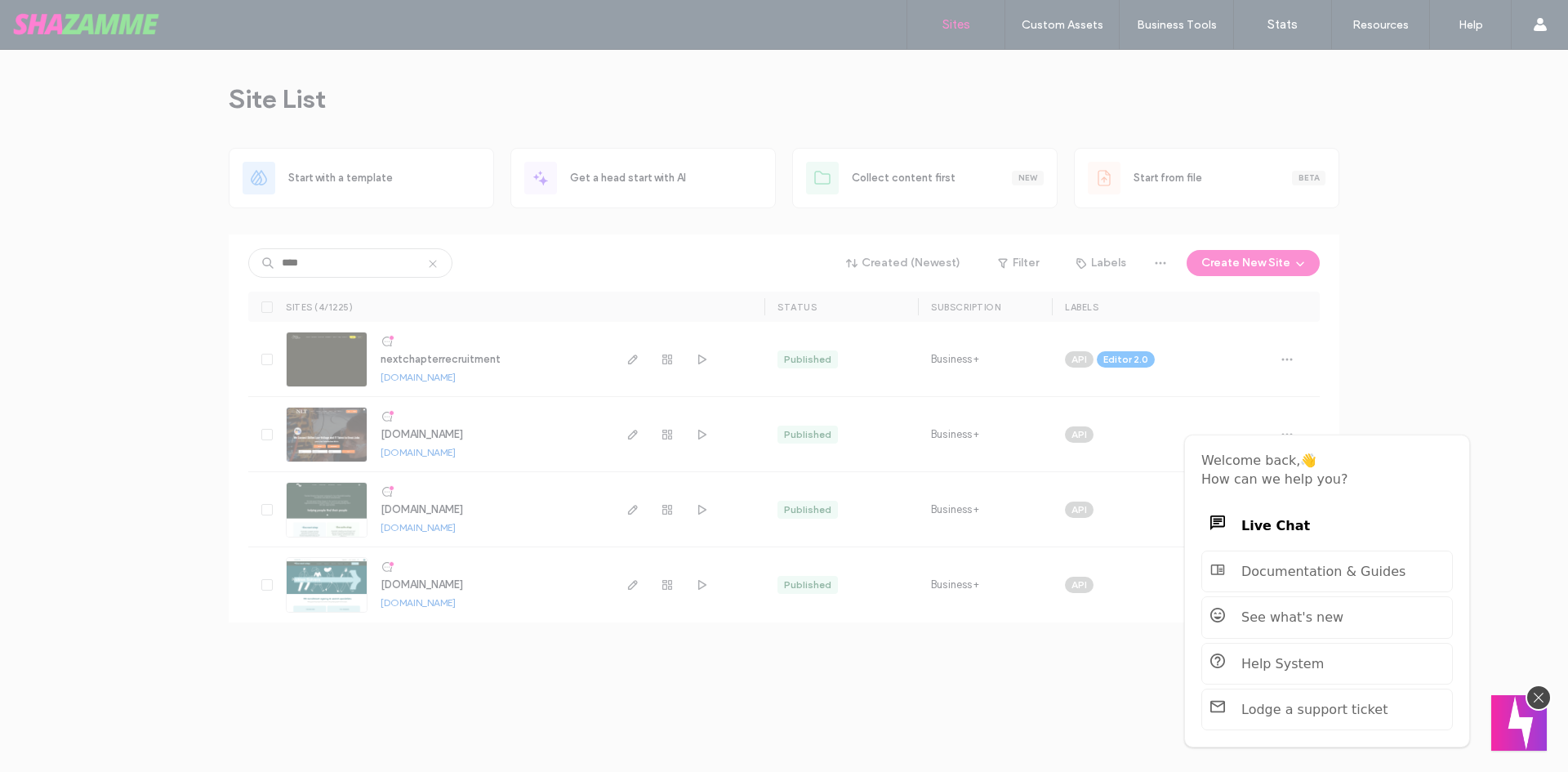
click at [1542, 714] on button "Welcome message" at bounding box center [1518, 722] width 56 height 56
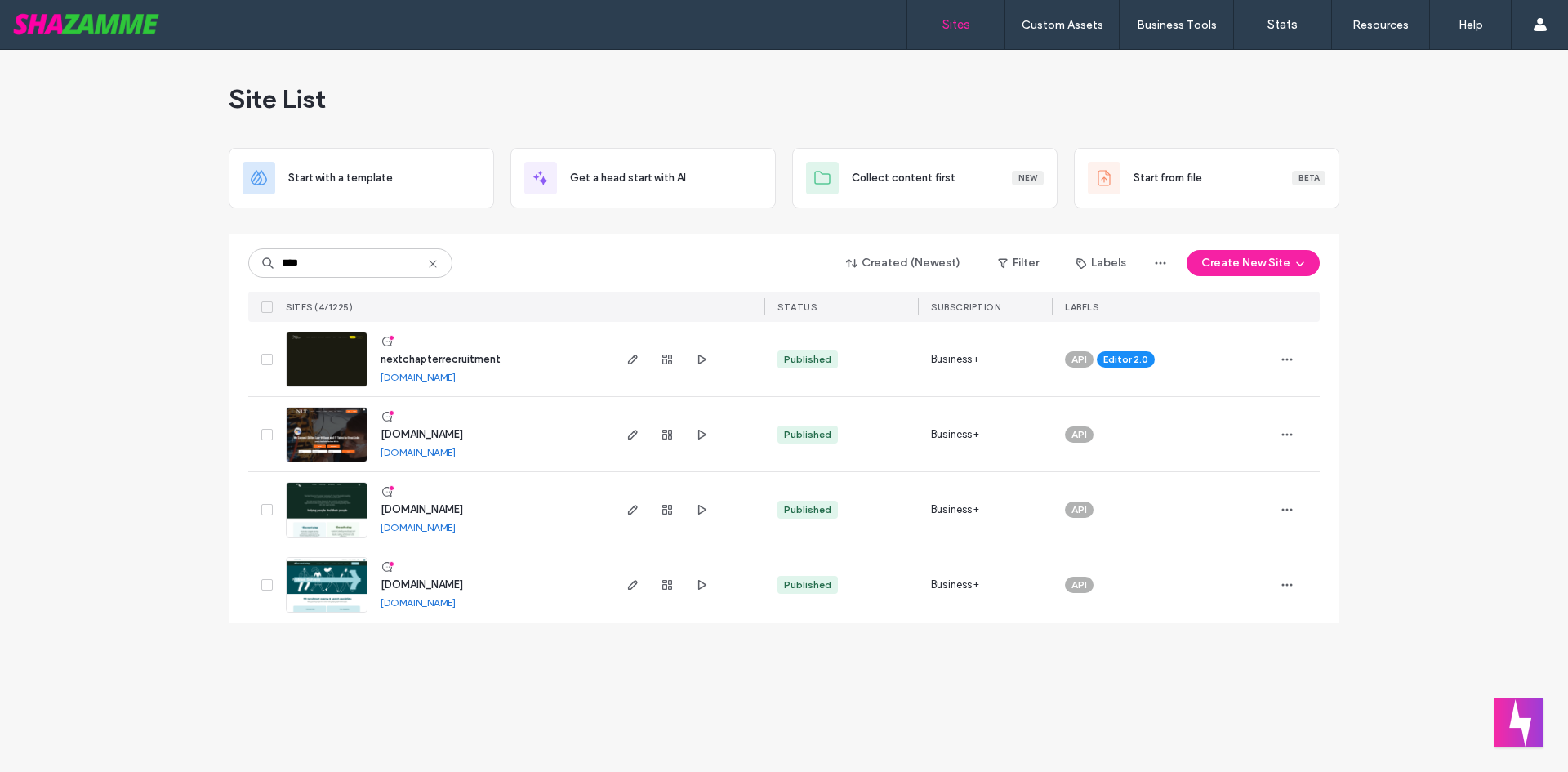
click at [441, 376] on link "nextchapterrecruitment.shazamme.site" at bounding box center [418, 377] width 75 height 12
drag, startPoint x: 448, startPoint y: 349, endPoint x: 471, endPoint y: 356, distance: 24.0
click at [451, 354] on div "nextchapterrecruitment nextchapterrecruitment.shazamme.site" at bounding box center [489, 359] width 243 height 74
click at [477, 360] on span "nextchapterrecruitment" at bounding box center [441, 359] width 120 height 12
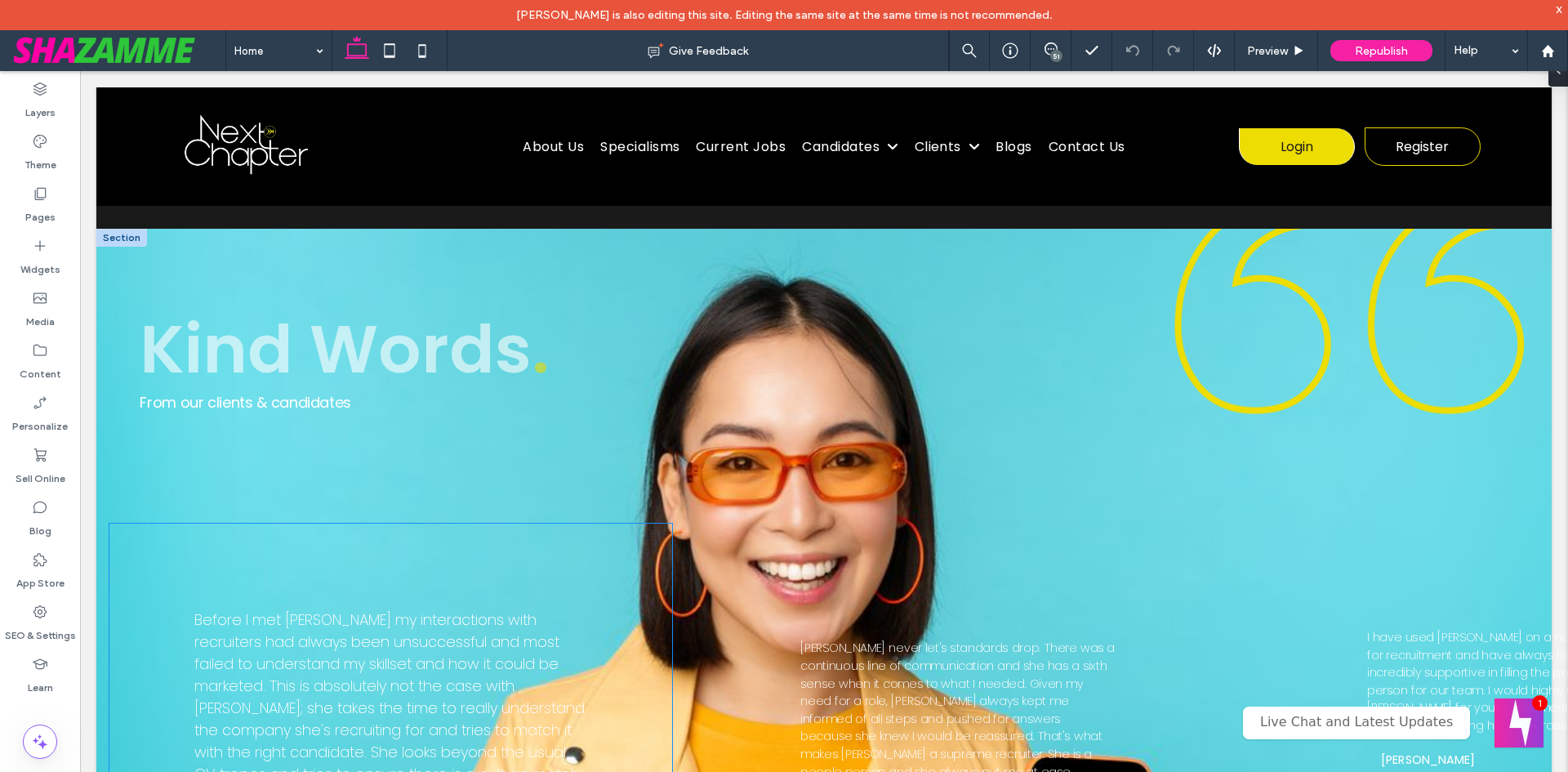
scroll to position [4655, 0]
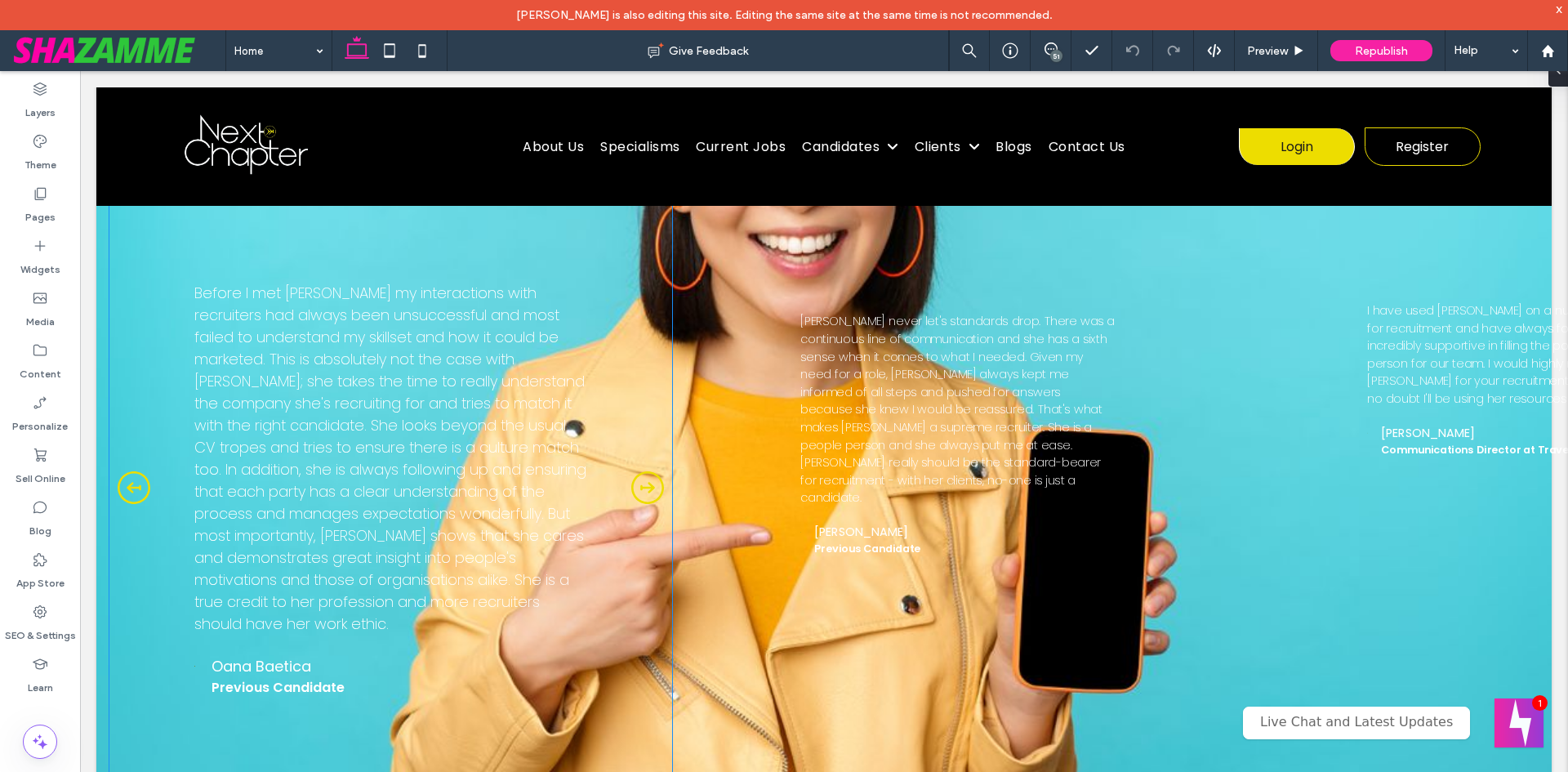
click at [582, 604] on div "Before I met [PERSON_NAME] my interactions with recruiters had always been unsu…" at bounding box center [391, 458] width 393 height 353
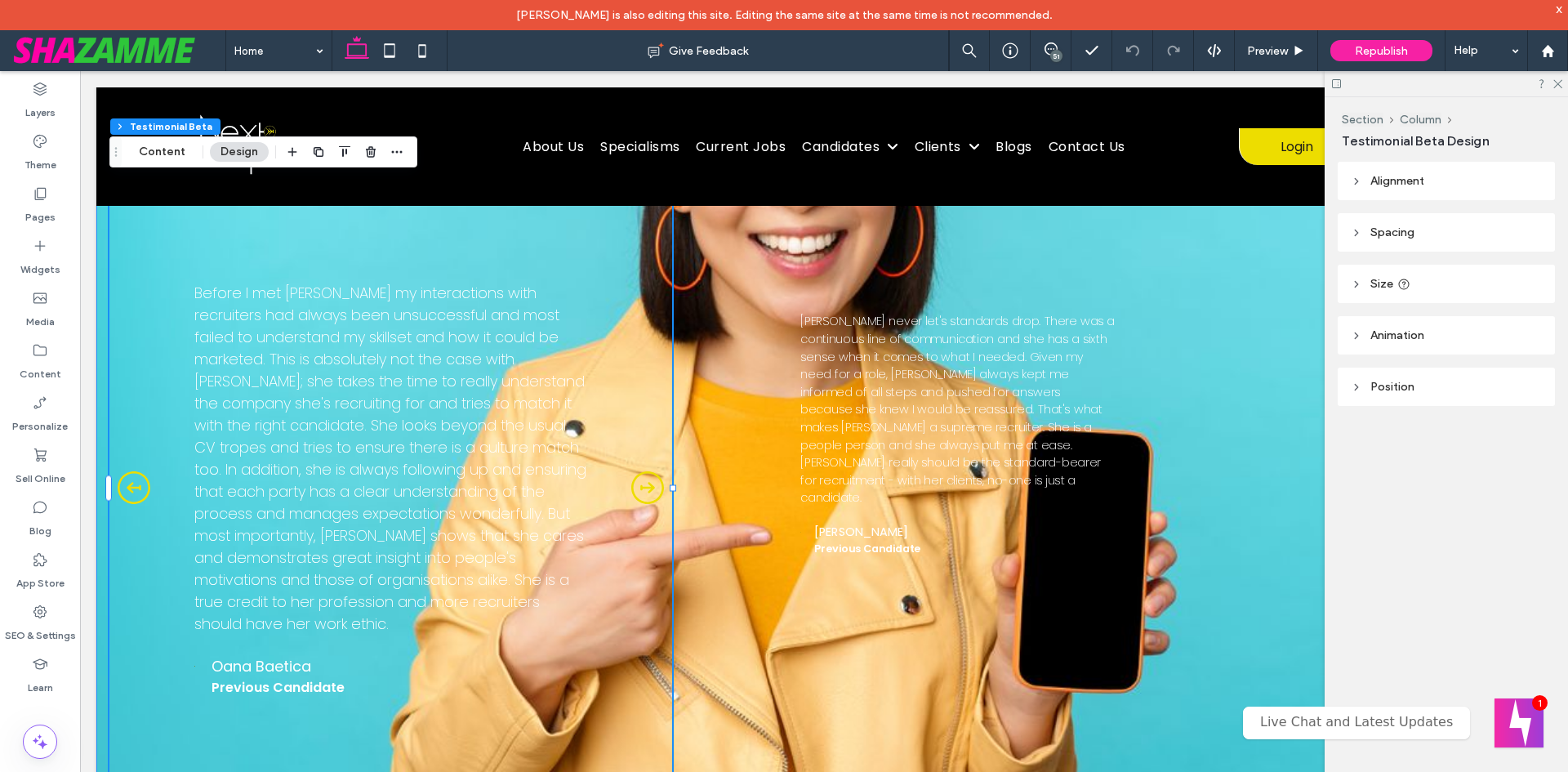
drag, startPoint x: 819, startPoint y: 634, endPoint x: 842, endPoint y: 643, distance: 24.7
click at [822, 633] on div "[PERSON_NAME] has really spent time getting to know LMC, and we trust her impli…" at bounding box center [824, 489] width 1455 height 611
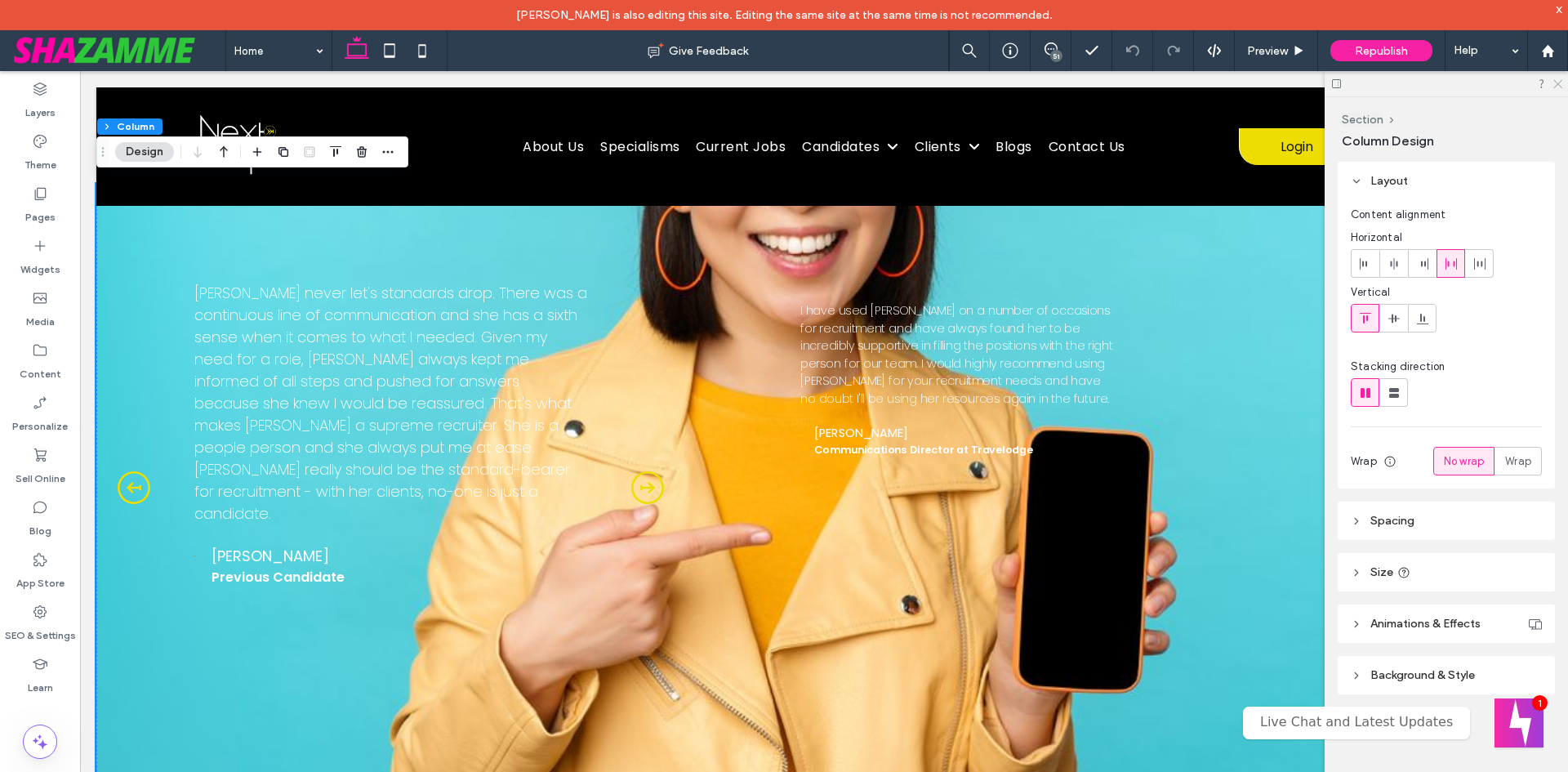
click at [1558, 80] on icon at bounding box center [1557, 83] width 10 height 10
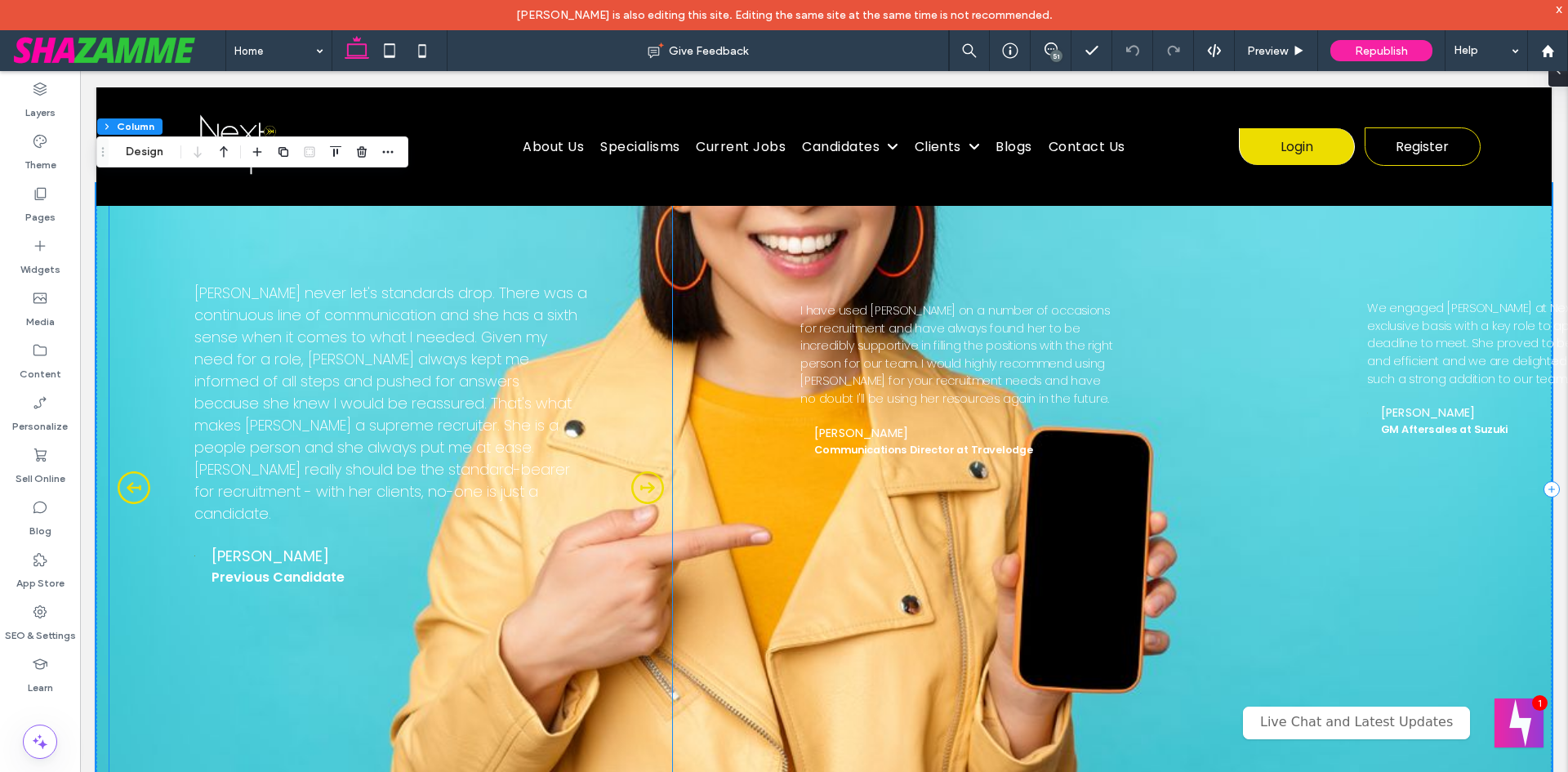
click at [1519, 412] on div "We engaged [PERSON_NAME] at Next Chapter on an exclusive basis with a key role …" at bounding box center [1524, 368] width 450 height 274
type input "**"
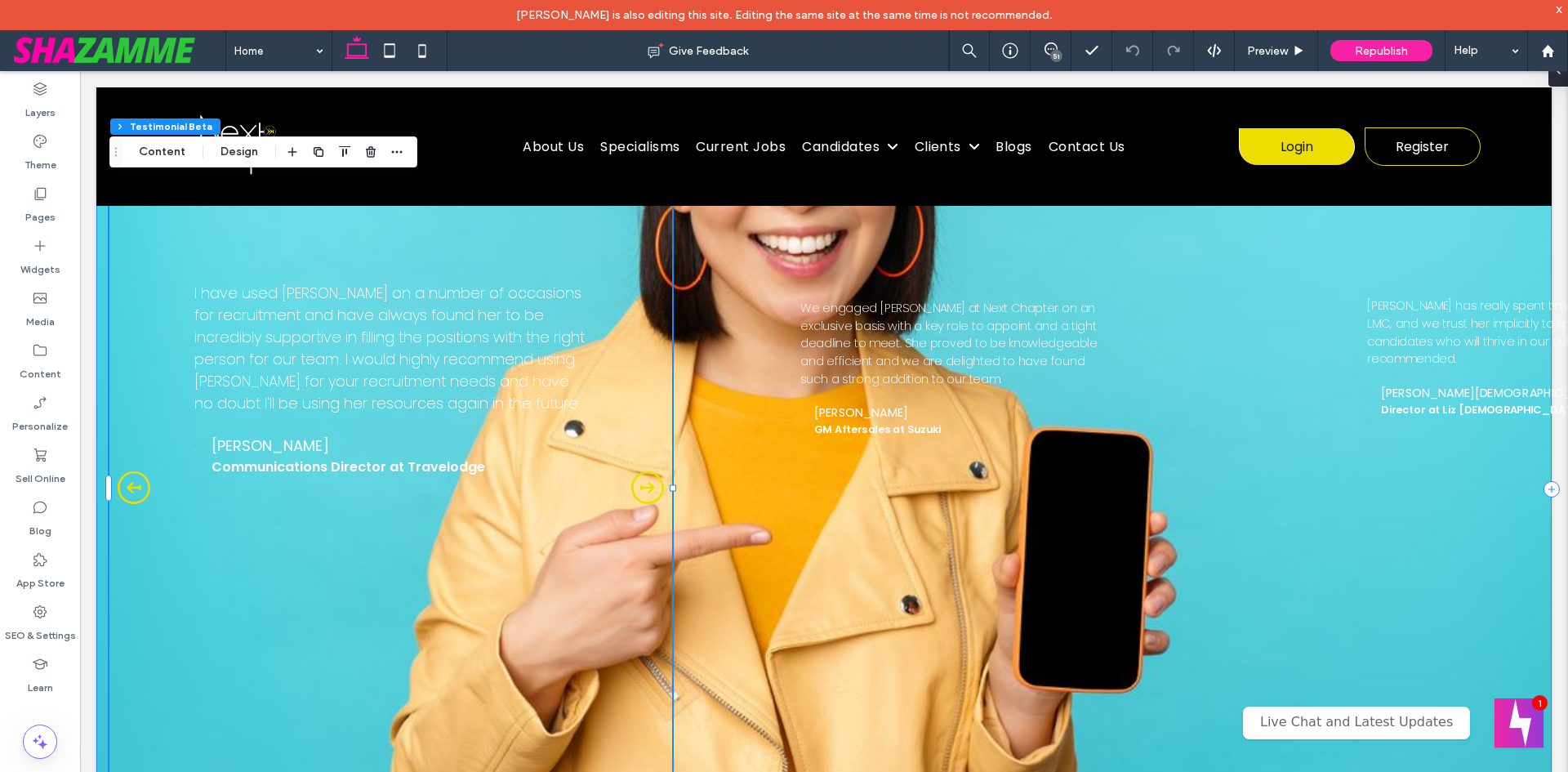
click at [1292, 463] on div "[PERSON_NAME] has really spent time getting to know LMC, and we trust her impli…" at bounding box center [824, 489] width 1455 height 611
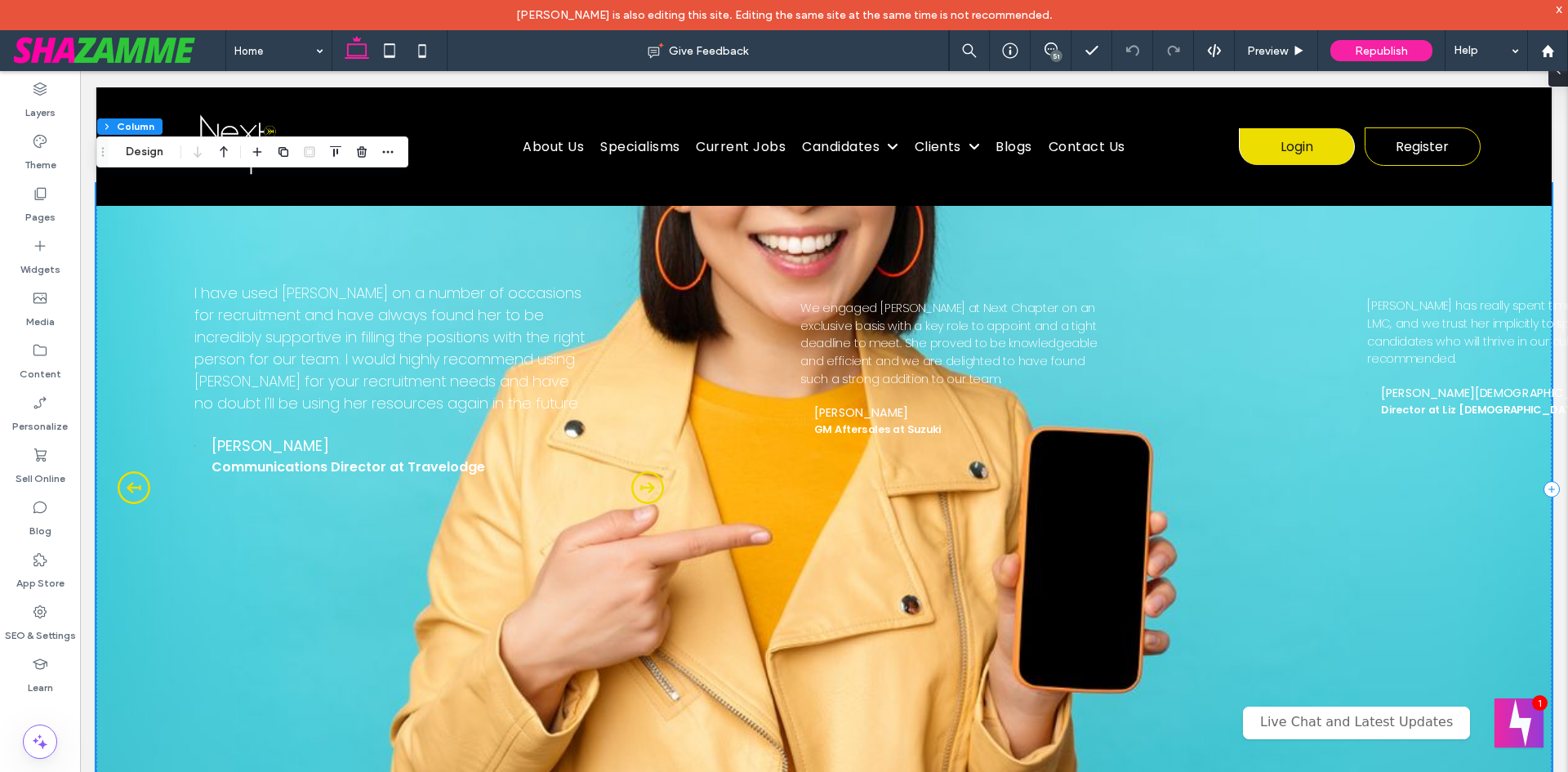
click at [745, 755] on div "[PERSON_NAME] has really spent time getting to know LMC, and we trust her impli…" at bounding box center [824, 489] width 1455 height 611
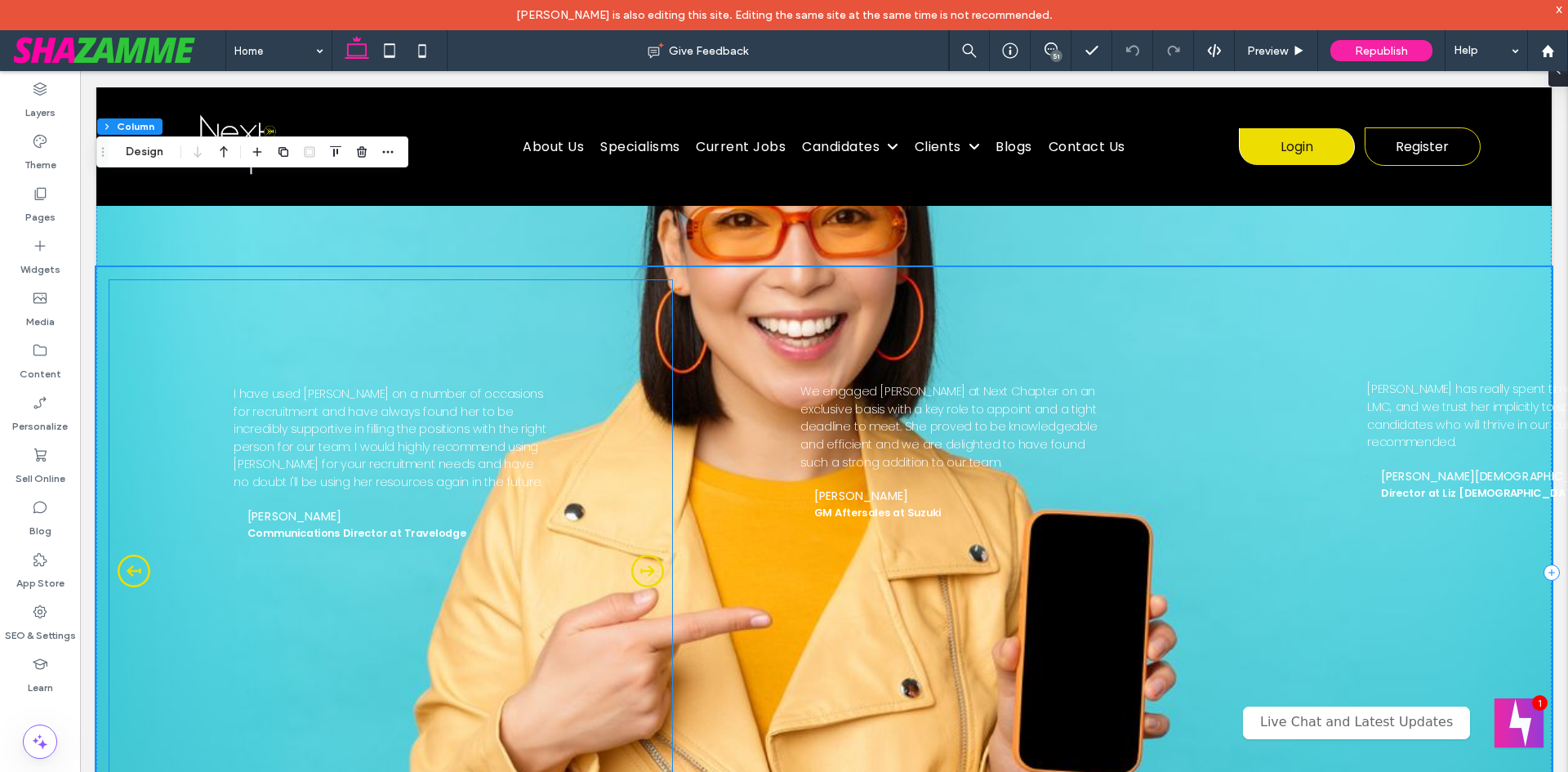
scroll to position [4492, 0]
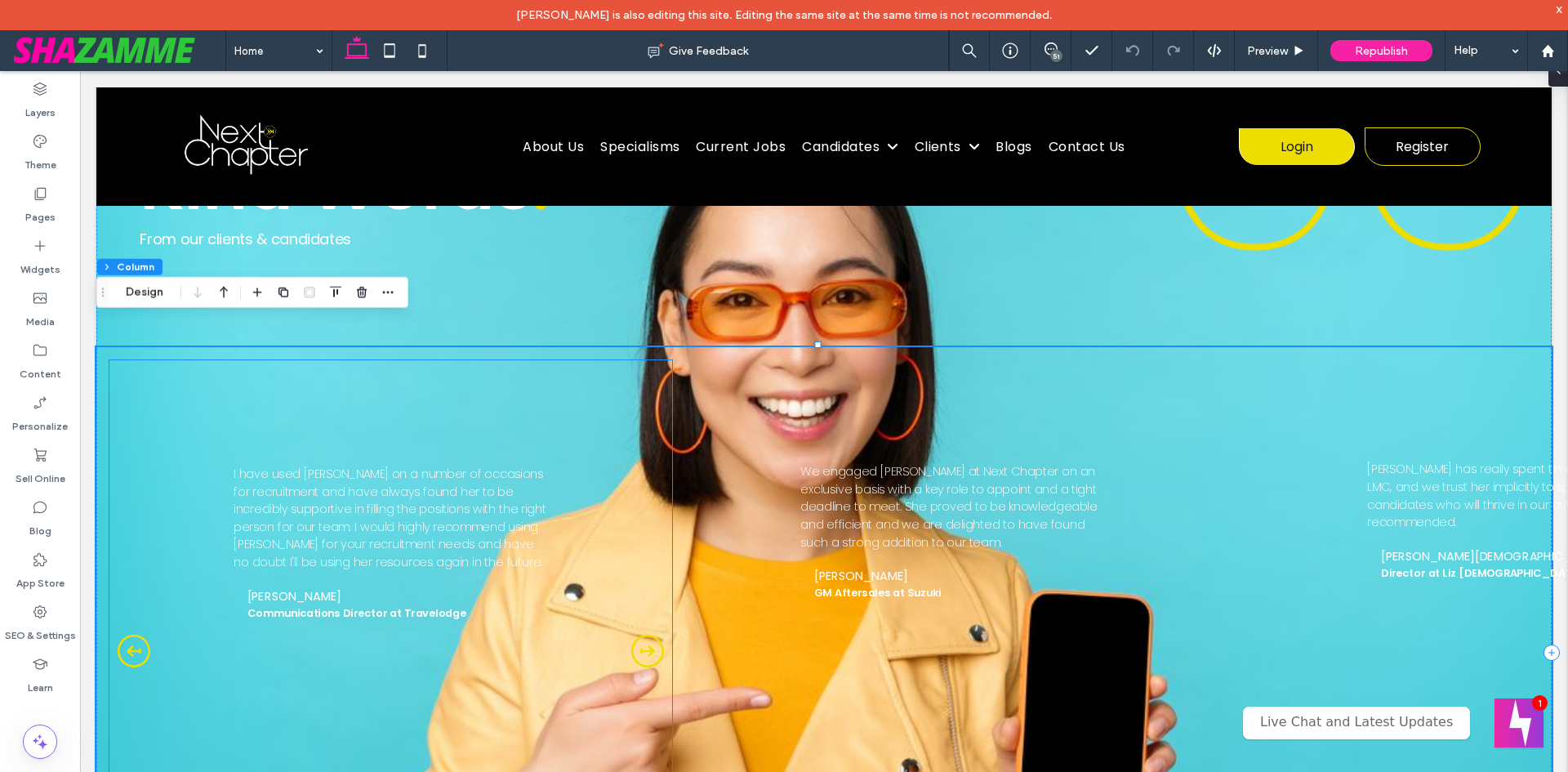
click at [1500, 347] on div "[PERSON_NAME] has really spent time getting to know LMC, and we trust her impli…" at bounding box center [824, 652] width 1455 height 611
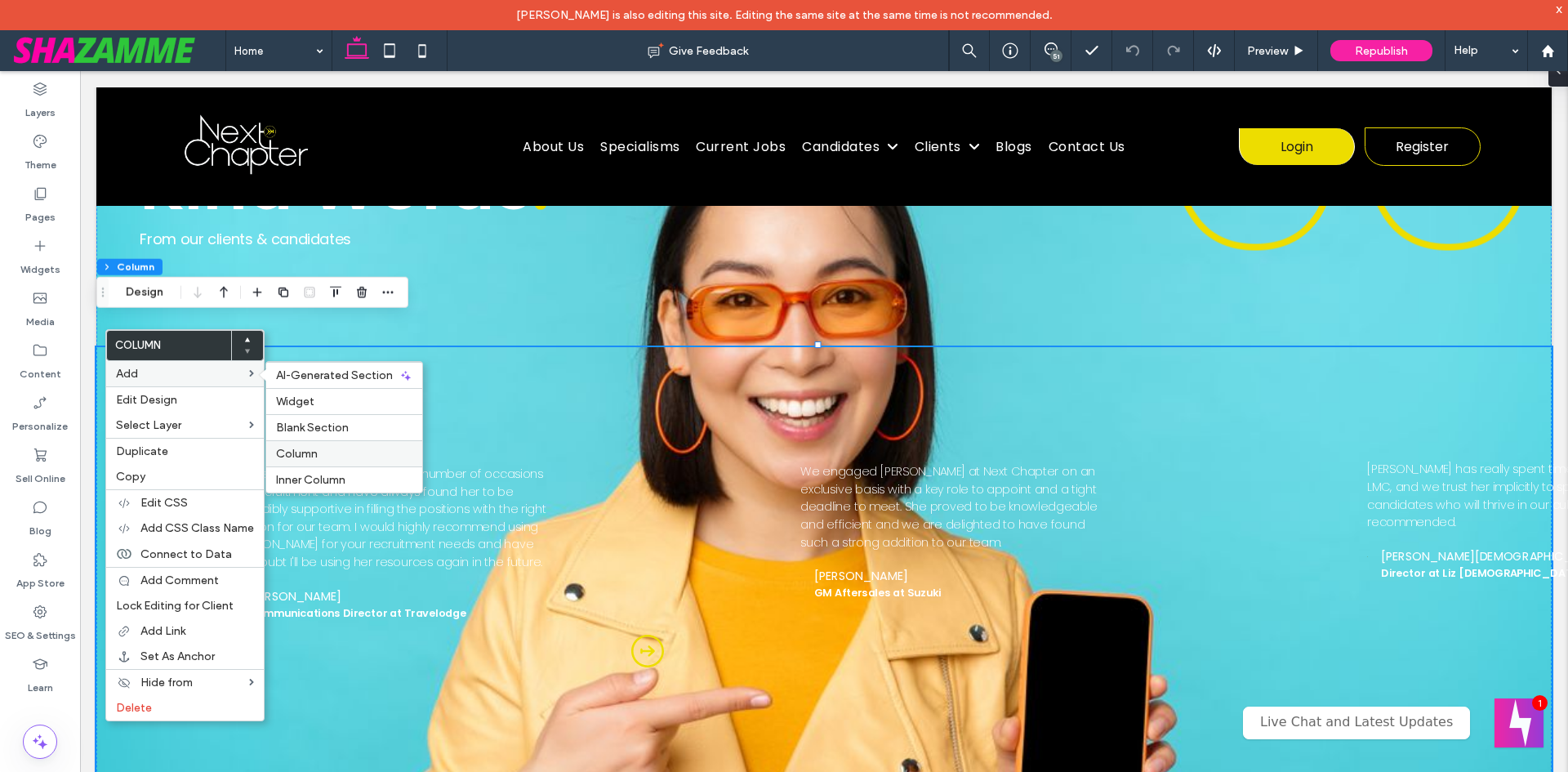
click at [325, 454] on label "Column" at bounding box center [344, 453] width 137 height 14
type input "**"
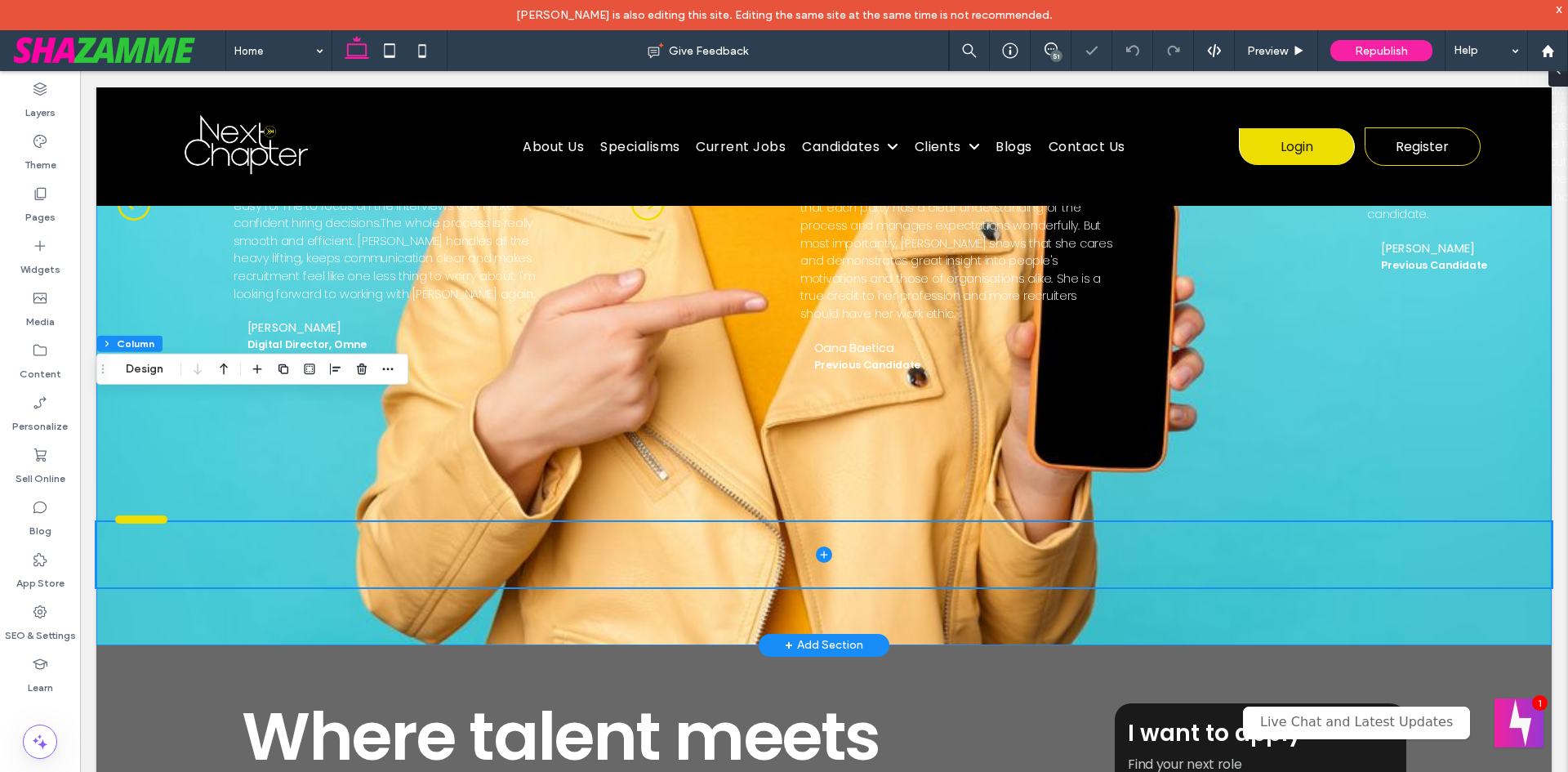
scroll to position [4792, 0]
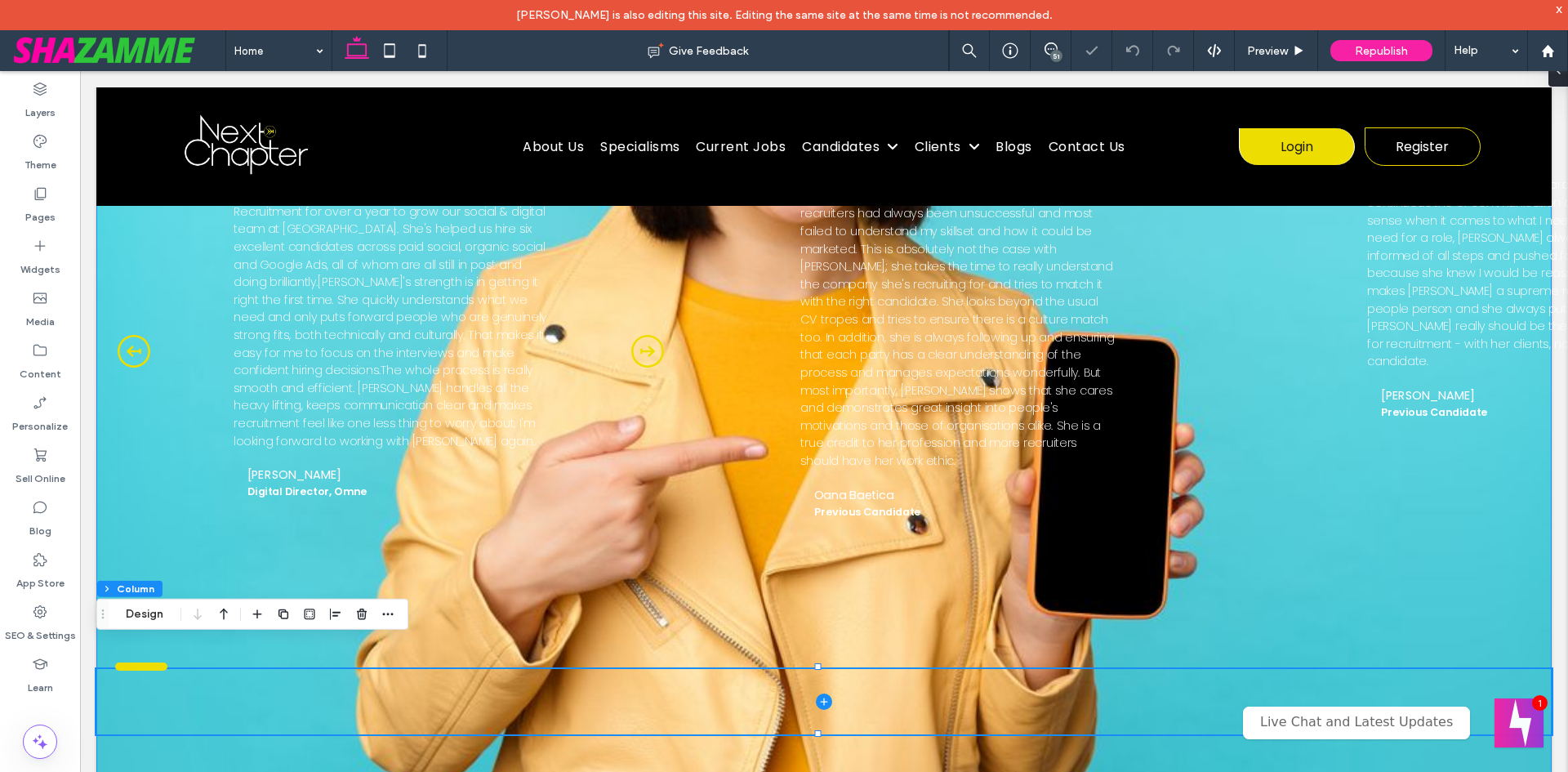
click at [199, 718] on div "Kind Words . From our clients & candidates [PERSON_NAME] has really spent time …" at bounding box center [824, 279] width 1455 height 1026
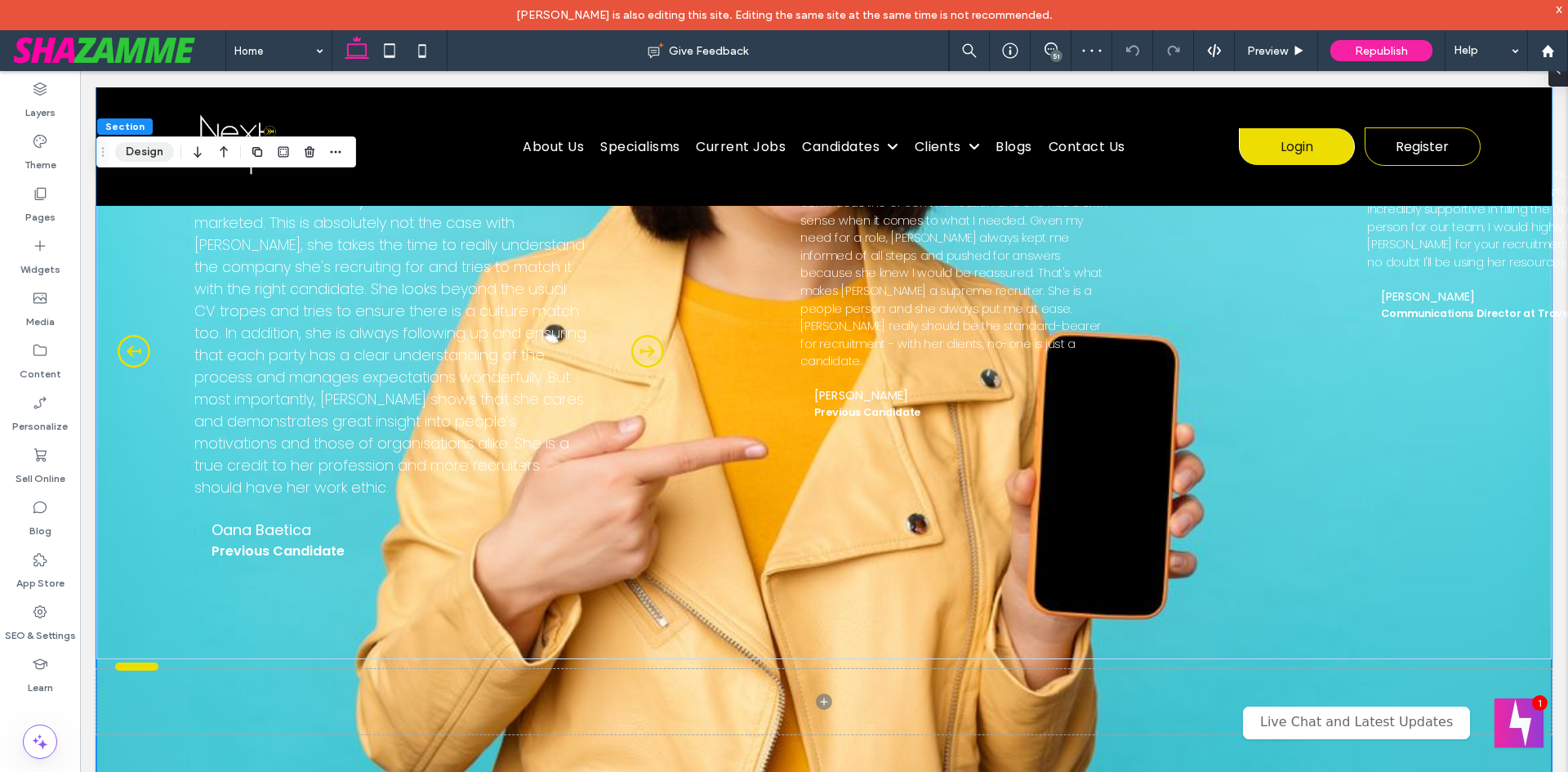
click at [152, 151] on button "Design" at bounding box center [144, 151] width 59 height 20
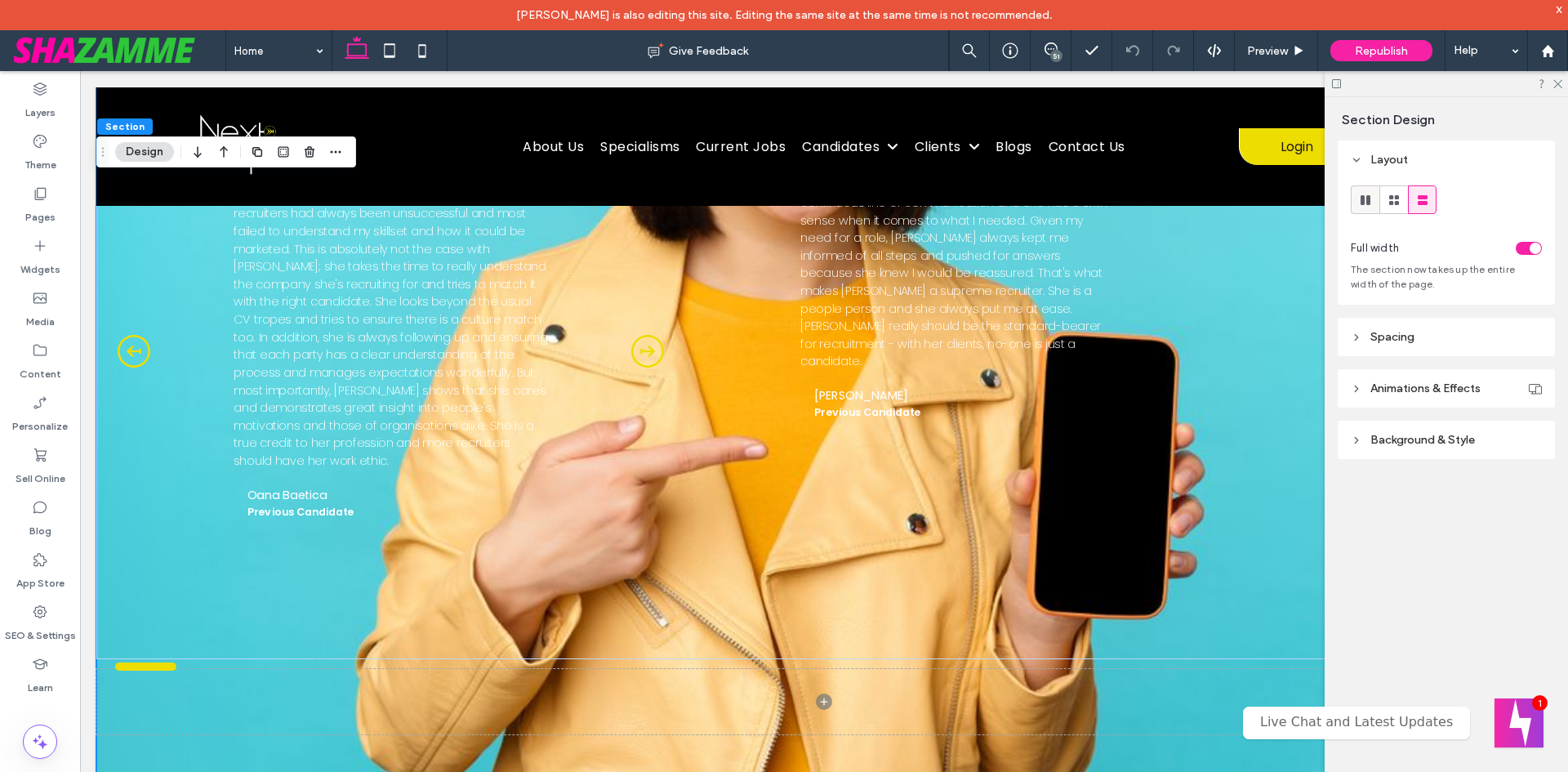
click at [1372, 201] on icon at bounding box center [1365, 200] width 16 height 16
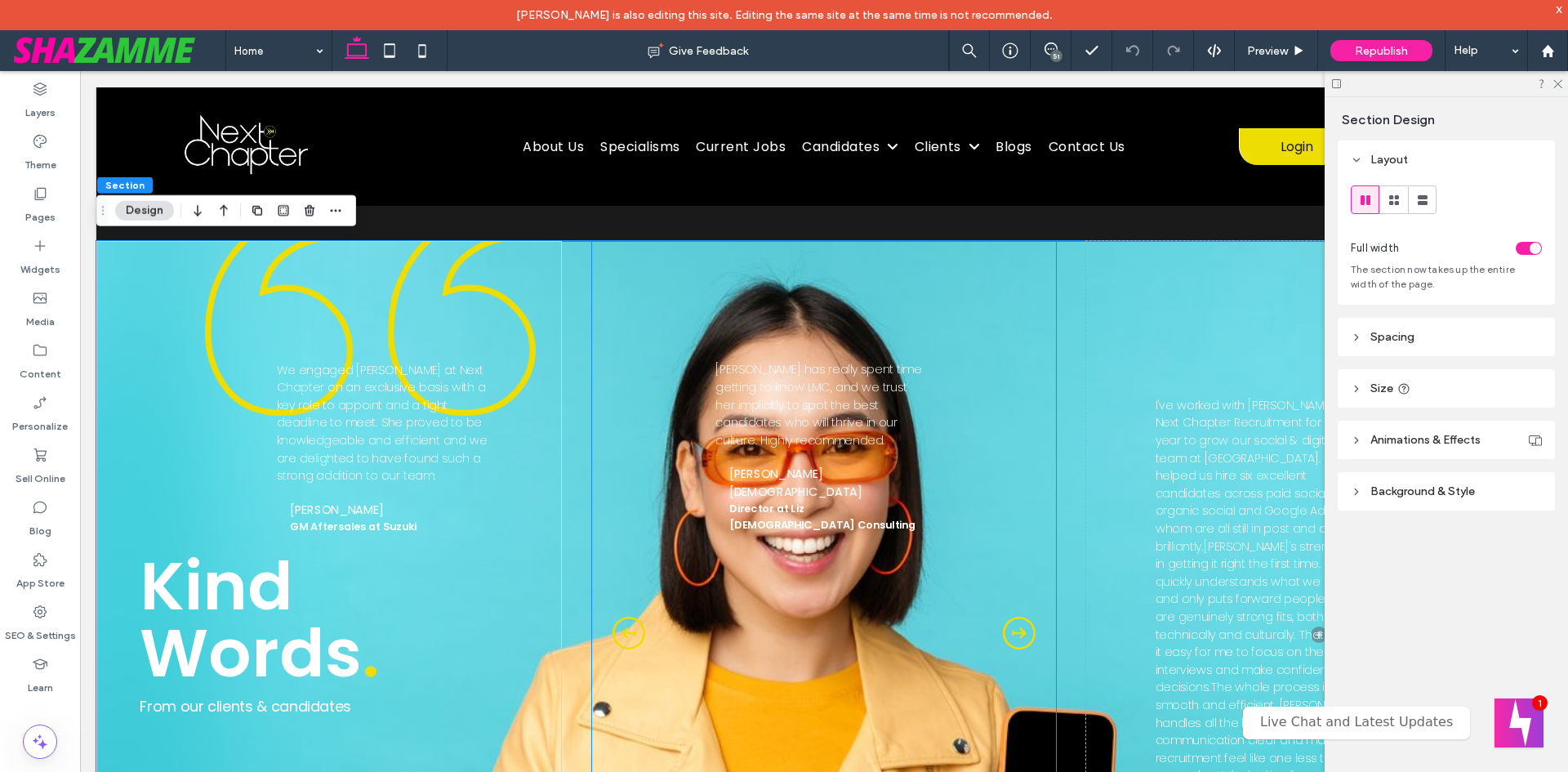
scroll to position [4281, 0]
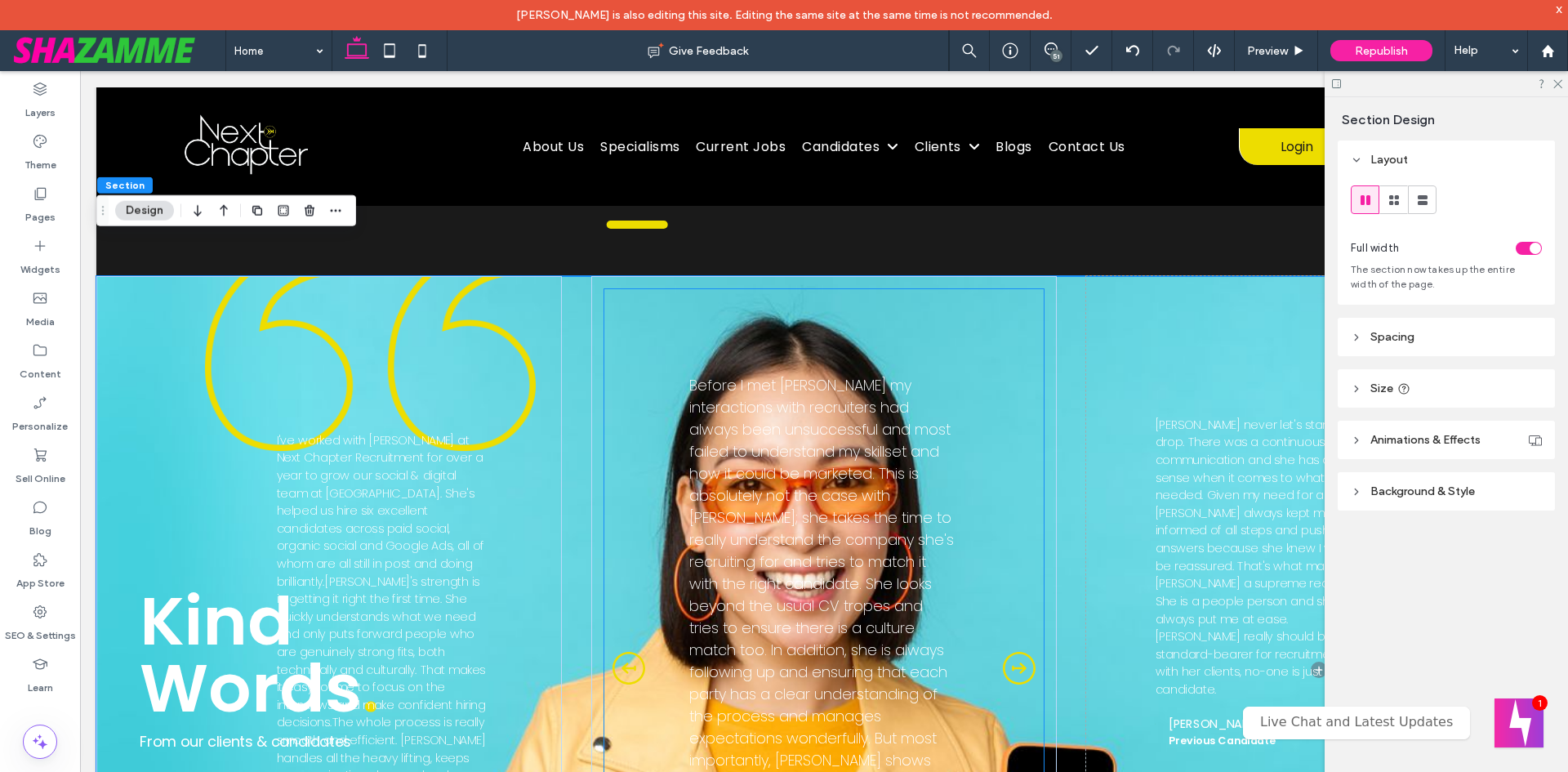
click at [696, 509] on div "Before I met [PERSON_NAME] my interactions with recruiters had always been unsu…" at bounding box center [822, 639] width 266 height 529
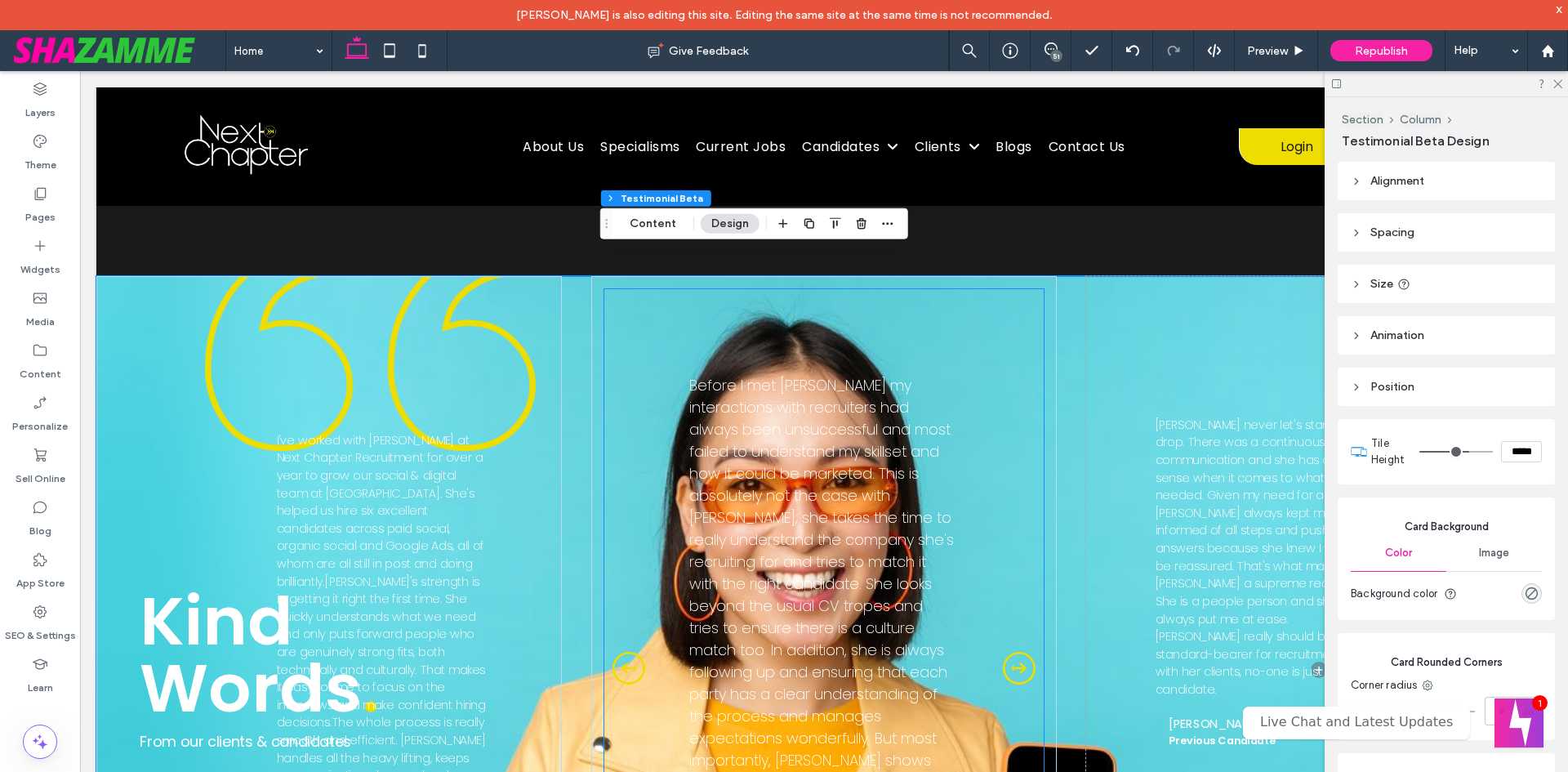
type input "**"
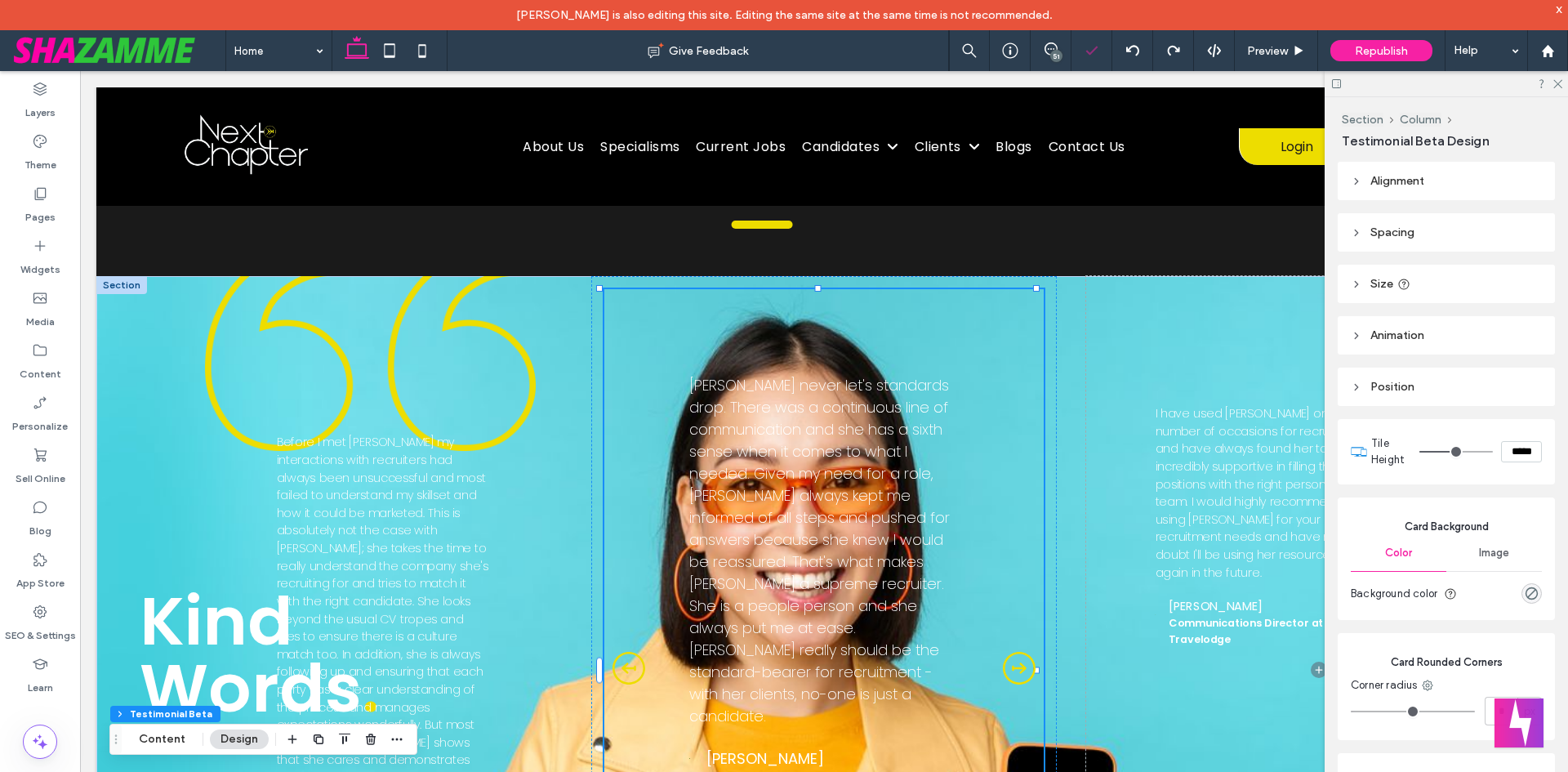
type input "**"
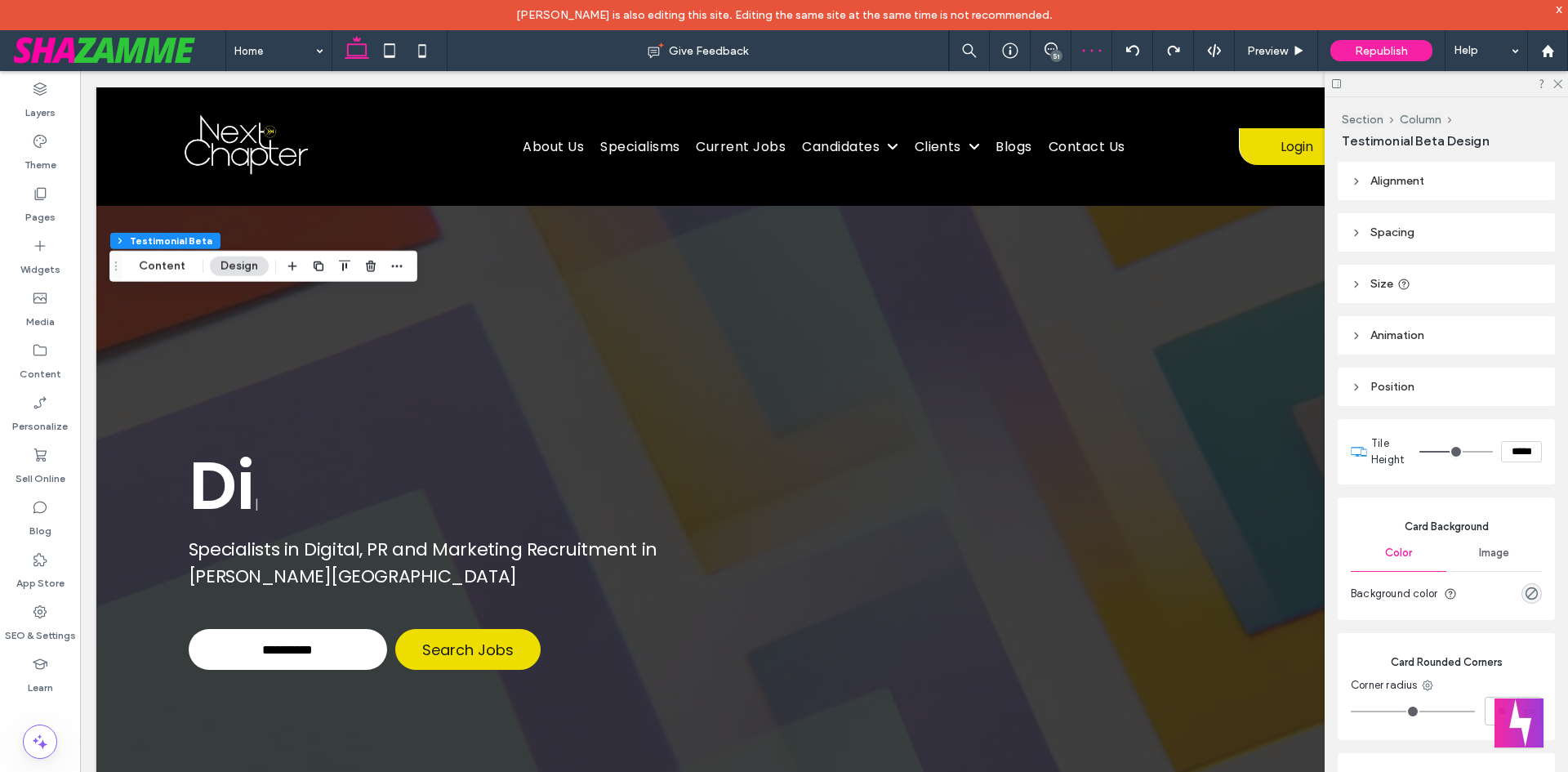
scroll to position [4518, 0]
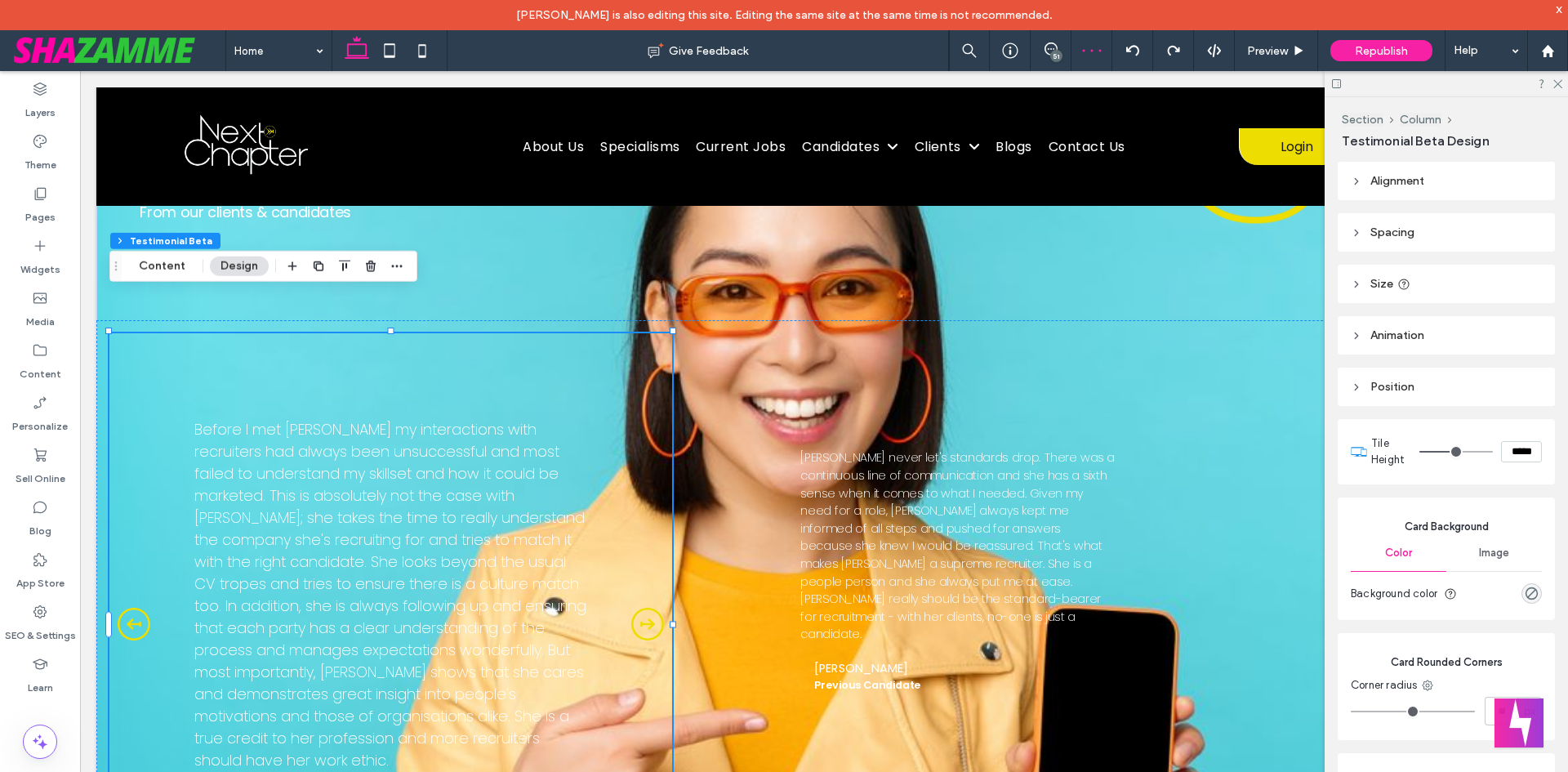
click at [588, 430] on div "Before I met [PERSON_NAME] my interactions with recruiters had always been unsu…" at bounding box center [391, 594] width 393 height 353
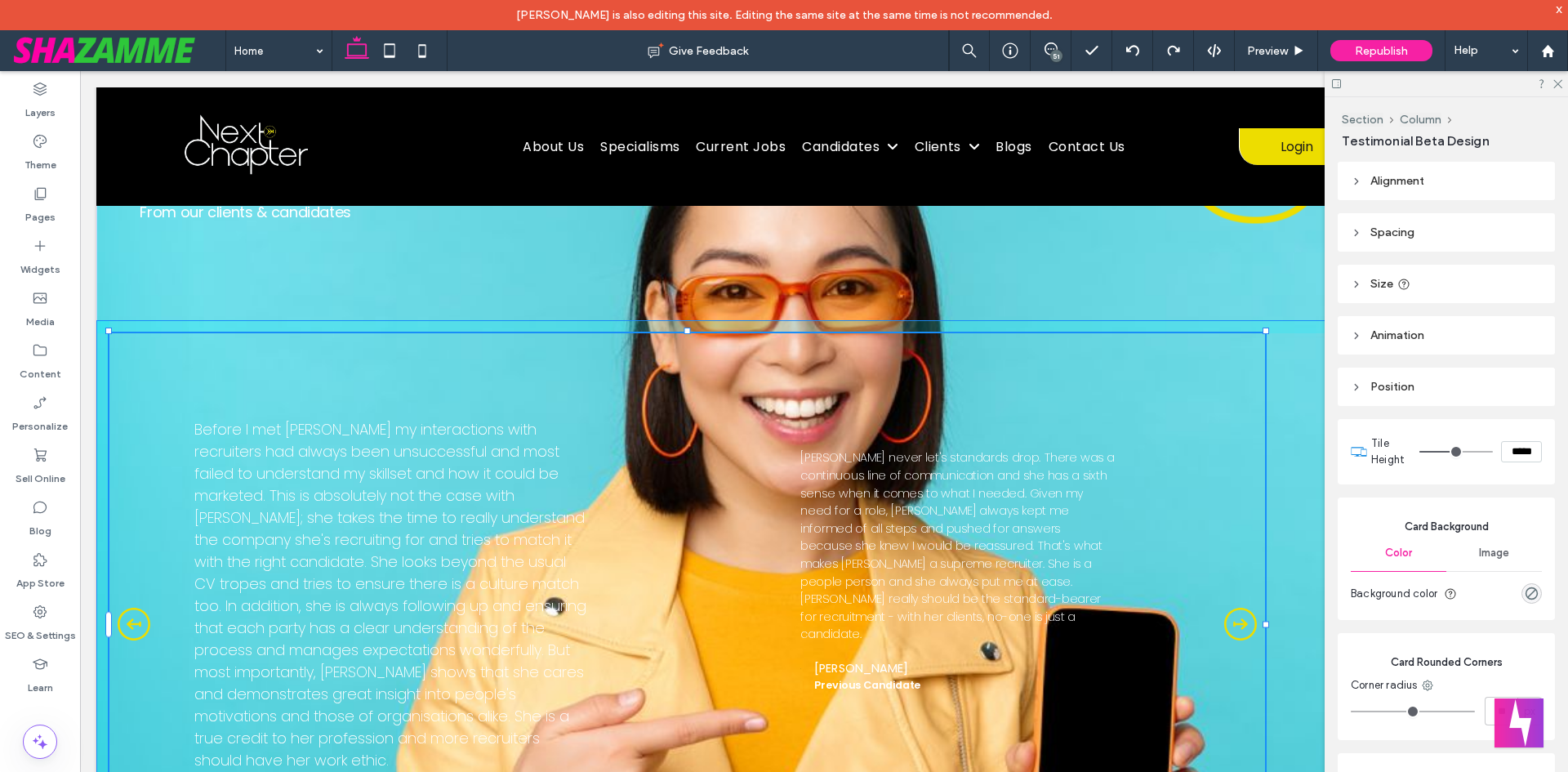
drag, startPoint x: 674, startPoint y: 587, endPoint x: 1267, endPoint y: 588, distance: 593.0
click at [1267, 621] on div at bounding box center [1266, 624] width 7 height 7
type input "****"
type input "**"
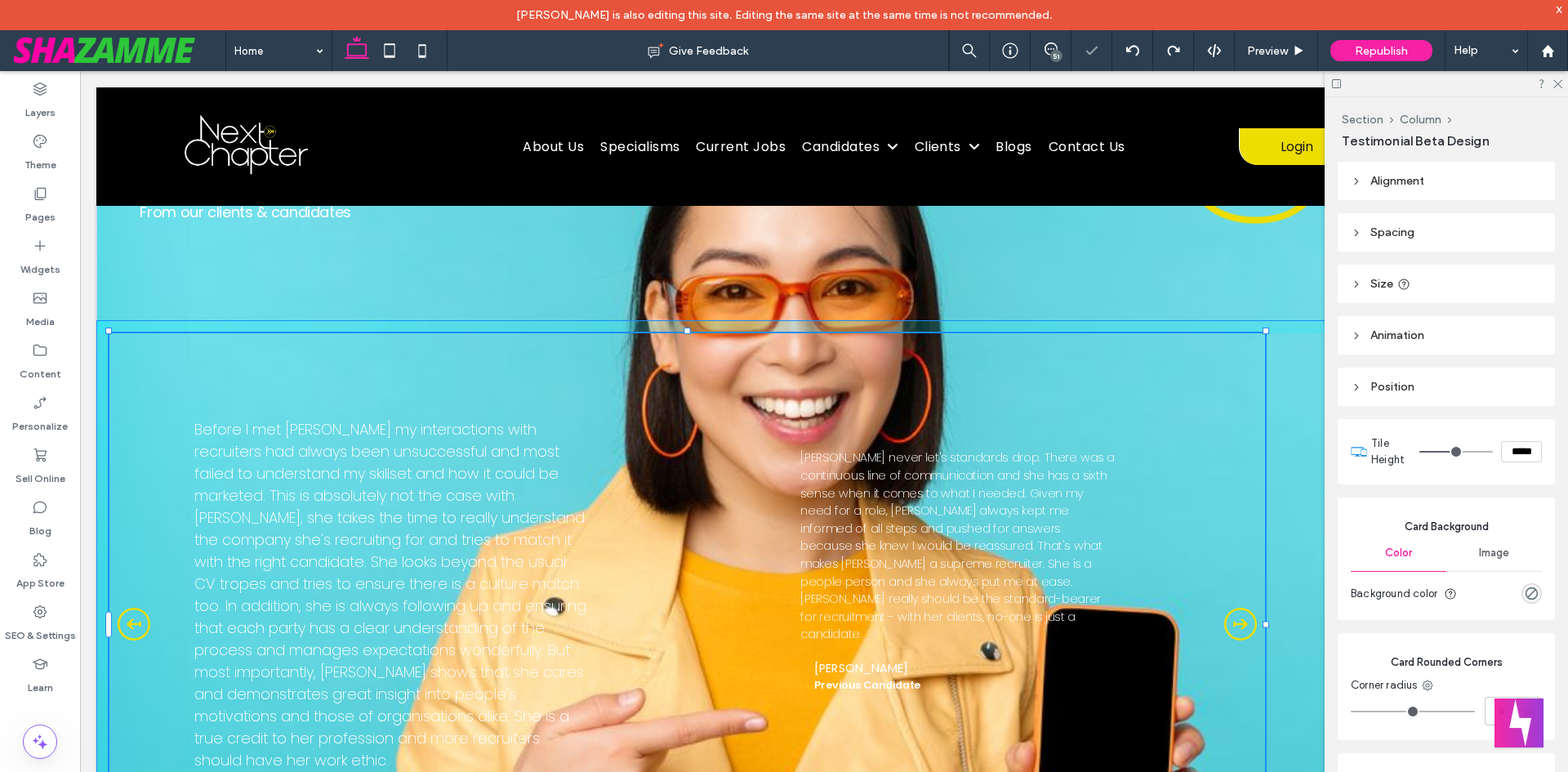
type input "**"
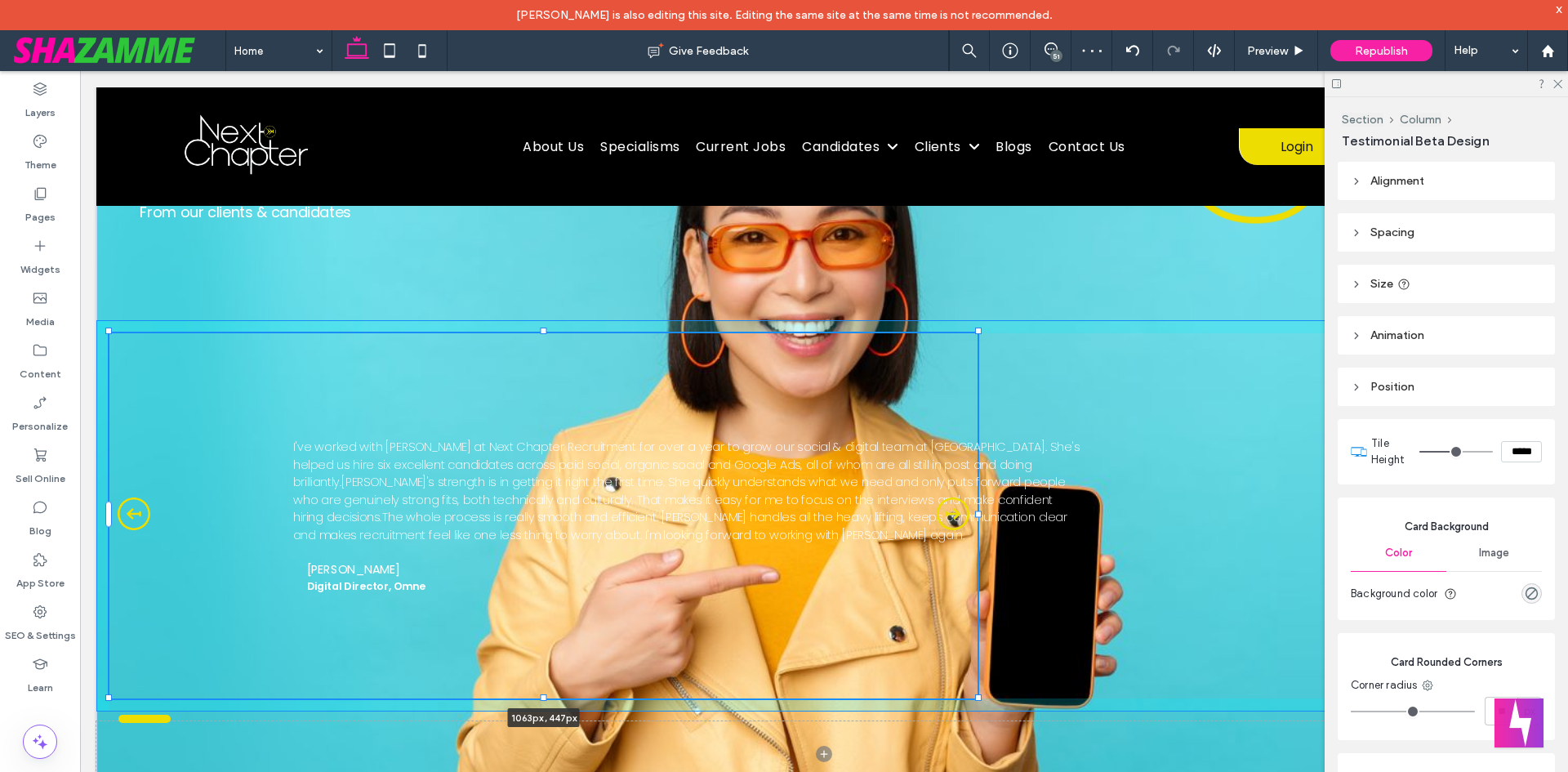
drag, startPoint x: 1266, startPoint y: 475, endPoint x: 851, endPoint y: 477, distance: 415.0
click at [975, 511] on div at bounding box center [979, 514] width 7 height 7
type input "***"
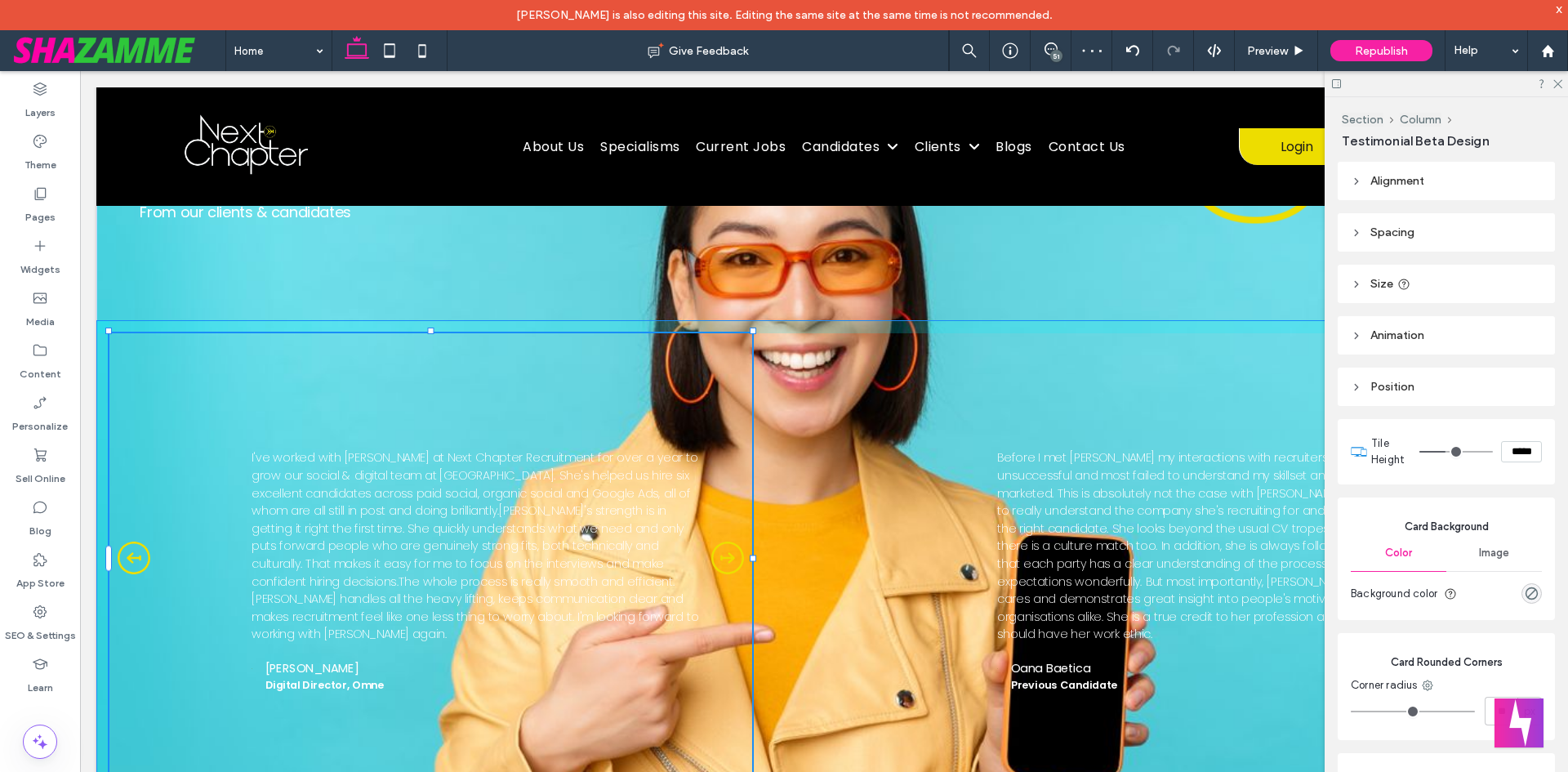
drag, startPoint x: 851, startPoint y: 518, endPoint x: 752, endPoint y: 511, distance: 99.2
click at [110, 332] on div at bounding box center [109, 331] width 1 height 1
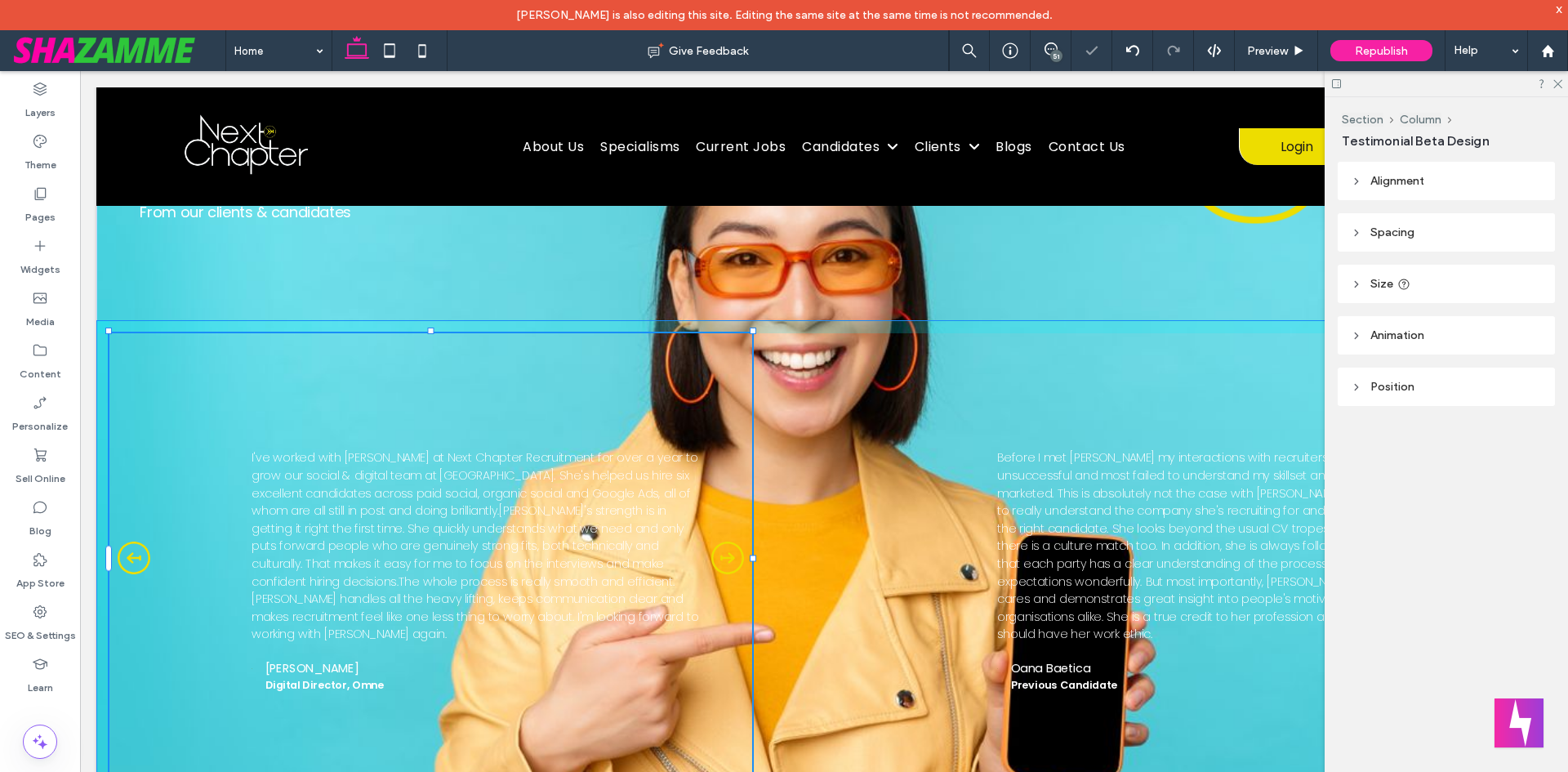
type input "***"
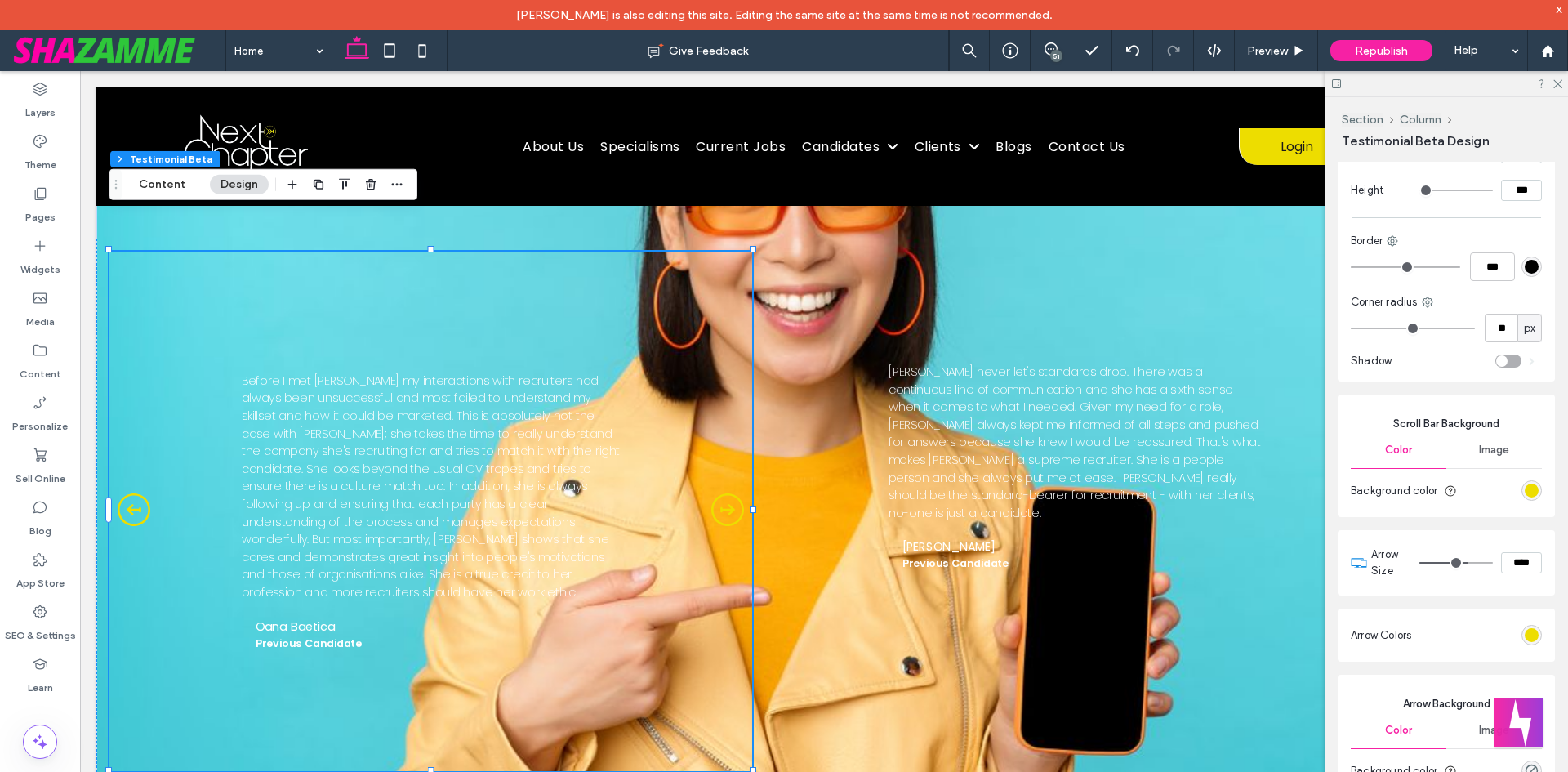
scroll to position [2119, 0]
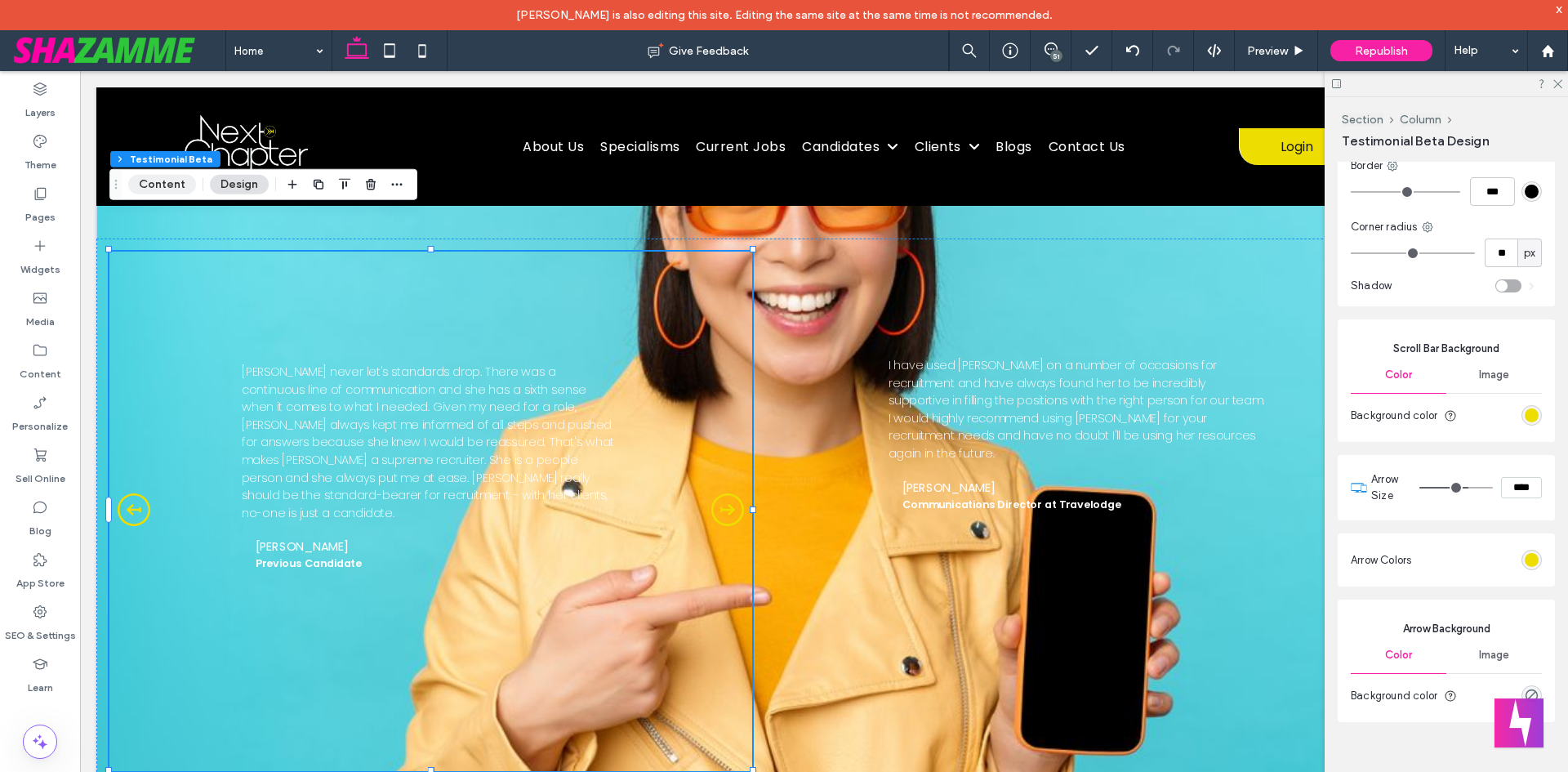
click at [154, 183] on button "Content" at bounding box center [161, 184] width 67 height 20
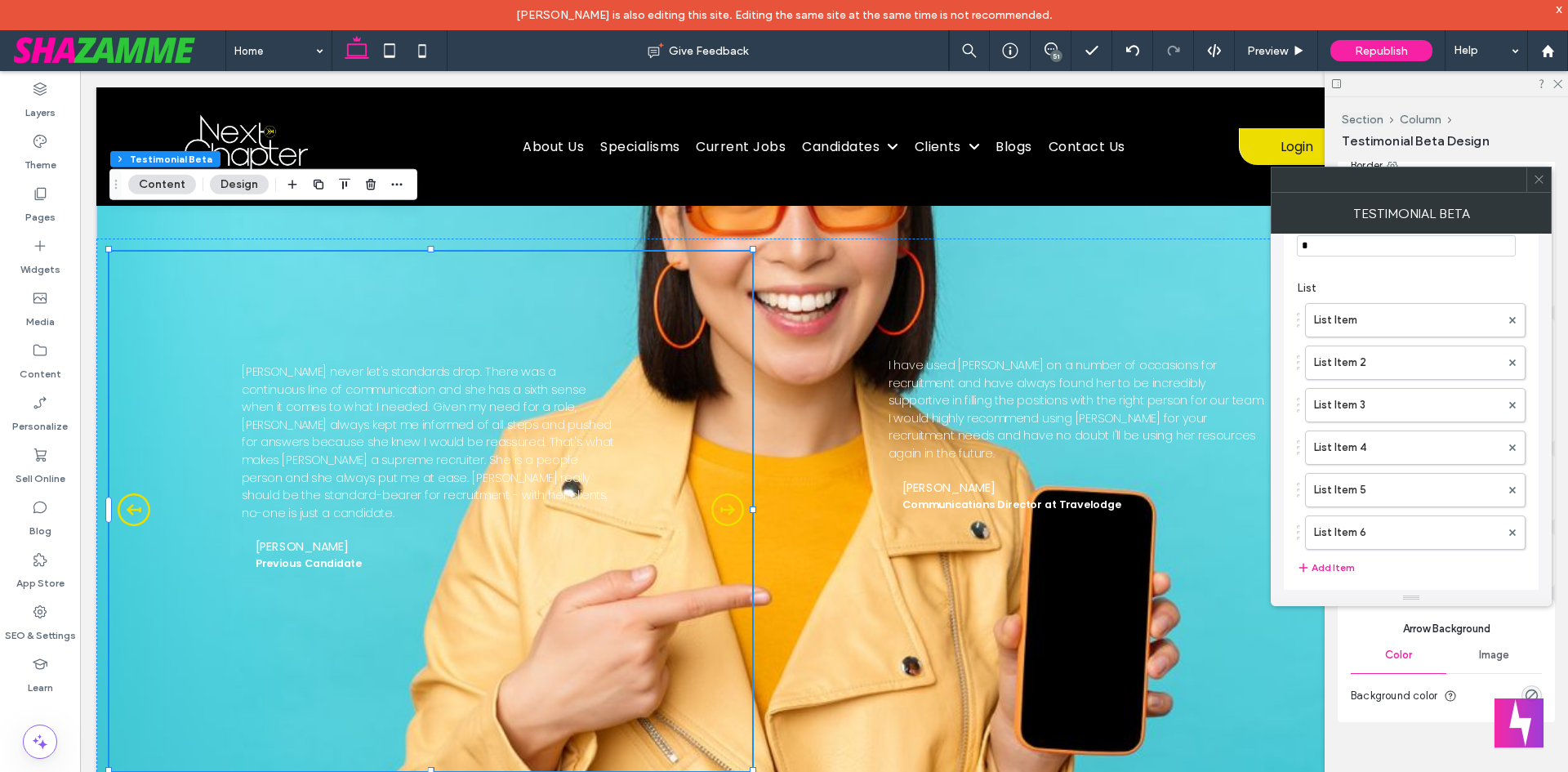
scroll to position [108, 0]
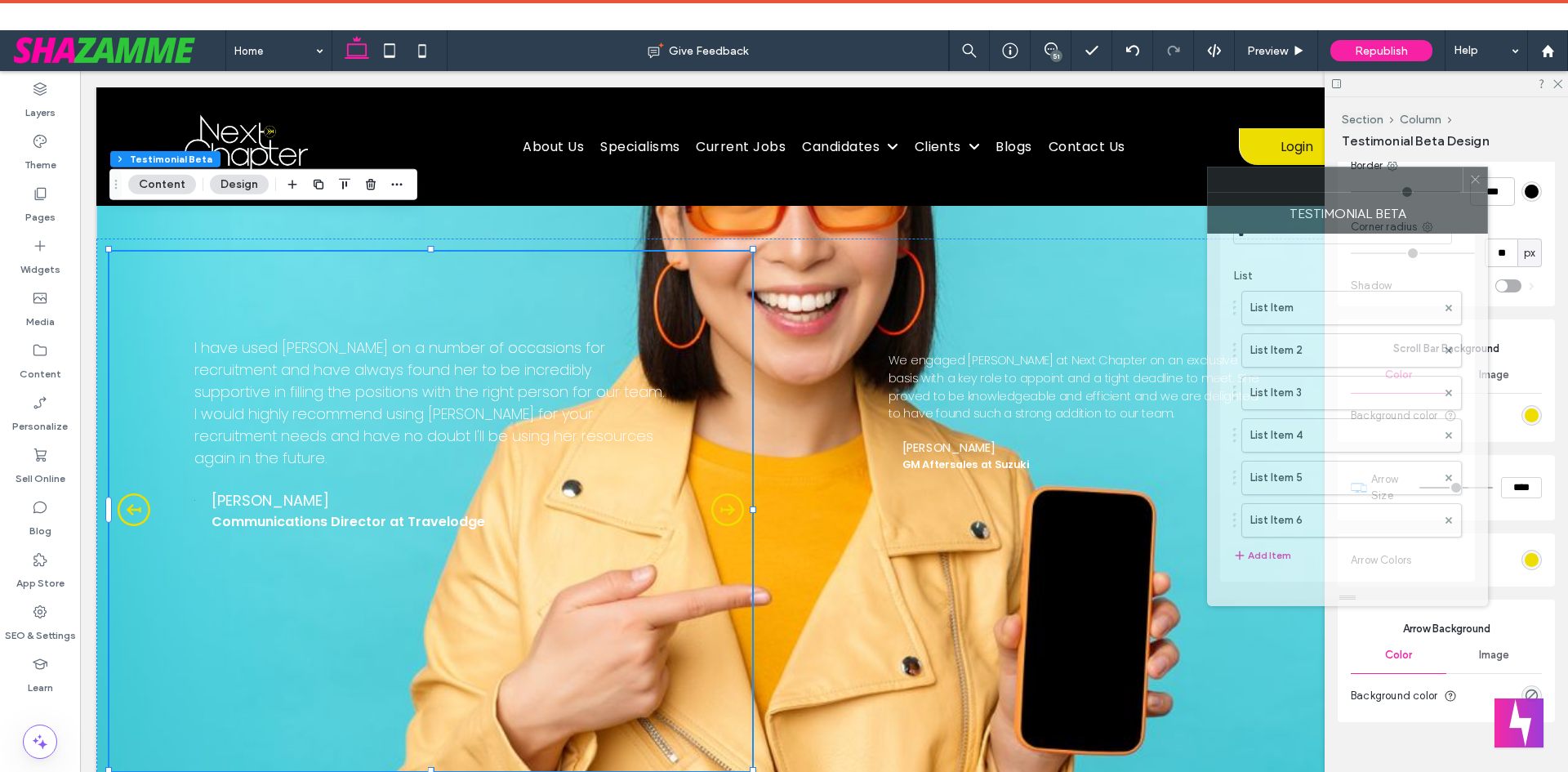
click at [1388, 187] on div at bounding box center [1335, 179] width 255 height 25
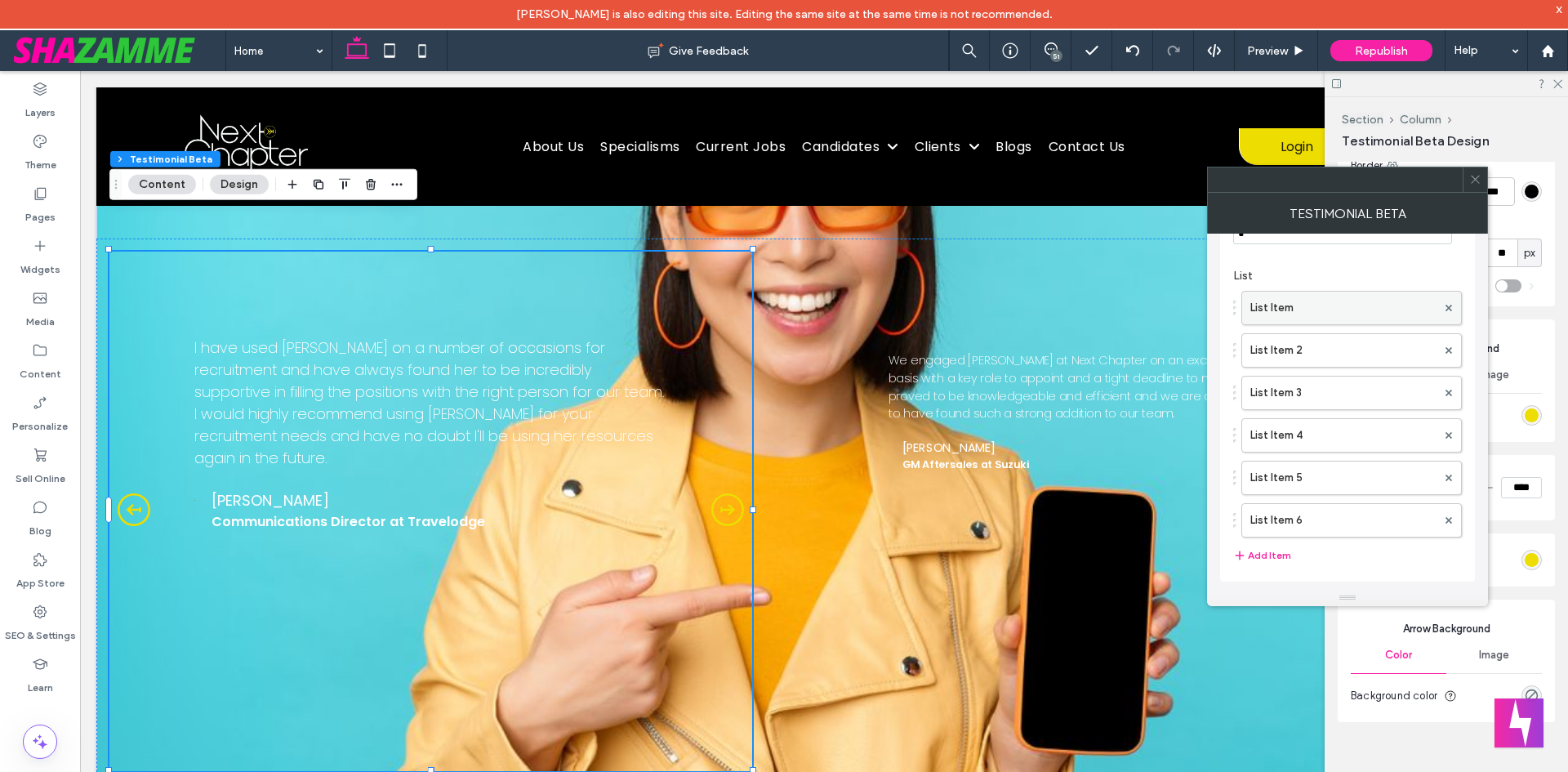
click at [1349, 308] on label "List Item" at bounding box center [1343, 307] width 186 height 32
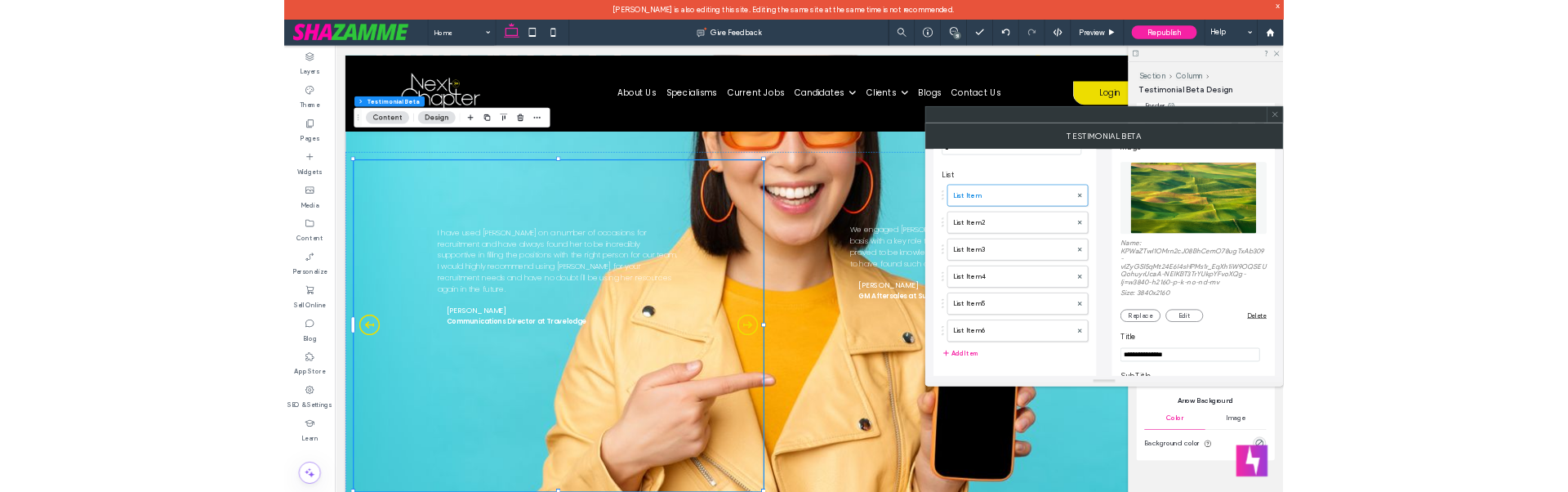
scroll to position [184, 0]
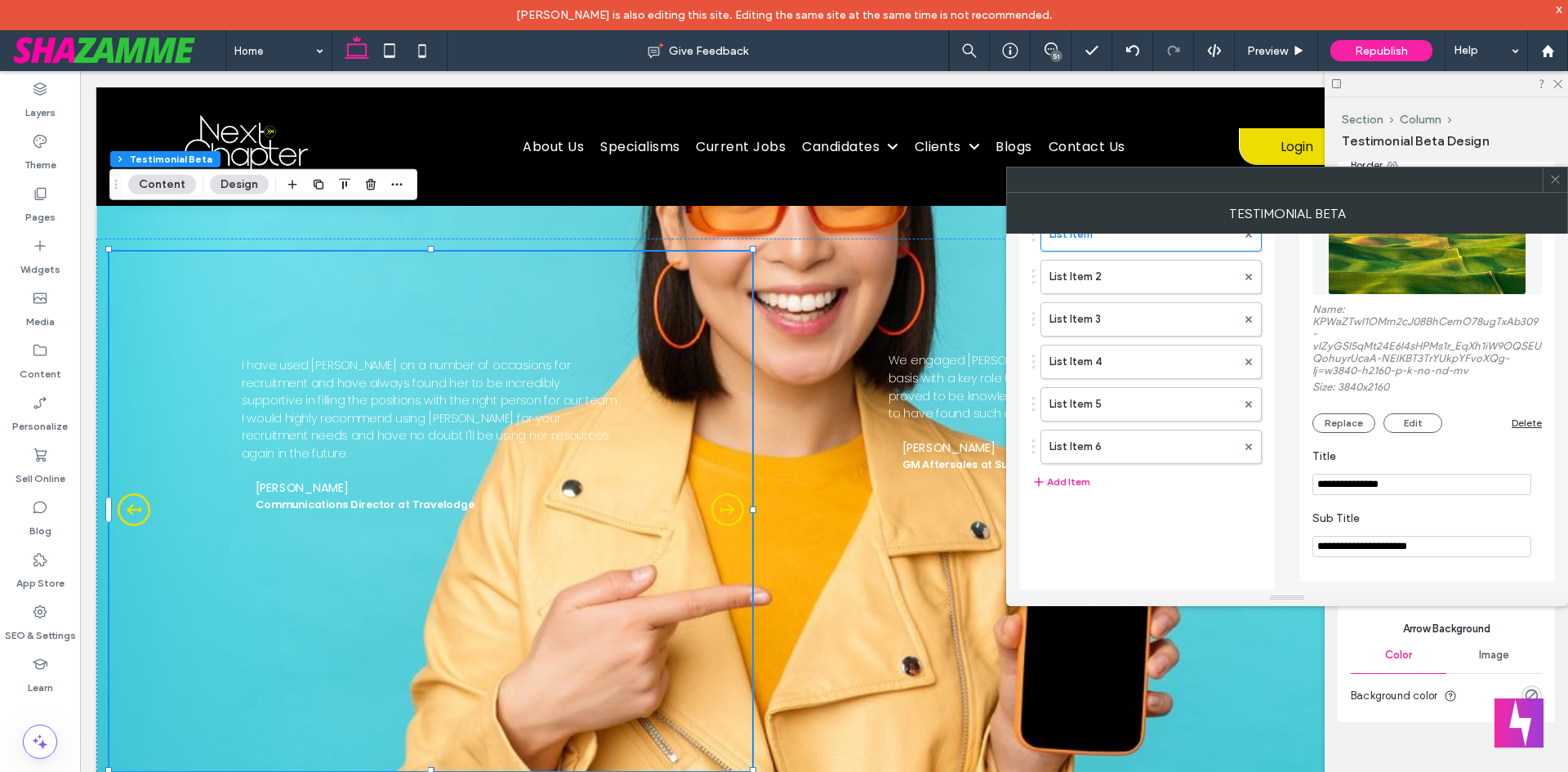
click at [1553, 178] on use at bounding box center [1555, 180] width 9 height 9
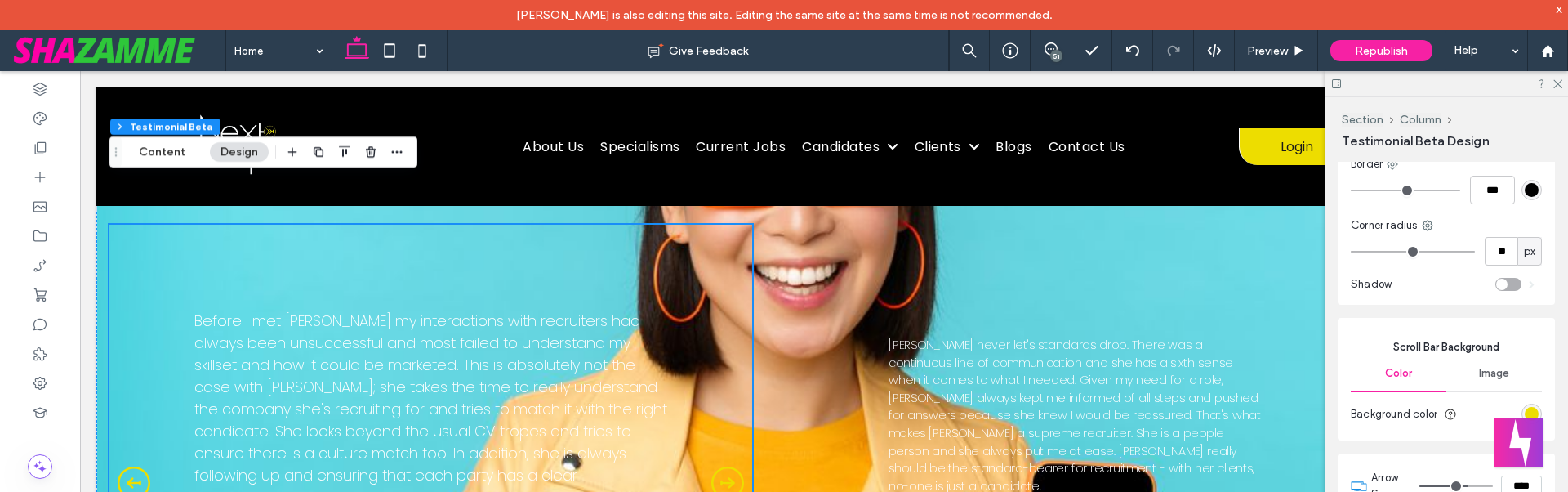
scroll to position [4438, 0]
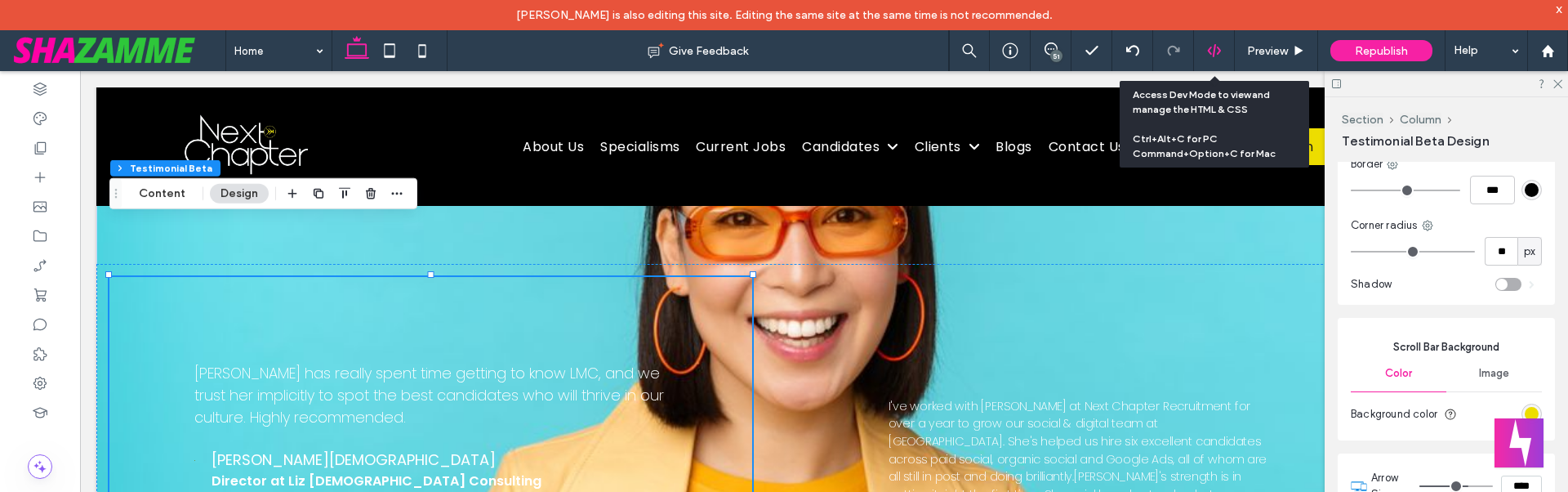
click at [1213, 57] on icon at bounding box center [1214, 50] width 15 height 15
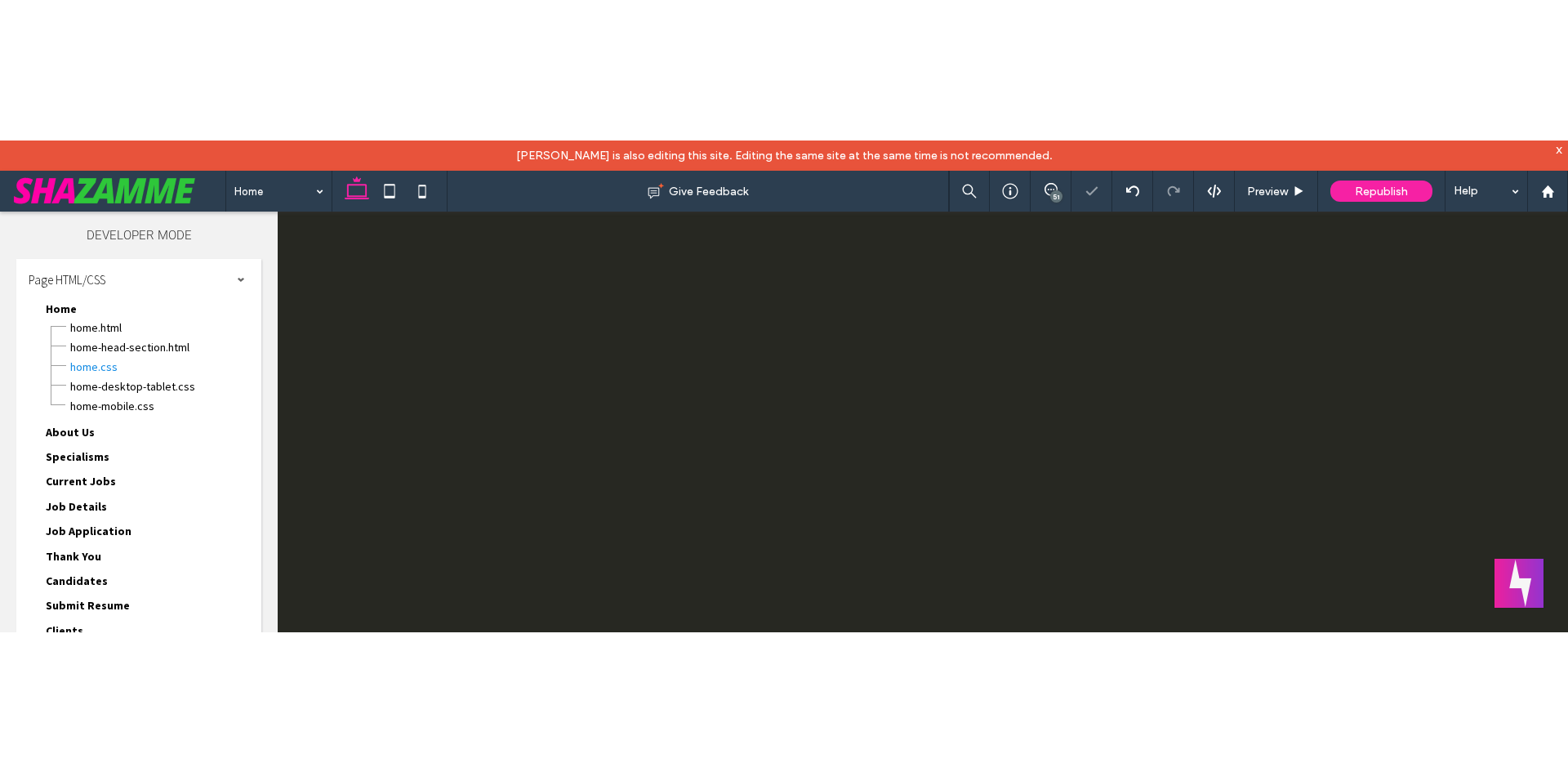
scroll to position [0, 0]
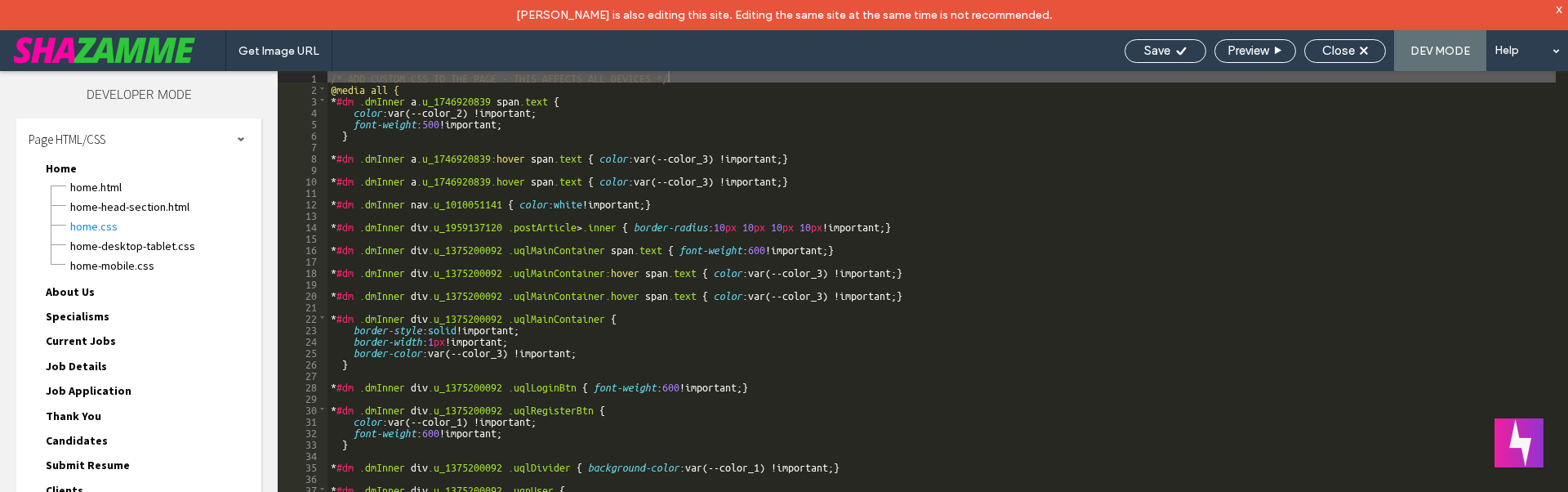
click at [329, 90] on div "/* ADD CUSTOM CSS TO THE PAGE - THIS AFFECTS ALL DEVICES */ @media all { * #dm …" at bounding box center [1079, 308] width 1506 height 474
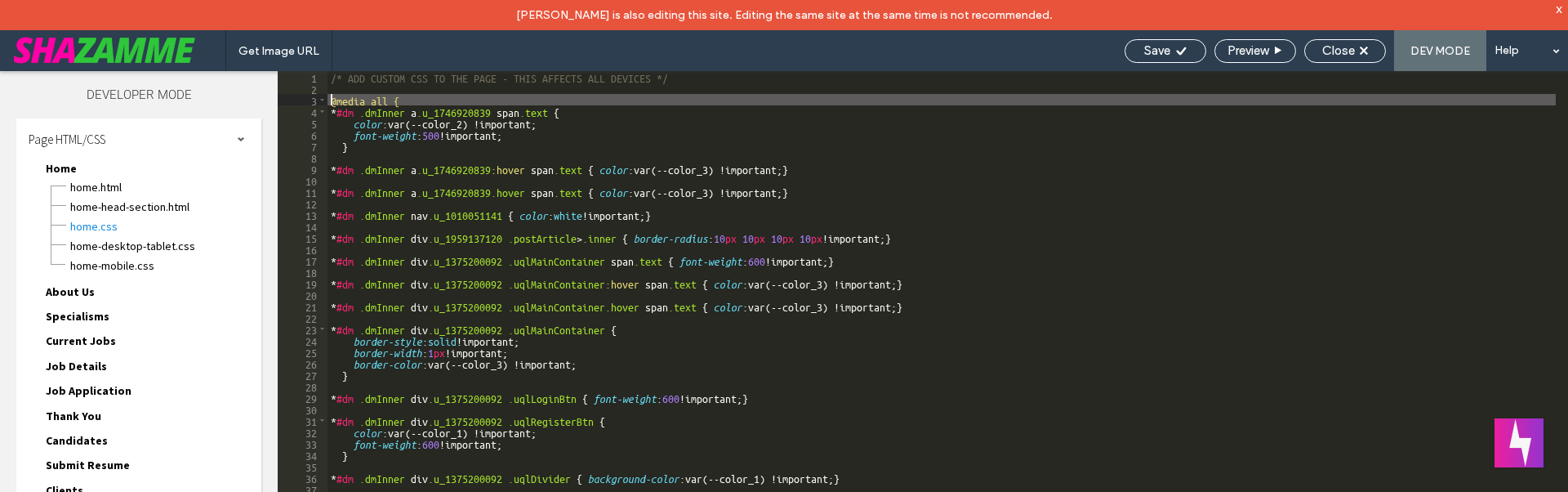
type textarea "**"
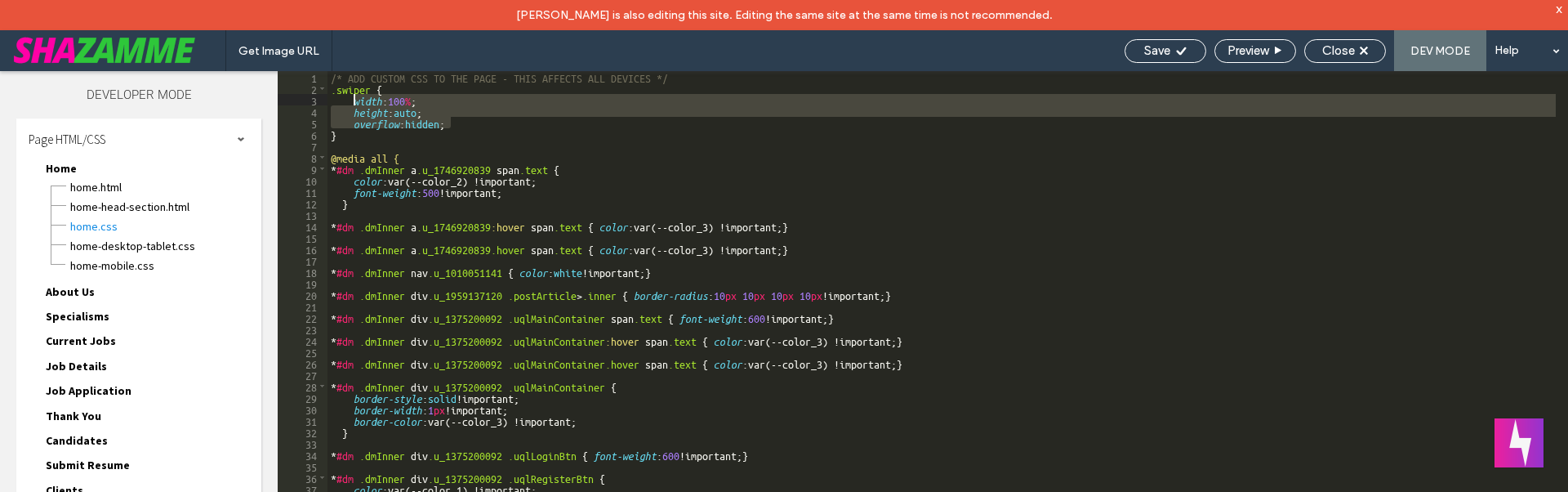
drag, startPoint x: 420, startPoint y: 110, endPoint x: 354, endPoint y: 102, distance: 66.5
click at [354, 102] on div "/* ADD CUSTOM CSS TO THE PAGE - THIS AFFECTS ALL DEVICES */ .swiper { width : 1…" at bounding box center [1079, 308] width 1506 height 474
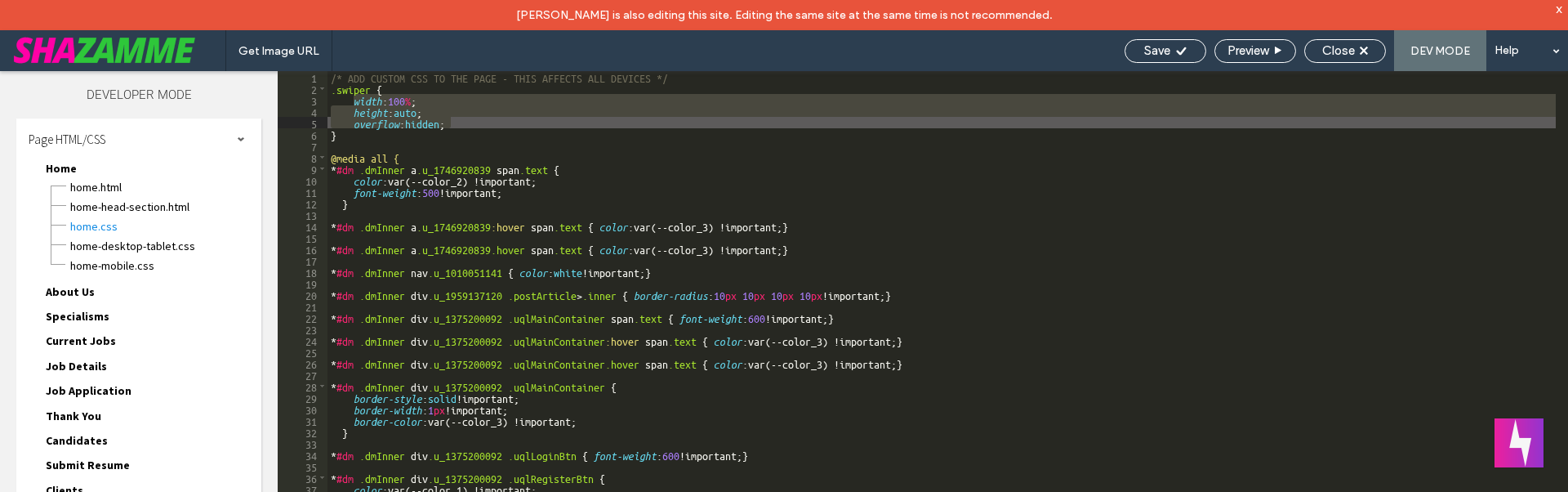
click at [458, 107] on div "/* ADD CUSTOM CSS TO THE PAGE - THIS AFFECTS ALL DEVICES */ .swiper { width : 1…" at bounding box center [941, 296] width 1228 height 451
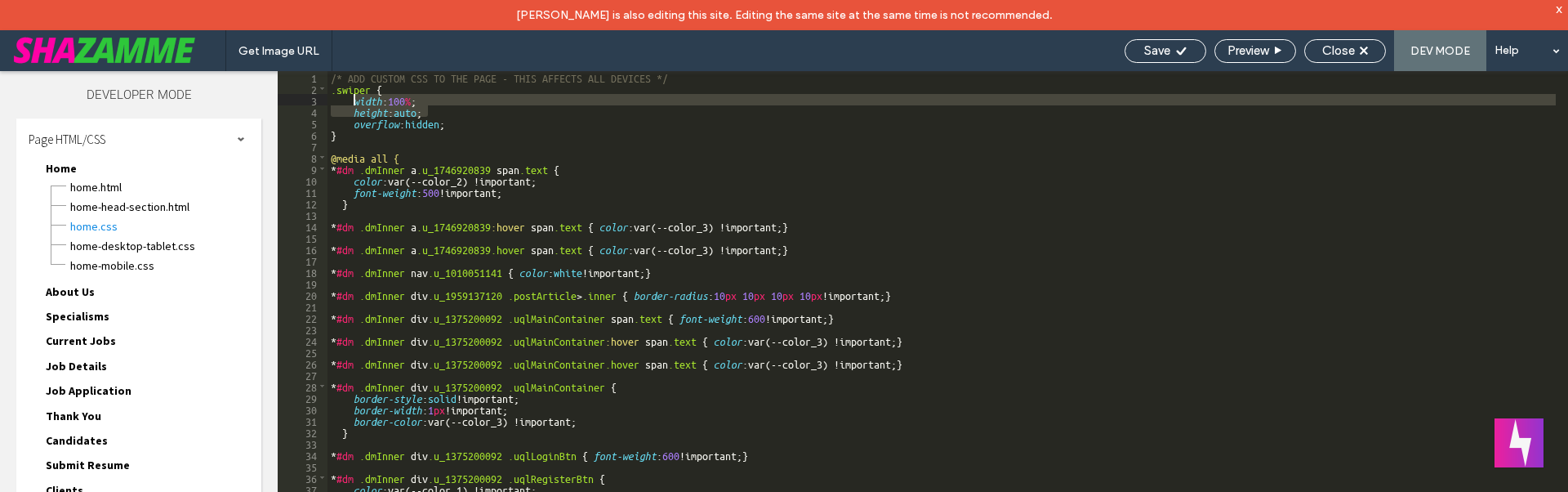
drag, startPoint x: 440, startPoint y: 111, endPoint x: 355, endPoint y: 102, distance: 85.5
click at [354, 100] on div "/* ADD CUSTOM CSS TO THE PAGE - THIS AFFECTS ALL DEVICES */ .swiper { width : 1…" at bounding box center [1079, 308] width 1506 height 474
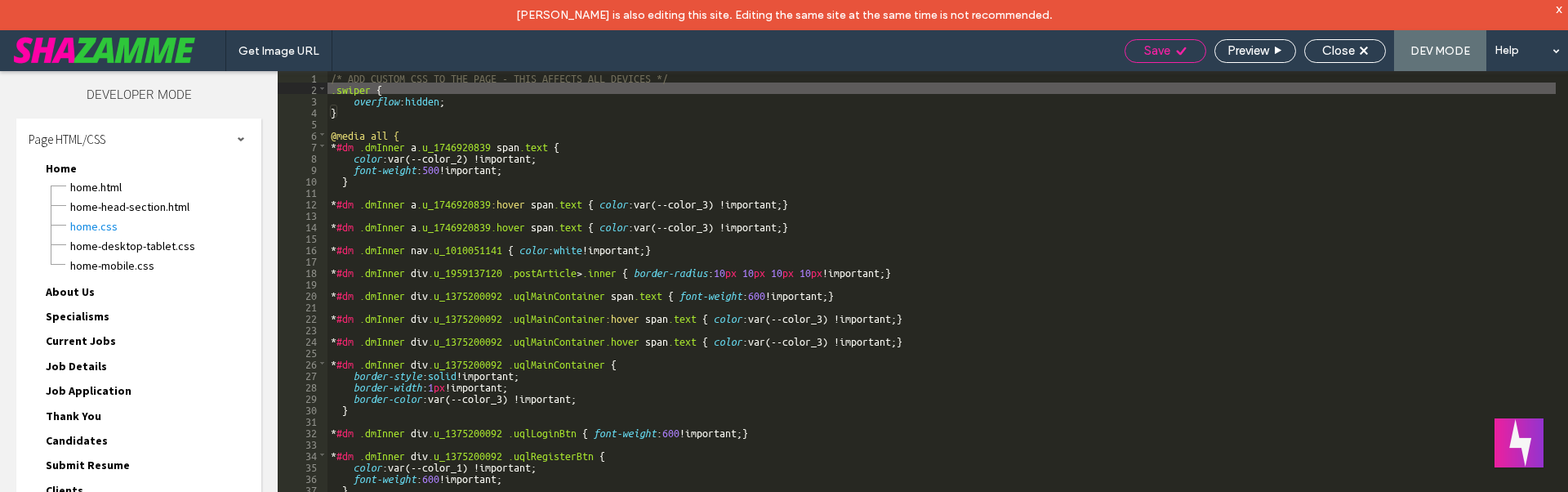
click at [1189, 43] on div "Save" at bounding box center [1166, 51] width 82 height 24
click at [1192, 48] on div "Save" at bounding box center [1166, 50] width 80 height 15
click at [1351, 54] on div "Get Image URL Save Preview Close DEV MODE Help Design Panel Site Comments Team …" at bounding box center [784, 246] width 1568 height 492
click at [1372, 55] on div "Close" at bounding box center [1345, 50] width 80 height 15
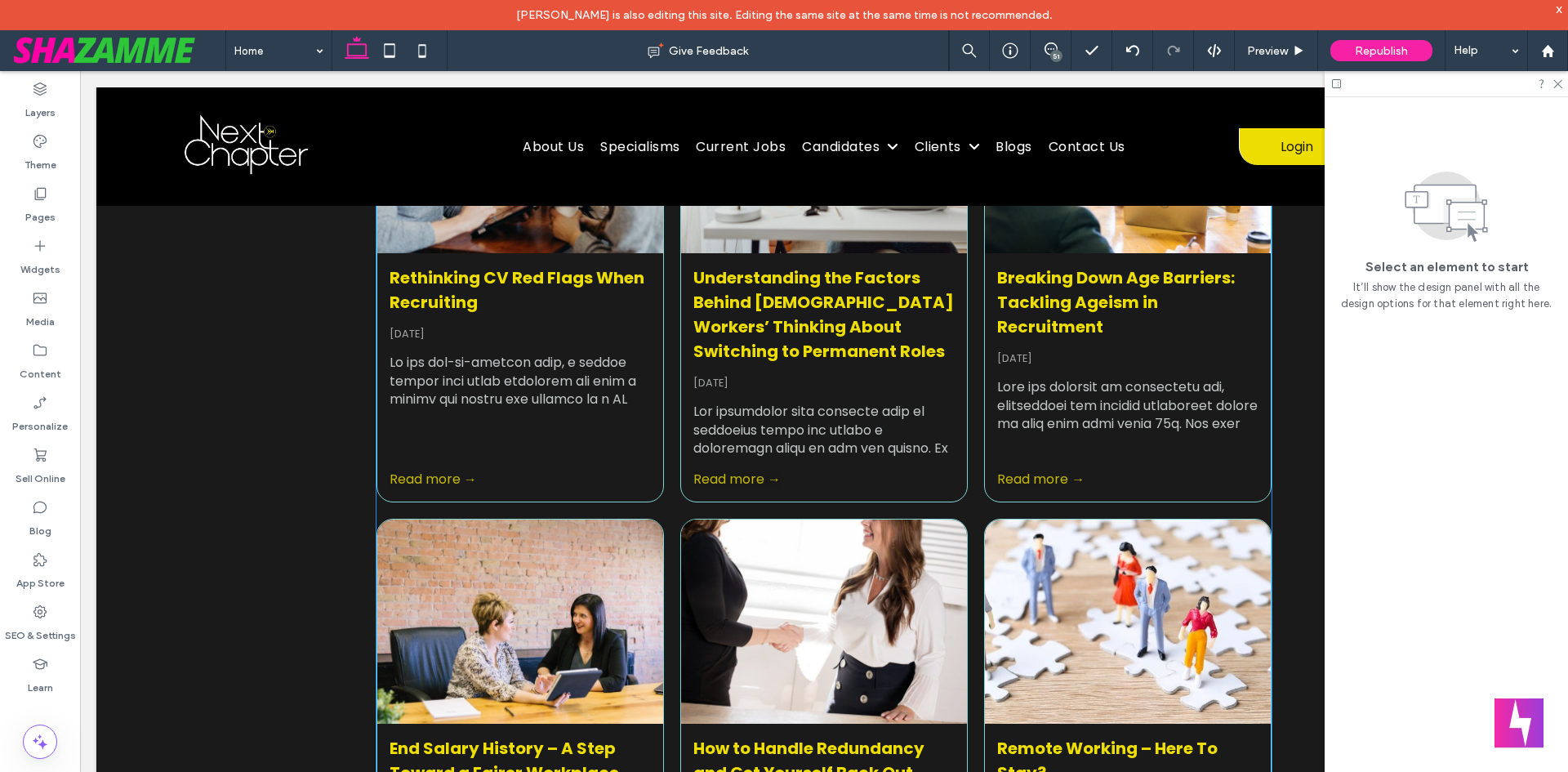
scroll to position [5226, 0]
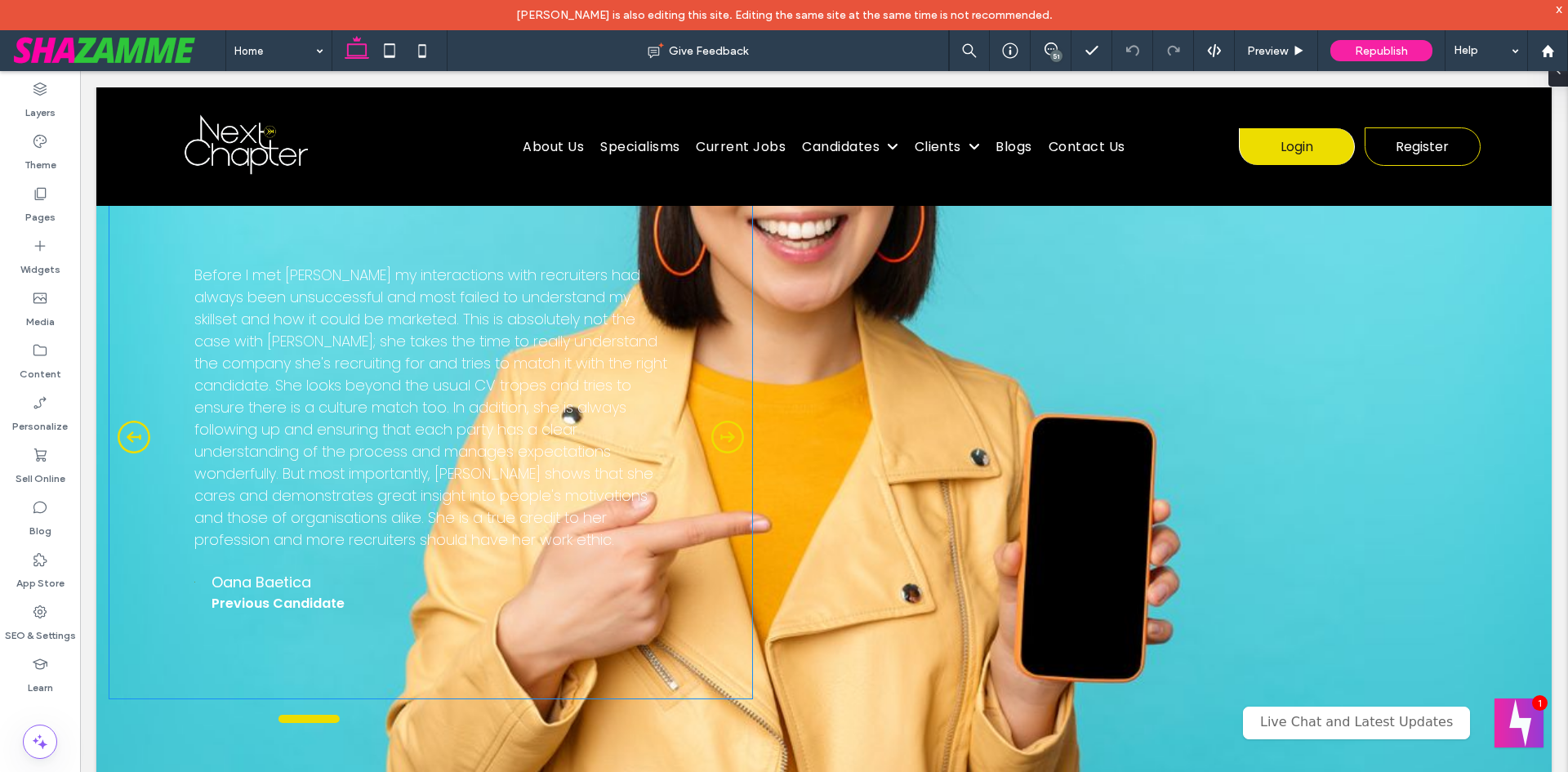
scroll to position [5471, 0]
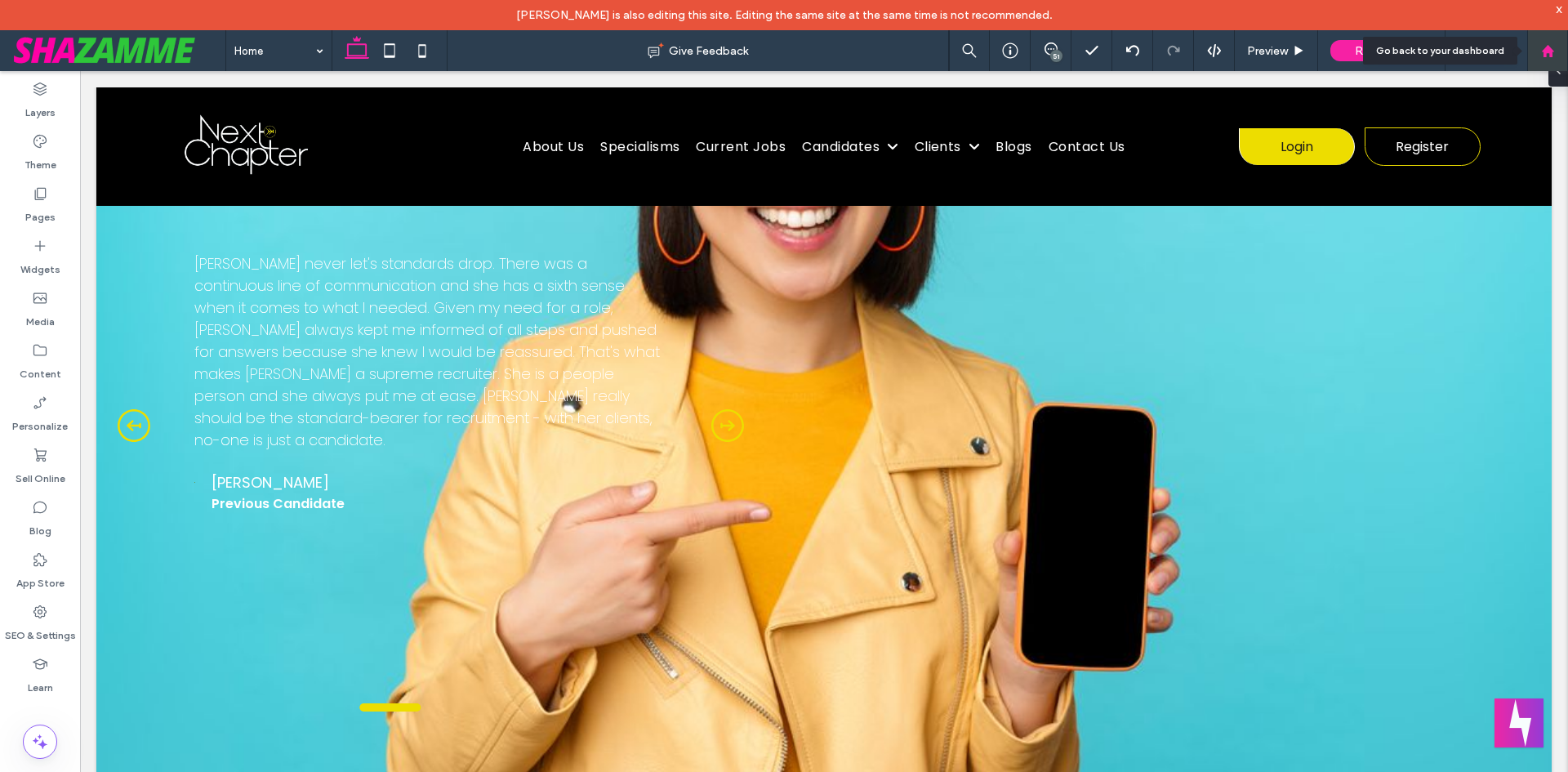
click at [1541, 61] on div at bounding box center [1548, 50] width 41 height 41
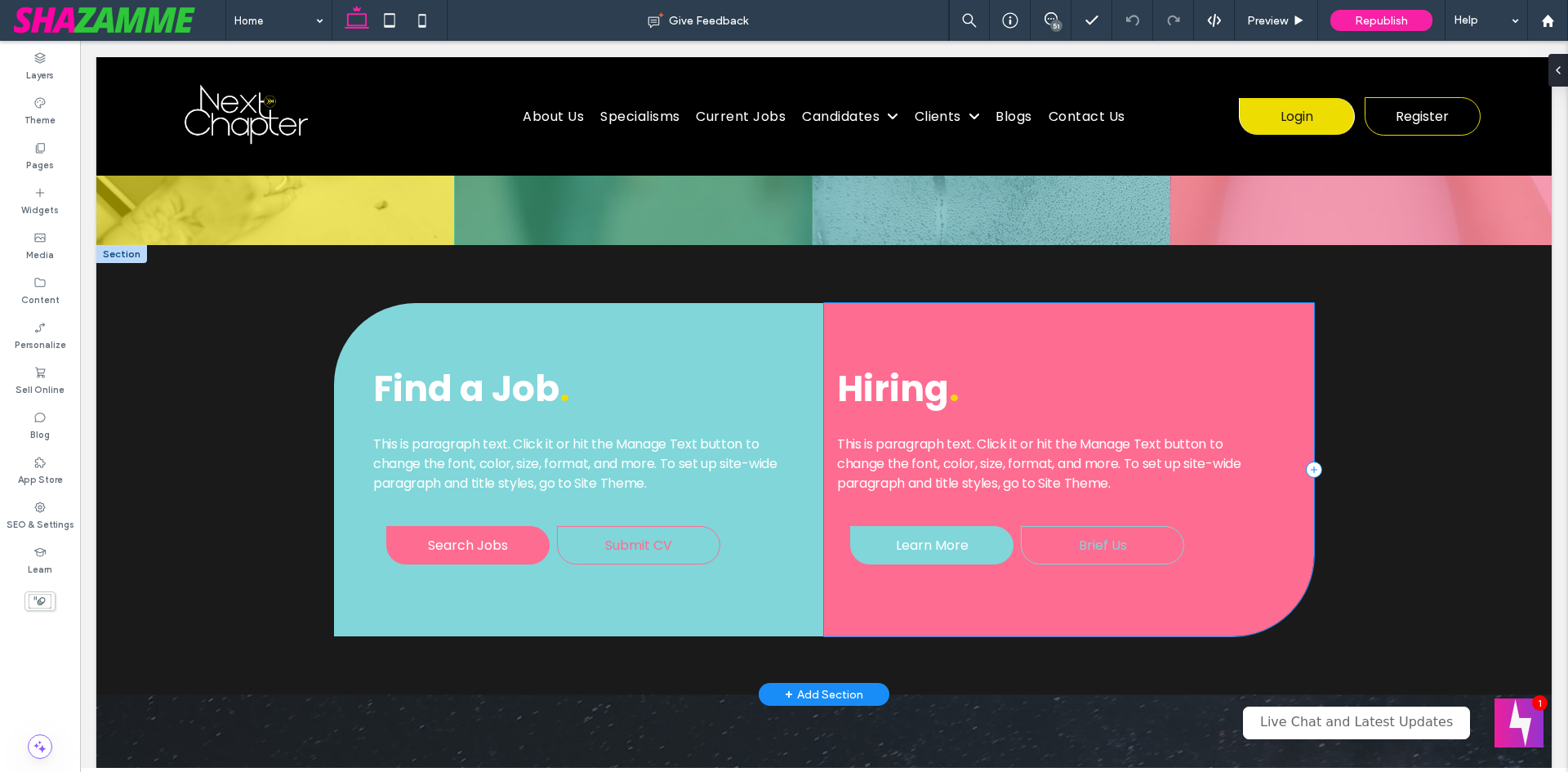
scroll to position [1307, 0]
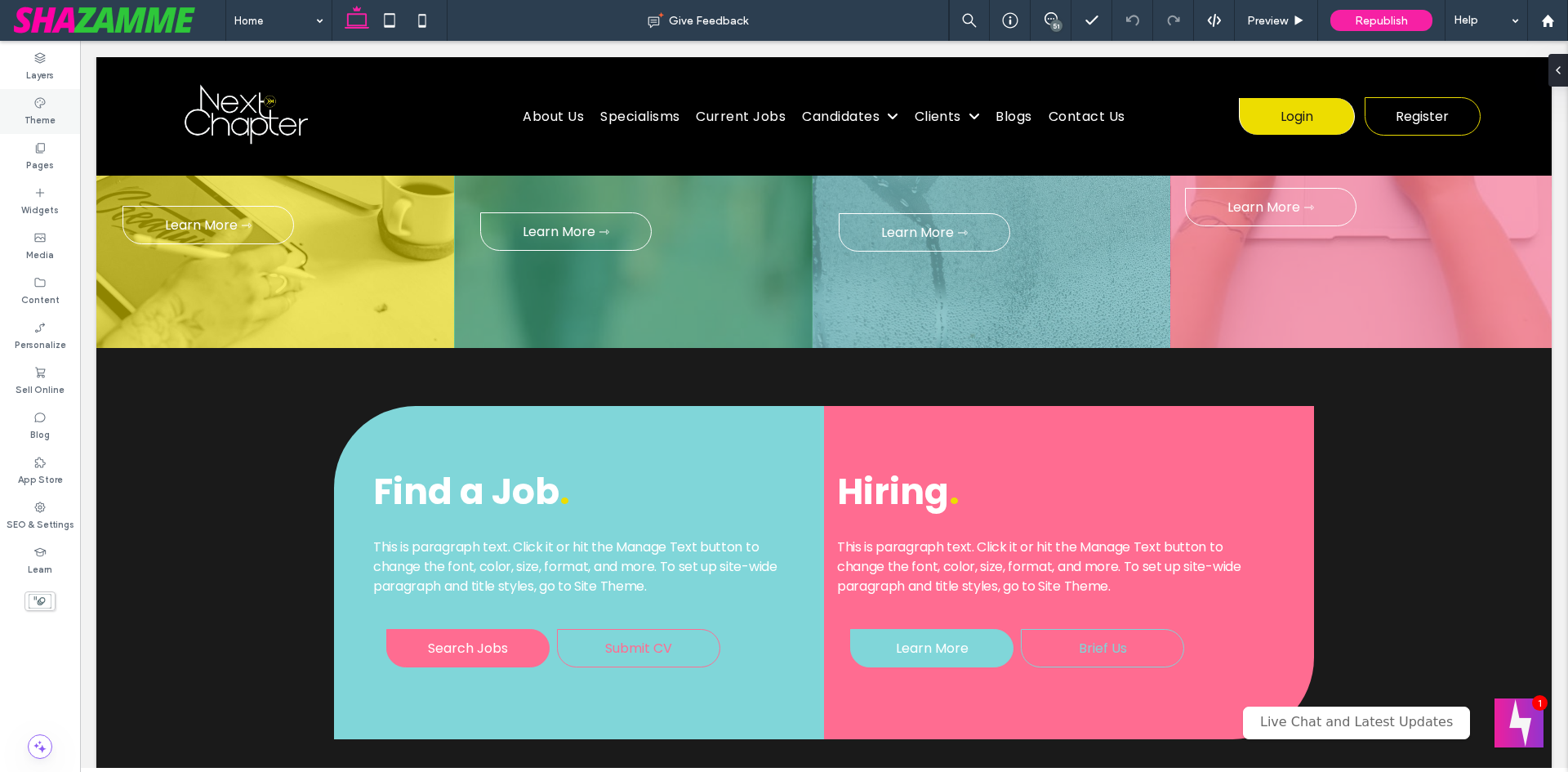
click at [45, 114] on label "Theme" at bounding box center [40, 118] width 31 height 18
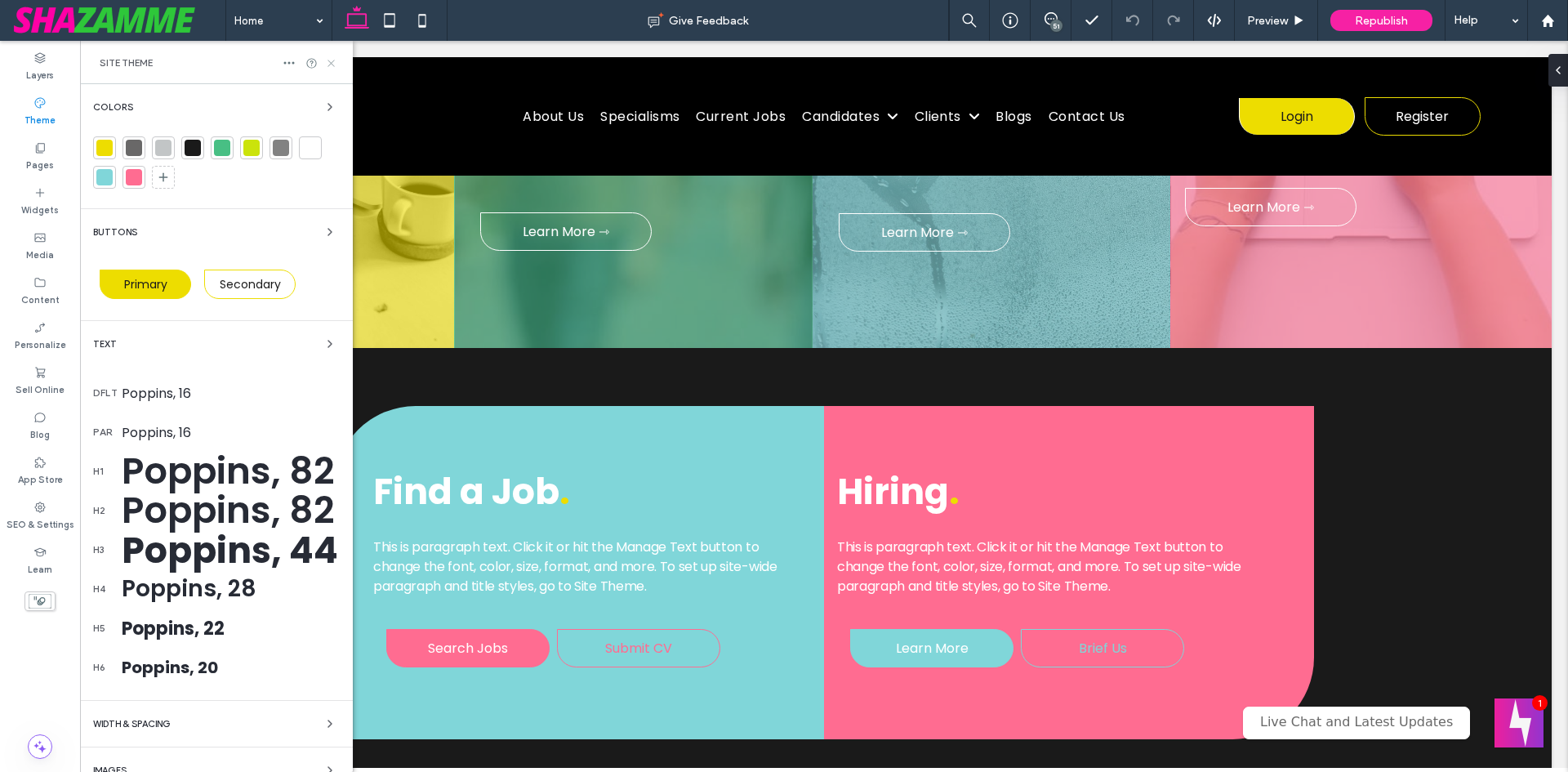
click at [333, 62] on icon at bounding box center [331, 63] width 12 height 12
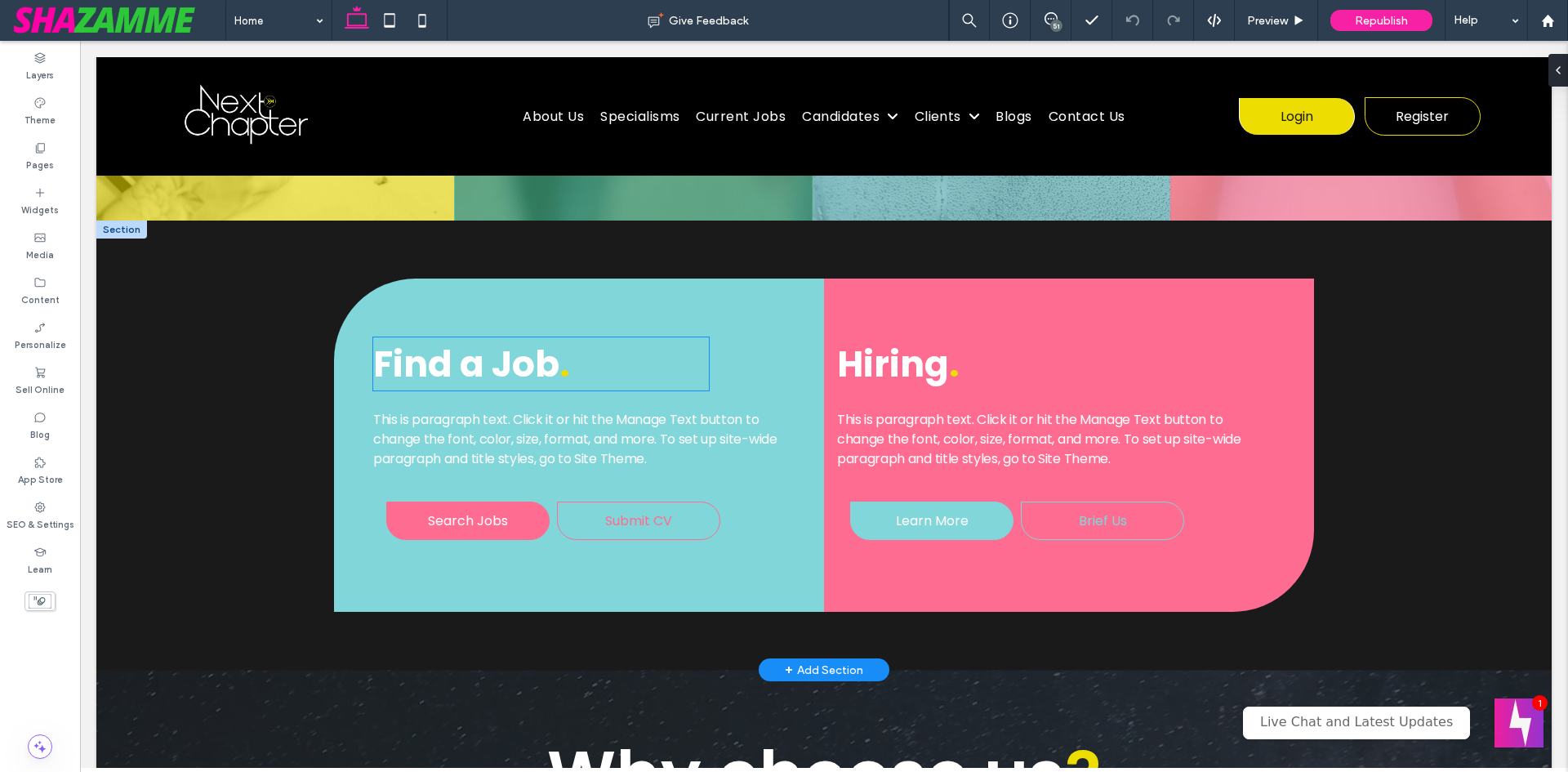
scroll to position [1470, 0]
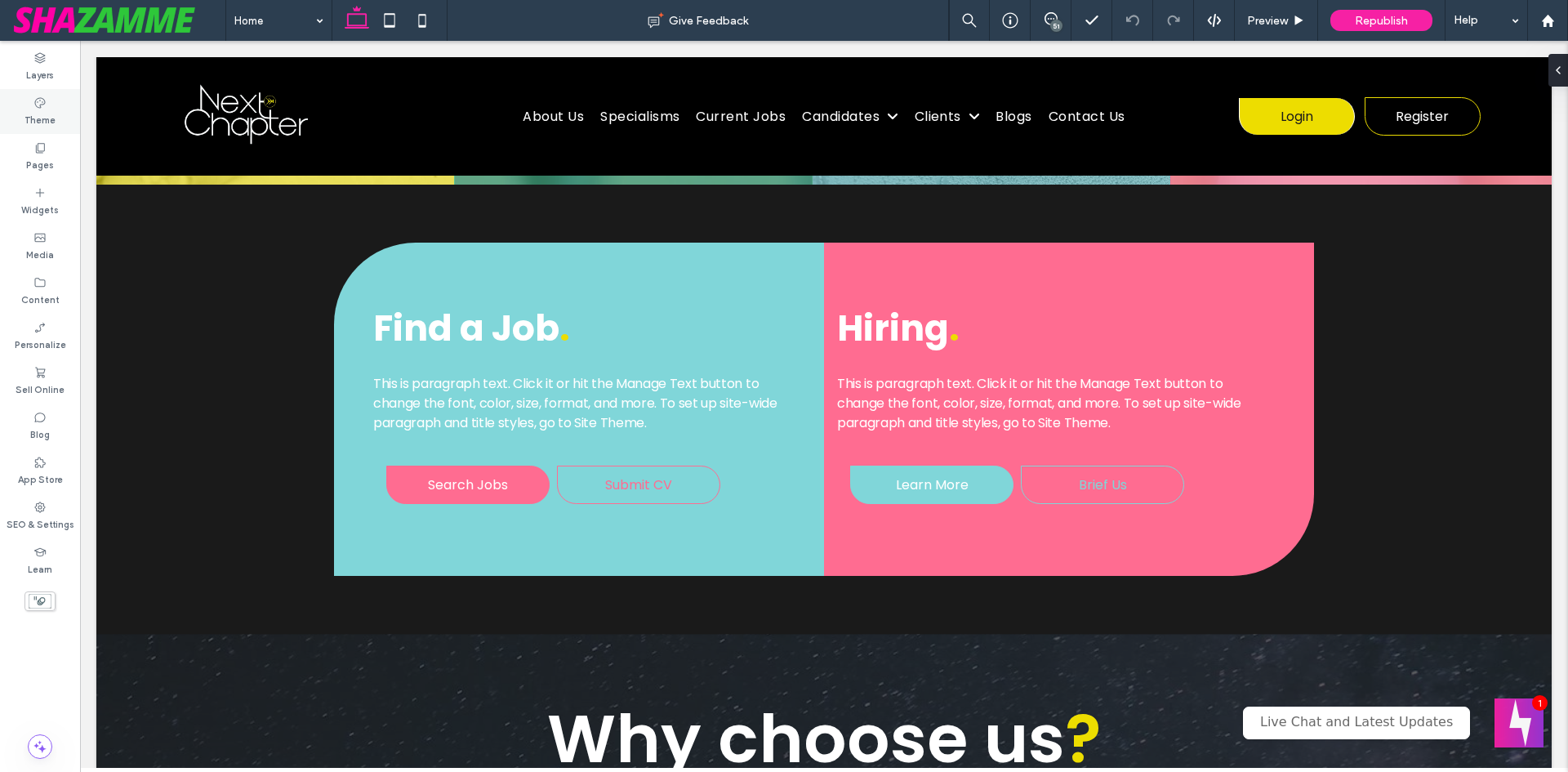
click at [45, 121] on label "Theme" at bounding box center [40, 118] width 31 height 18
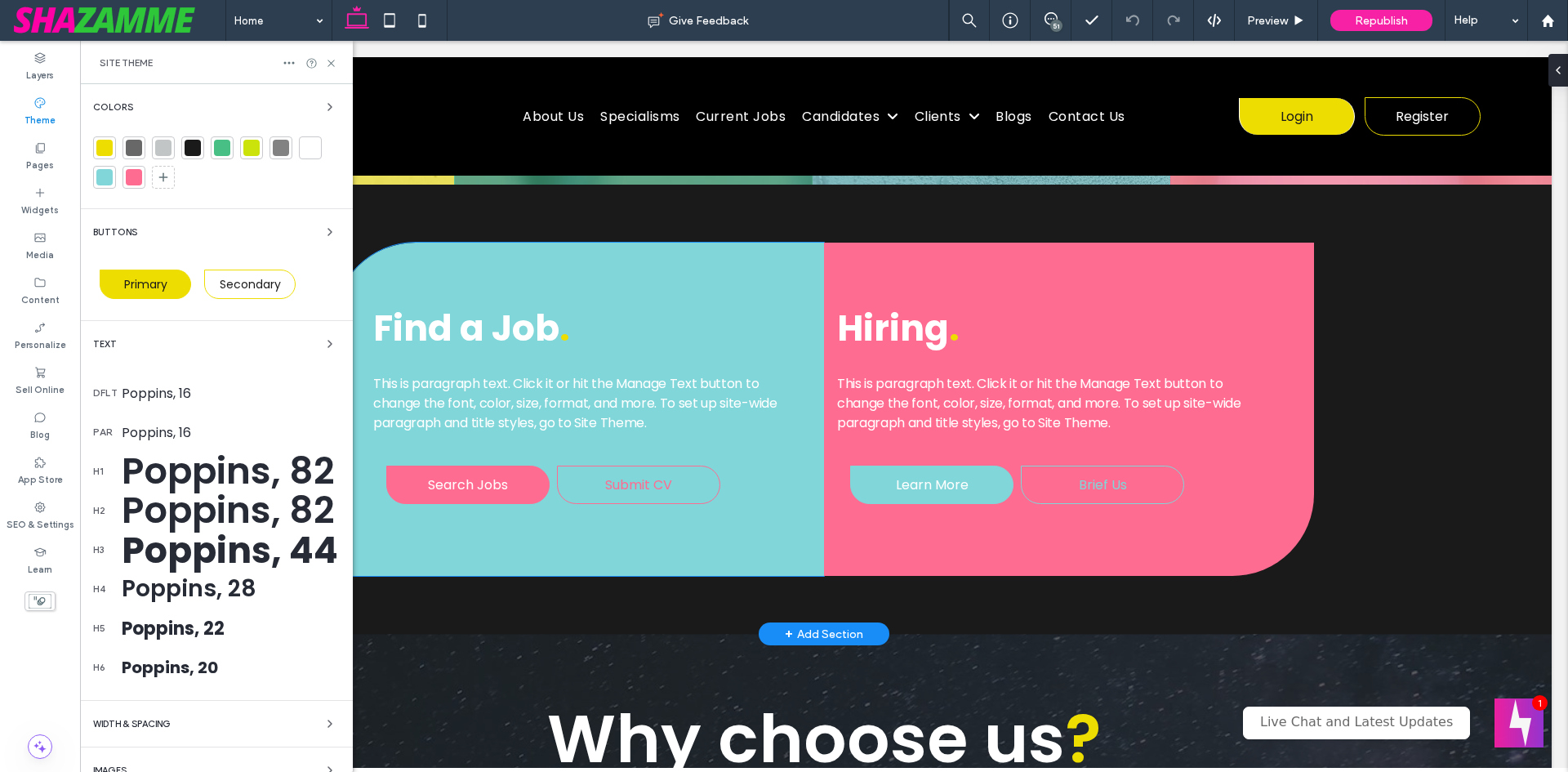
click at [758, 268] on div "Find a Job . This is paragraph text. Click it or hit the Manage Text button to …" at bounding box center [579, 409] width 490 height 333
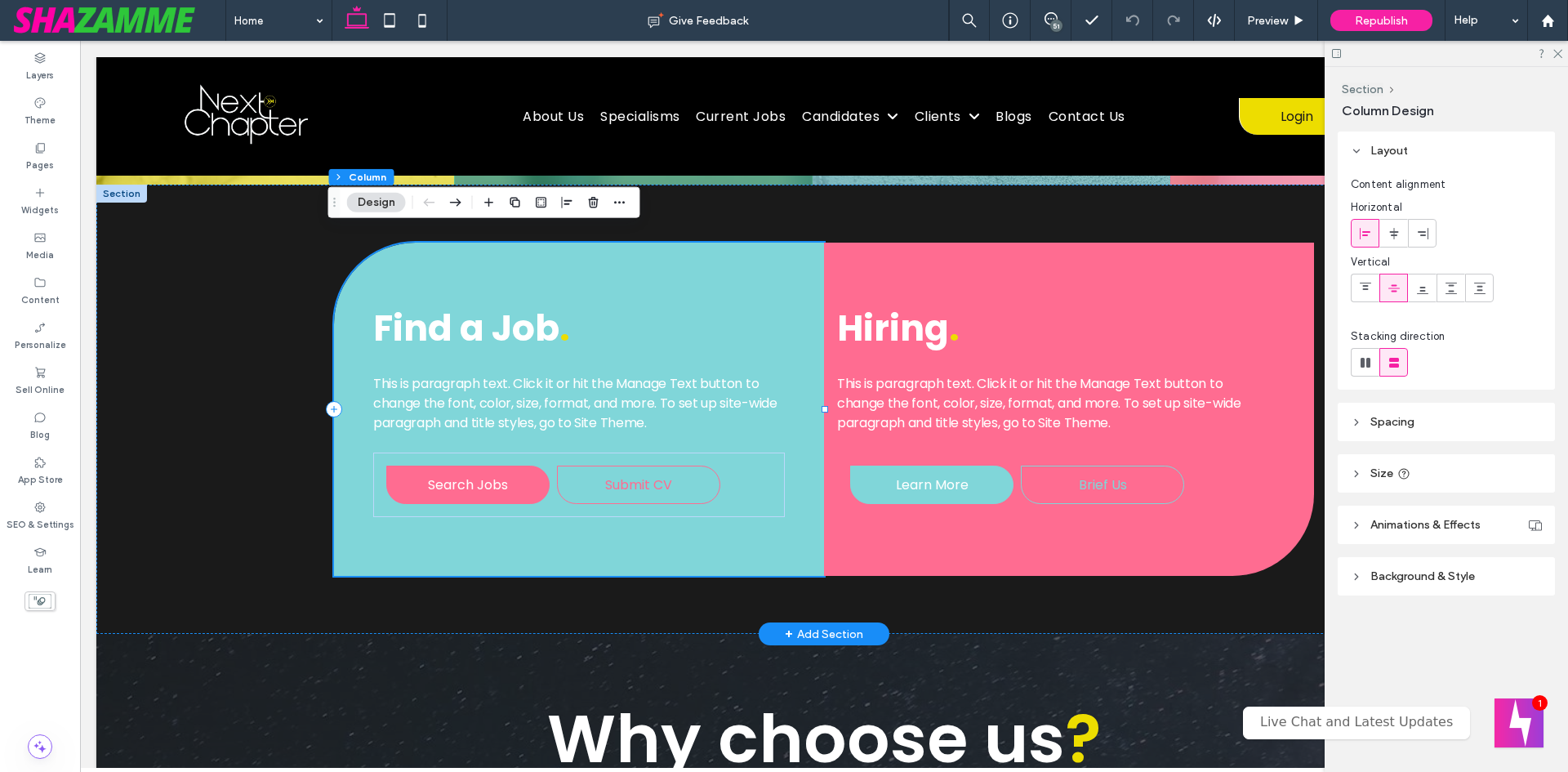
click at [630, 529] on div "Find a Job . This is paragraph text. Click it or hit the Manage Text button to …" at bounding box center [579, 409] width 490 height 333
click at [688, 522] on div "Find a Job . This is paragraph text. Click it or hit the Manage Text button to …" at bounding box center [579, 409] width 490 height 333
click at [610, 256] on div "Find a Job . This is paragraph text. Click it or hit the Manage Text button to …" at bounding box center [579, 409] width 490 height 333
click at [48, 114] on label "Theme" at bounding box center [40, 118] width 31 height 18
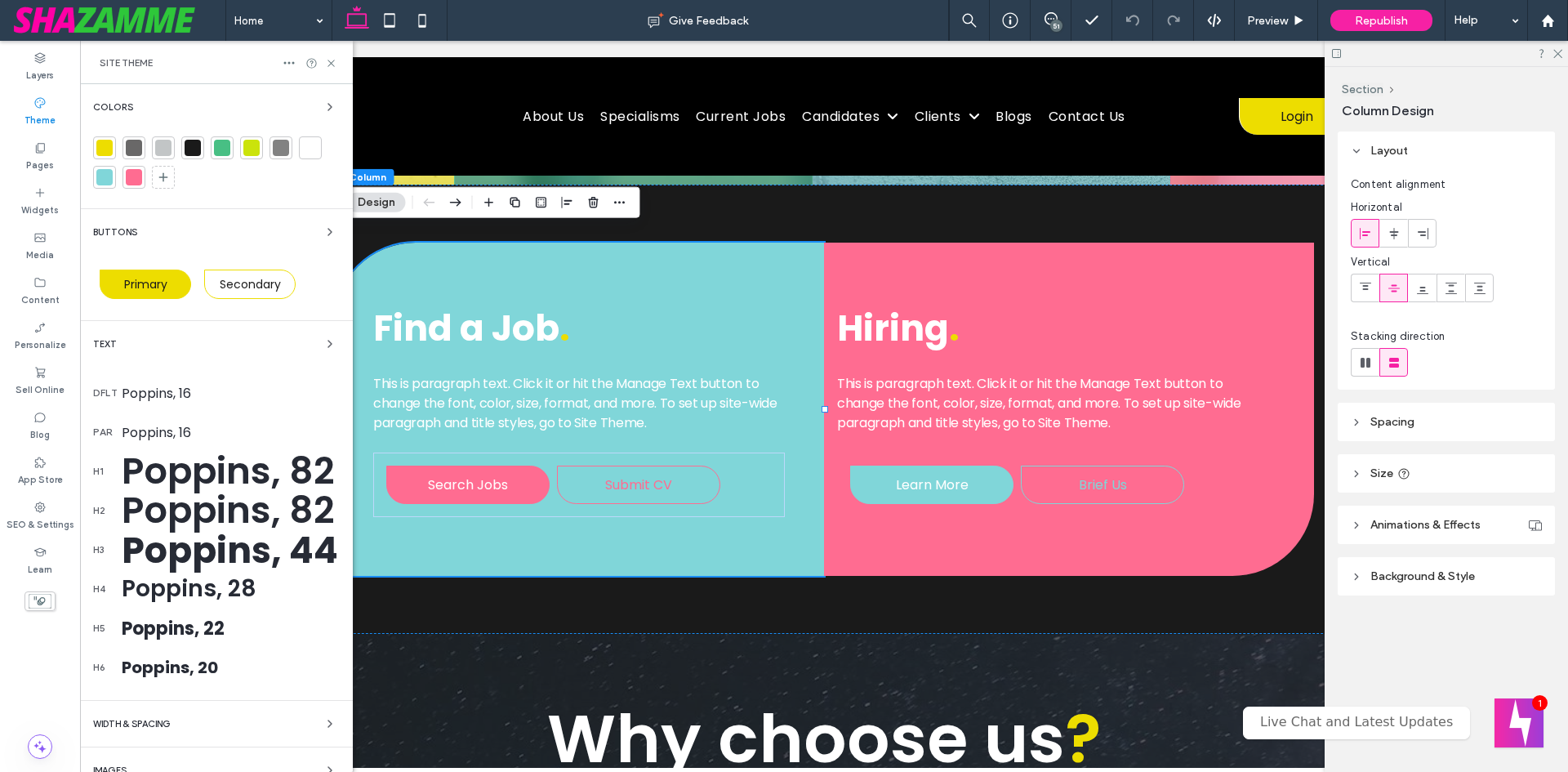
click at [228, 151] on div at bounding box center [222, 148] width 16 height 16
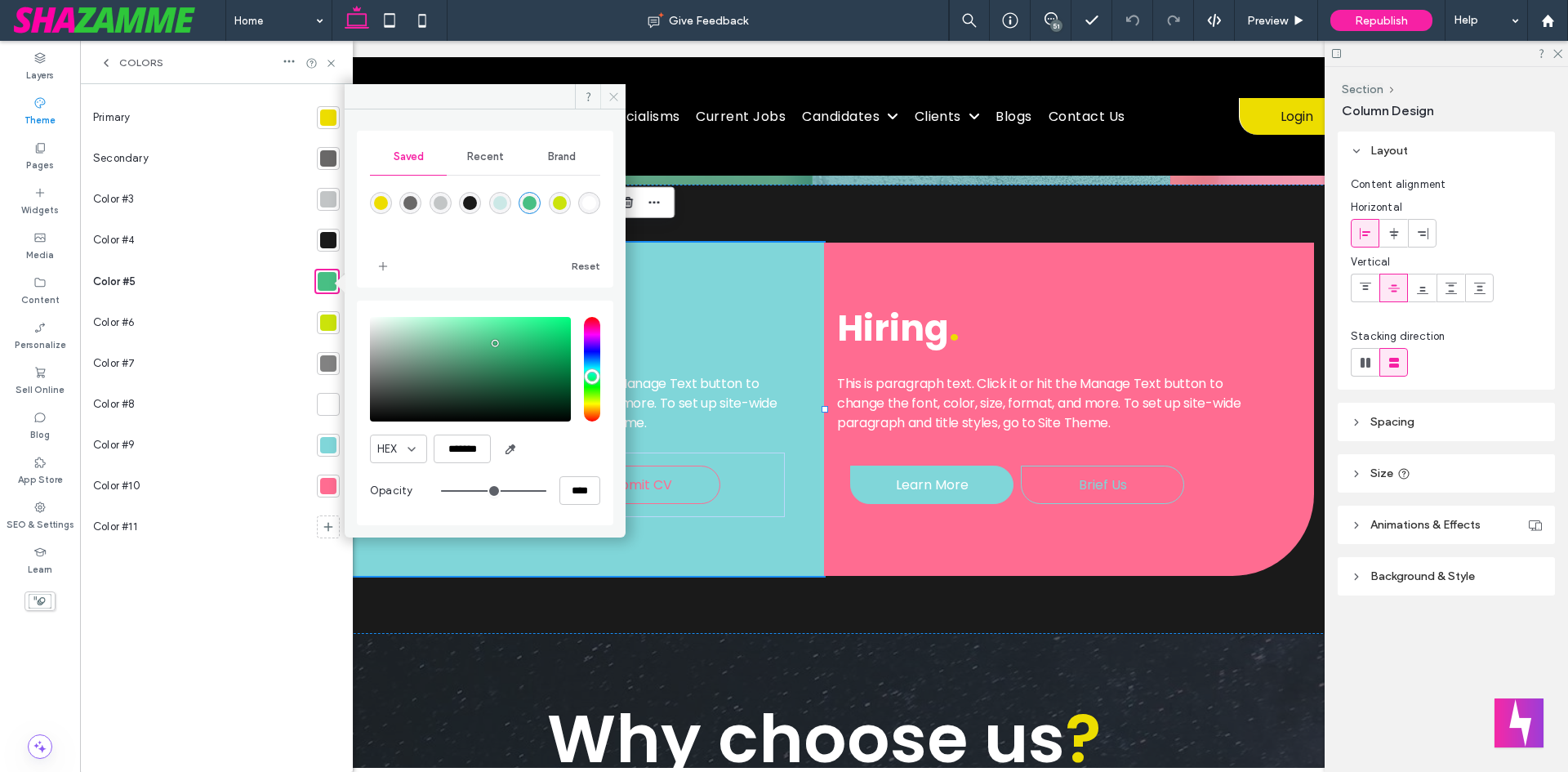
click at [623, 91] on span at bounding box center [613, 96] width 26 height 25
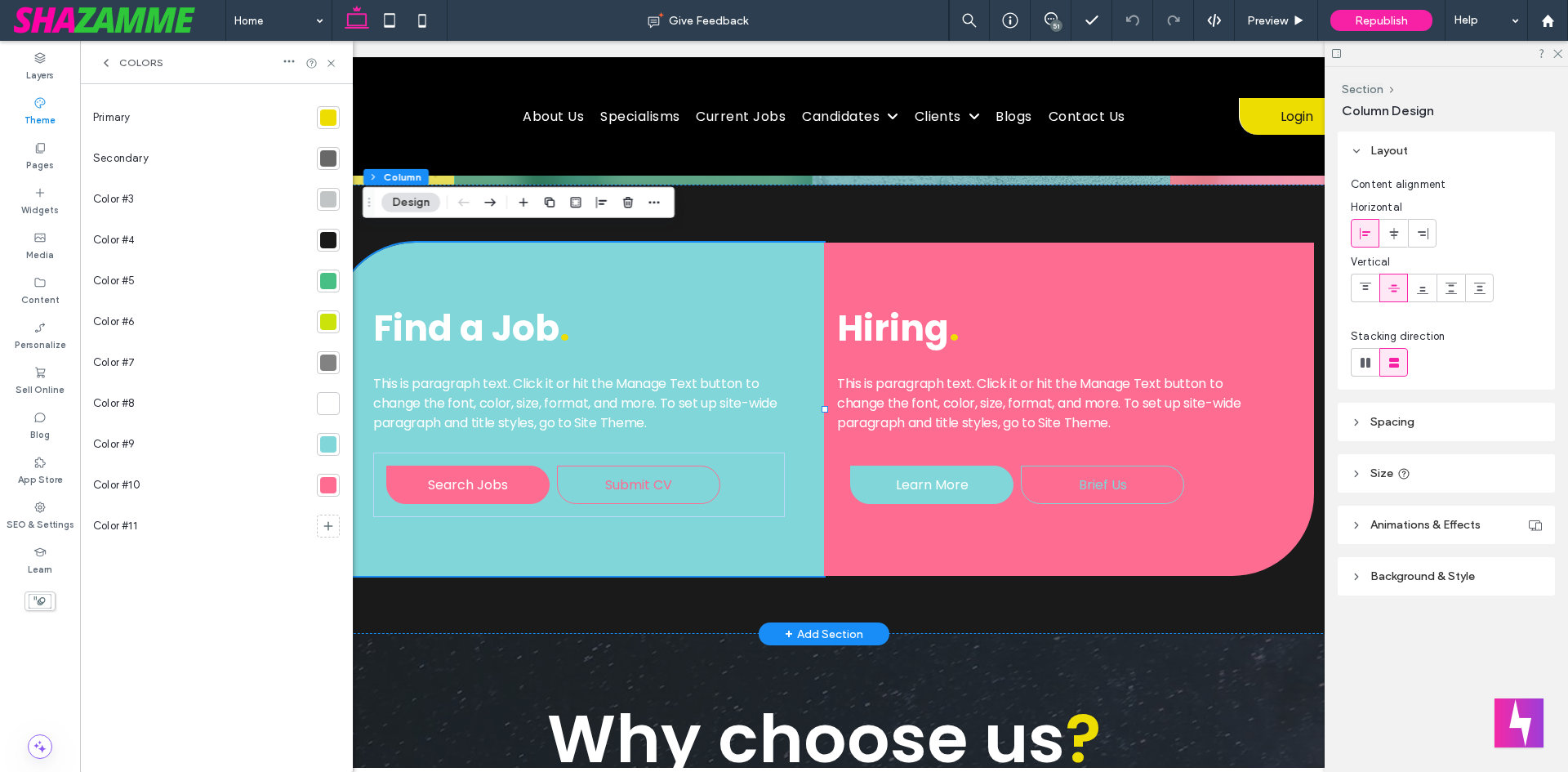
click at [717, 256] on div "Find a Job . This is paragraph text. Click it or hit the Manage Text button to …" at bounding box center [579, 409] width 490 height 333
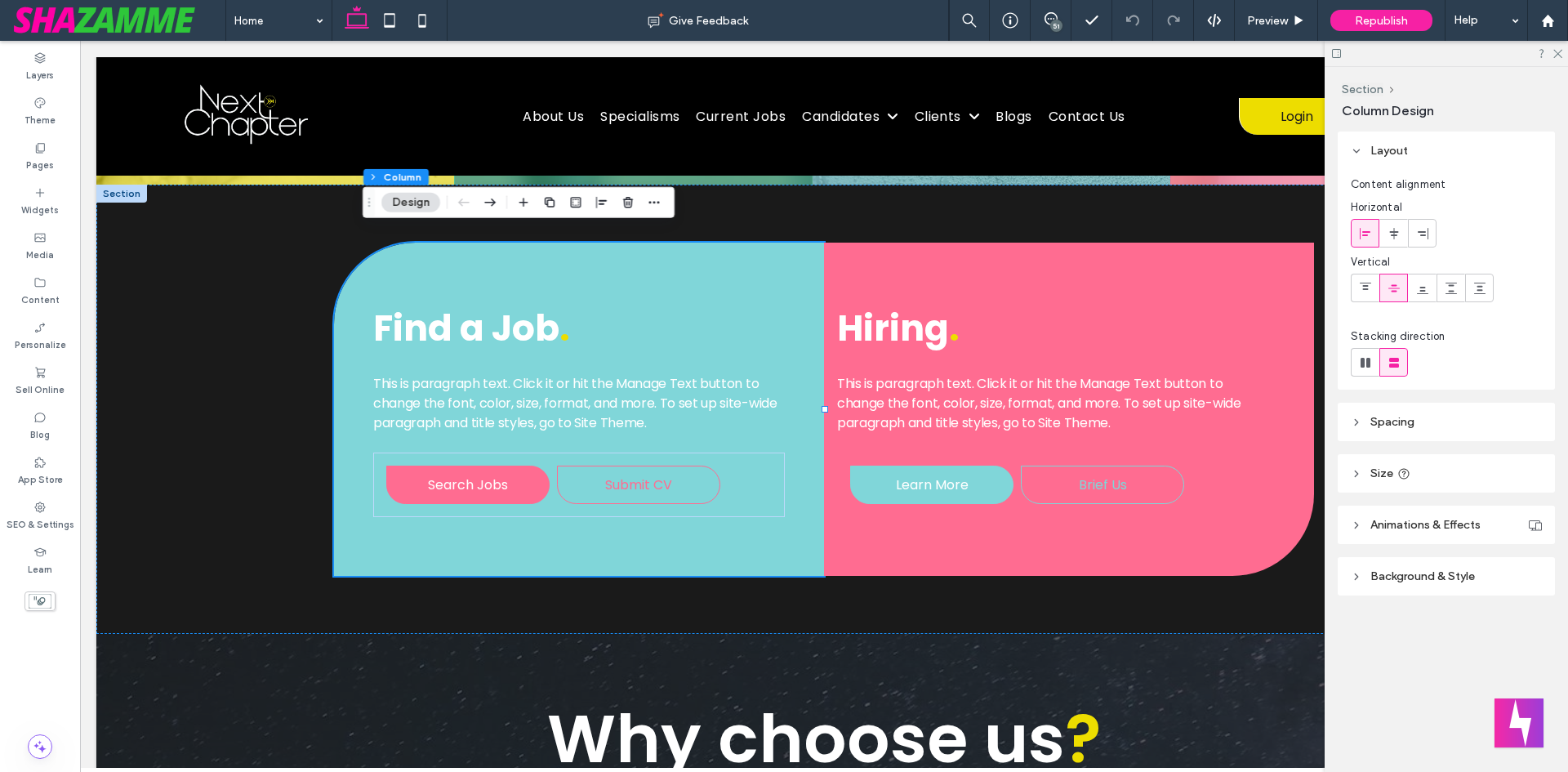
click at [1435, 568] on header "Background & Style" at bounding box center [1446, 576] width 217 height 38
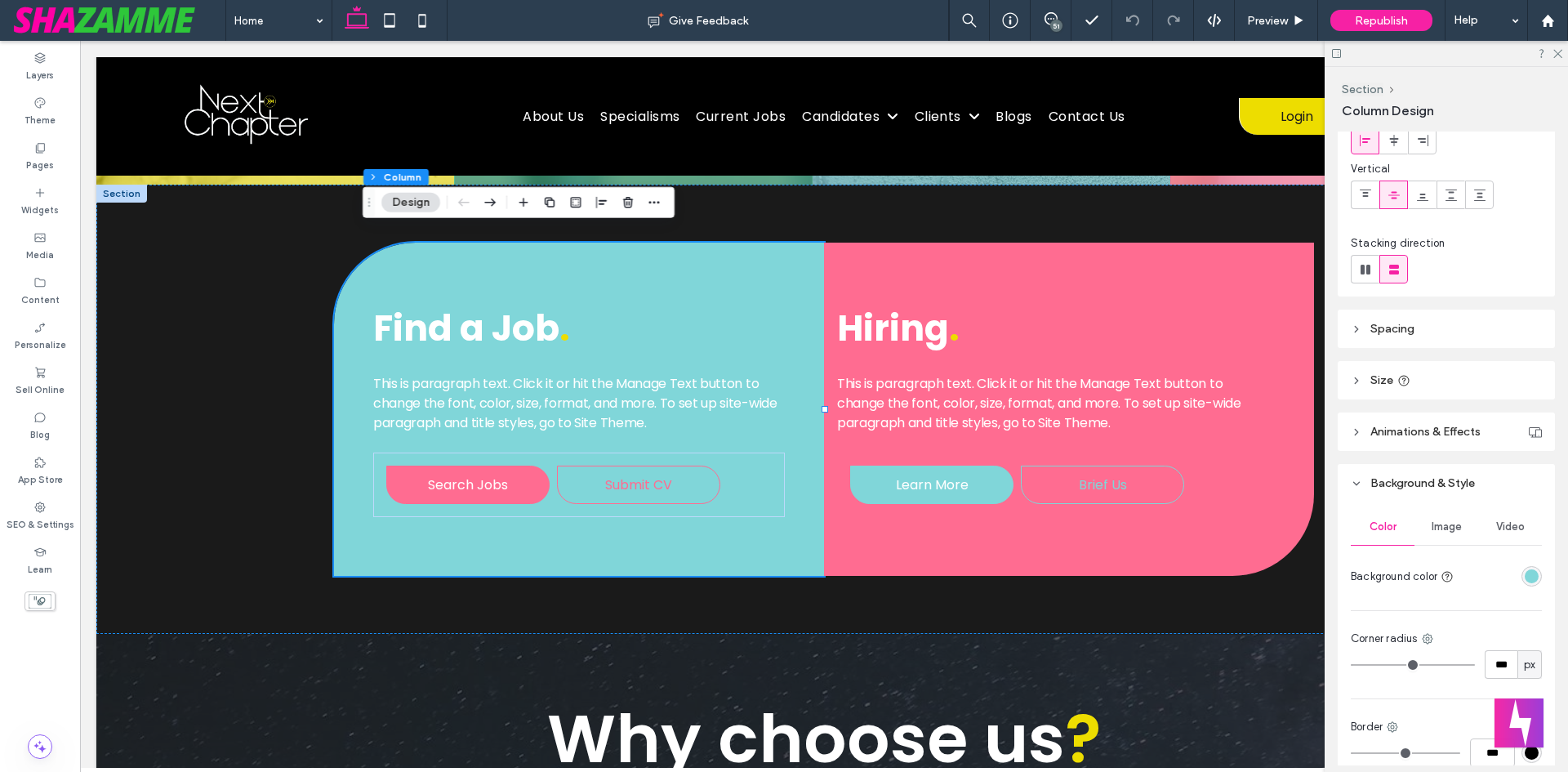
scroll to position [207, 0]
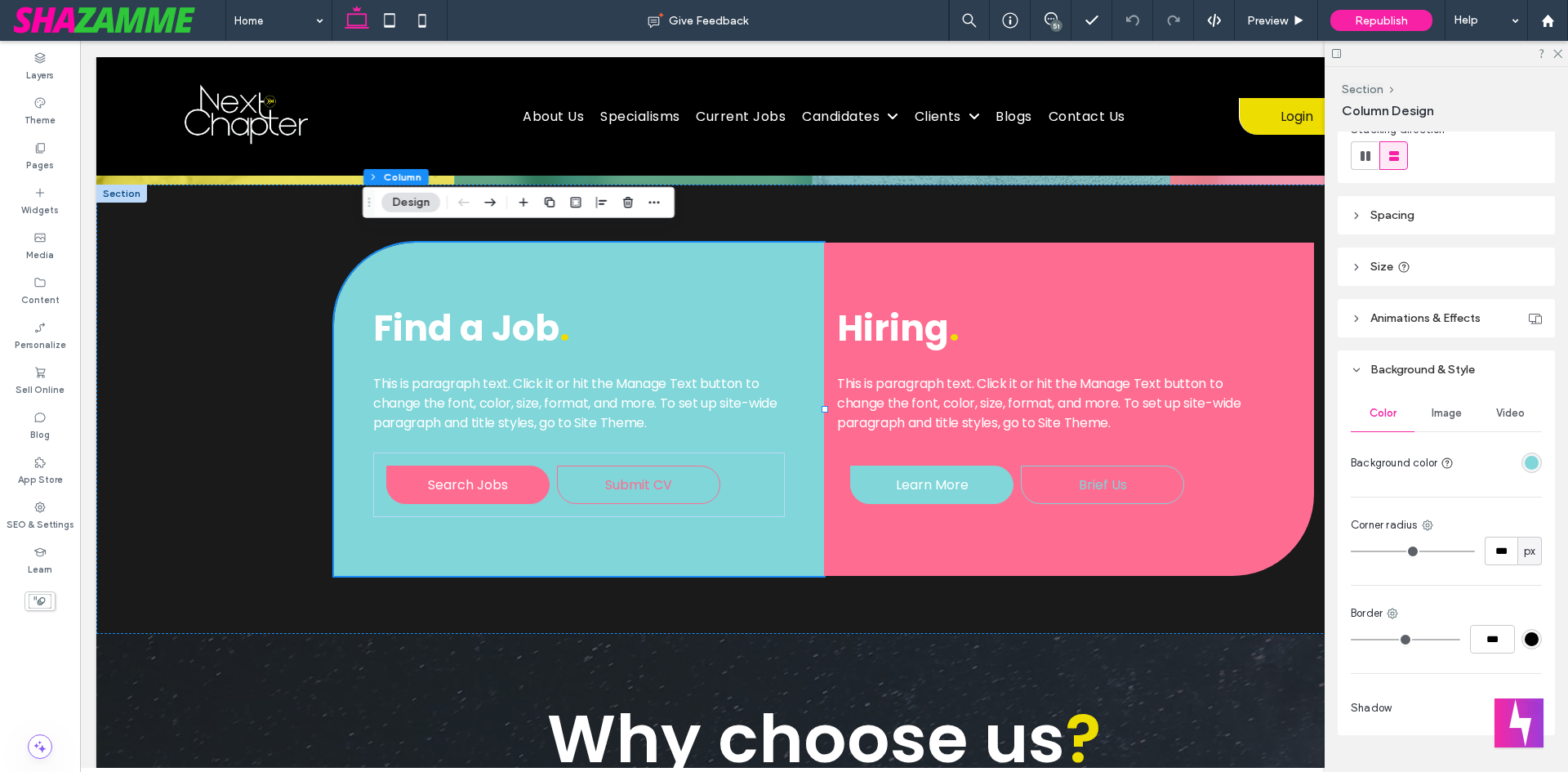
click at [1525, 467] on div "rgba(128, 214, 217, 1)" at bounding box center [1531, 463] width 14 height 14
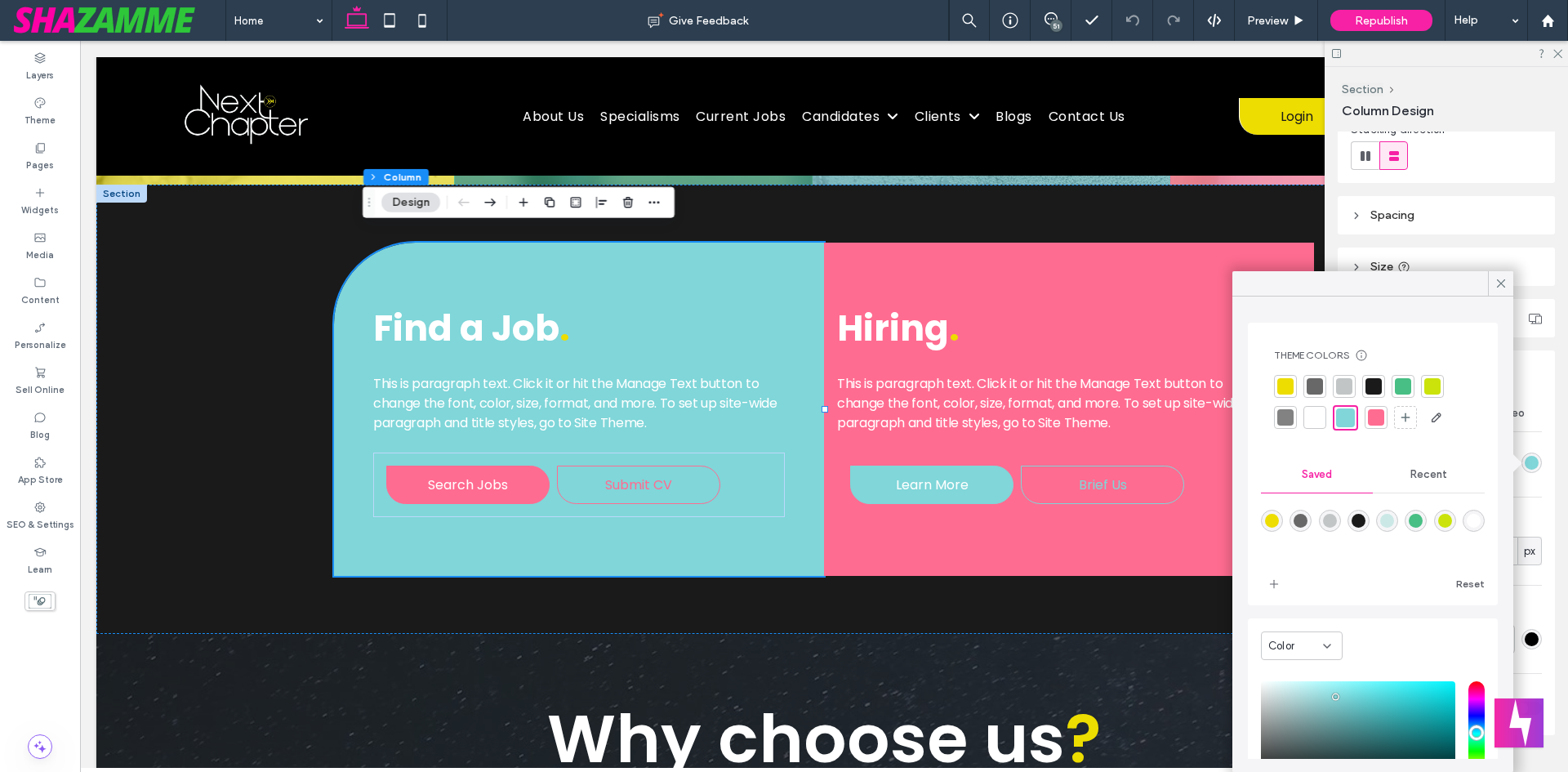
click at [1289, 387] on div at bounding box center [1285, 386] width 16 height 16
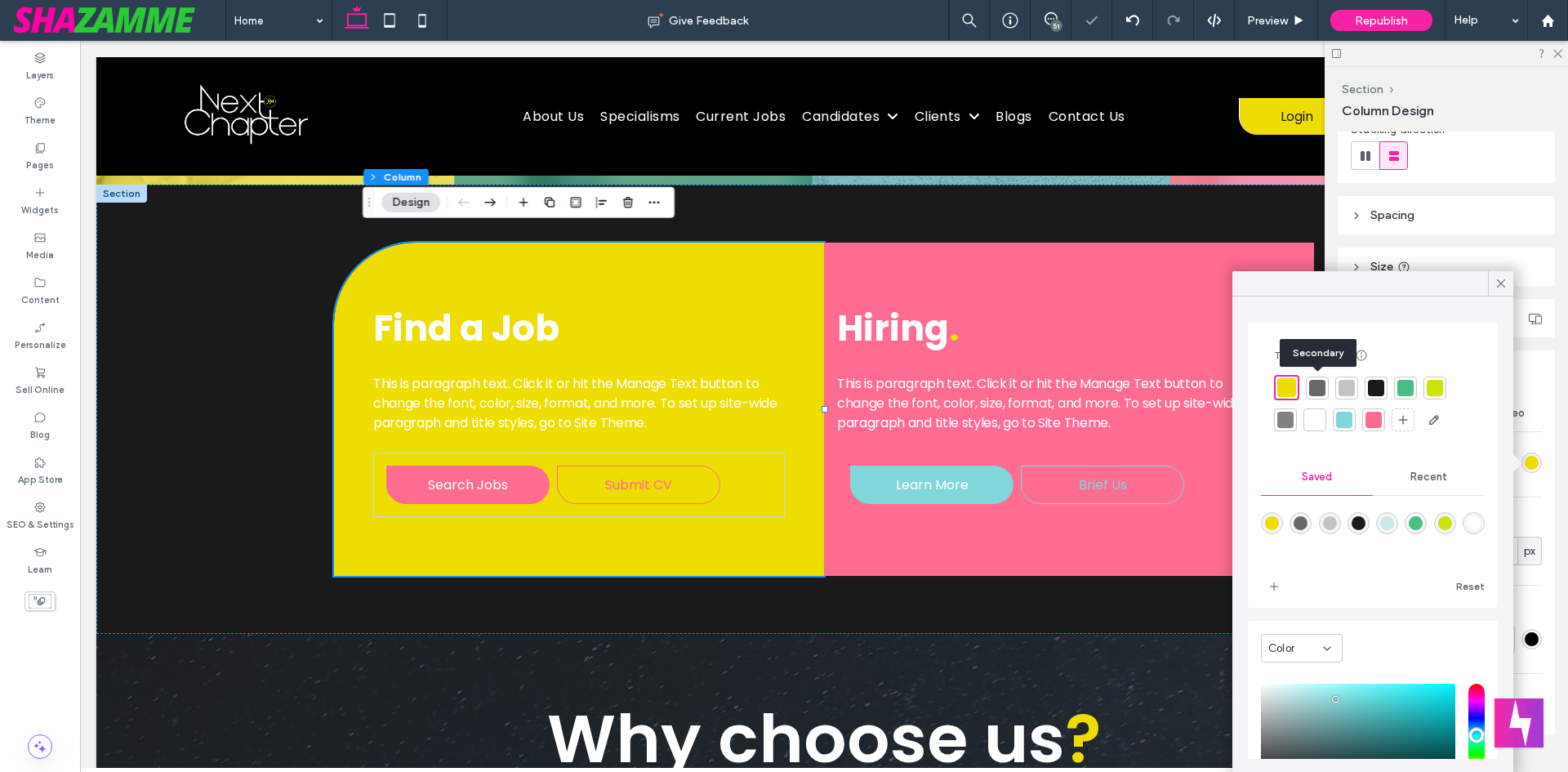
click at [1316, 383] on div at bounding box center [1317, 388] width 16 height 16
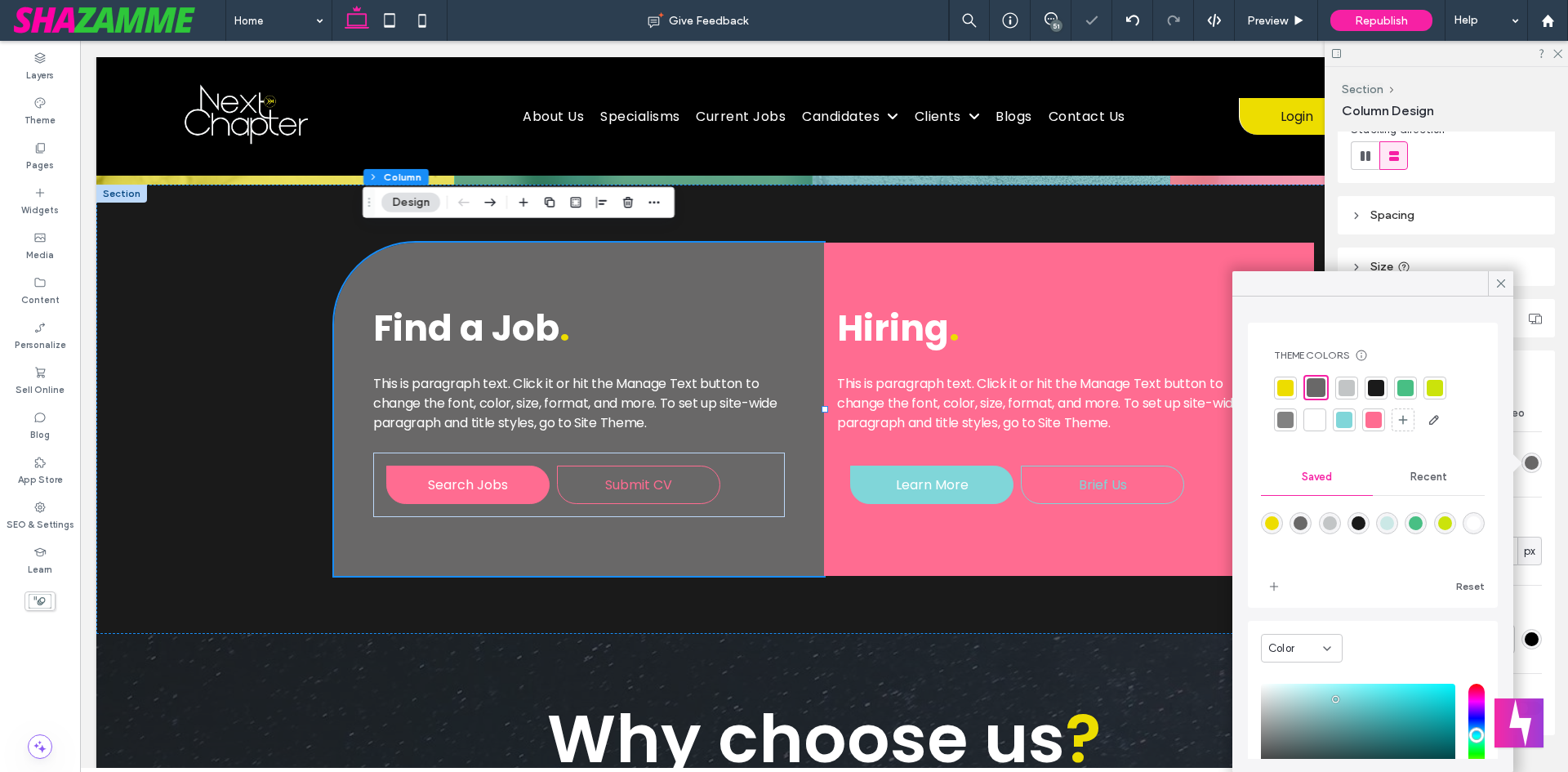
click at [1349, 388] on div at bounding box center [1346, 388] width 16 height 16
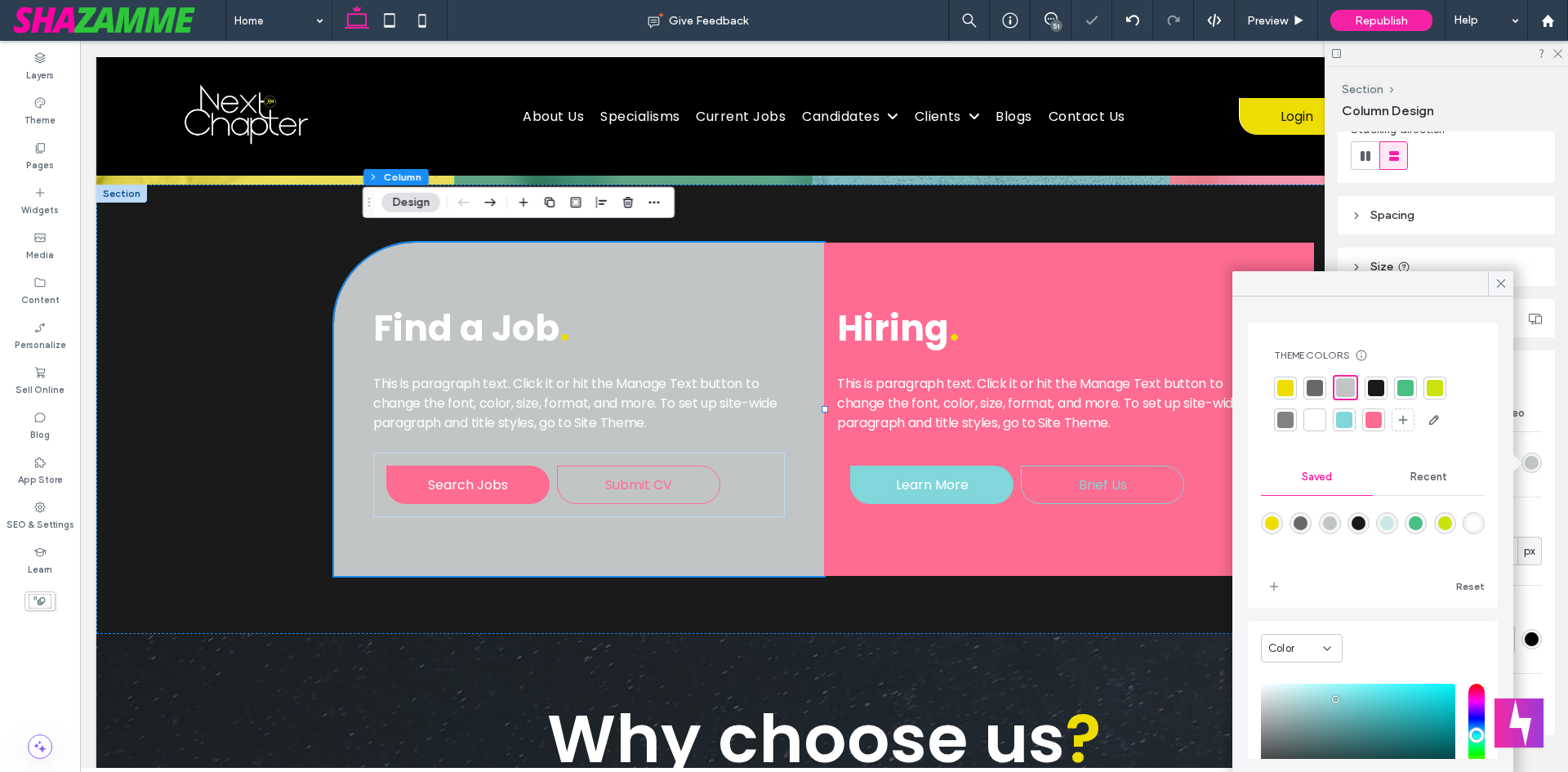
click at [1370, 389] on div at bounding box center [1376, 388] width 16 height 16
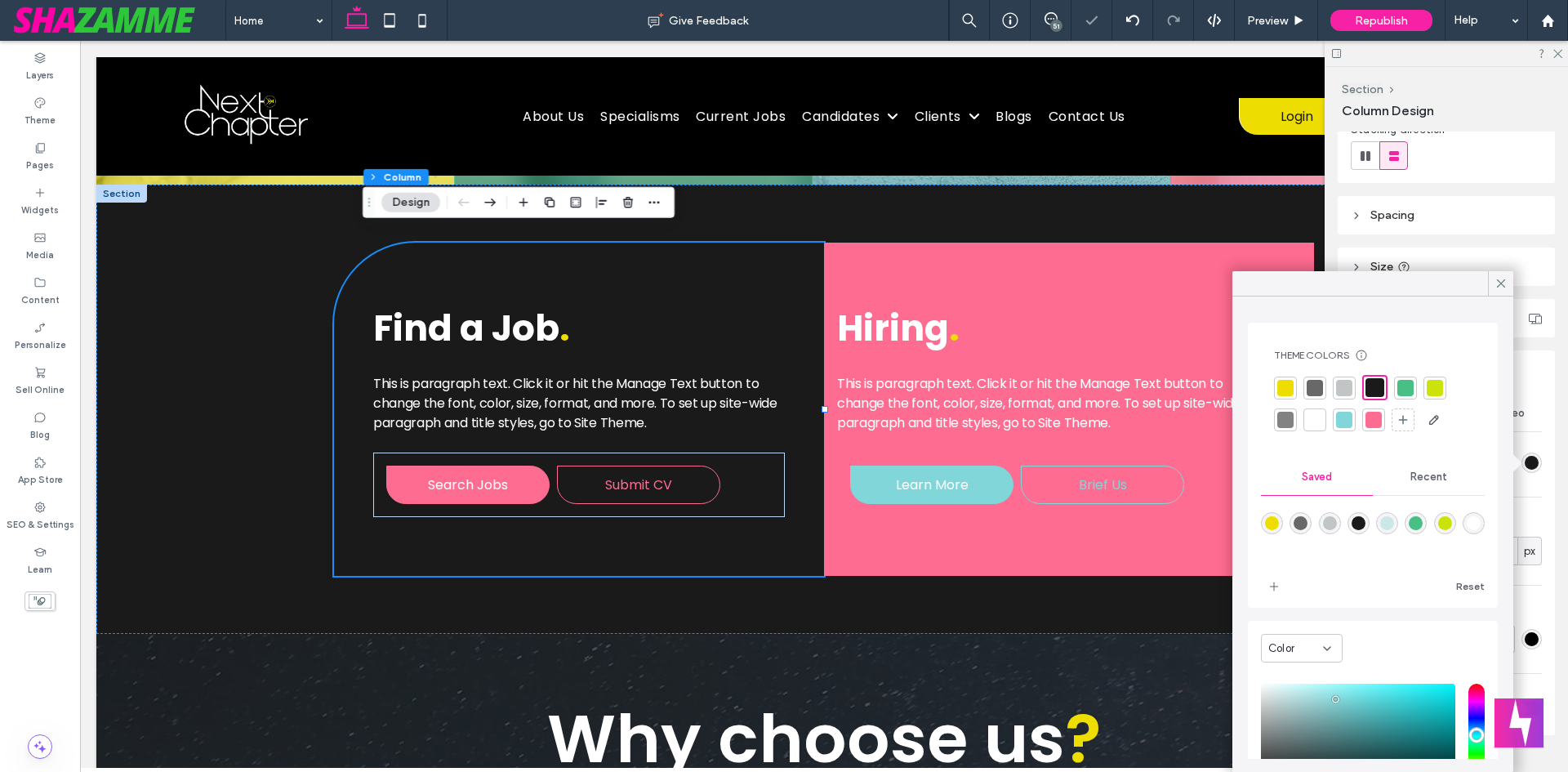
click at [1403, 388] on div at bounding box center [1405, 388] width 16 height 16
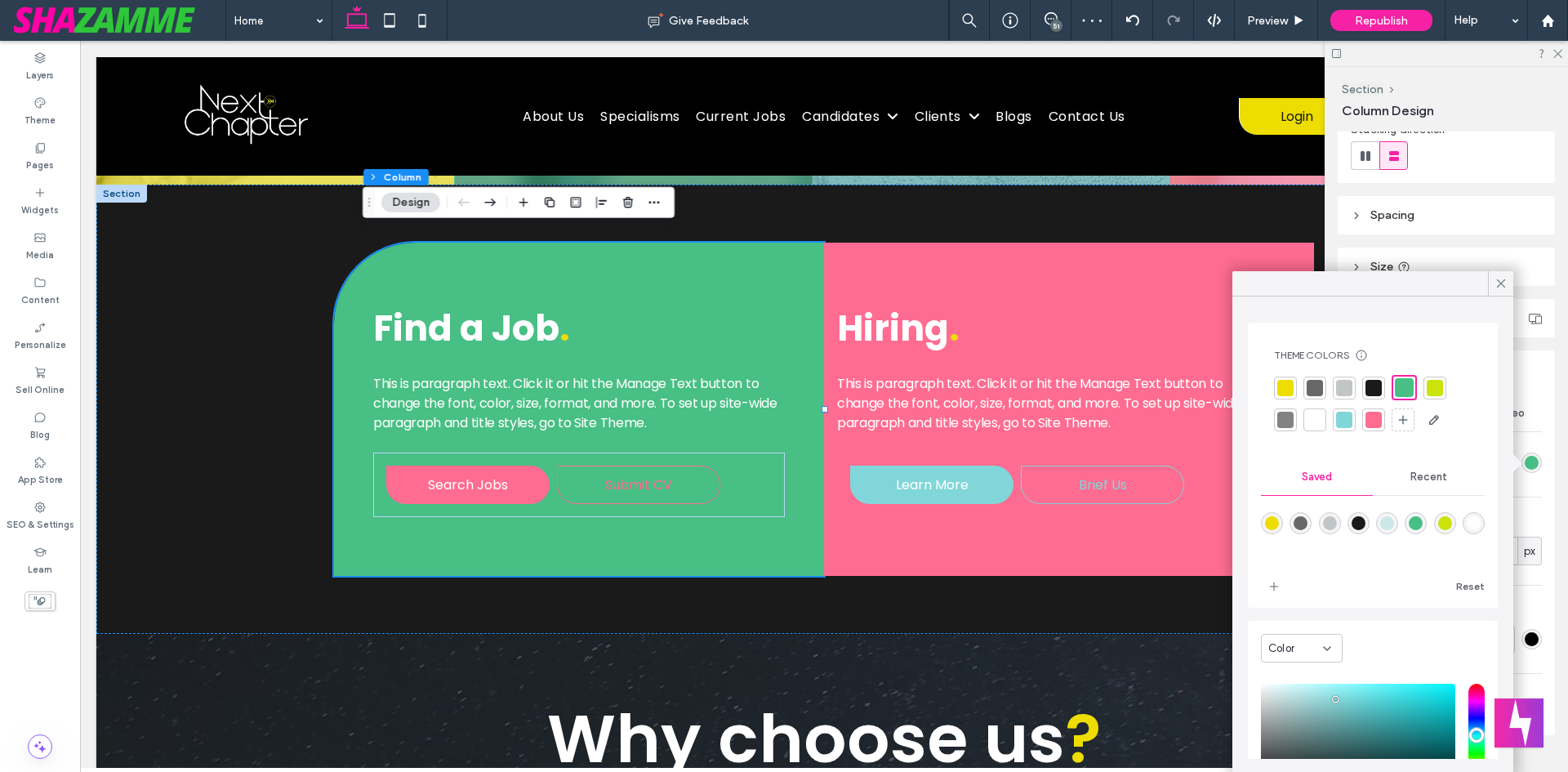
click at [1347, 419] on div at bounding box center [1343, 419] width 16 height 16
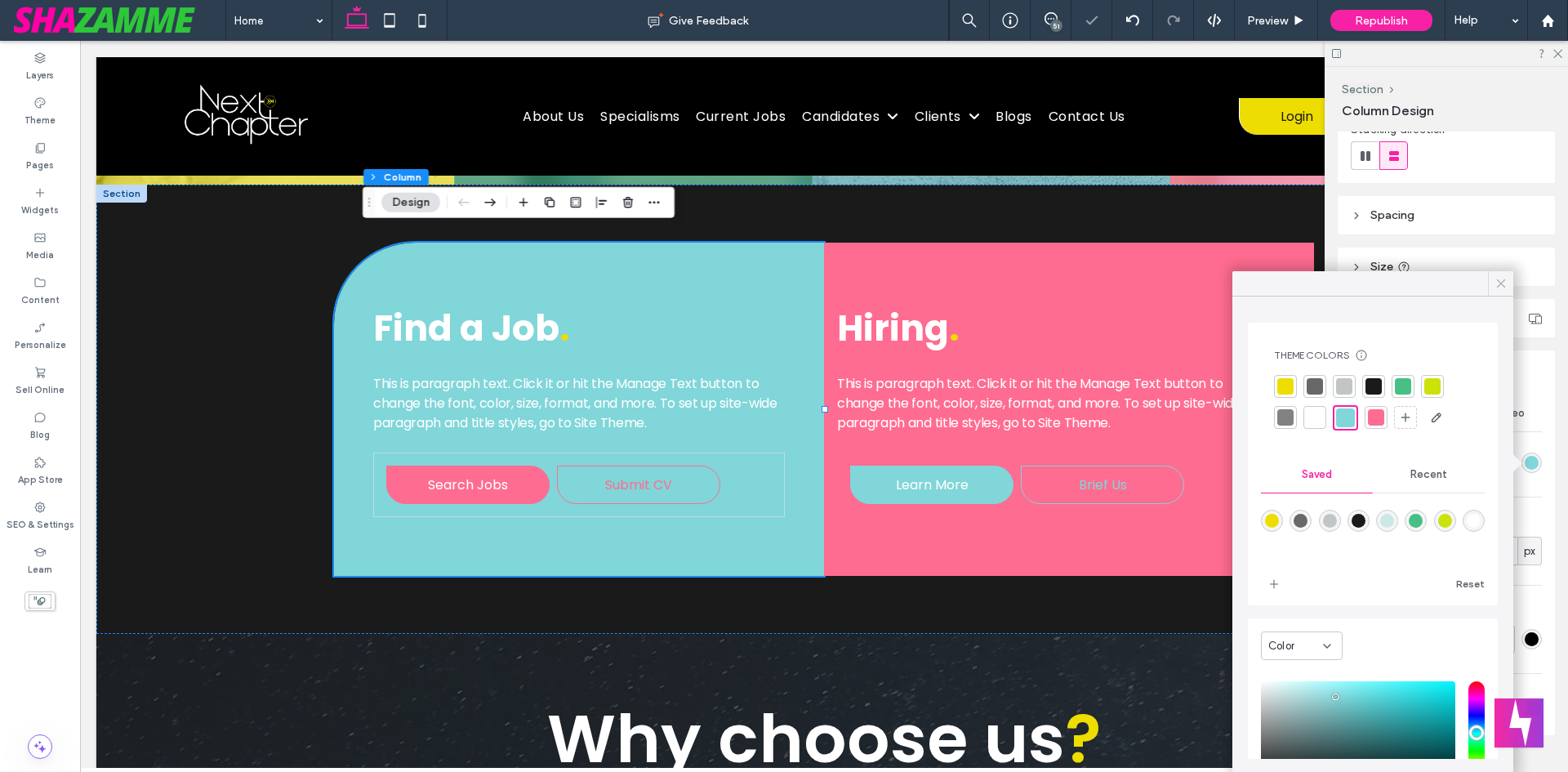
click at [1495, 282] on icon at bounding box center [1501, 283] width 15 height 15
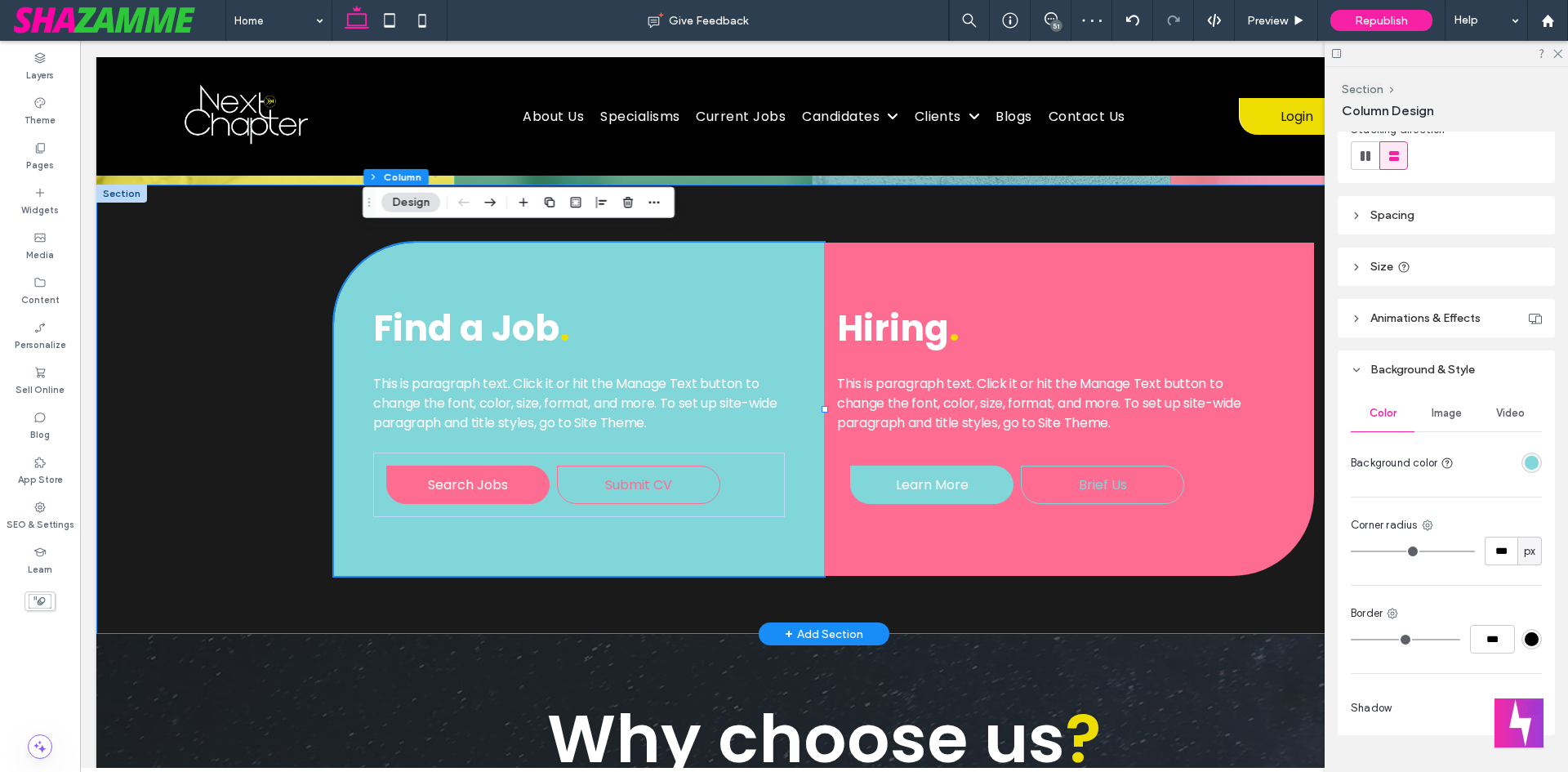
click at [1091, 594] on div "Find a Job . This is paragraph text. Click it or hit the Manage Text button to …" at bounding box center [824, 409] width 980 height 450
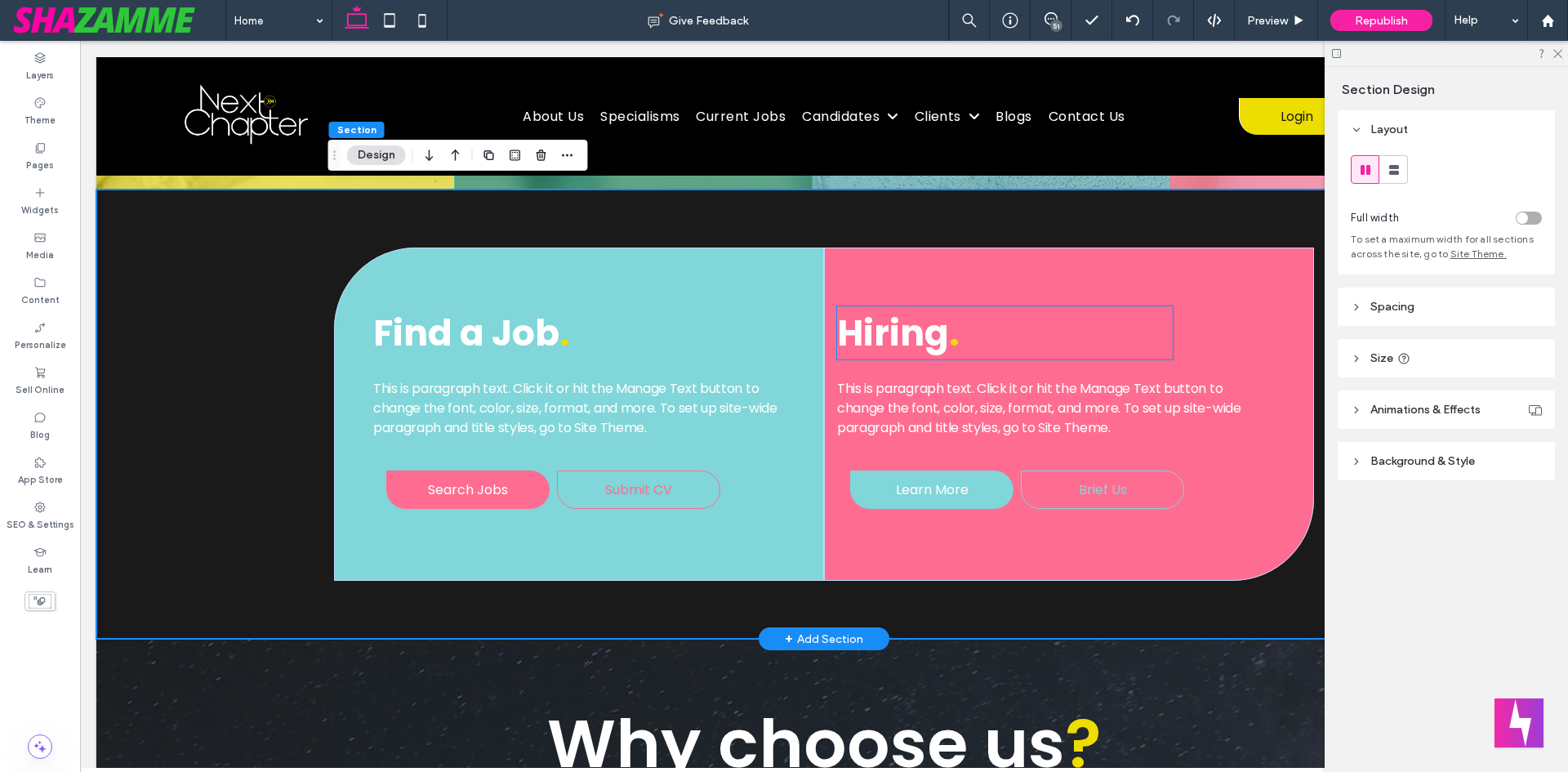
scroll to position [1470, 0]
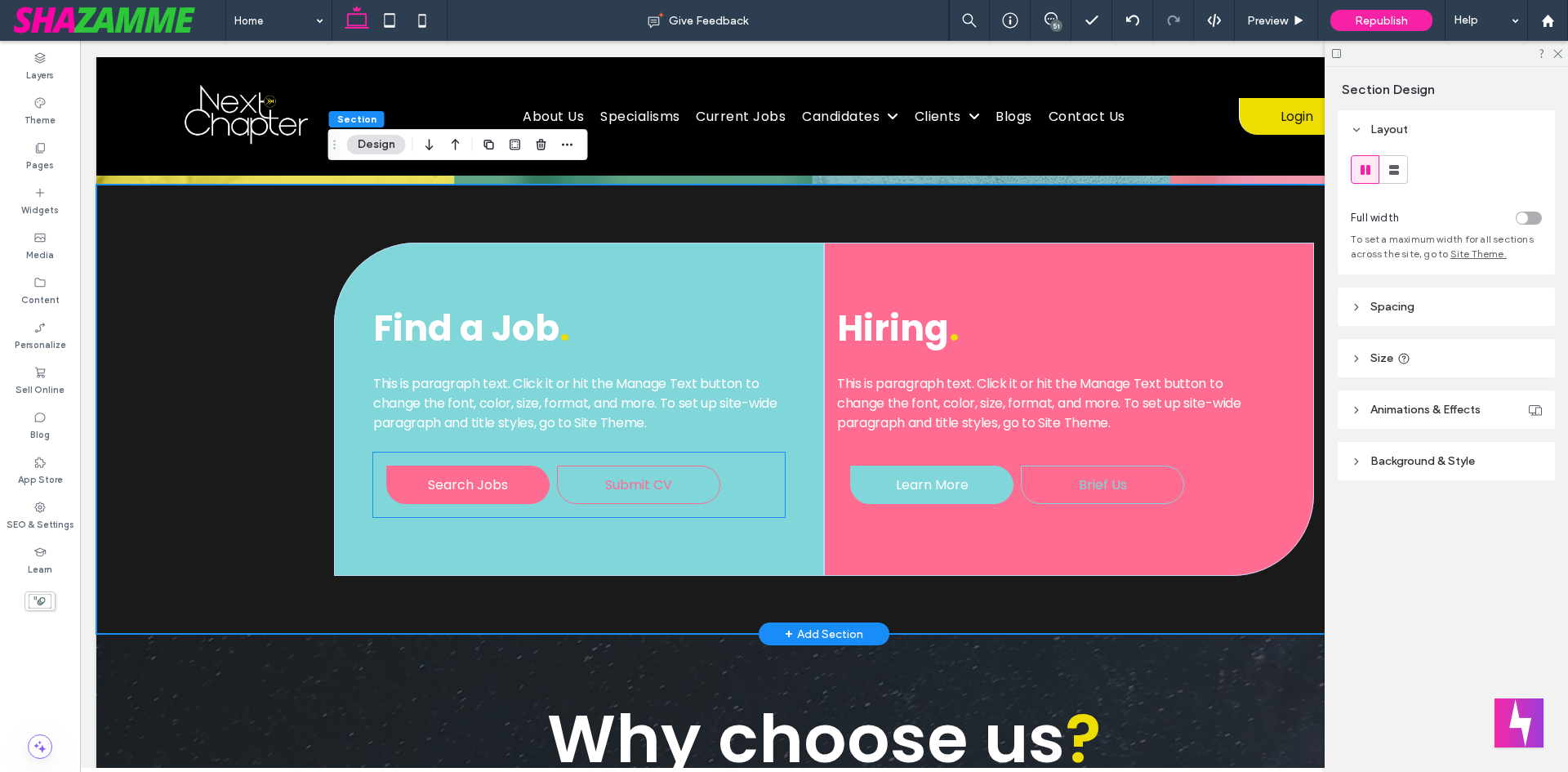
click at [373, 482] on div "Search Jobs Submit CV" at bounding box center [579, 485] width 412 height 65
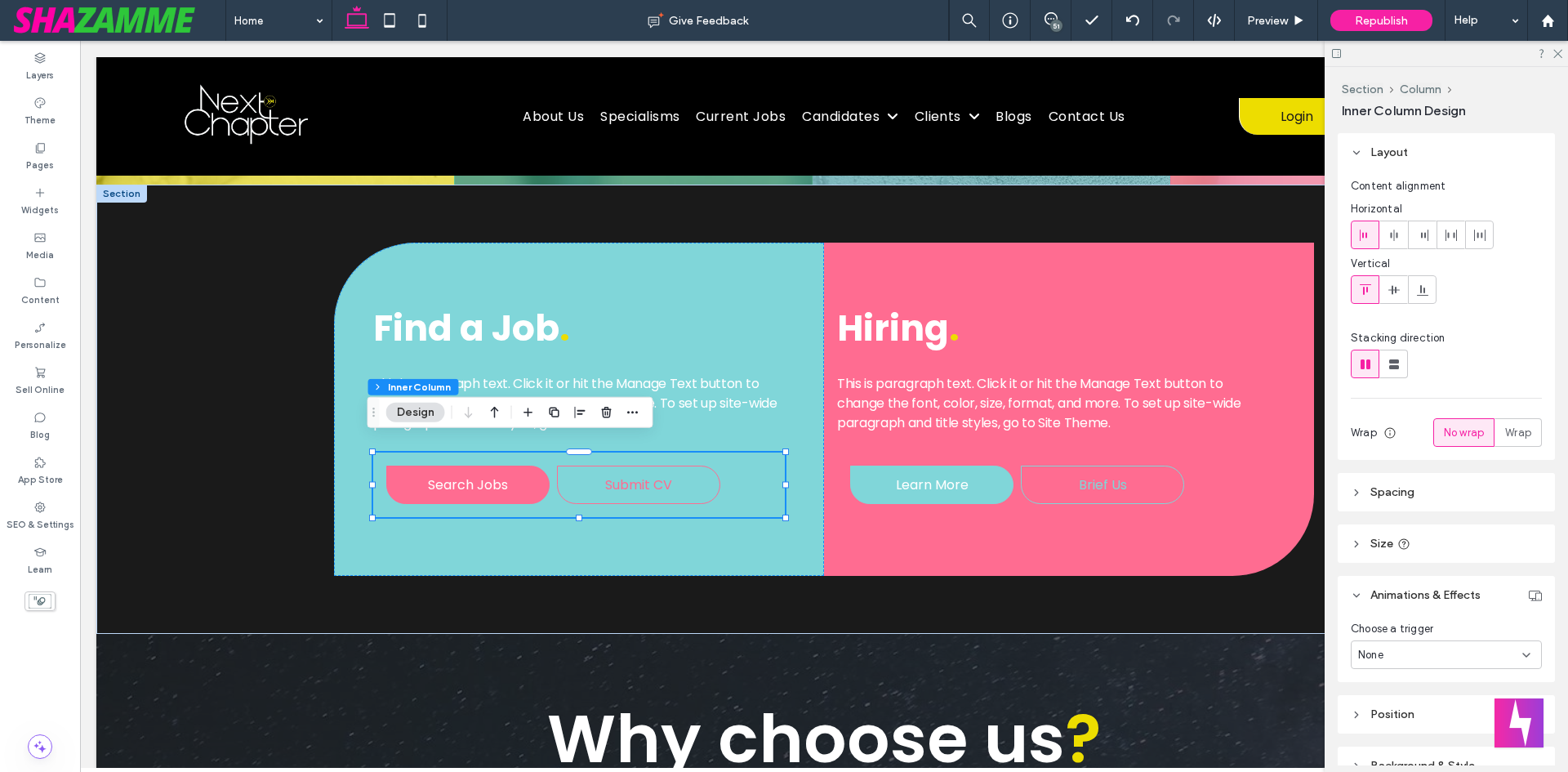
scroll to position [135, 0]
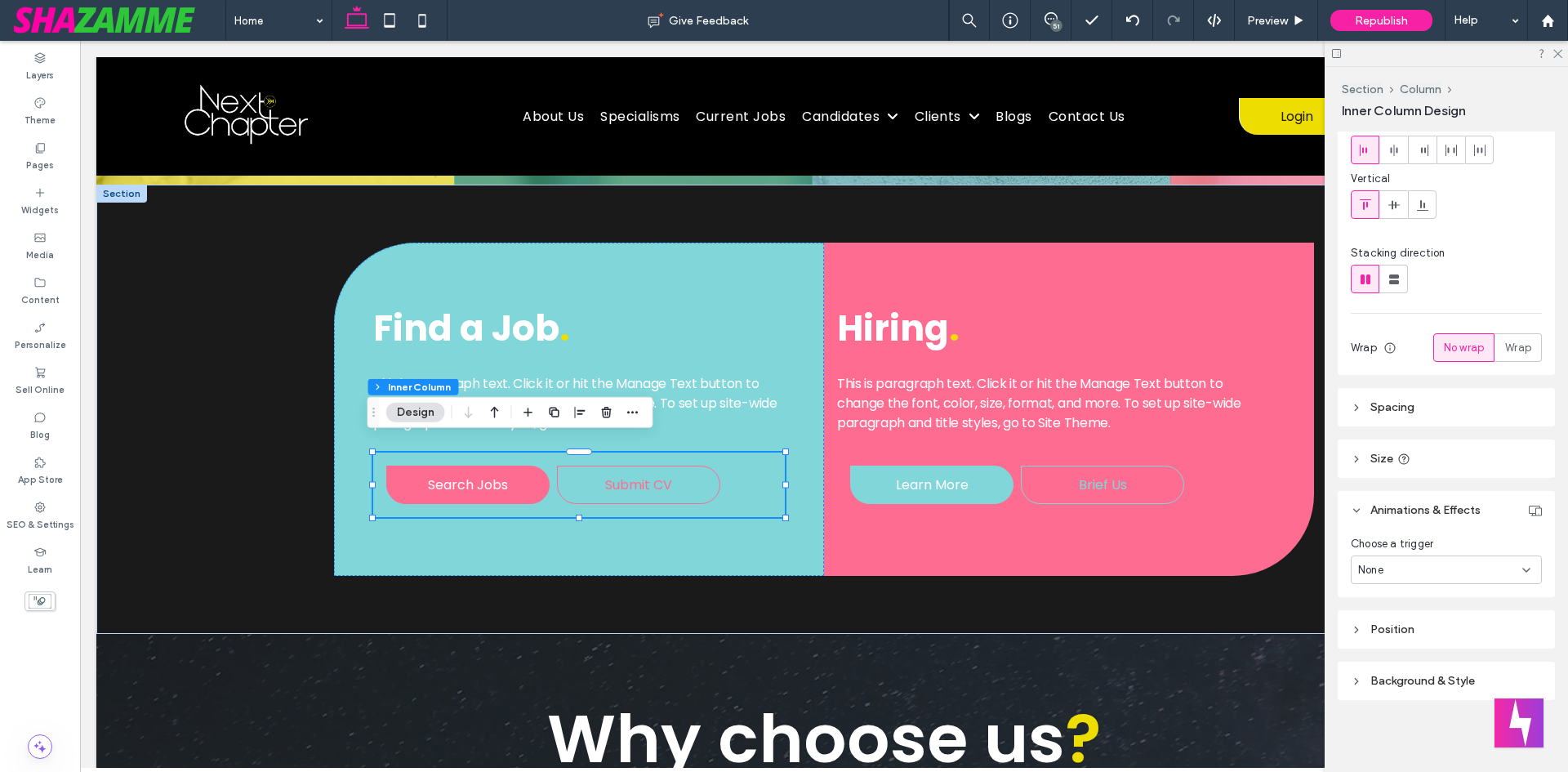
click at [1392, 411] on span "Spacing" at bounding box center [1393, 407] width 44 height 14
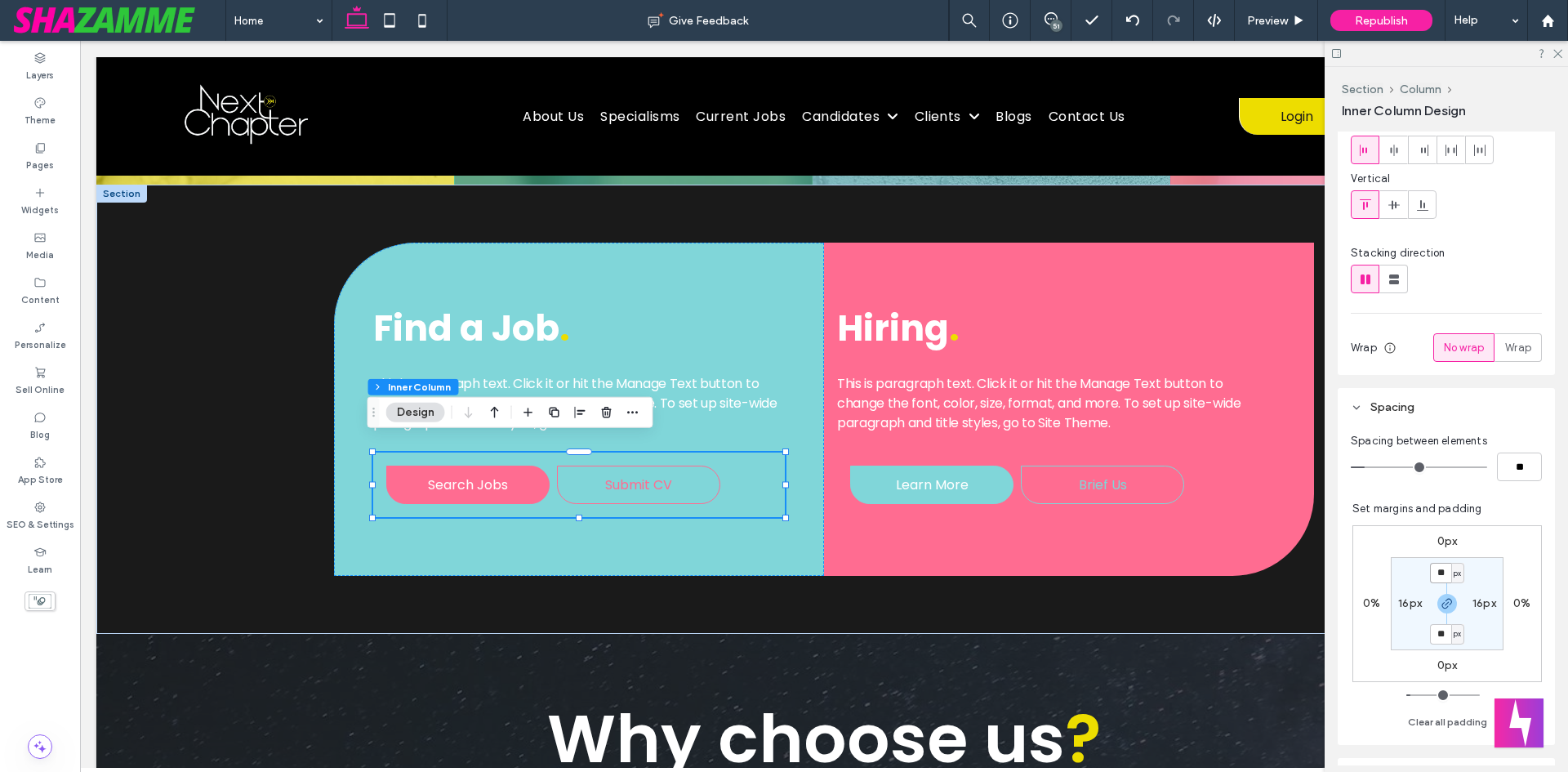
click at [1442, 576] on input "**" at bounding box center [1440, 573] width 21 height 20
type input "*"
click at [1437, 574] on input "*" at bounding box center [1440, 573] width 21 height 20
type input "**"
click at [314, 547] on div "Find a Job . This is paragraph text. Click it or hit the Manage Text button to …" at bounding box center [824, 409] width 1455 height 450
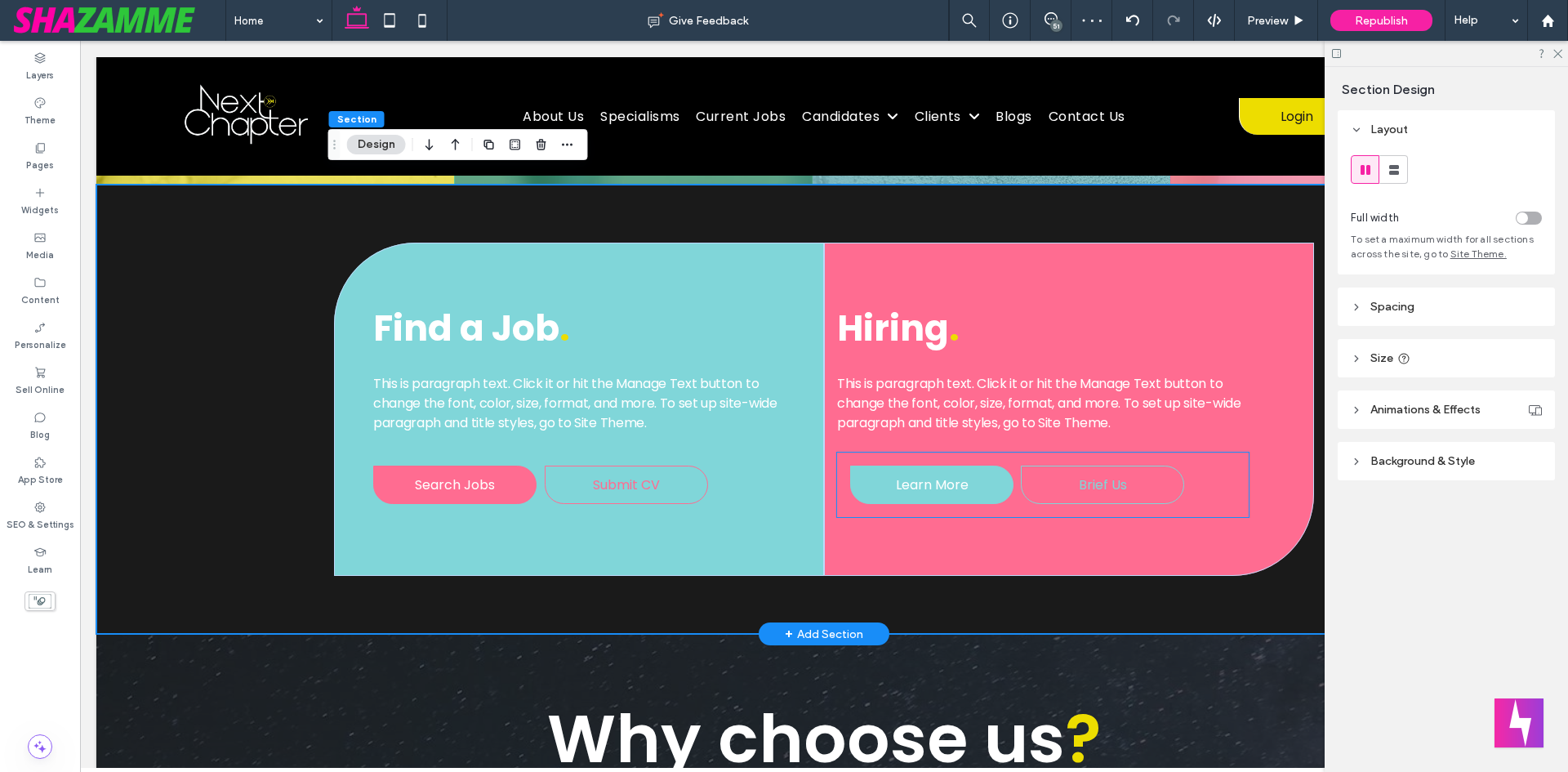
click at [996, 501] on div "Learn More Brief Us" at bounding box center [1043, 485] width 412 height 65
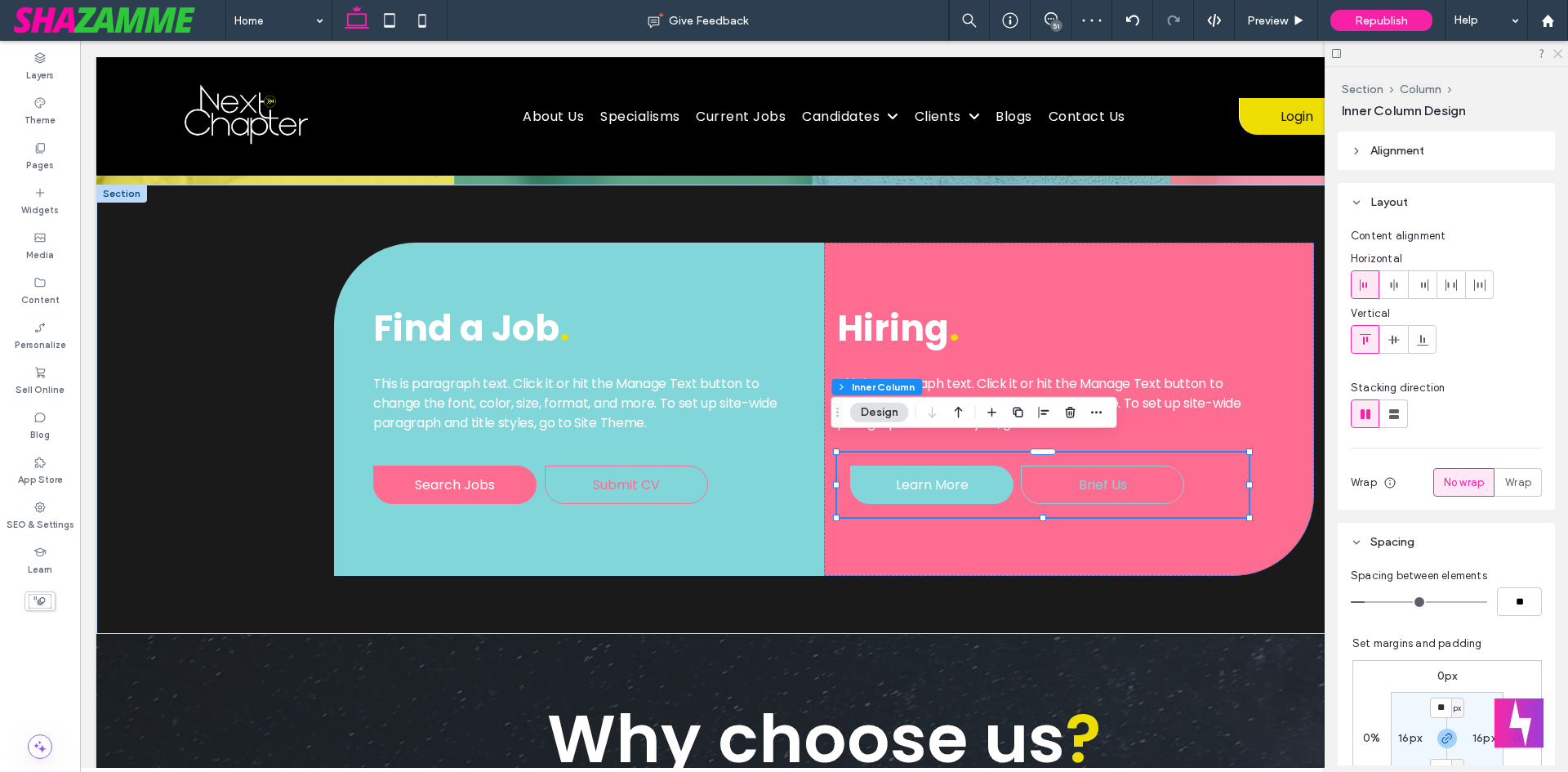
click at [1559, 50] on icon at bounding box center [1557, 52] width 10 height 10
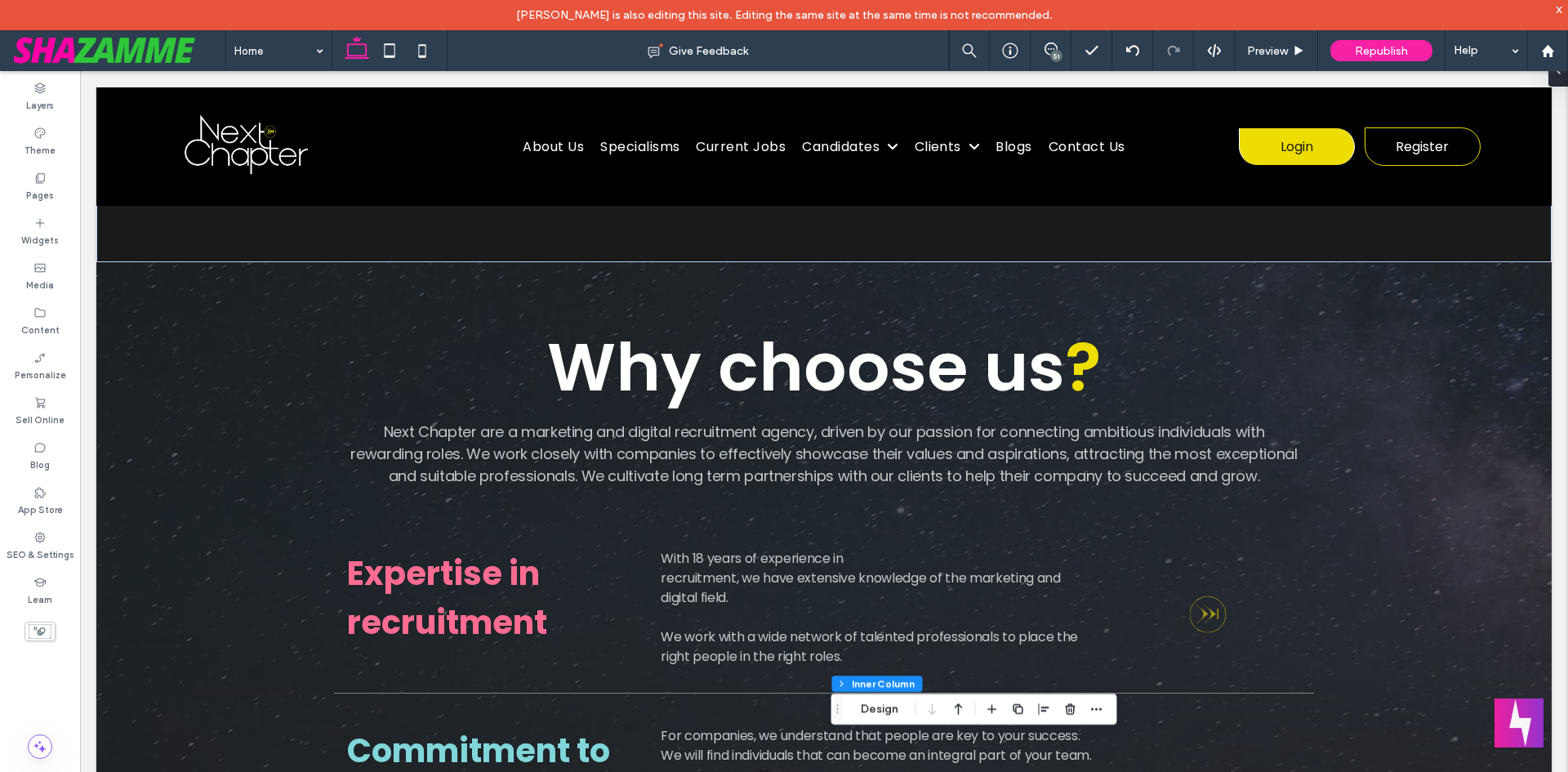
scroll to position [0, 0]
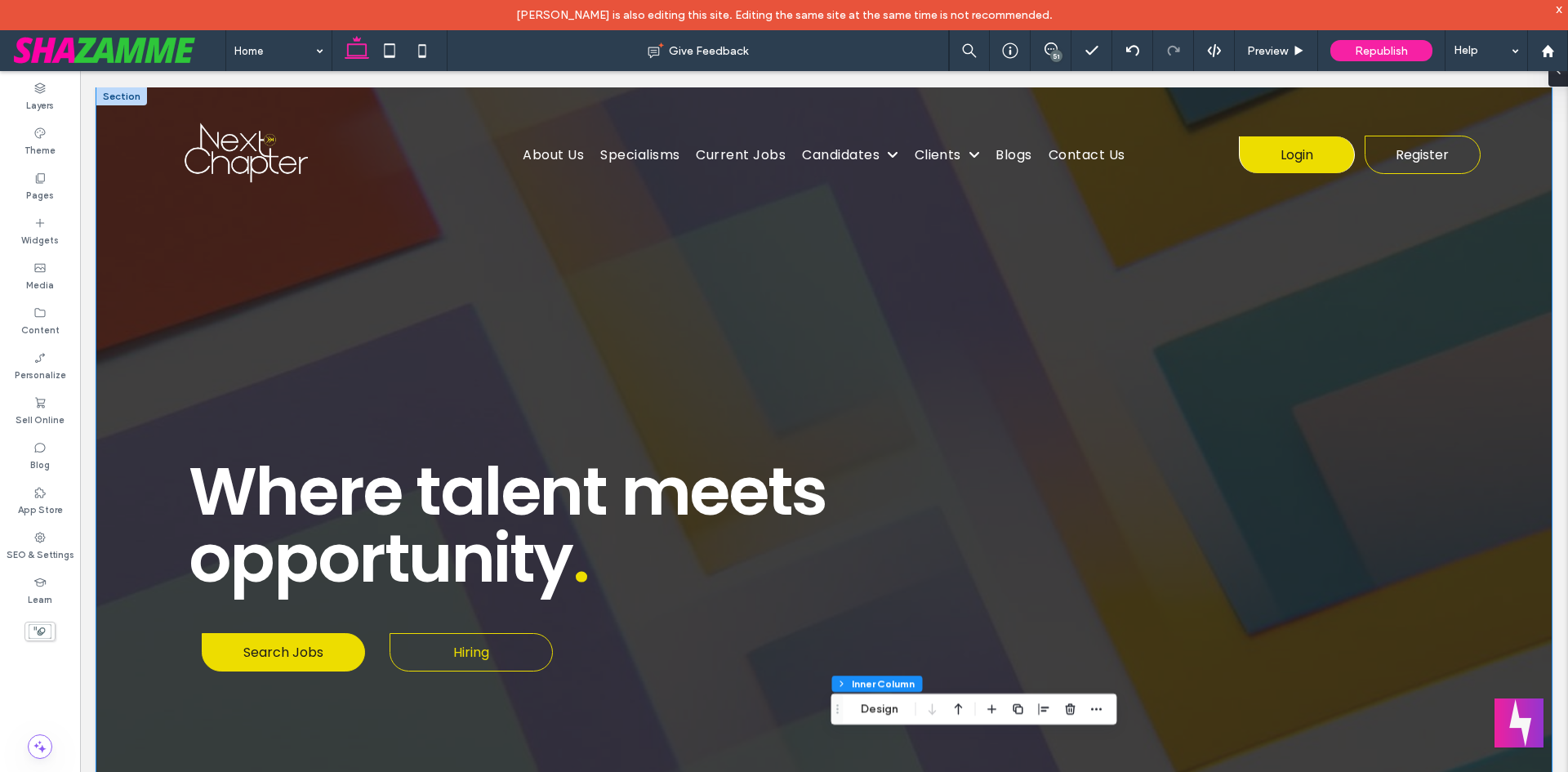
click at [1485, 383] on div "Where talent meets opportunity . Where talent meets | Search Jobs Hiring" at bounding box center [824, 450] width 1455 height 727
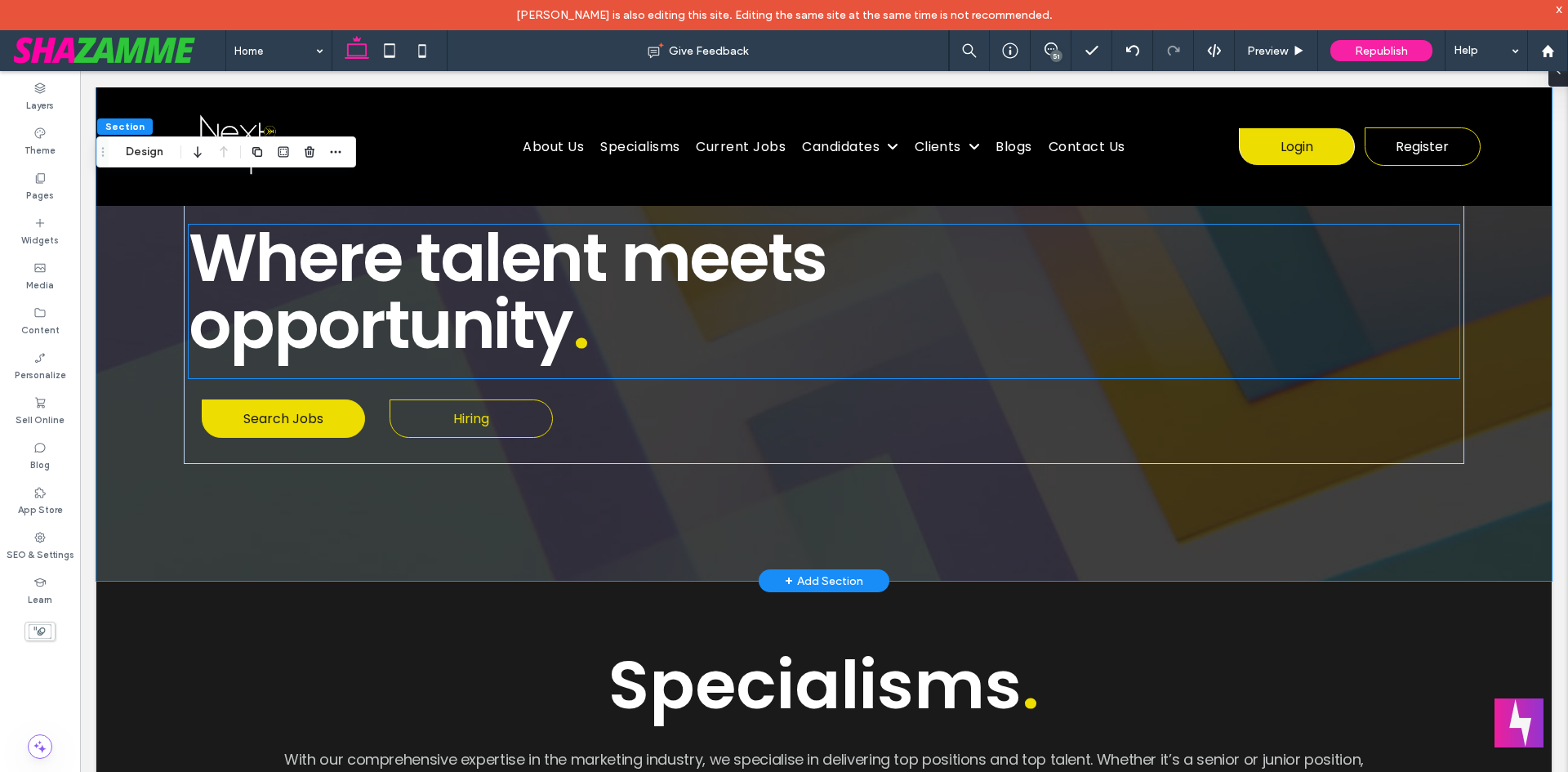
scroll to position [245, 0]
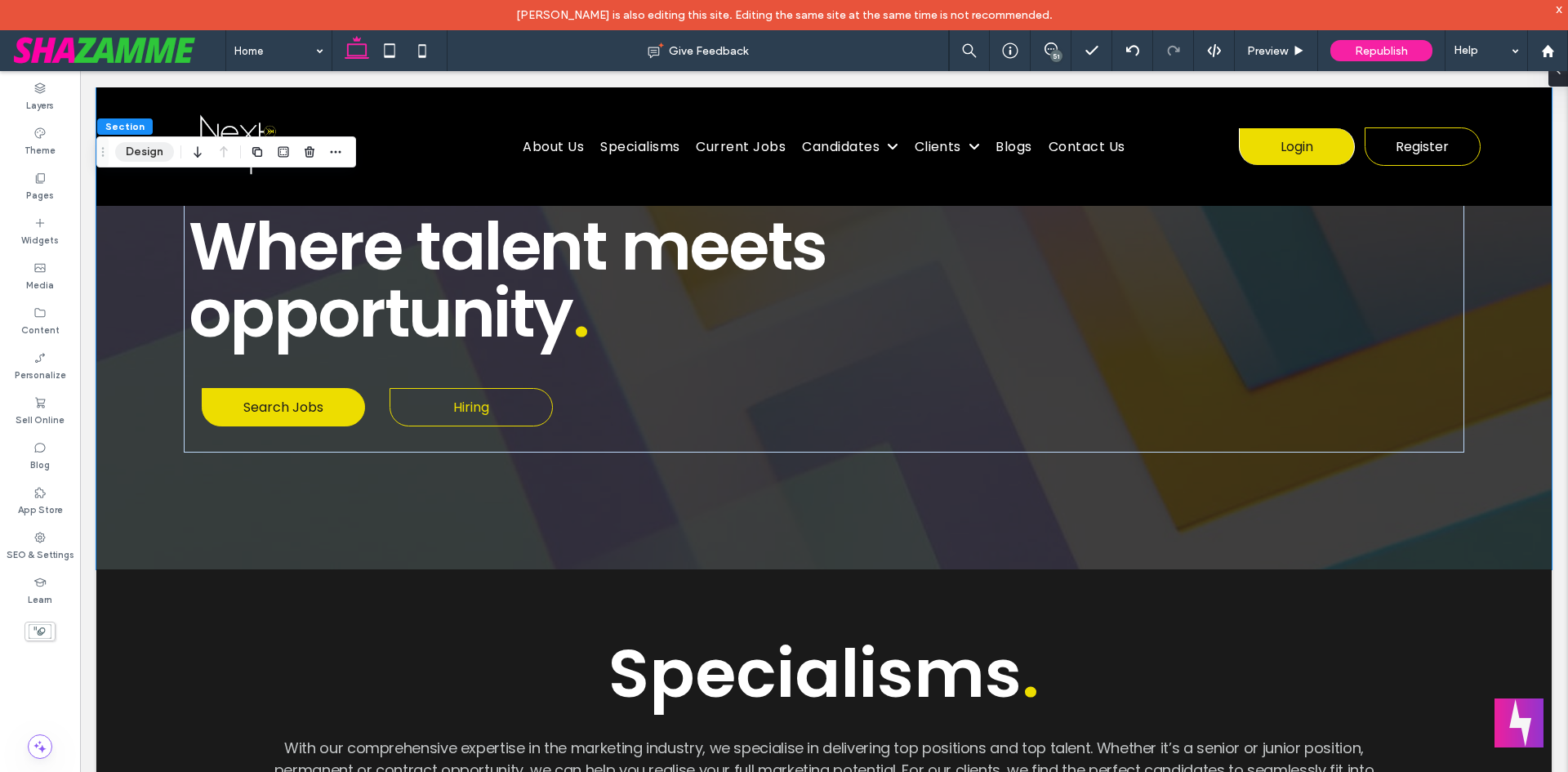
click at [132, 148] on button "Design" at bounding box center [144, 151] width 59 height 20
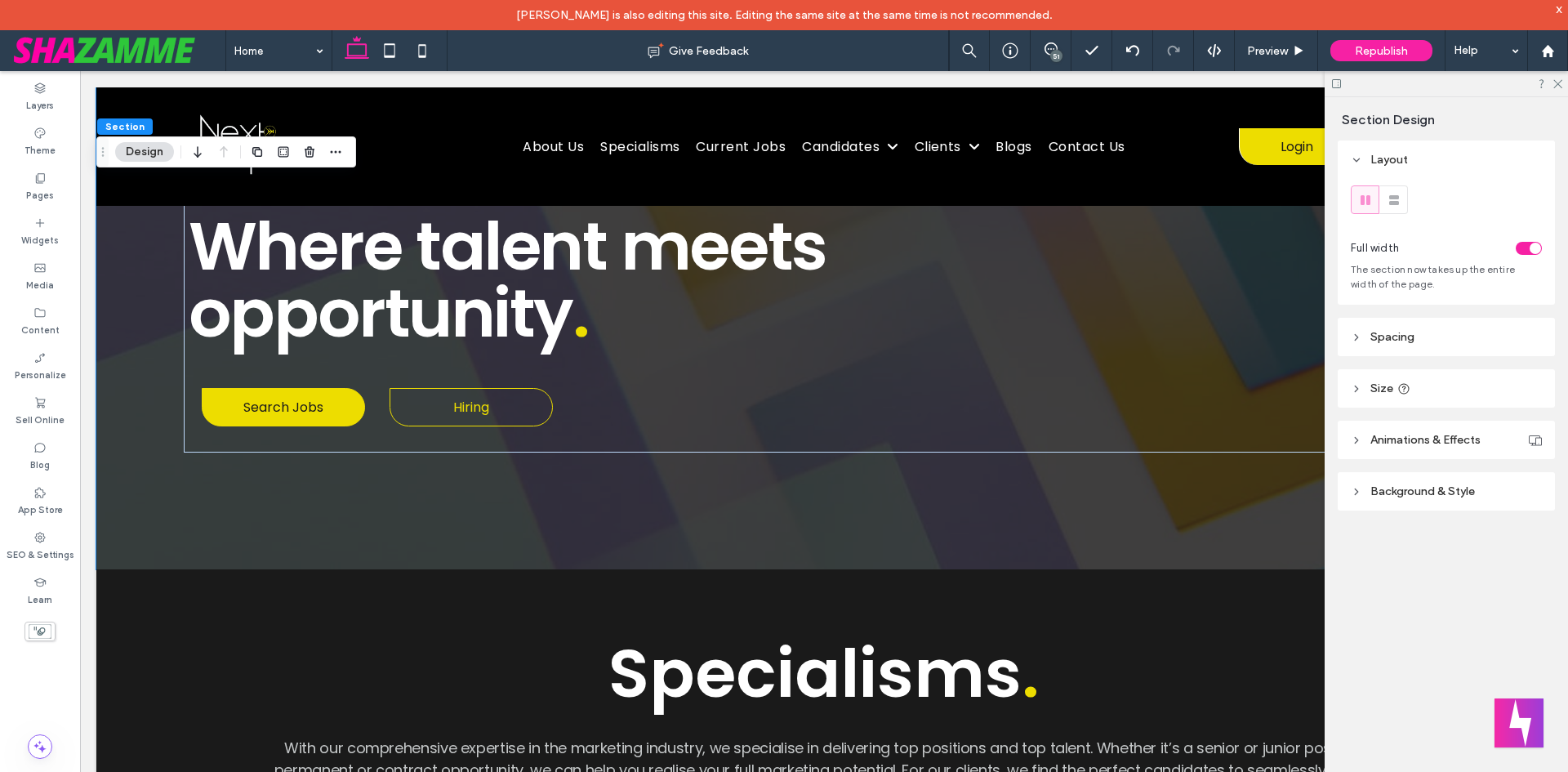
click at [1430, 500] on header "Background & Style" at bounding box center [1446, 491] width 217 height 38
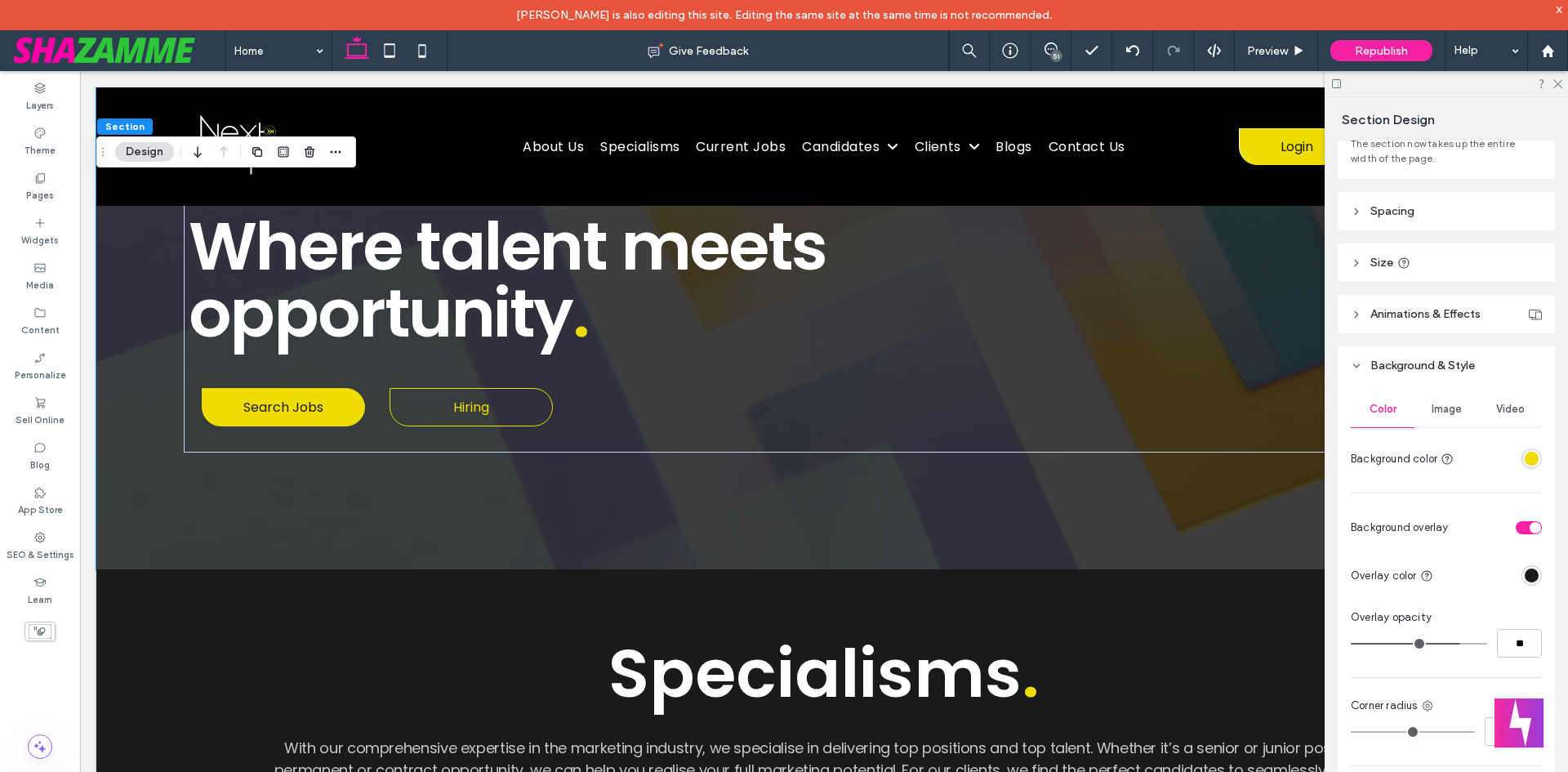
scroll to position [144, 0]
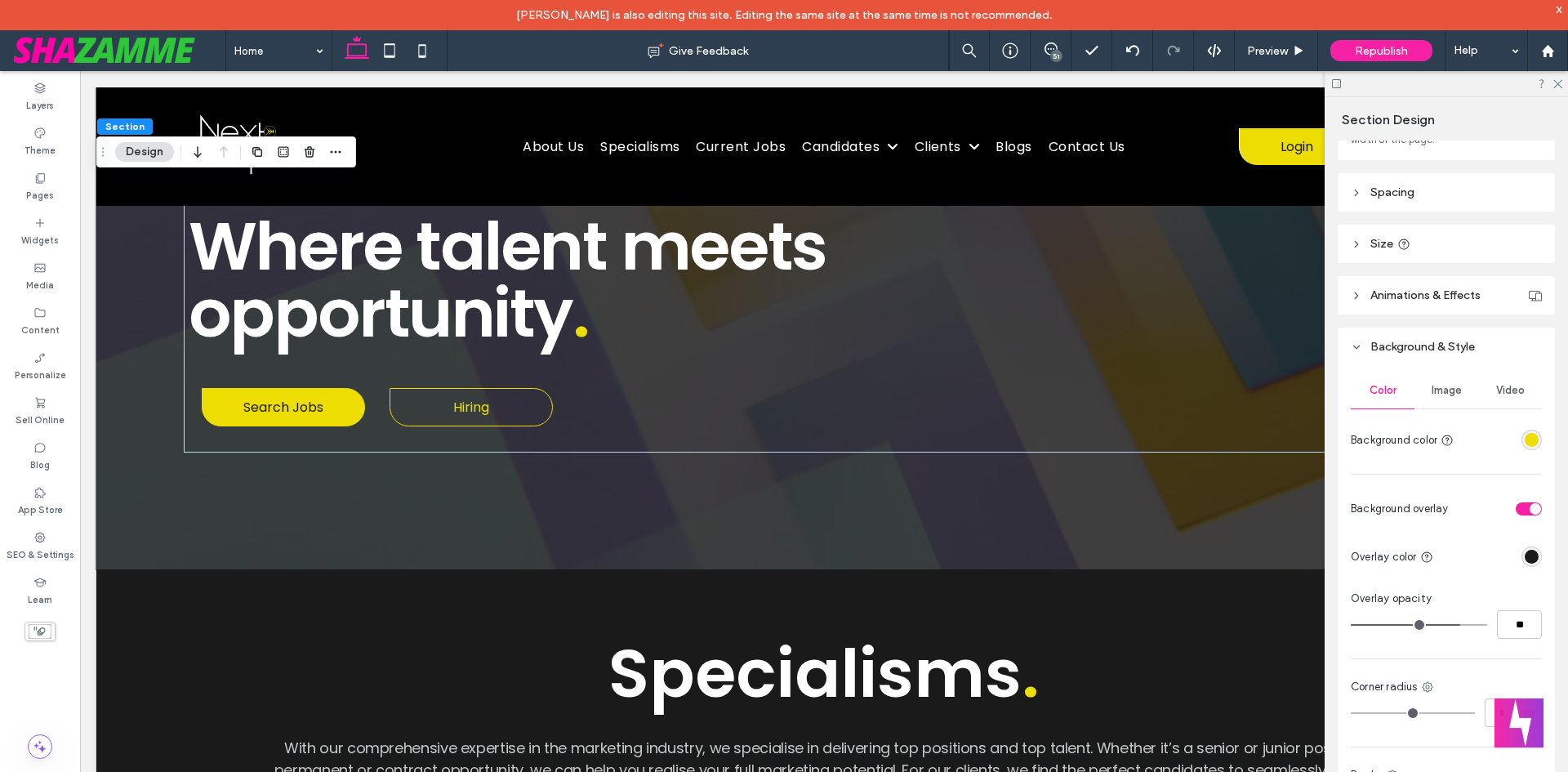
click at [1522, 388] on div "Video" at bounding box center [1510, 390] width 64 height 36
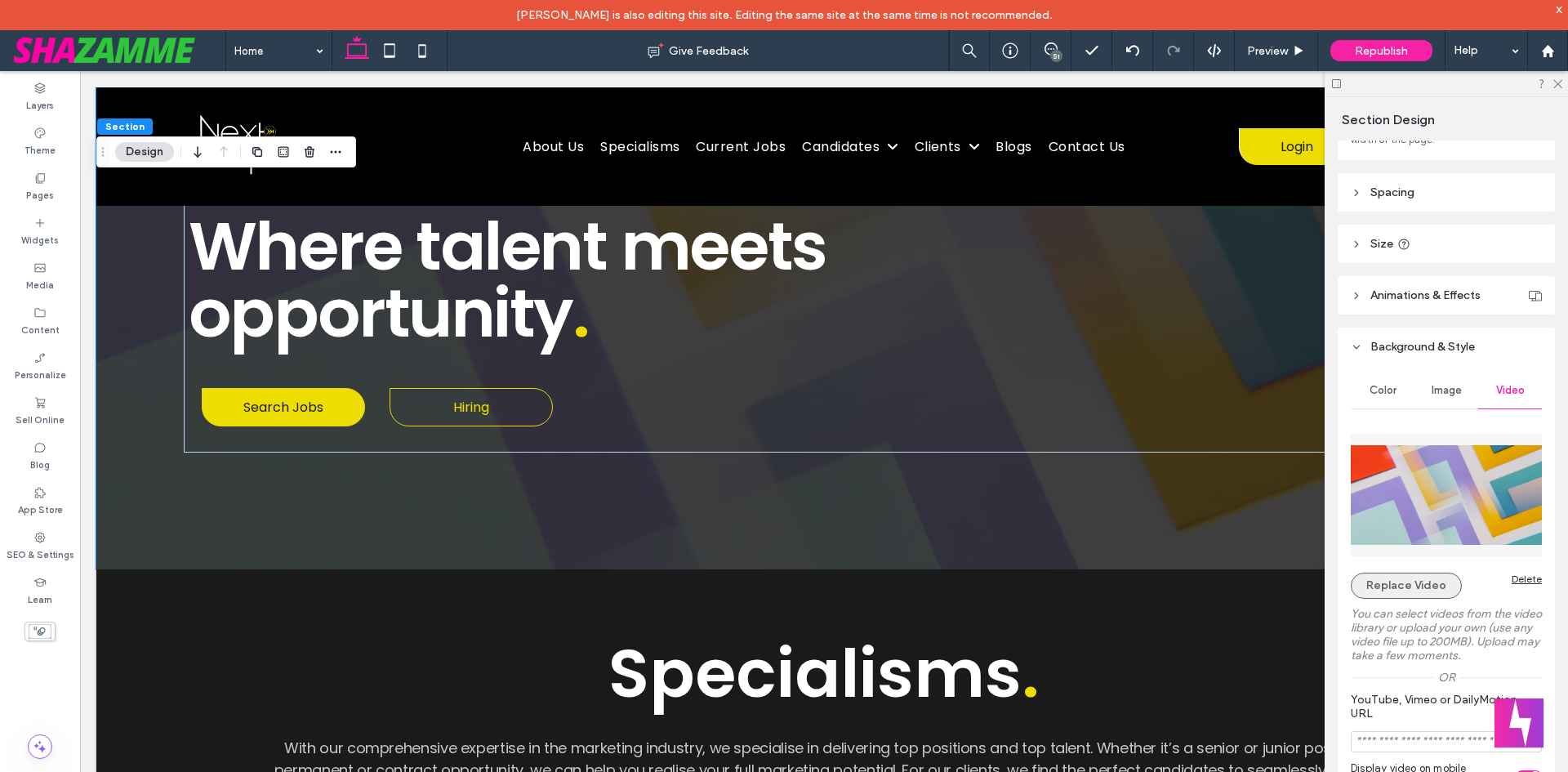
drag, startPoint x: 1442, startPoint y: 513, endPoint x: 1393, endPoint y: 585, distance: 87.1
click at [1442, 512] on img at bounding box center [1447, 494] width 191 height 122
click at [1431, 593] on button "Replace Video" at bounding box center [1407, 585] width 111 height 26
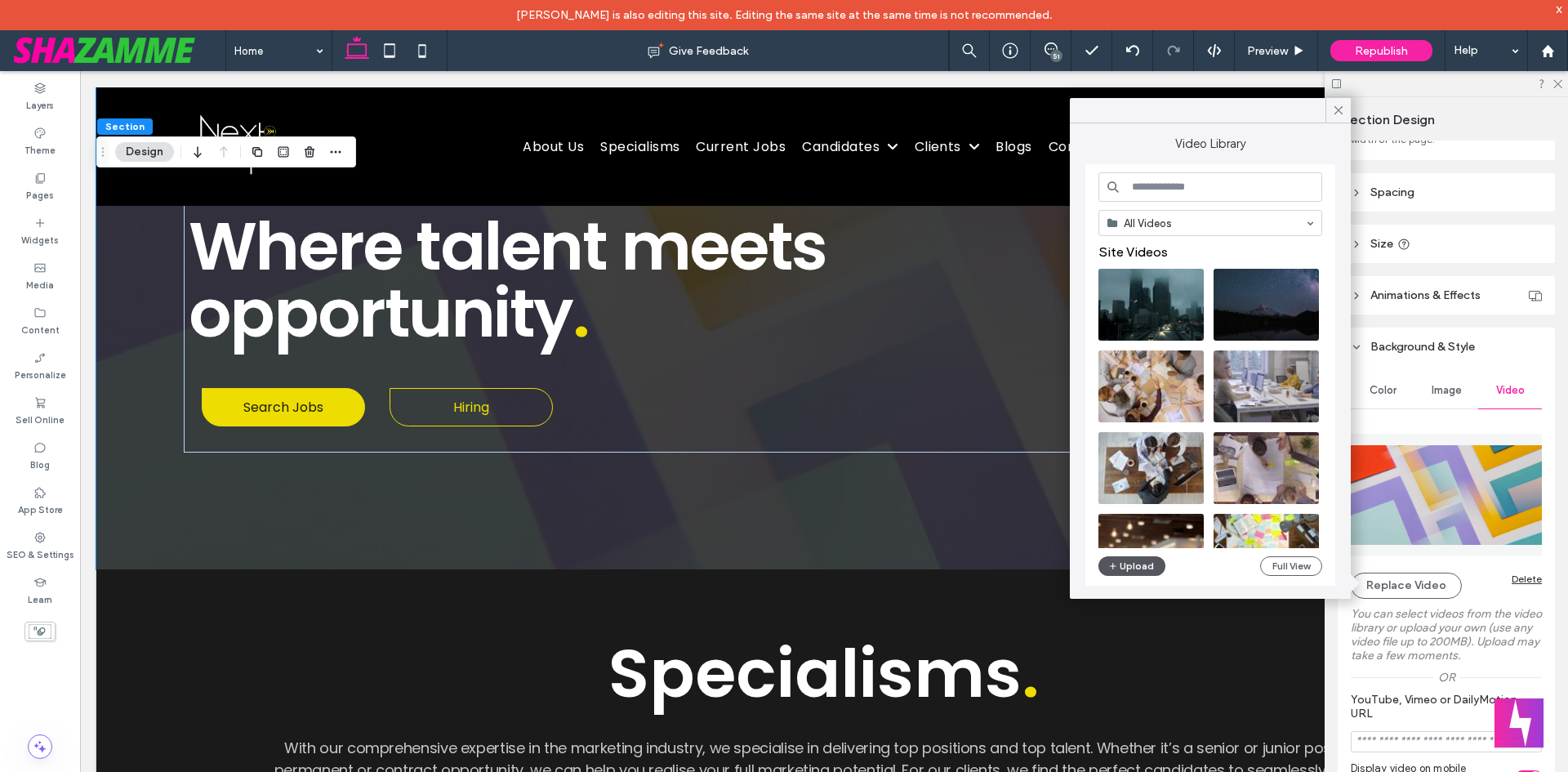
click at [1142, 560] on button "Upload" at bounding box center [1132, 565] width 67 height 20
click at [1118, 564] on span "button" at bounding box center [1114, 565] width 11 height 18
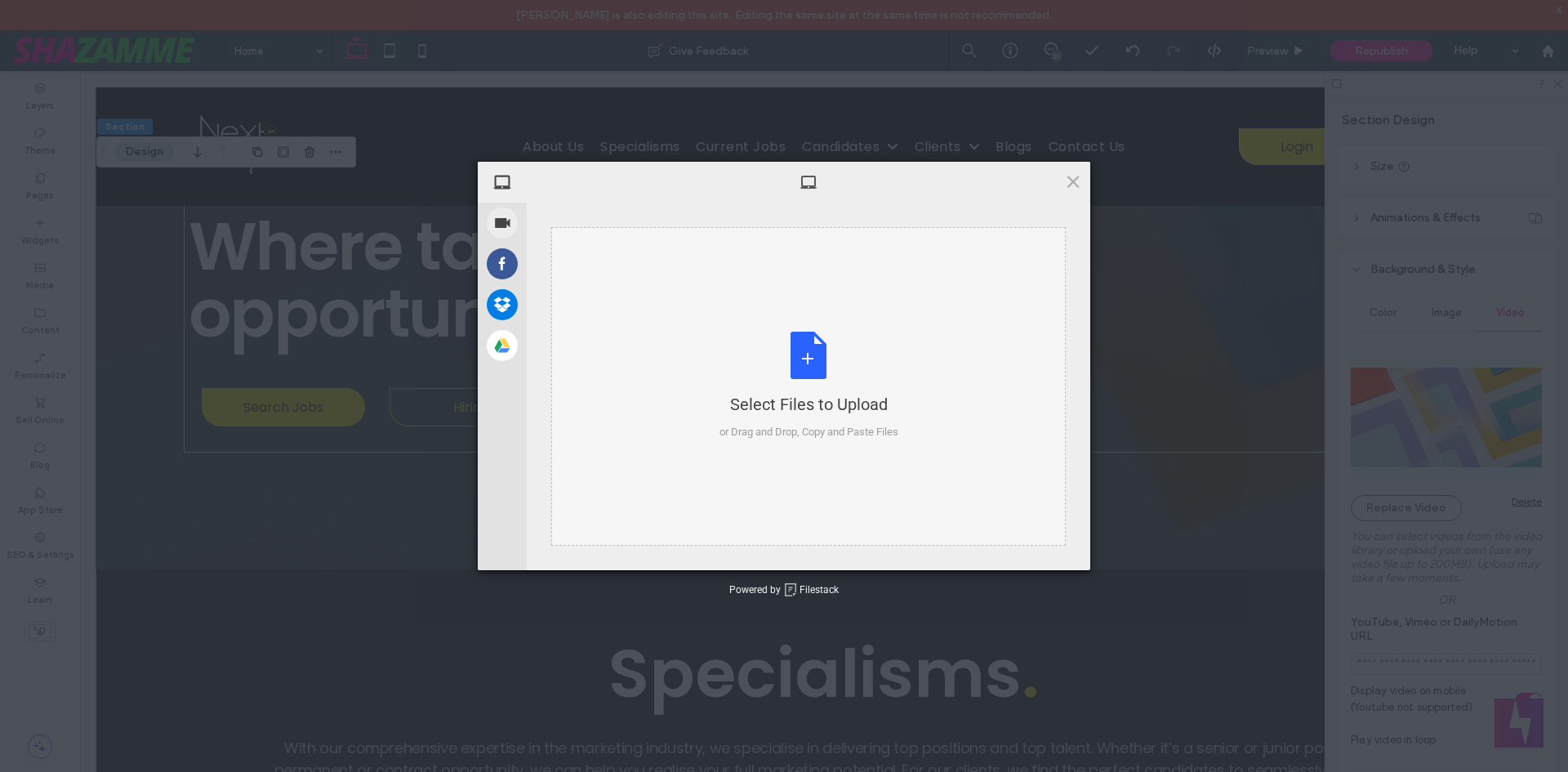
scroll to position [226, 0]
click at [764, 352] on div "Select Files to Upload or Drag and Drop, Copy and Paste Files" at bounding box center [808, 385] width 178 height 108
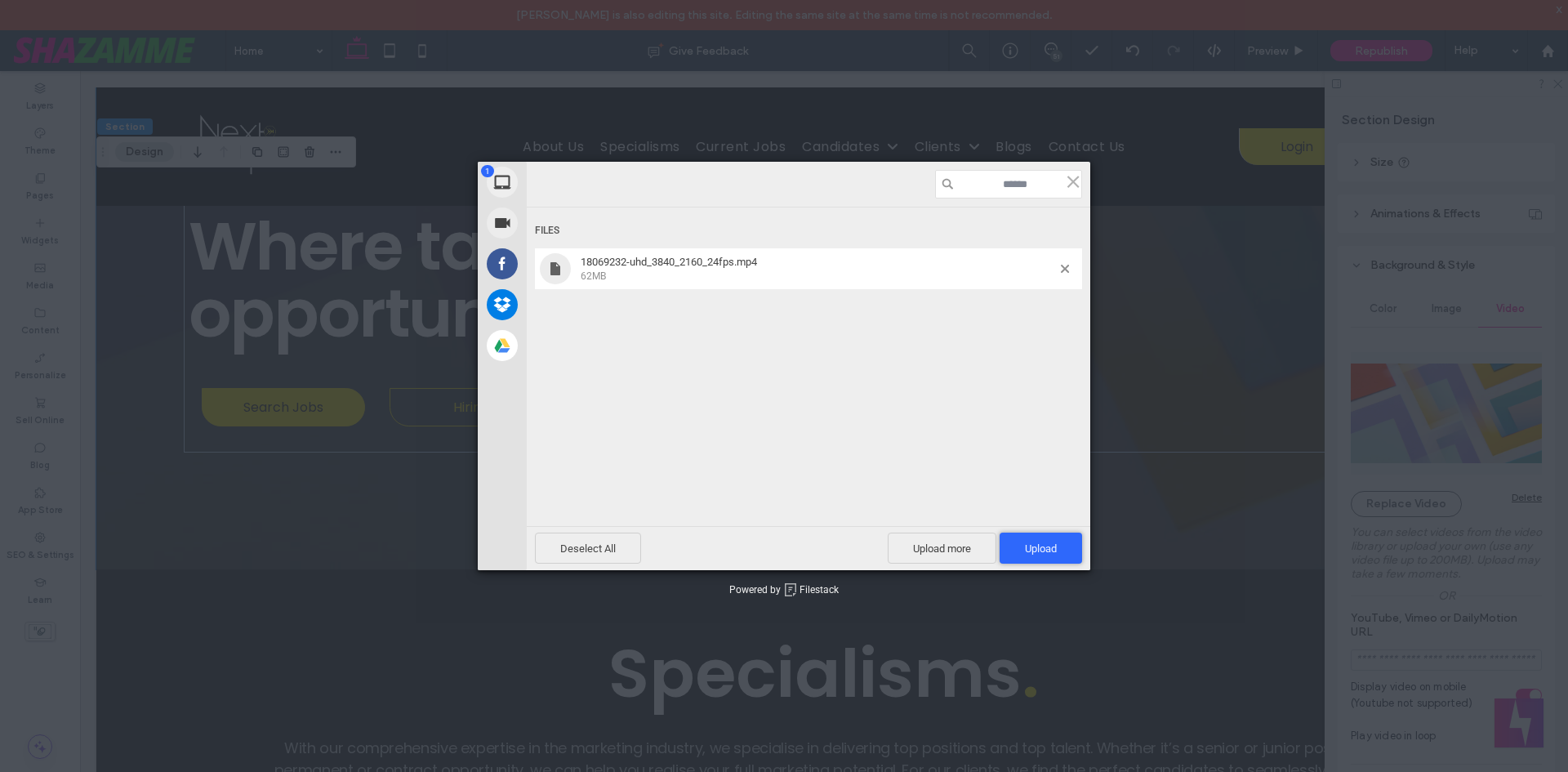
drag, startPoint x: 1057, startPoint y: 539, endPoint x: 1062, endPoint y: 491, distance: 48.3
click at [1058, 539] on span "Upload 1" at bounding box center [1041, 548] width 83 height 31
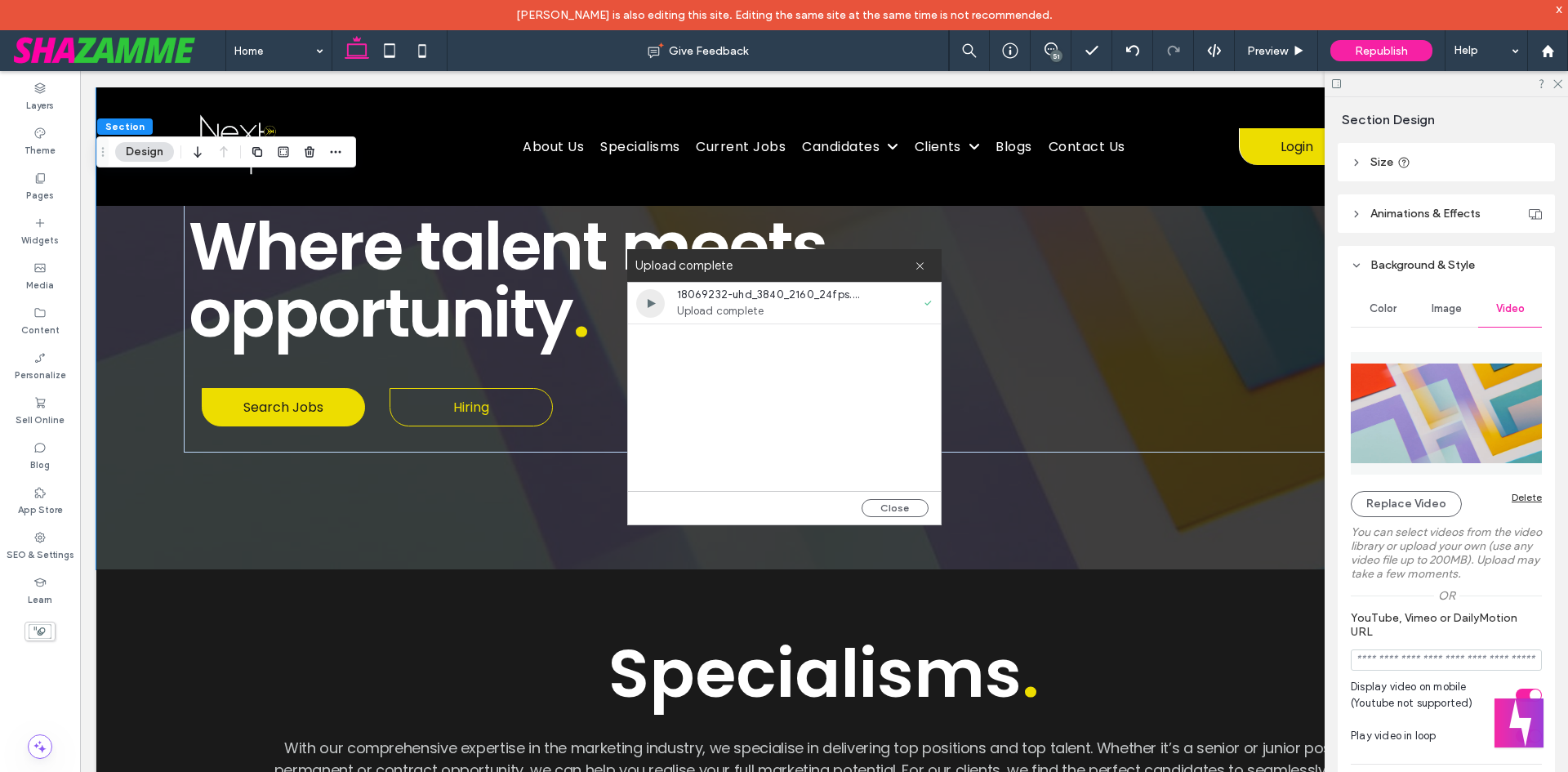
click at [752, 312] on span "Upload complete" at bounding box center [771, 311] width 188 height 16
click at [902, 511] on button "Close" at bounding box center [895, 507] width 67 height 18
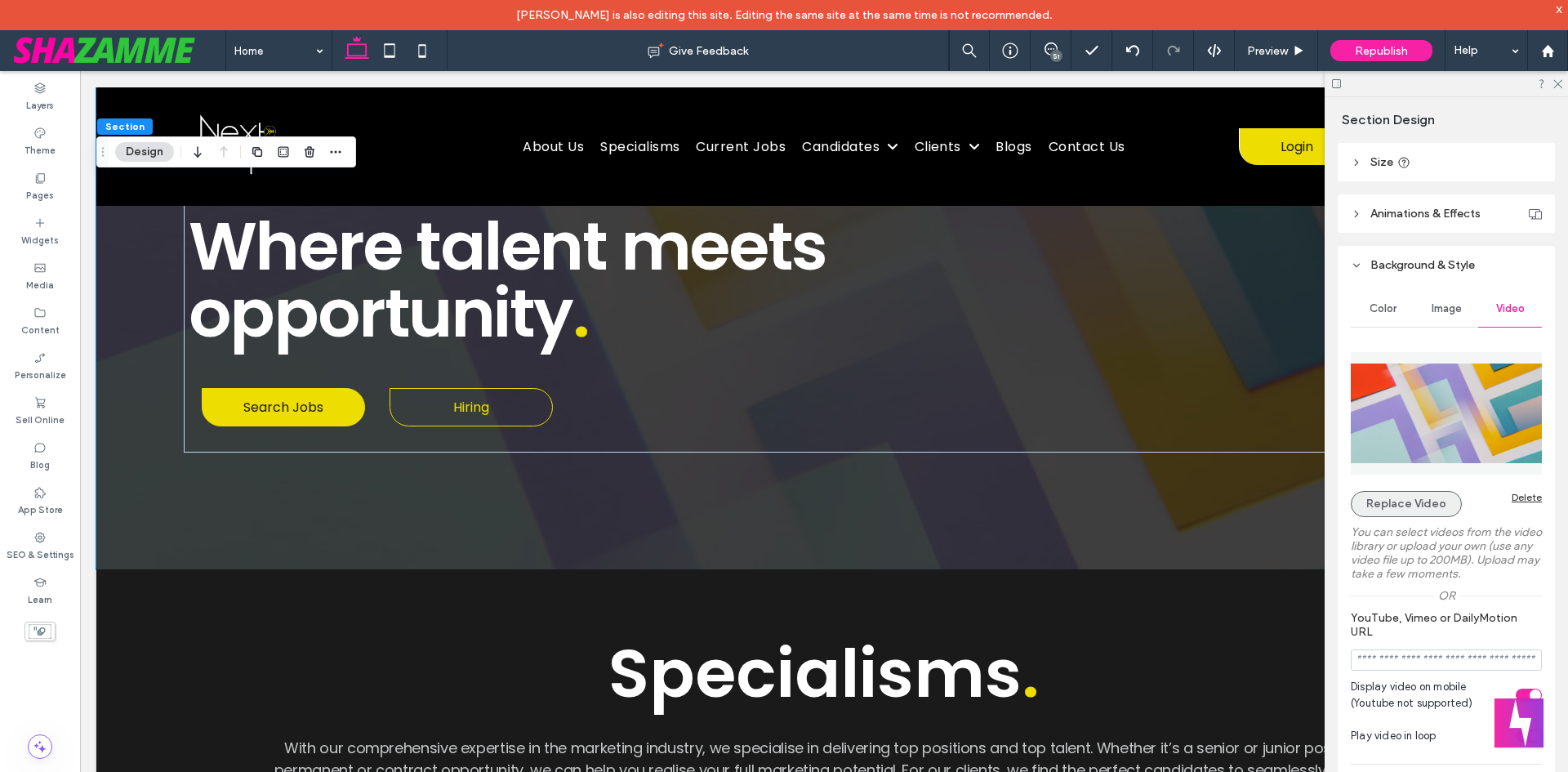
click at [1430, 497] on button "Replace Video" at bounding box center [1407, 504] width 111 height 26
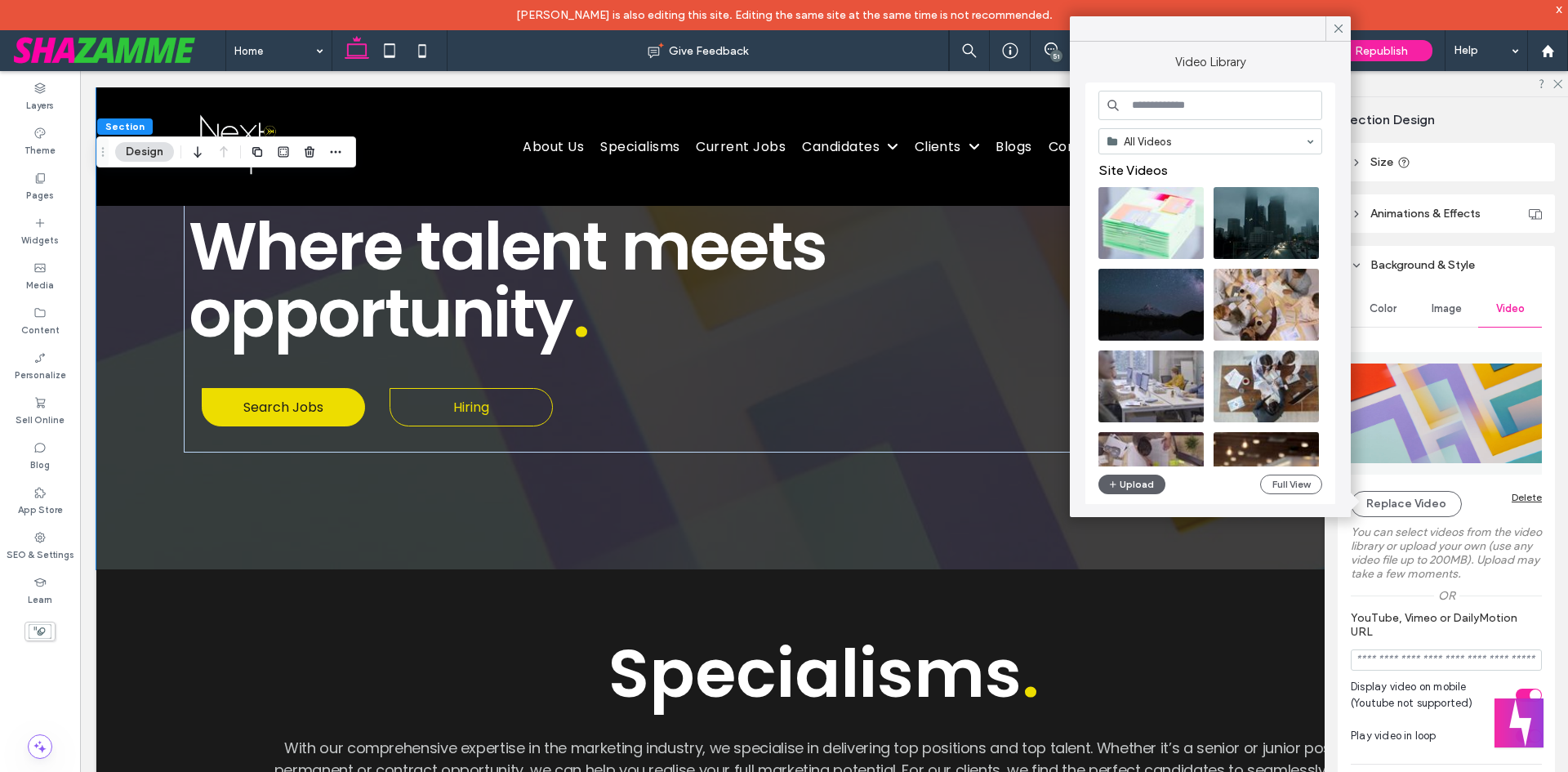
click at [1155, 209] on video at bounding box center [1150, 223] width 105 height 72
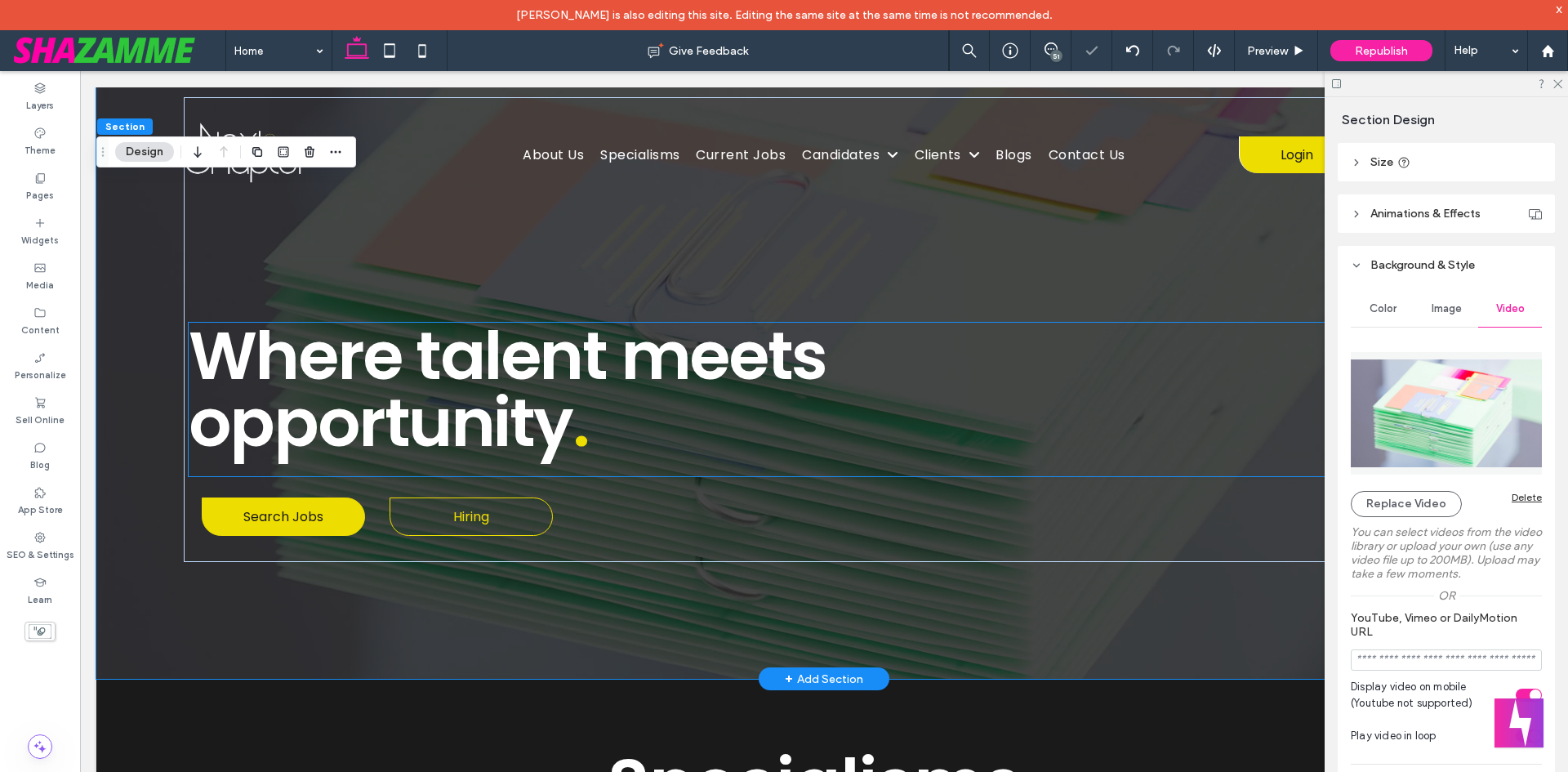
scroll to position [0, 0]
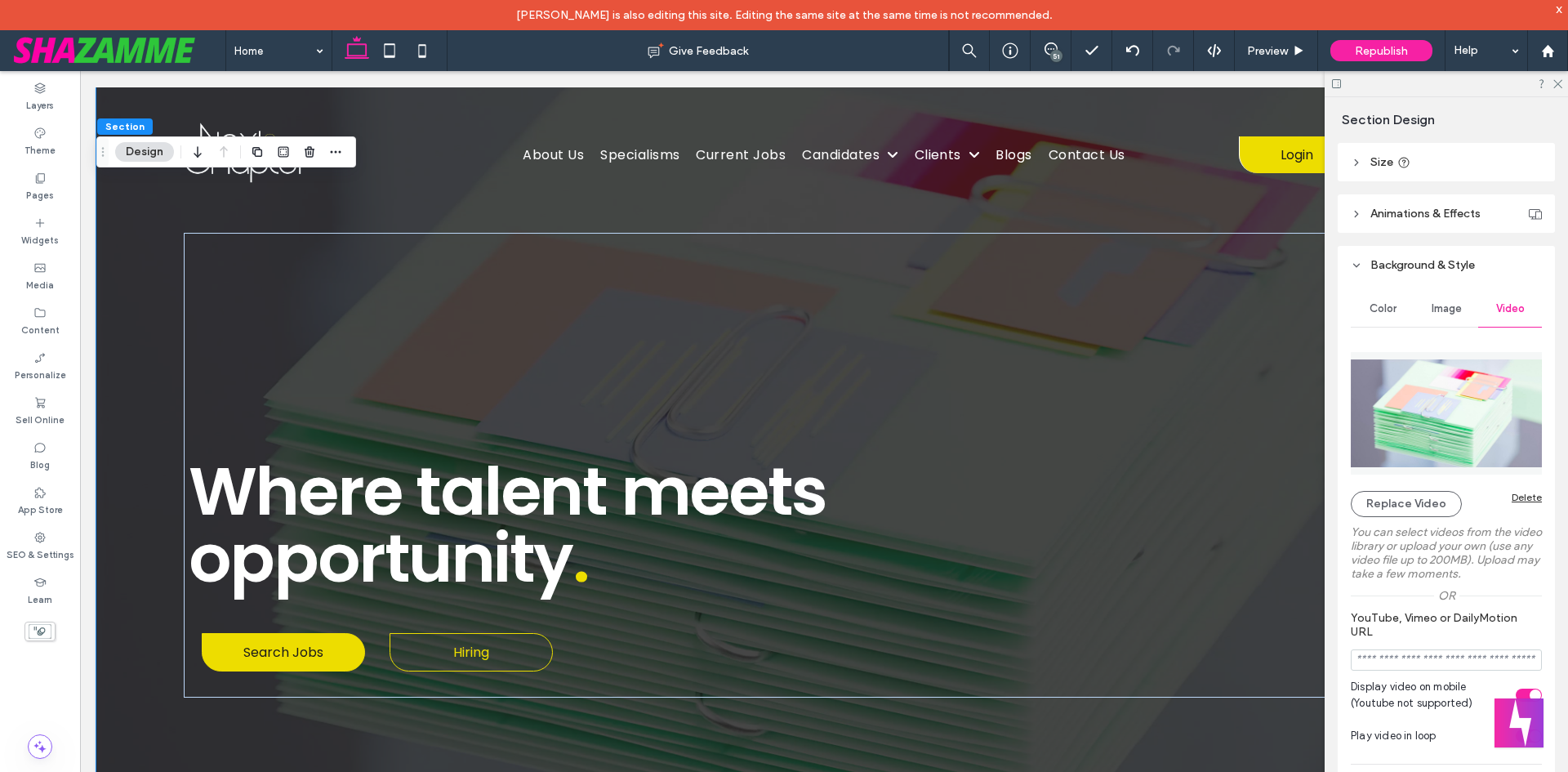
click at [155, 289] on div "Where talent meets opportunity . Where talent meets Where talent meets | Search…" at bounding box center [824, 450] width 1455 height 727
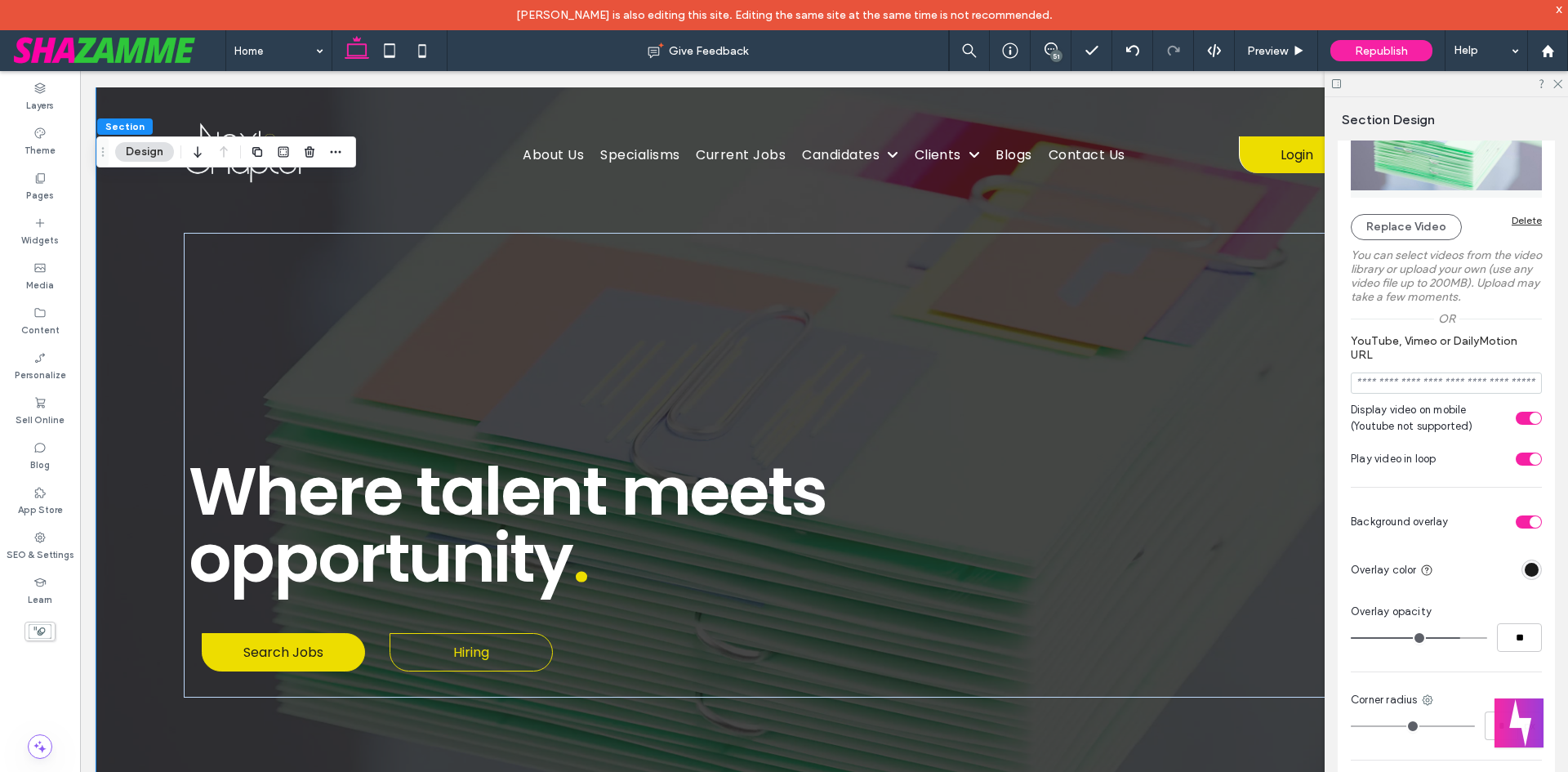
scroll to position [553, 0]
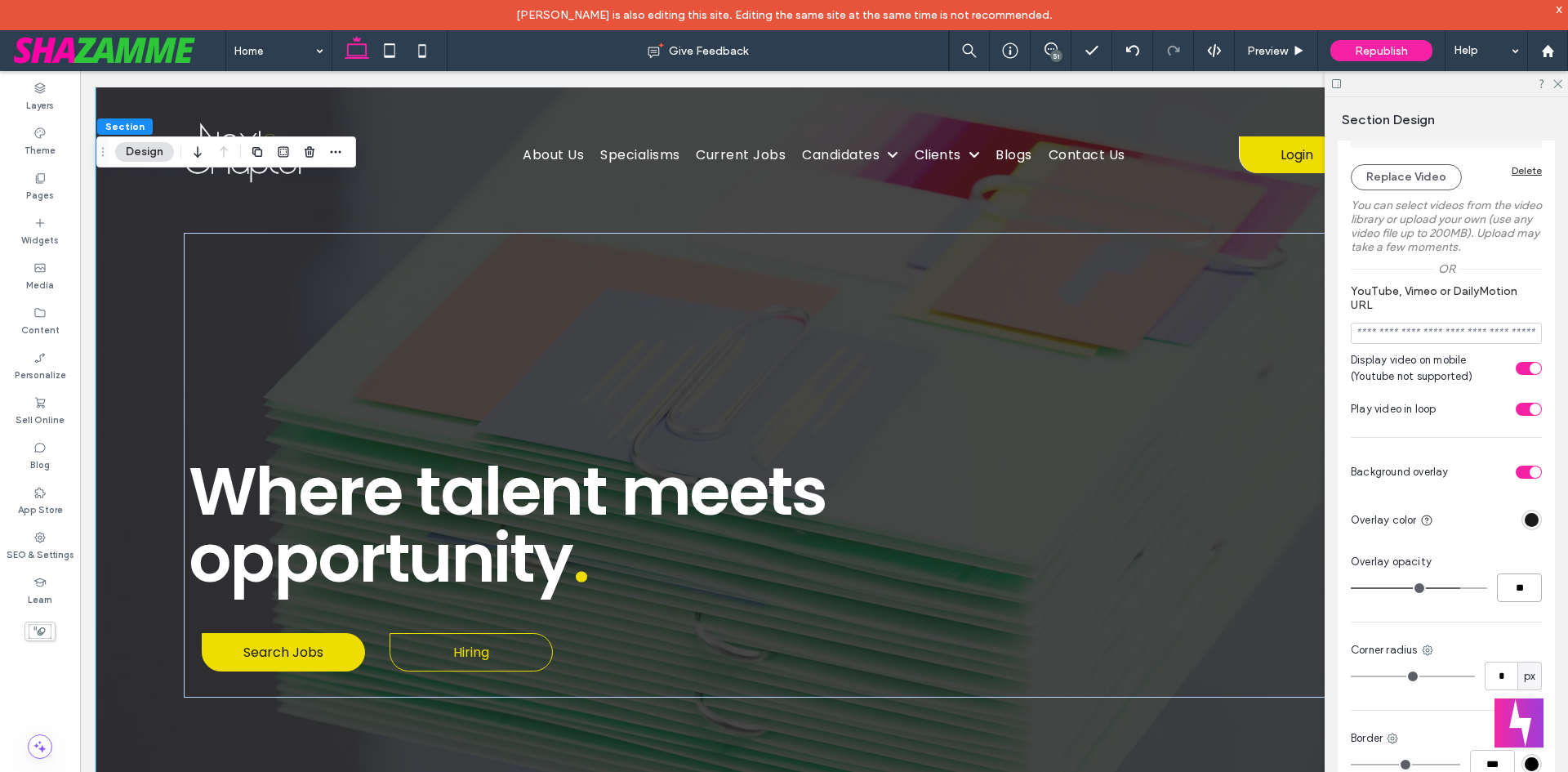
click at [1511, 596] on input "**" at bounding box center [1519, 587] width 45 height 28
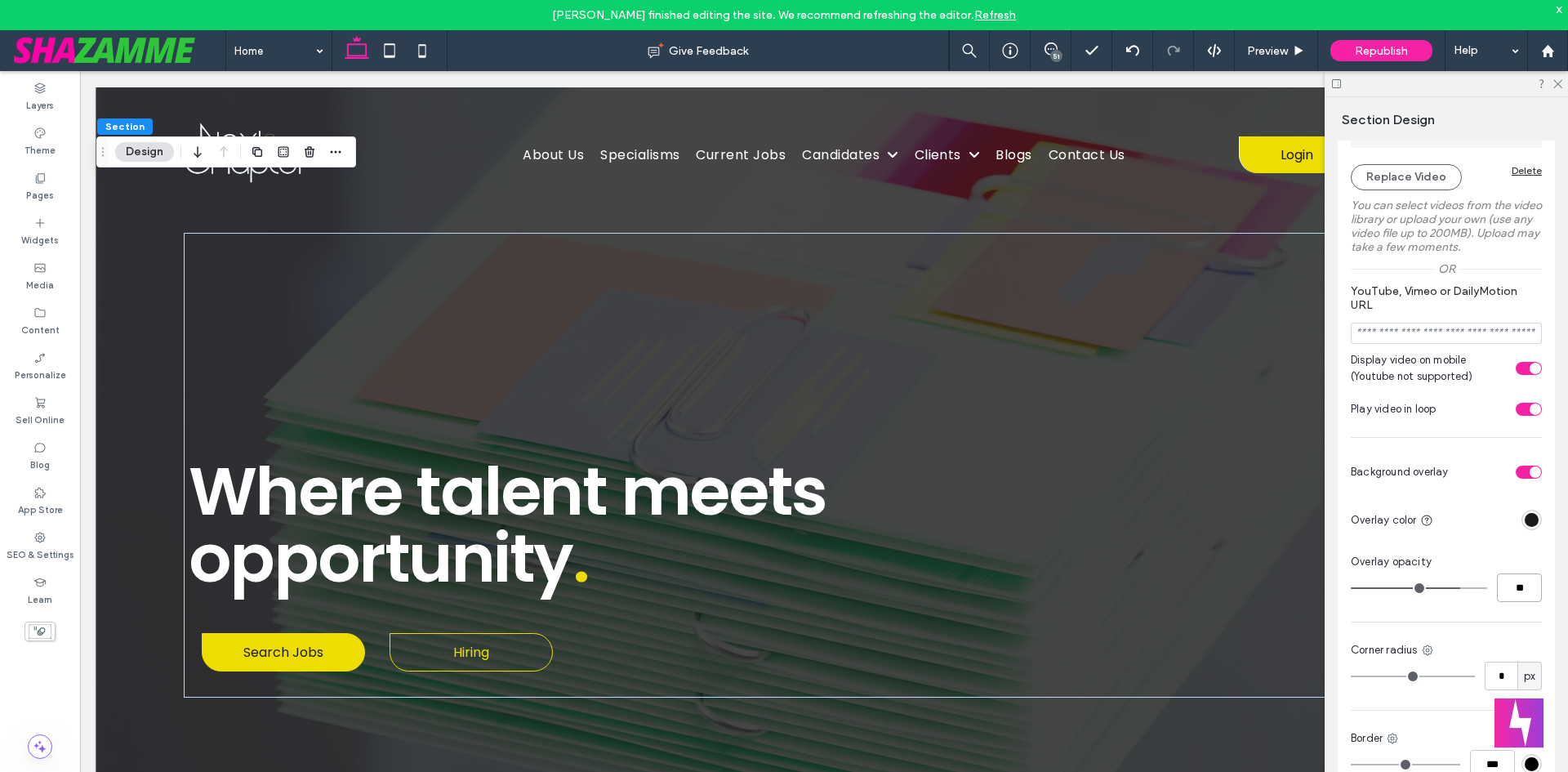
type input "**"
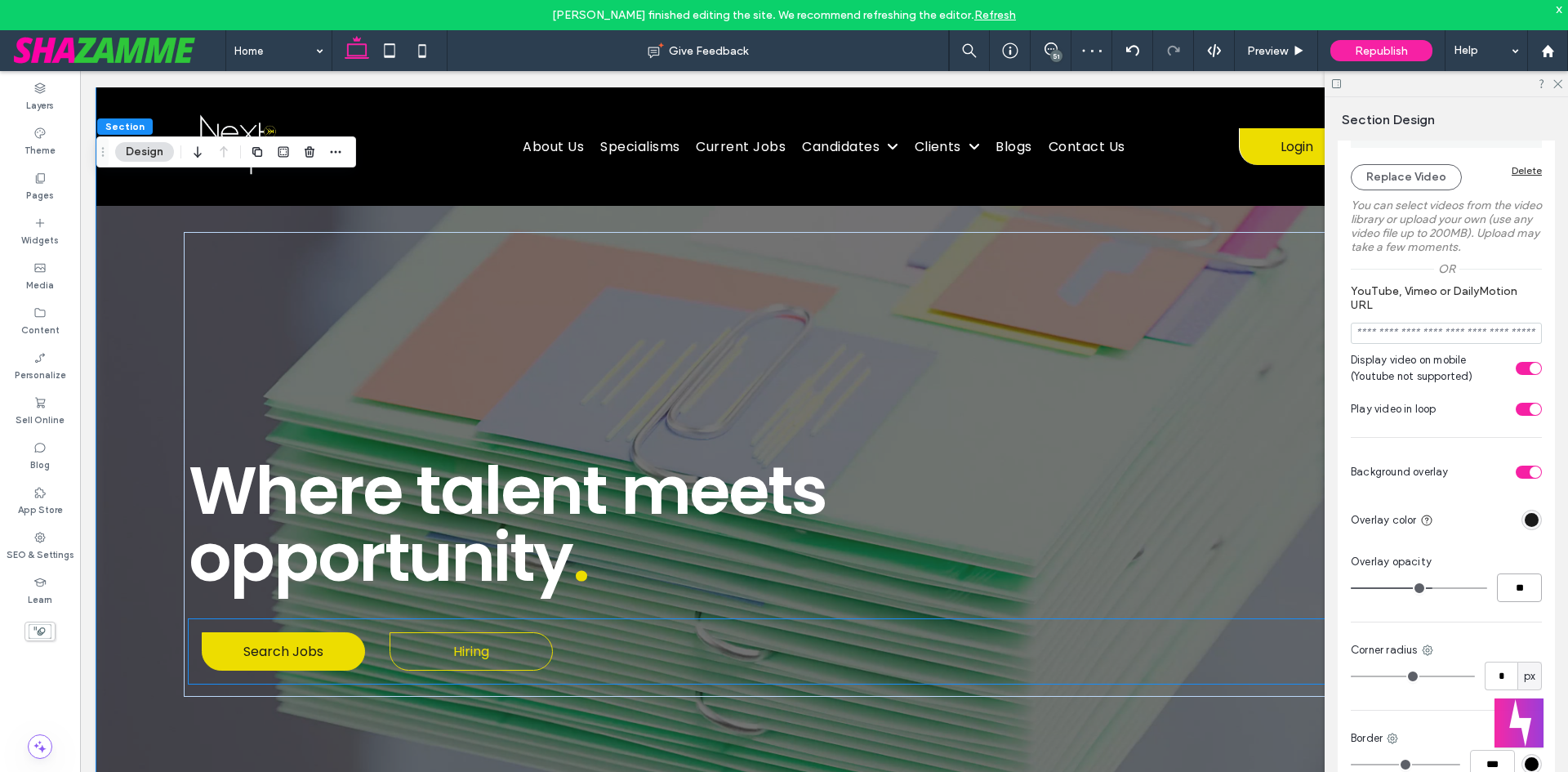
scroll to position [0, 0]
